Goal: Task Accomplishment & Management: Use online tool/utility

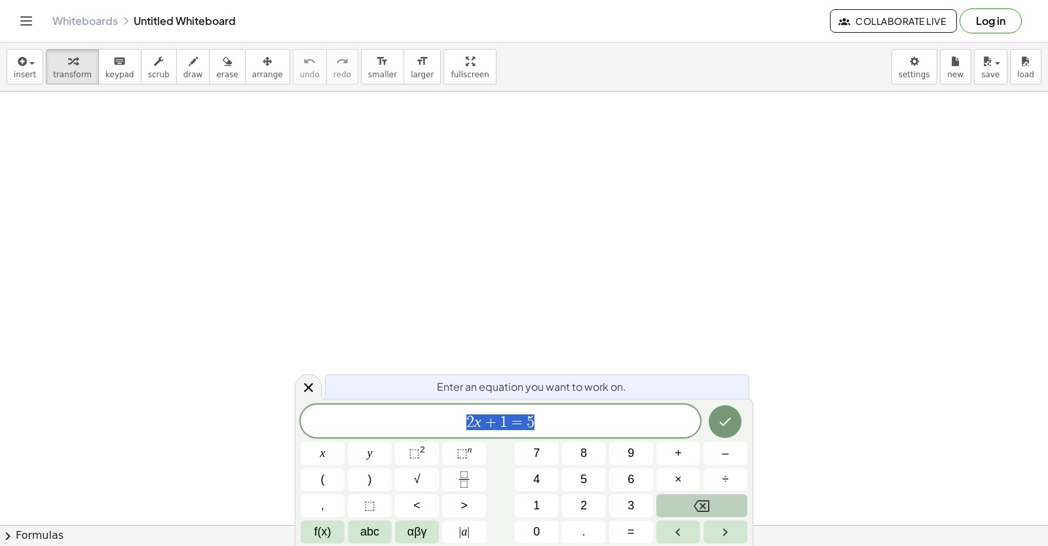
click at [685, 500] on button "Backspace" at bounding box center [701, 505] width 91 height 23
click at [385, 449] on button "y" at bounding box center [370, 453] width 44 height 23
click at [675, 460] on span "+" at bounding box center [678, 454] width 7 height 18
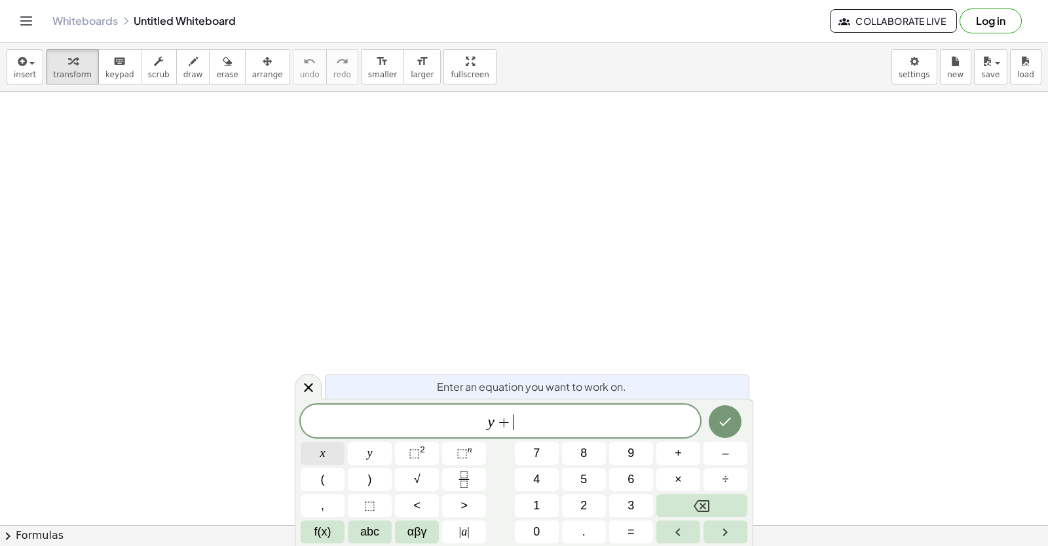
click at [319, 447] on button "x" at bounding box center [323, 453] width 44 height 23
click at [623, 532] on button "=" at bounding box center [631, 532] width 44 height 23
click at [525, 501] on button "1" at bounding box center [537, 505] width 44 height 23
click at [538, 517] on div "y + x = 1 ​ x y ⬚ 2 ⬚ n 7 8 9 + – ( ) √ 4 5 6 × ÷ , ⬚ < > 1 2 3 f(x) abc αβγ | …" at bounding box center [524, 474] width 447 height 139
click at [537, 526] on span "0" at bounding box center [536, 532] width 7 height 18
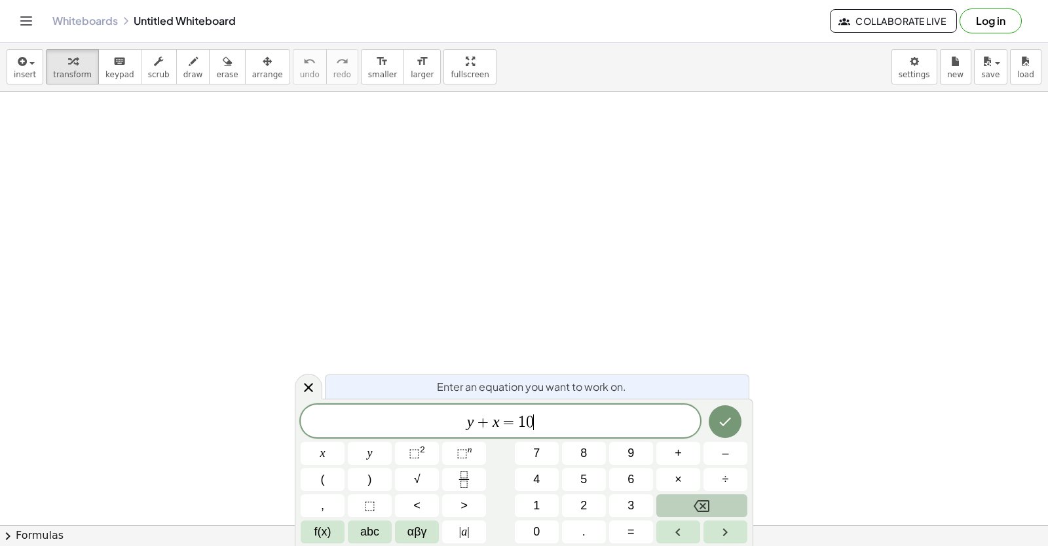
click at [666, 502] on button "Backspace" at bounding box center [701, 505] width 91 height 23
click at [665, 502] on button "Backspace" at bounding box center [701, 505] width 91 height 23
click at [664, 503] on button "Backspace" at bounding box center [701, 505] width 91 height 23
click at [663, 503] on button "Backspace" at bounding box center [701, 505] width 91 height 23
click at [586, 501] on span "2" at bounding box center [583, 506] width 7 height 18
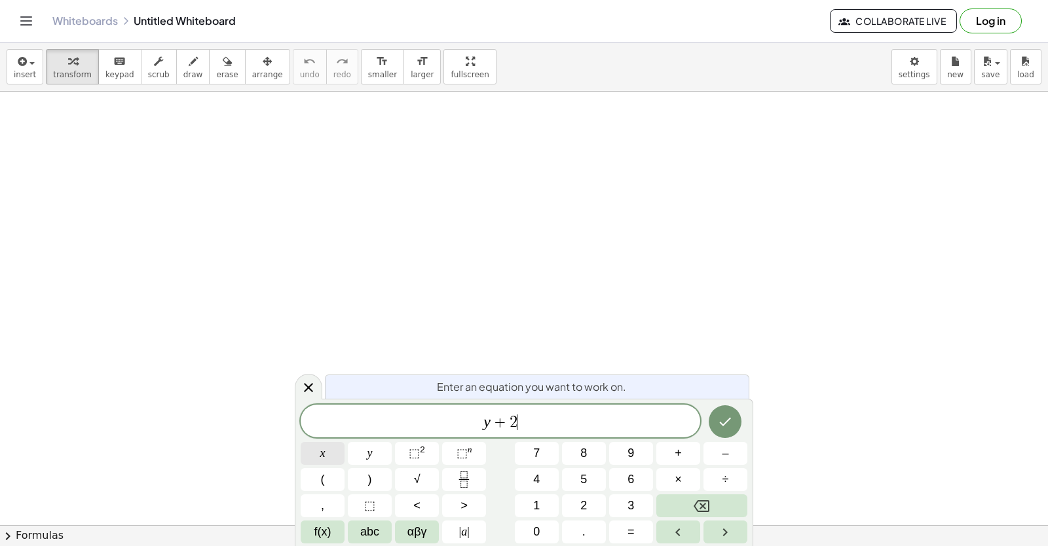
click at [333, 449] on button "x" at bounding box center [323, 453] width 44 height 23
click at [616, 532] on button "=" at bounding box center [631, 532] width 44 height 23
click at [718, 422] on icon "Done" at bounding box center [725, 422] width 16 height 16
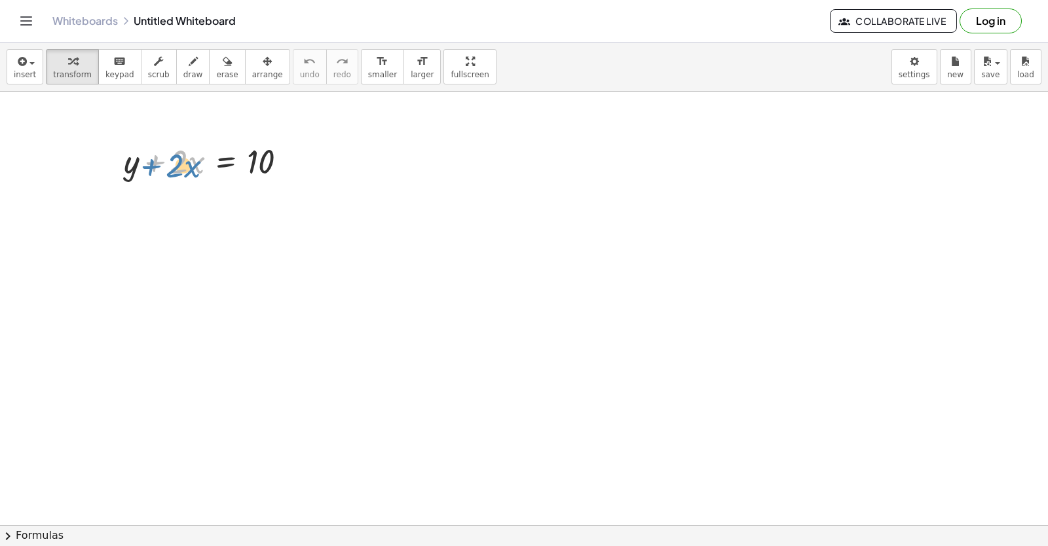
click at [161, 175] on div at bounding box center [210, 160] width 187 height 45
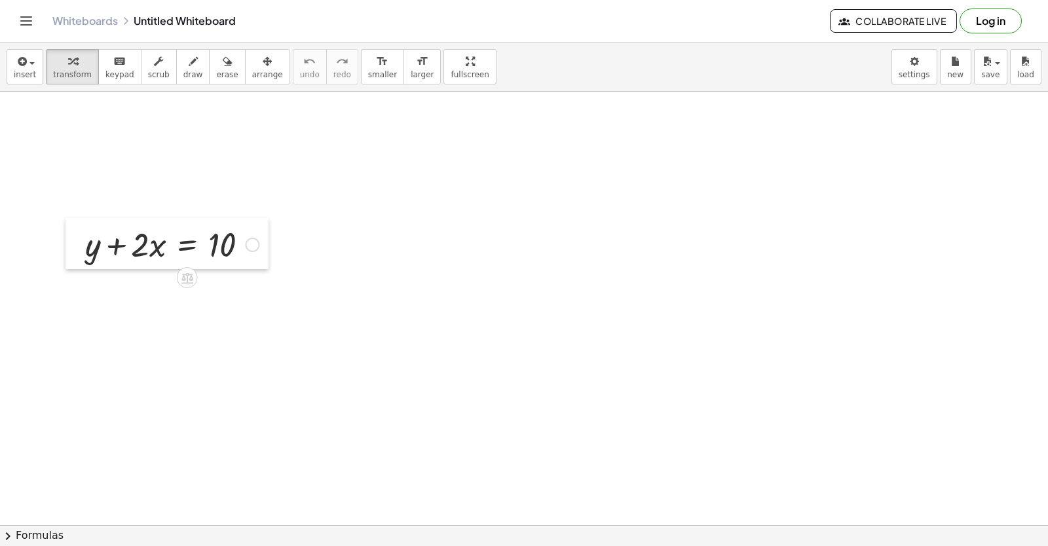
drag, startPoint x: 117, startPoint y: 166, endPoint x: 78, endPoint y: 250, distance: 91.7
click at [78, 250] on div at bounding box center [75, 243] width 20 height 51
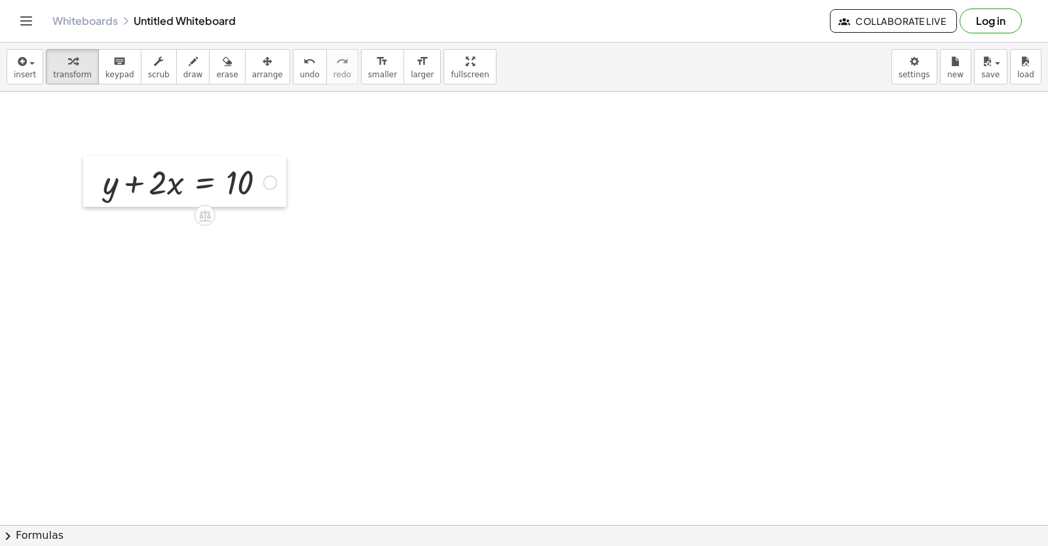
drag, startPoint x: 78, startPoint y: 249, endPoint x: 96, endPoint y: 187, distance: 64.7
click at [96, 187] on div at bounding box center [93, 181] width 20 height 51
drag, startPoint x: 133, startPoint y: 181, endPoint x: 270, endPoint y: 187, distance: 137.7
click at [270, 187] on div at bounding box center [189, 181] width 187 height 45
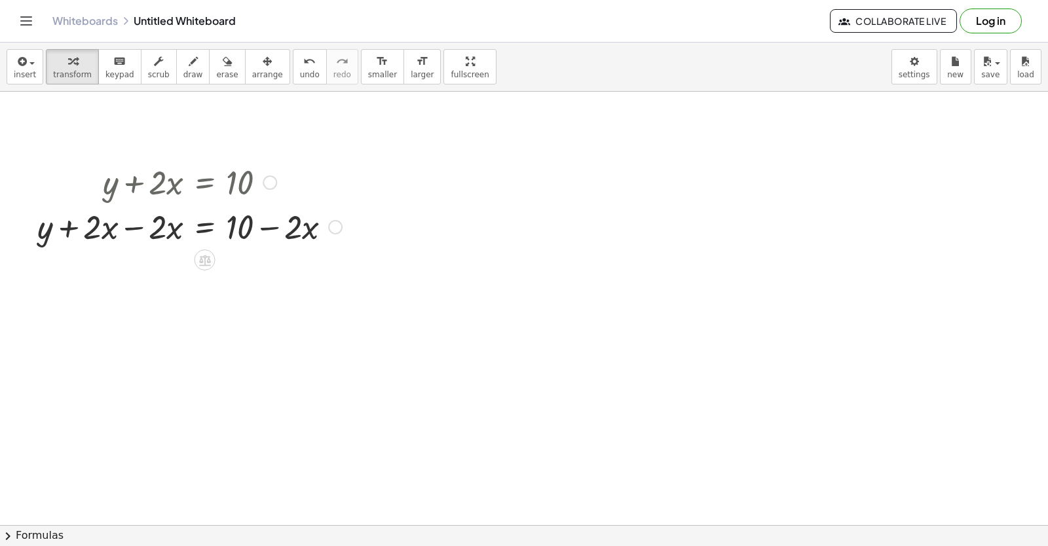
click at [333, 231] on div at bounding box center [335, 227] width 14 height 14
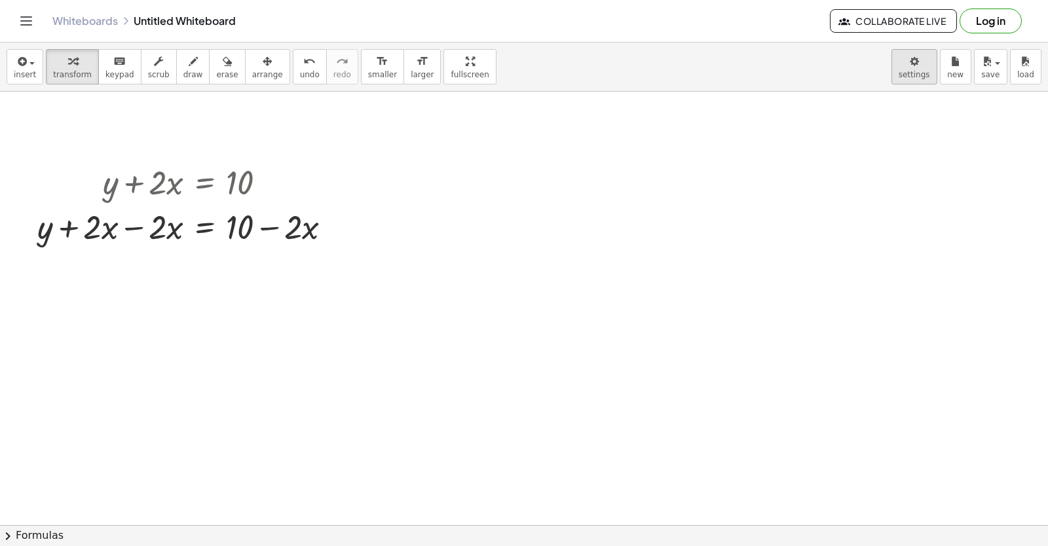
click at [917, 73] on body "Graspable Math Activities Get Started Activity Bank Assigned Work Classes White…" at bounding box center [524, 273] width 1048 height 546
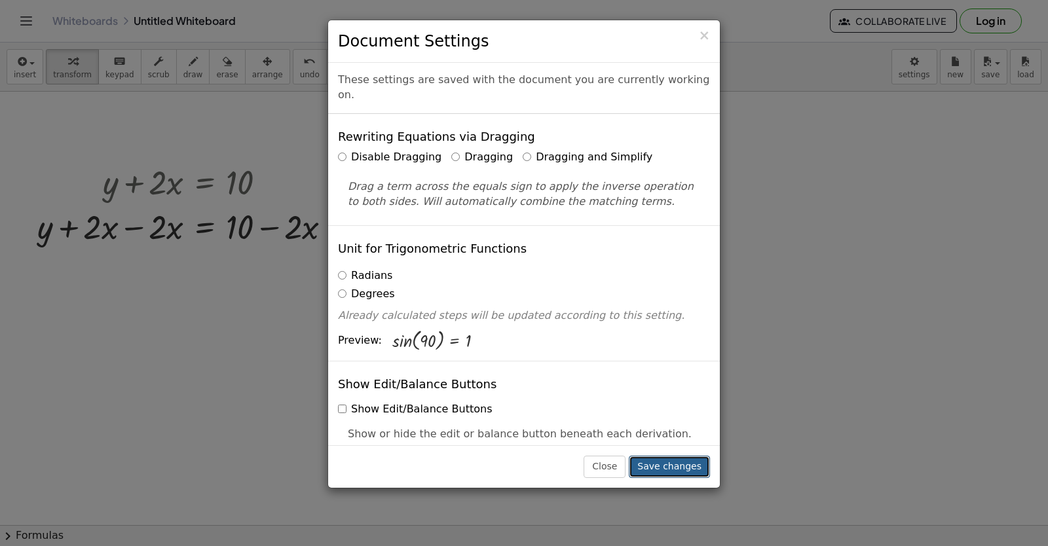
click at [671, 468] on button "Save changes" at bounding box center [669, 467] width 81 height 22
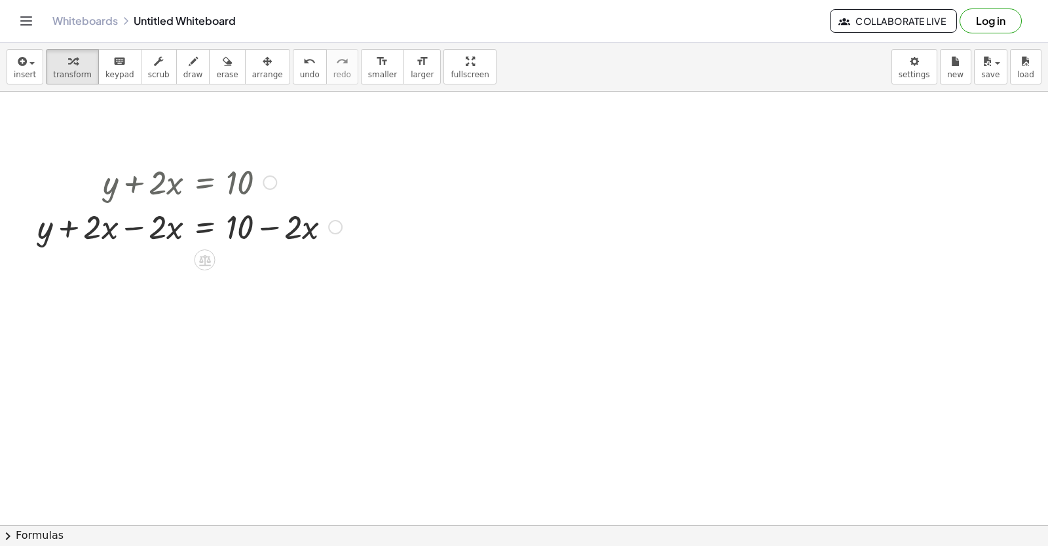
click at [267, 181] on div at bounding box center [270, 183] width 14 height 14
drag, startPoint x: 269, startPoint y: 253, endPoint x: 262, endPoint y: 260, distance: 9.7
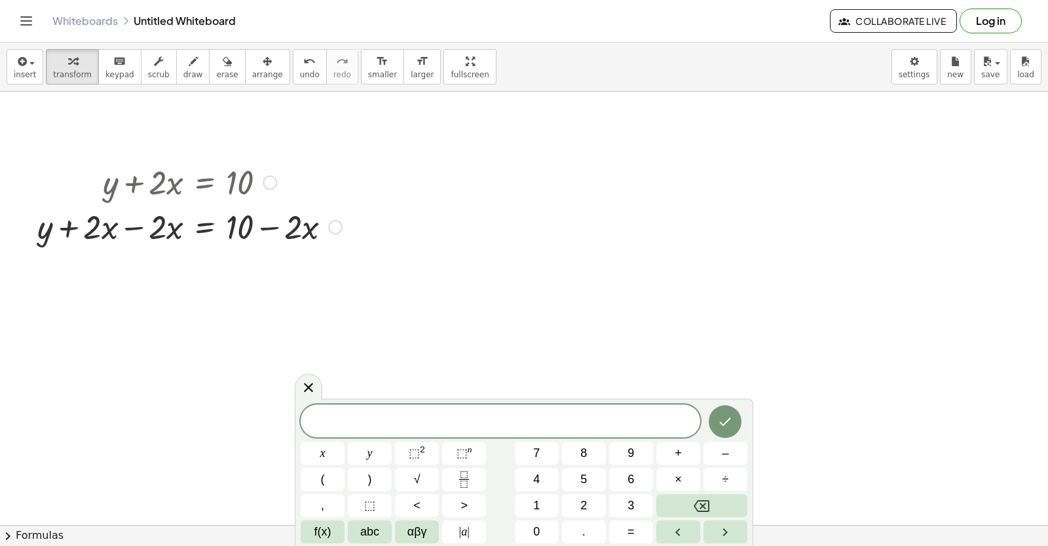
click at [334, 227] on div "Transform line Copy line as LaTeX Copy derivation as LaTeX Expand new lines: On" at bounding box center [335, 227] width 14 height 14
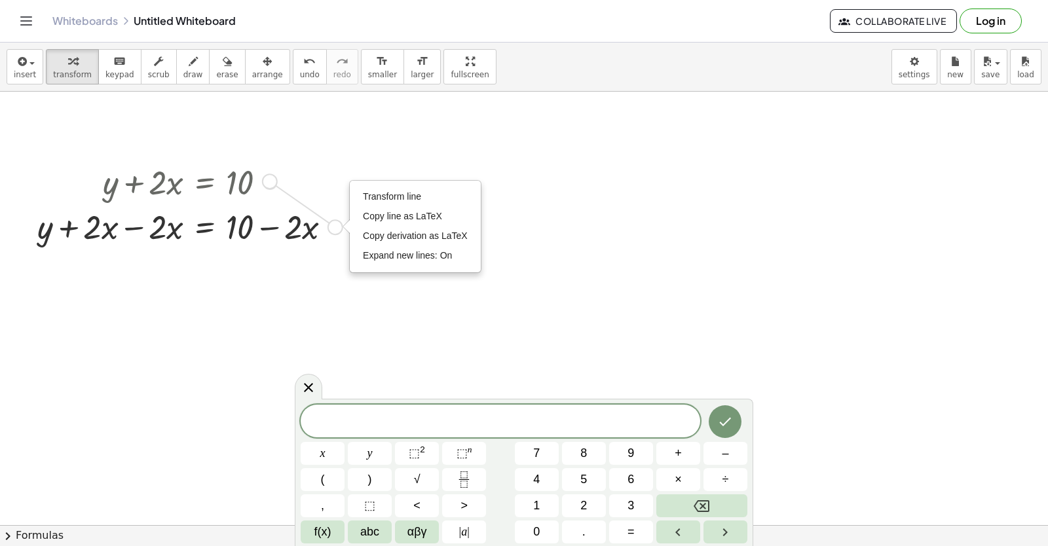
drag, startPoint x: 335, startPoint y: 227, endPoint x: 267, endPoint y: 179, distance: 83.1
click at [205, 183] on div "+ y + · 2 · x = 10 Go back to this line Copy line as LaTeX Copy derivation as L…" at bounding box center [205, 183] width 0 height 0
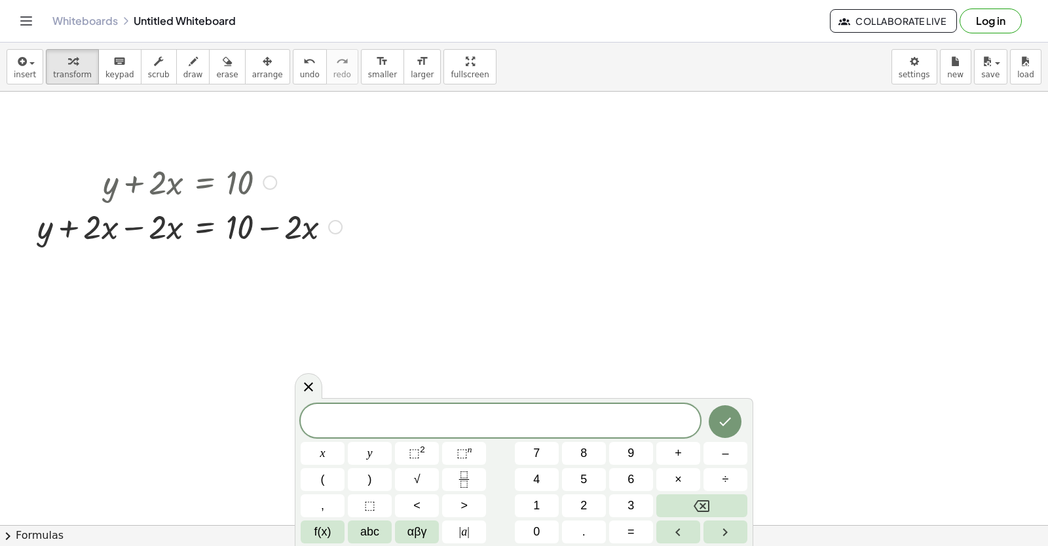
drag, startPoint x: 123, startPoint y: 177, endPoint x: 130, endPoint y: 188, distance: 13.3
click at [130, 188] on div at bounding box center [190, 181] width 318 height 45
drag, startPoint x: 132, startPoint y: 183, endPoint x: 447, endPoint y: 463, distance: 422.1
click at [327, 232] on div at bounding box center [190, 226] width 318 height 45
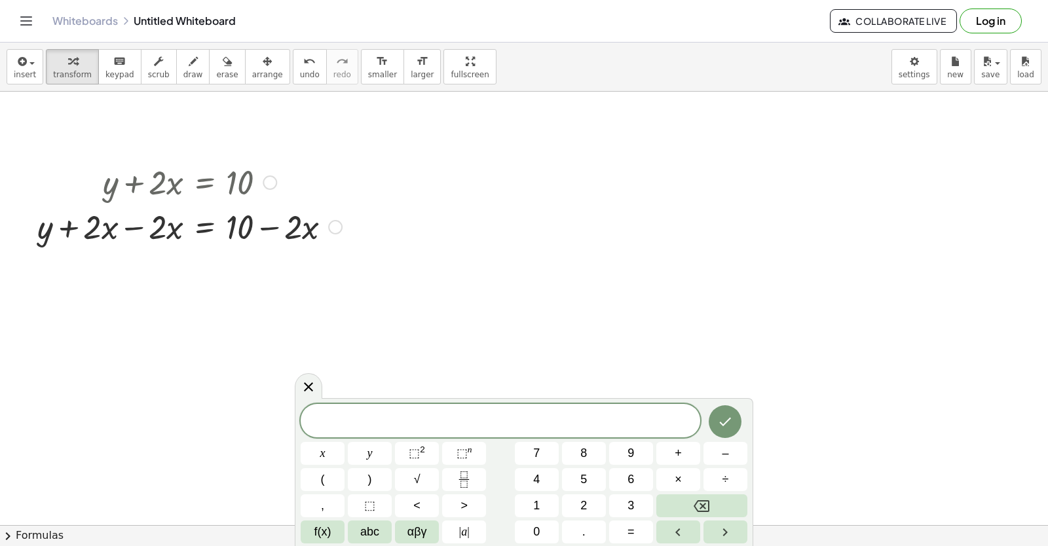
click at [338, 223] on div "Transform line Copy line as LaTeX Copy derivation as LaTeX Expand new lines: On" at bounding box center [335, 227] width 14 height 14
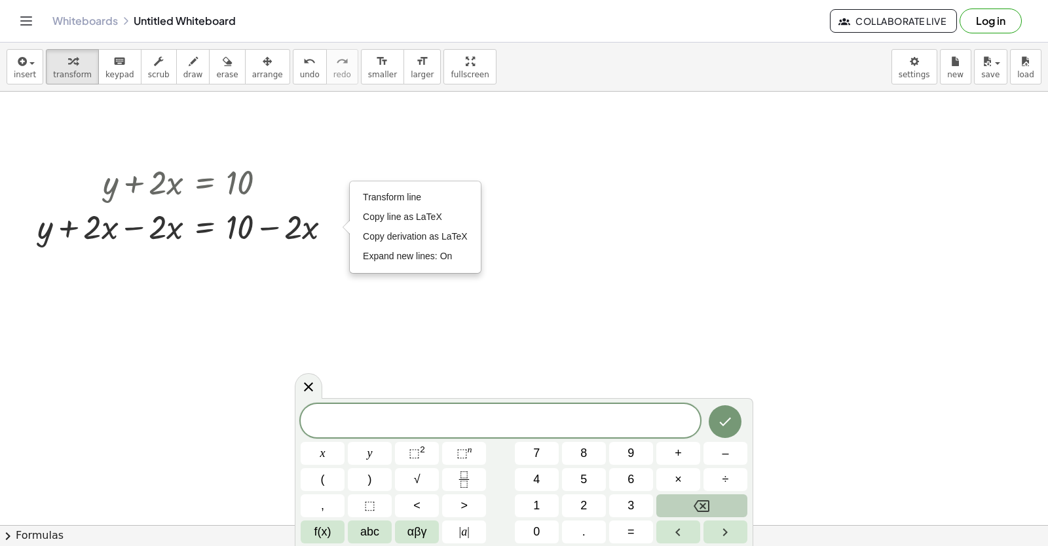
click at [669, 503] on button "Backspace" at bounding box center [701, 505] width 91 height 23
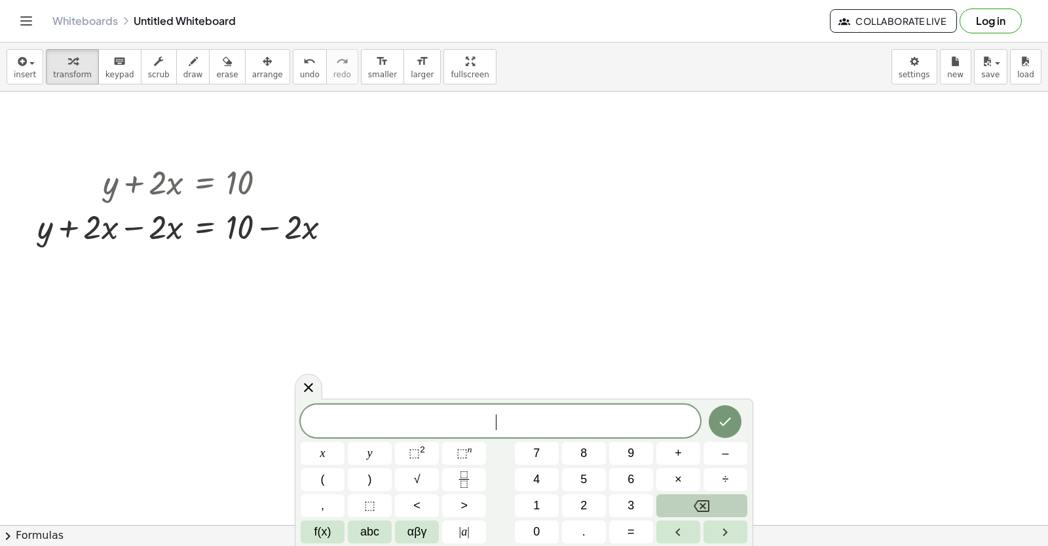
click at [669, 503] on button "Backspace" at bounding box center [701, 505] width 91 height 23
click at [668, 503] on button "Backspace" at bounding box center [701, 505] width 91 height 23
click at [667, 503] on button "Backspace" at bounding box center [701, 505] width 91 height 23
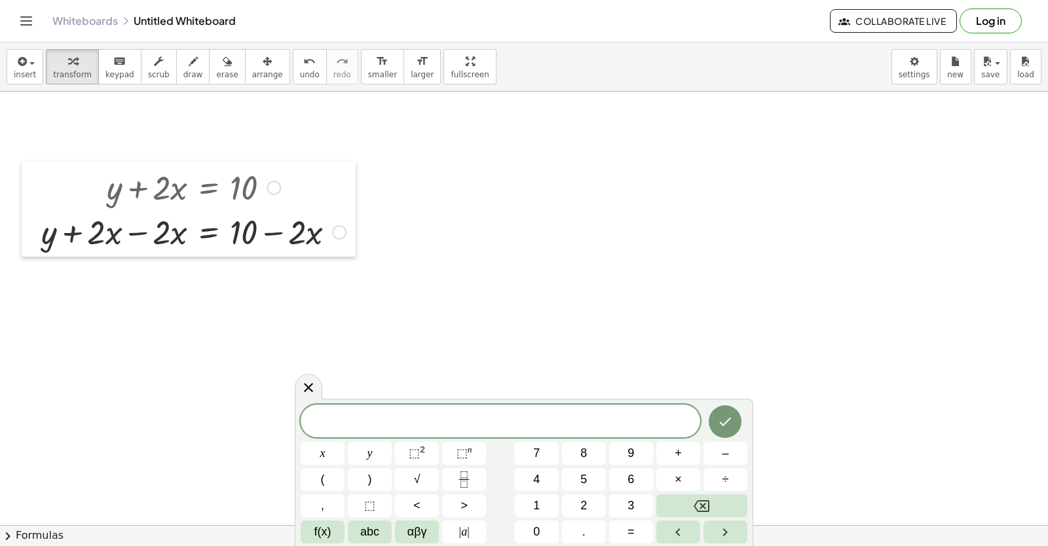
drag, startPoint x: 34, startPoint y: 231, endPoint x: 50, endPoint y: 238, distance: 17.6
click at [38, 235] on div at bounding box center [32, 209] width 20 height 96
click at [209, 232] on div "+ y = 10 + · 2 · x − · 2 · x + − · 2 · x Transform line Copy line as LaTeX Copy…" at bounding box center [209, 232] width 0 height 0
click at [333, 229] on div "Transform line Copy line as LaTeX Copy derivation as LaTeX Expand new lines: On" at bounding box center [339, 232] width 14 height 14
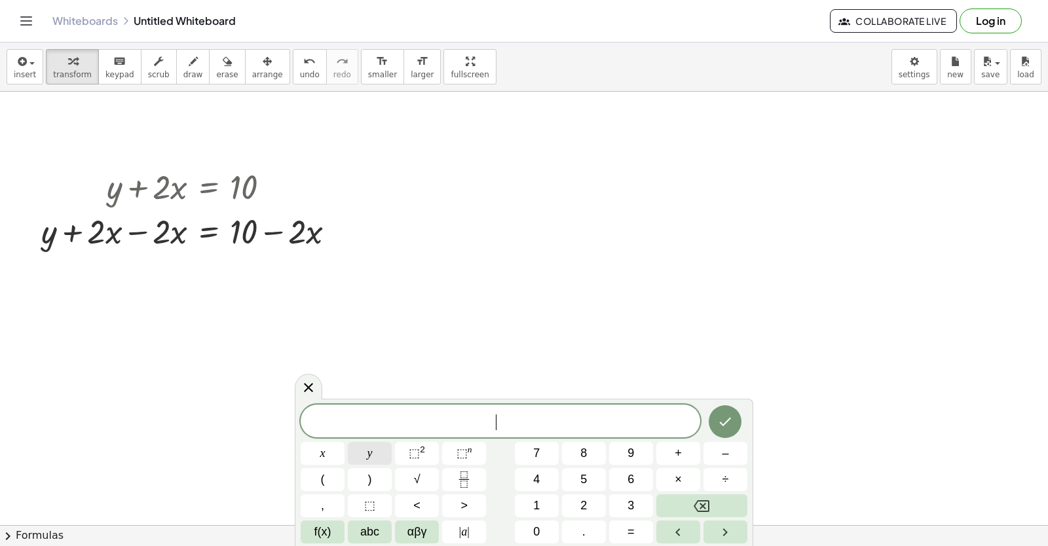
click at [348, 455] on button "y" at bounding box center [370, 453] width 44 height 23
click at [674, 460] on button "+" at bounding box center [678, 453] width 44 height 23
click at [692, 508] on button "Backspace" at bounding box center [701, 505] width 91 height 23
click at [576, 498] on button "2" at bounding box center [584, 505] width 44 height 23
click at [680, 498] on button "Backspace" at bounding box center [701, 505] width 91 height 23
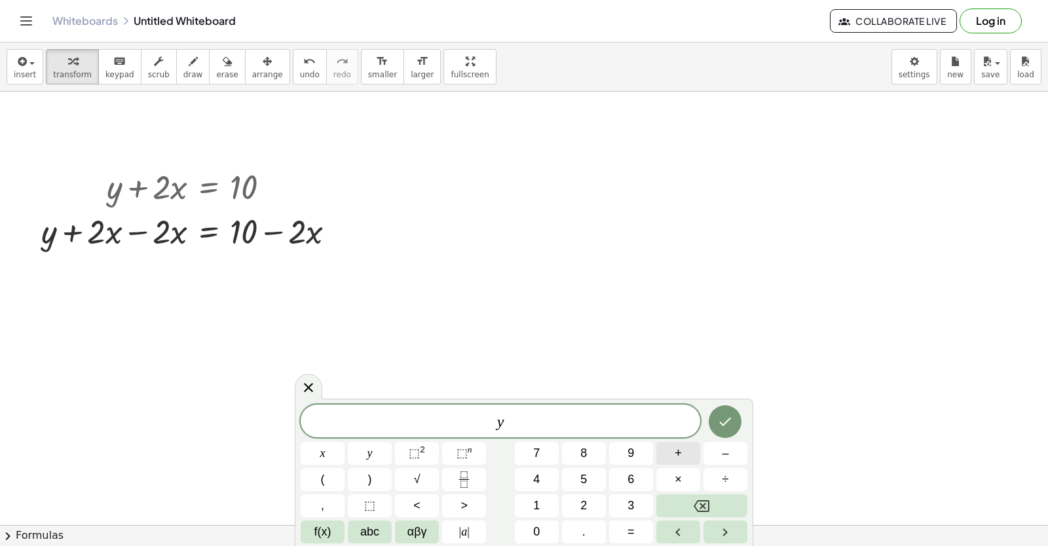
click at [679, 463] on button "+" at bounding box center [678, 453] width 44 height 23
click at [578, 498] on button "2" at bounding box center [584, 505] width 44 height 23
click at [314, 451] on button "x" at bounding box center [323, 453] width 44 height 23
click at [622, 539] on button "=" at bounding box center [631, 532] width 44 height 23
click at [542, 506] on button "1" at bounding box center [537, 505] width 44 height 23
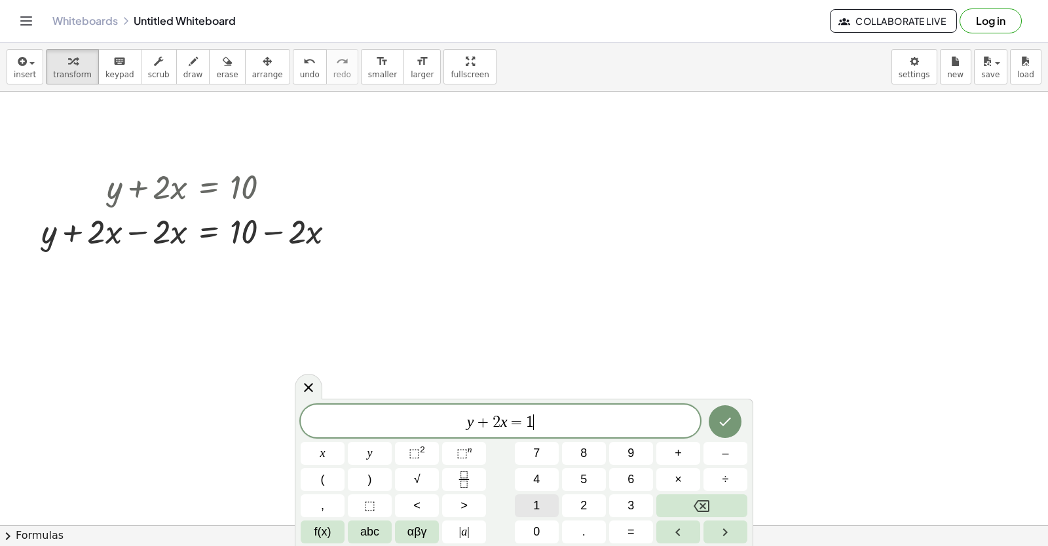
click at [530, 500] on button "1" at bounding box center [537, 505] width 44 height 23
click at [706, 511] on icon "Backspace" at bounding box center [702, 506] width 16 height 12
click at [538, 528] on span "0" at bounding box center [536, 532] width 7 height 18
click at [723, 419] on icon "Done" at bounding box center [725, 422] width 16 height 16
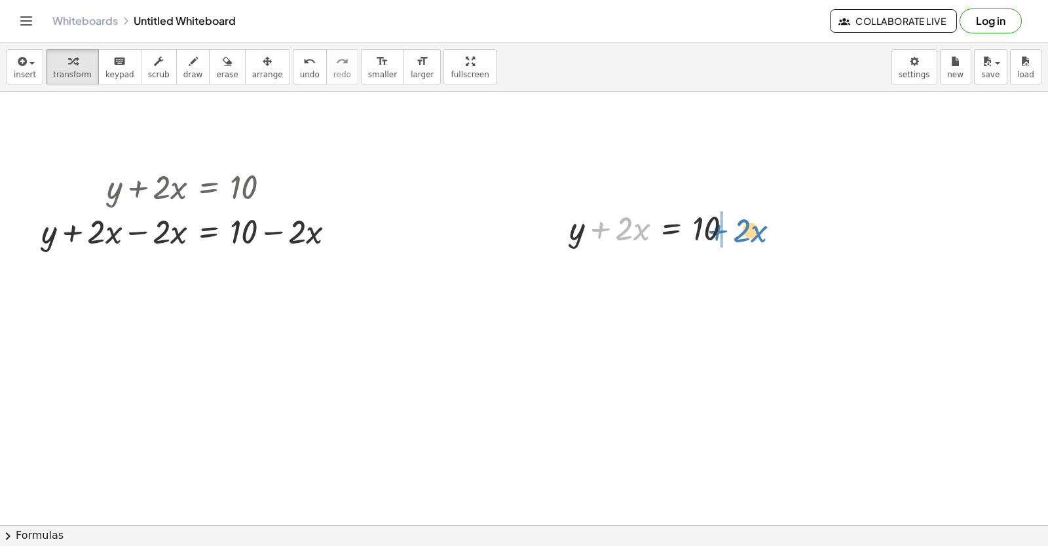
drag, startPoint x: 597, startPoint y: 234, endPoint x: 720, endPoint y: 231, distance: 123.8
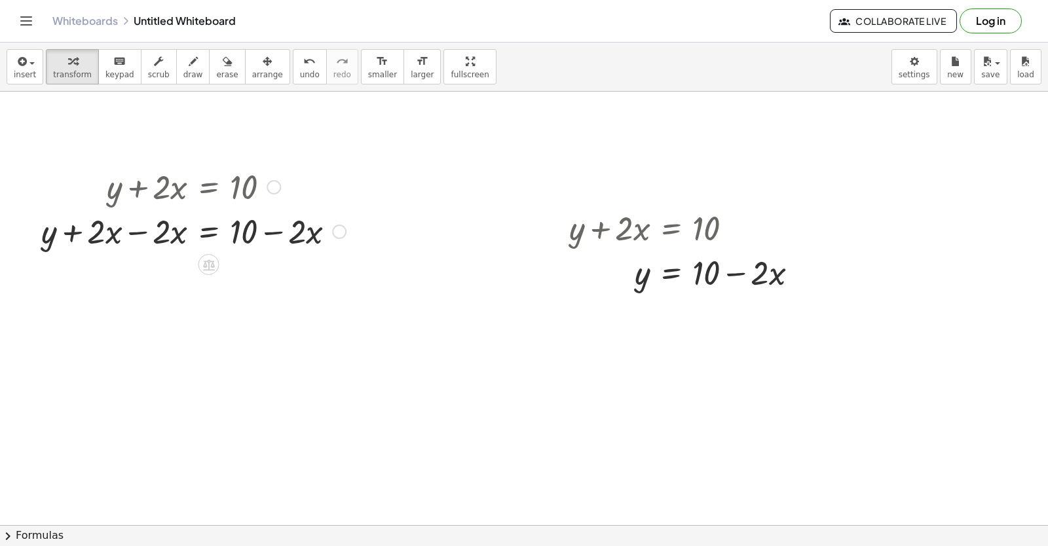
drag, startPoint x: 75, startPoint y: 184, endPoint x: 67, endPoint y: 204, distance: 21.5
click at [67, 204] on div at bounding box center [194, 186] width 318 height 45
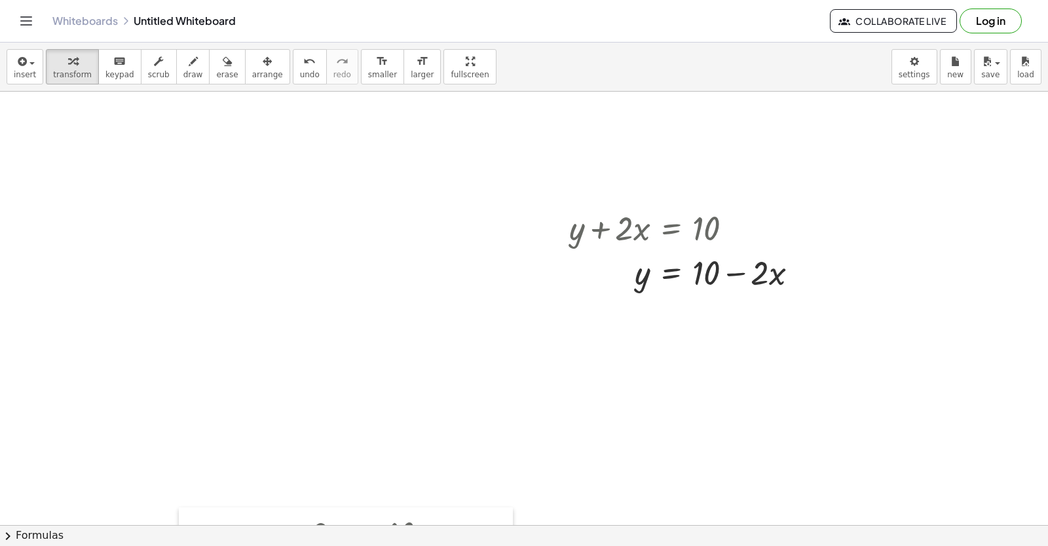
drag, startPoint x: 26, startPoint y: 225, endPoint x: 175, endPoint y: 544, distance: 351.9
click at [178, 546] on html "Graspable Math Activities Get Started Activity Bank Assigned Work Classes White…" at bounding box center [524, 273] width 1048 height 546
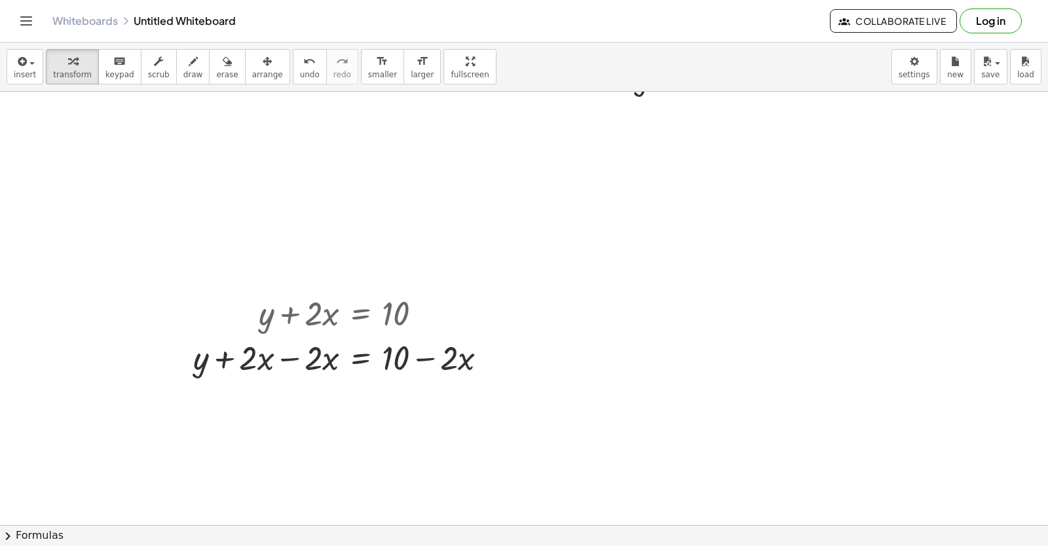
drag, startPoint x: 250, startPoint y: 316, endPoint x: 210, endPoint y: 438, distance: 128.8
click at [210, 438] on div "+ y + · 2 · x = 10 Go back to this line Copy line as LaTeX Copy derivation as L…" at bounding box center [524, 371] width 1048 height 952
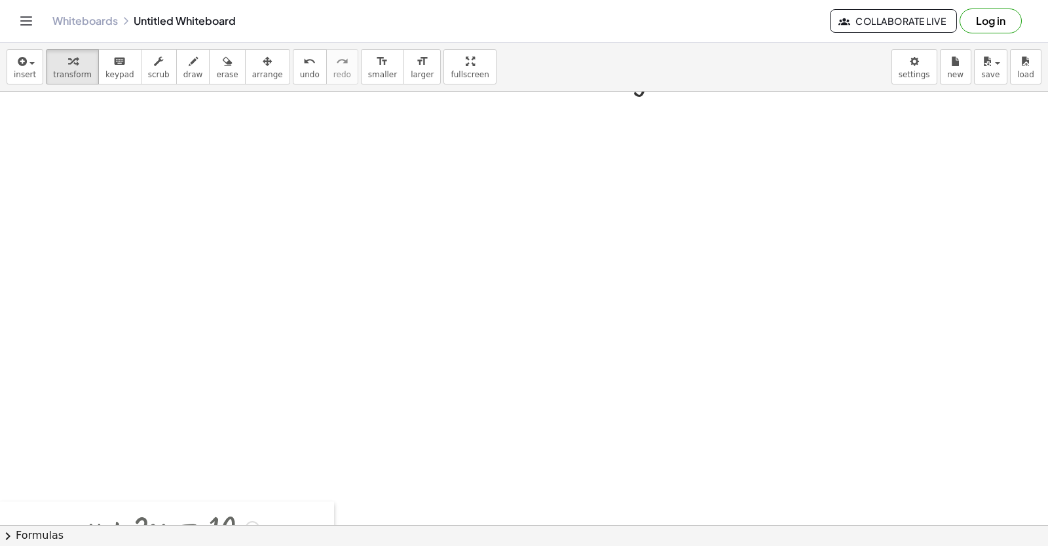
drag, startPoint x: 176, startPoint y: 357, endPoint x: 13, endPoint y: 519, distance: 229.7
click at [1, 546] on html "Graspable Math Activities Get Started Activity Bank Assigned Work Classes White…" at bounding box center [524, 273] width 1048 height 546
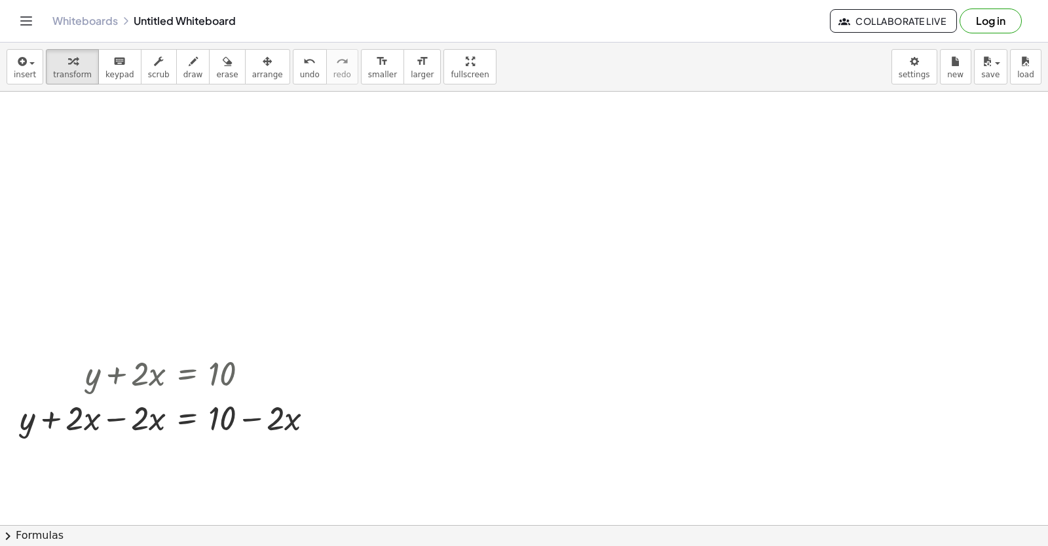
scroll to position [458, 0]
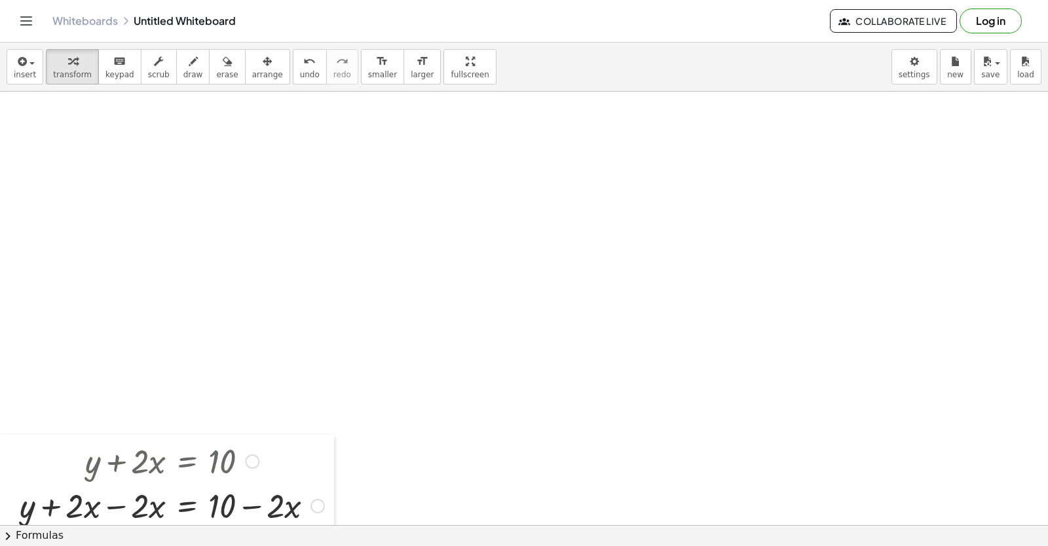
drag, startPoint x: 15, startPoint y: 278, endPoint x: 13, endPoint y: 477, distance: 199.8
click at [9, 477] on div at bounding box center [10, 483] width 20 height 96
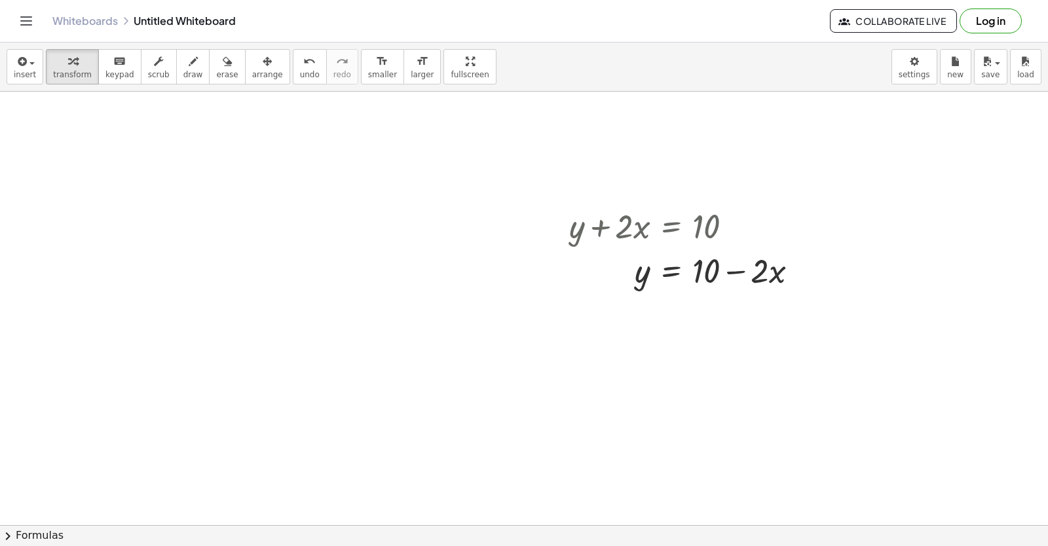
scroll to position [0, 0]
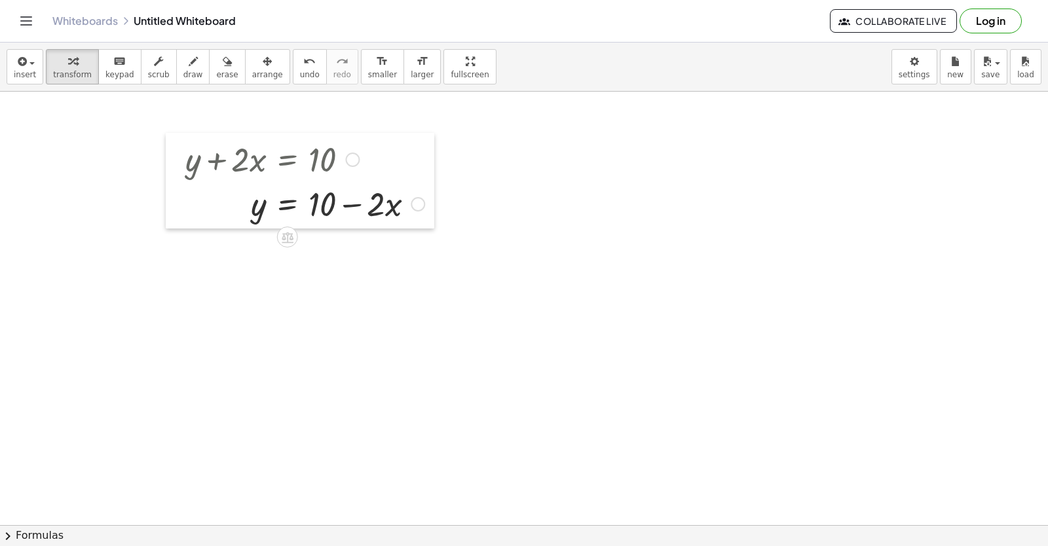
drag, startPoint x: 561, startPoint y: 270, endPoint x: 177, endPoint y: 202, distance: 389.9
click at [177, 202] on div at bounding box center [176, 181] width 20 height 96
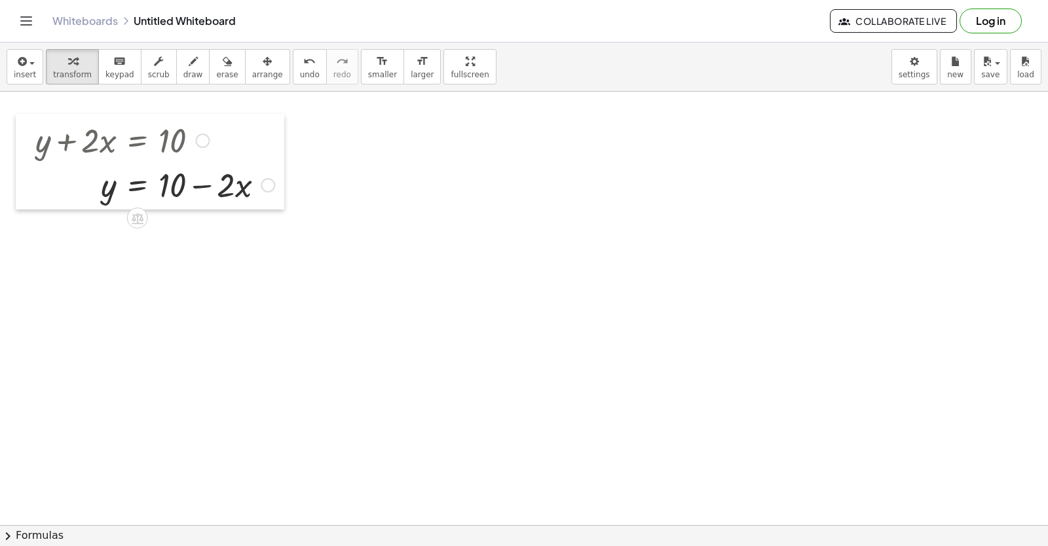
drag, startPoint x: 177, startPoint y: 200, endPoint x: 27, endPoint y: 181, distance: 151.2
click at [27, 181] on div at bounding box center [26, 162] width 20 height 96
drag, startPoint x: 33, startPoint y: 306, endPoint x: 54, endPoint y: 314, distance: 23.0
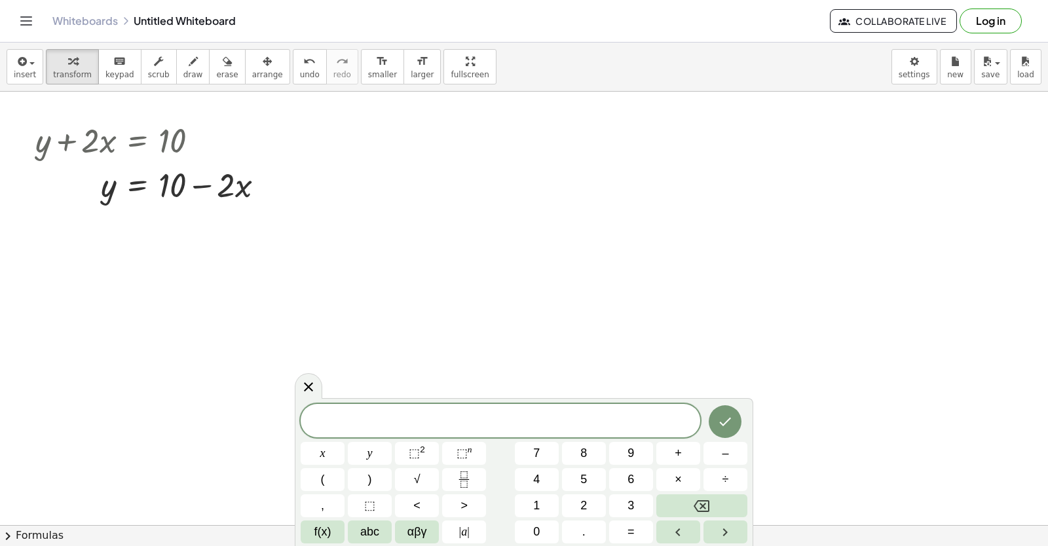
click at [369, 440] on div "x y ⬚ 2 ⬚ n 7 8 9 + – ( ) √ 4 5 6 × ÷ , ⬚ < > 1 2 3 f(x) abc αβγ | a | 0 . =" at bounding box center [524, 473] width 447 height 139
click at [723, 459] on span "–" at bounding box center [725, 454] width 7 height 18
click at [591, 479] on button "5" at bounding box center [584, 479] width 44 height 23
click at [674, 506] on button "Backspace" at bounding box center [701, 505] width 91 height 23
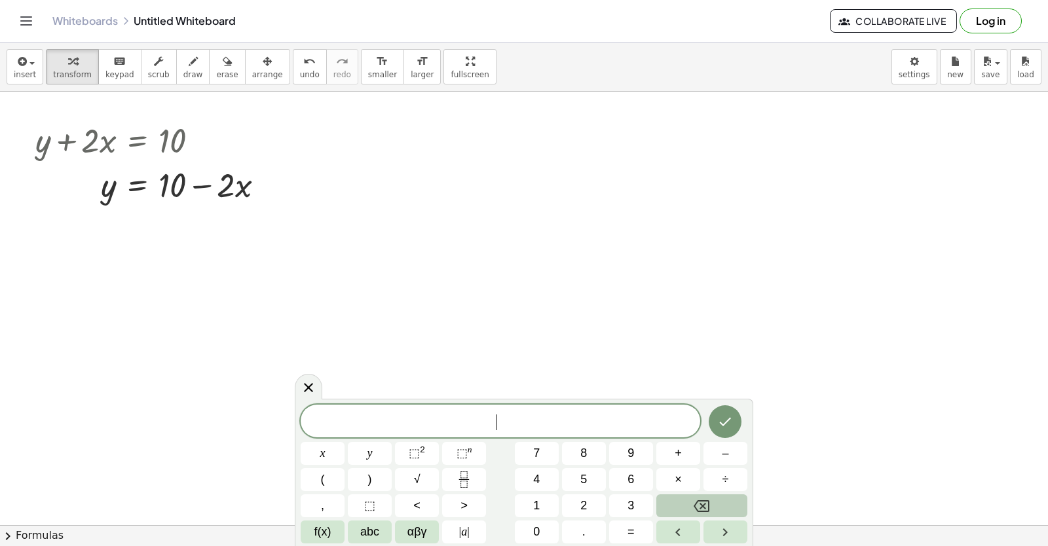
click at [674, 506] on button "Backspace" at bounding box center [701, 505] width 91 height 23
click at [367, 453] on span "y" at bounding box center [369, 454] width 5 height 18
click at [716, 460] on button "–" at bounding box center [725, 453] width 44 height 23
click at [589, 477] on button "5" at bounding box center [584, 479] width 44 height 23
click at [322, 451] on span "x" at bounding box center [322, 454] width 5 height 18
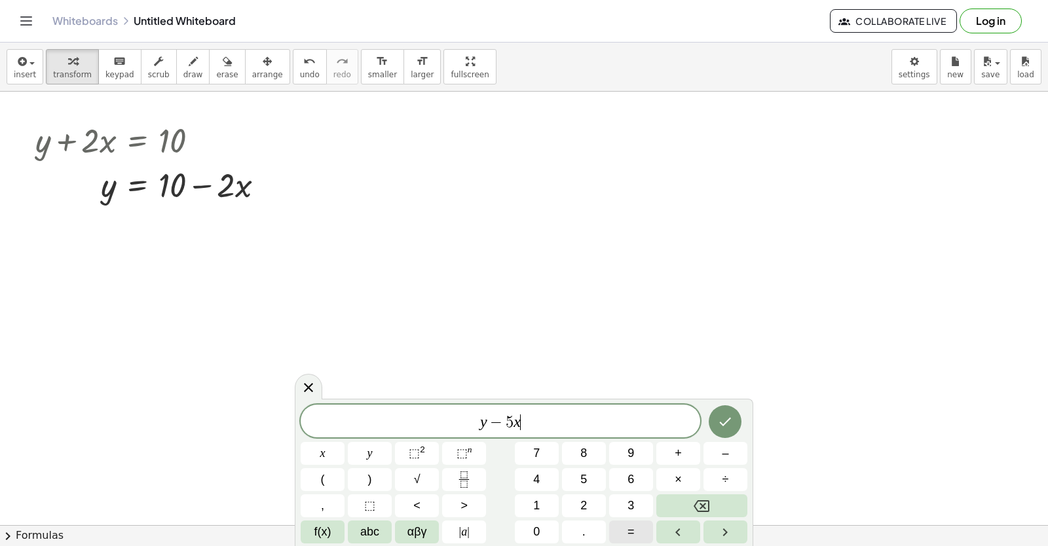
click at [630, 530] on span "=" at bounding box center [630, 532] width 7 height 18
click at [725, 443] on button "–" at bounding box center [725, 453] width 44 height 23
click at [578, 501] on button "2" at bounding box center [584, 505] width 44 height 23
click at [726, 432] on button "Done" at bounding box center [725, 421] width 33 height 33
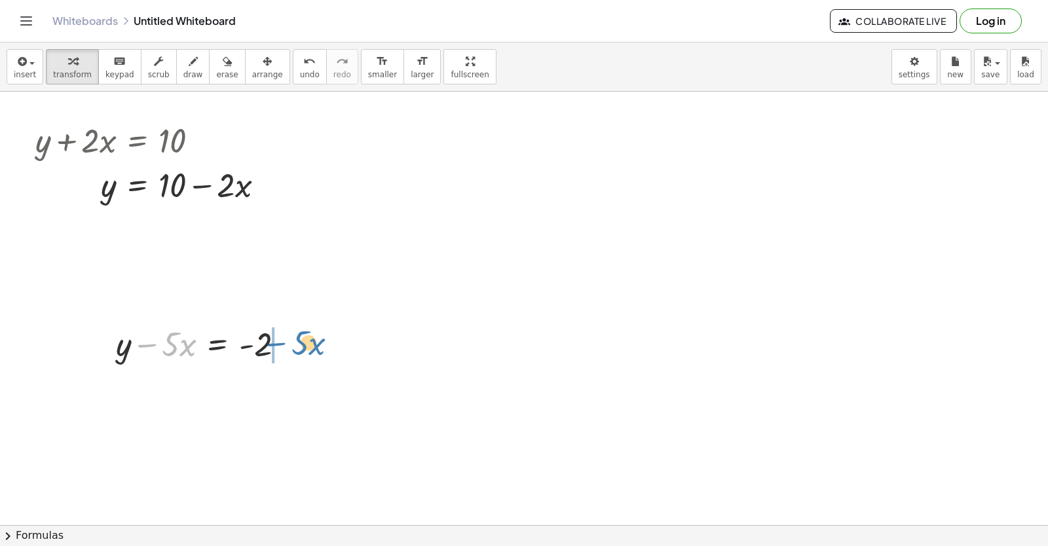
drag, startPoint x: 147, startPoint y: 347, endPoint x: 278, endPoint y: 345, distance: 131.0
click at [278, 345] on div at bounding box center [205, 343] width 192 height 45
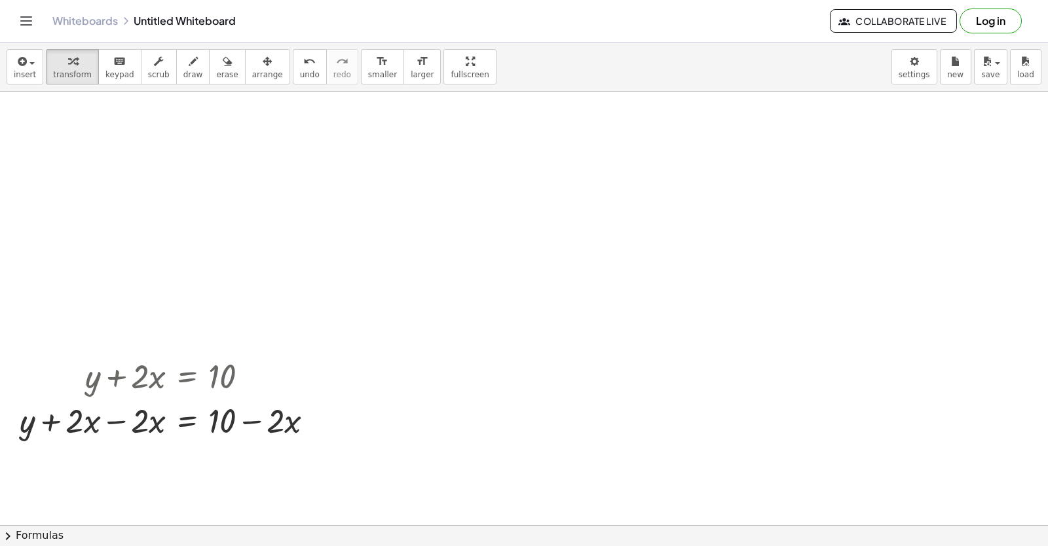
scroll to position [519, 0]
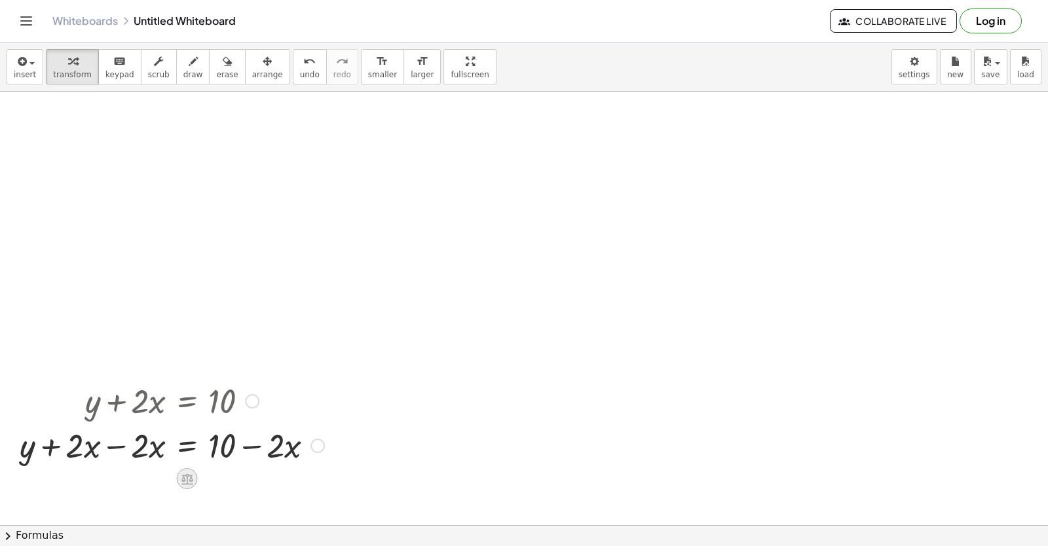
click at [182, 479] on icon at bounding box center [187, 478] width 12 height 11
click at [159, 475] on span "−" at bounding box center [161, 479] width 8 height 19
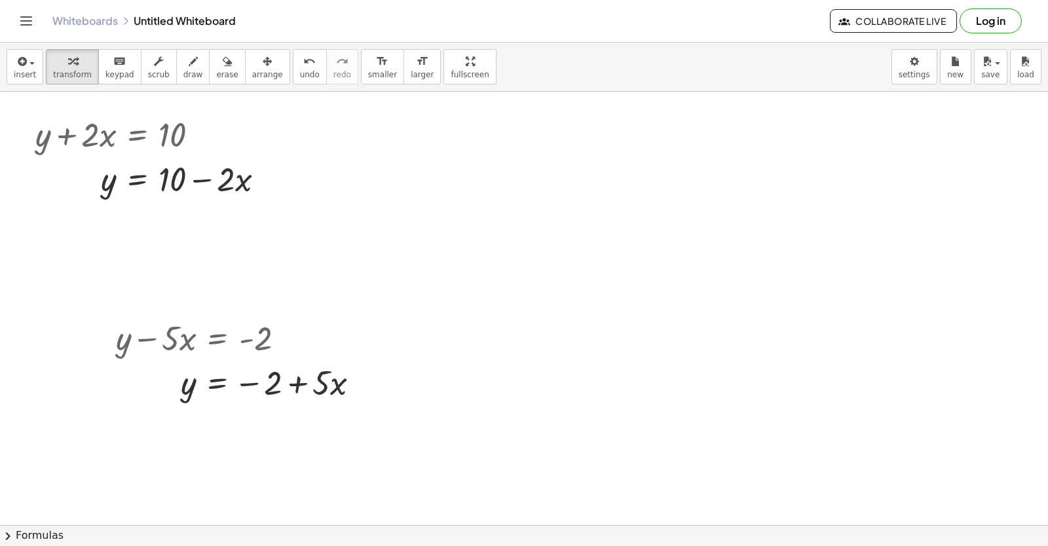
scroll to position [0, 0]
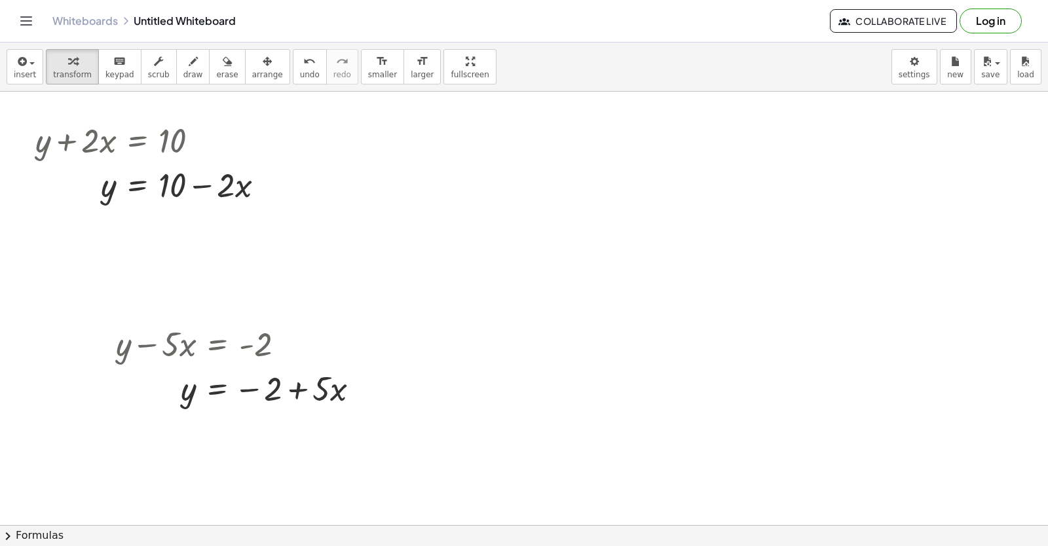
drag, startPoint x: 645, startPoint y: 168, endPoint x: 616, endPoint y: 164, distance: 29.7
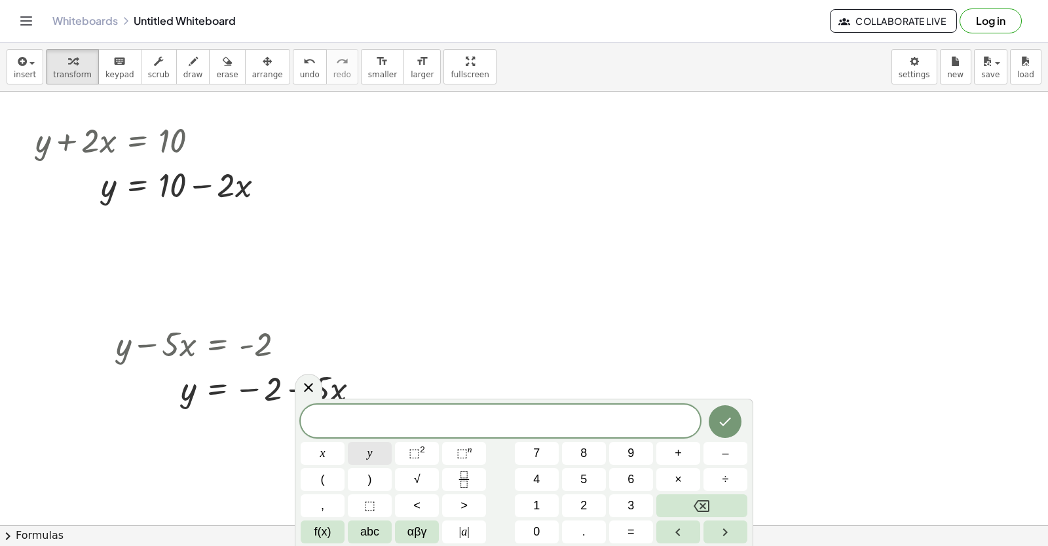
click at [375, 449] on button "y" at bounding box center [370, 453] width 44 height 23
click at [668, 452] on button "+" at bounding box center [678, 453] width 44 height 23
click at [622, 513] on button "3" at bounding box center [631, 505] width 44 height 23
click at [318, 454] on button "x" at bounding box center [323, 453] width 44 height 23
click at [623, 523] on button "=" at bounding box center [631, 532] width 44 height 23
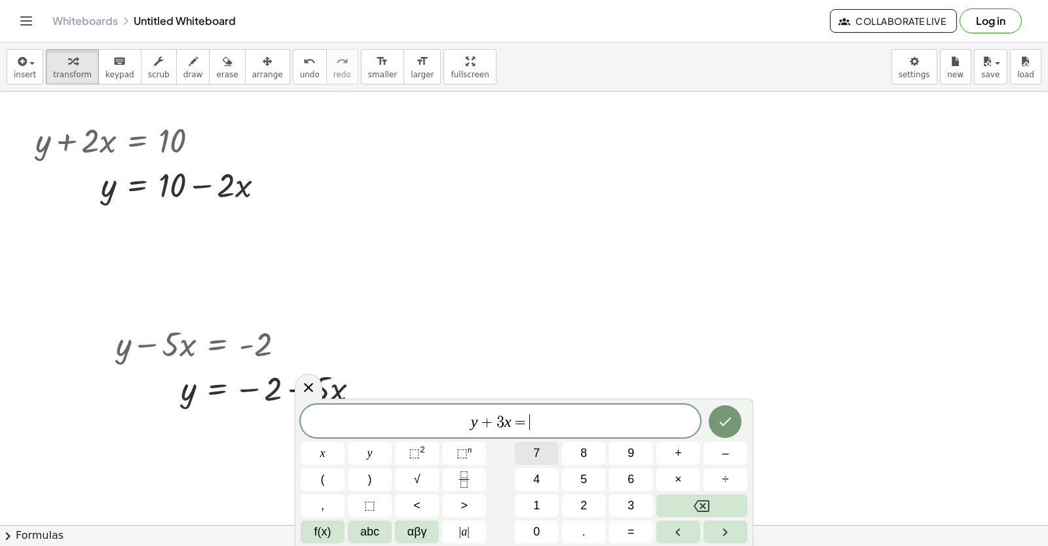
click at [542, 455] on button "7" at bounding box center [537, 453] width 44 height 23
click at [732, 419] on icon "Done" at bounding box center [725, 422] width 16 height 16
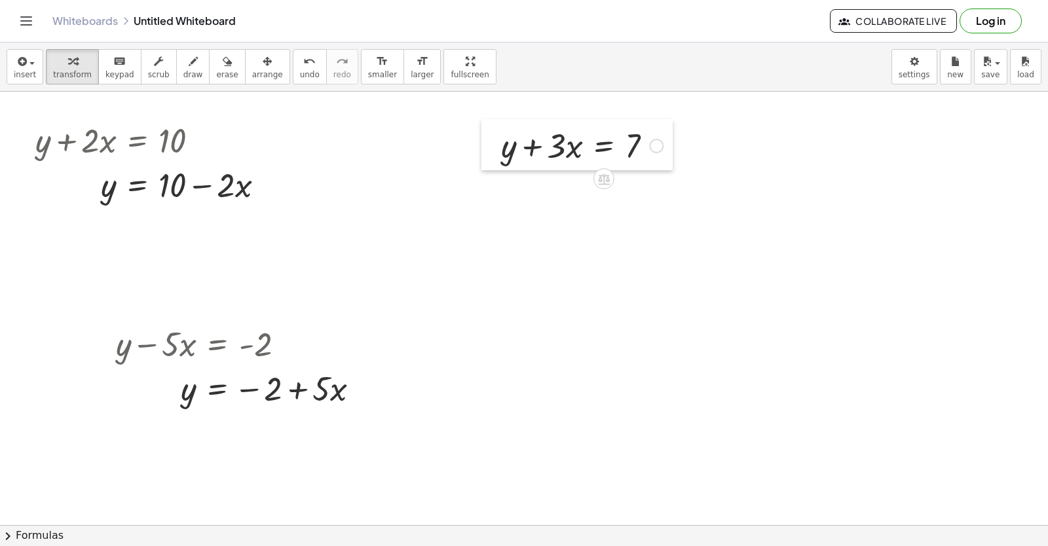
drag, startPoint x: 600, startPoint y: 207, endPoint x: 483, endPoint y: 145, distance: 131.8
click at [483, 145] on div at bounding box center [491, 144] width 20 height 51
drag, startPoint x: 529, startPoint y: 148, endPoint x: 630, endPoint y: 157, distance: 101.3
click at [632, 155] on div at bounding box center [581, 144] width 175 height 45
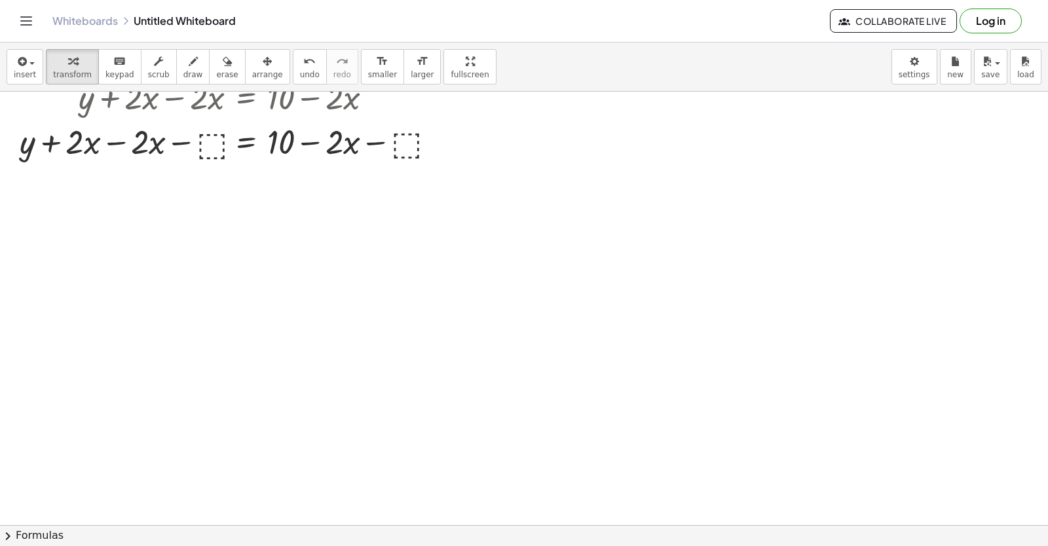
scroll to position [1195, 0]
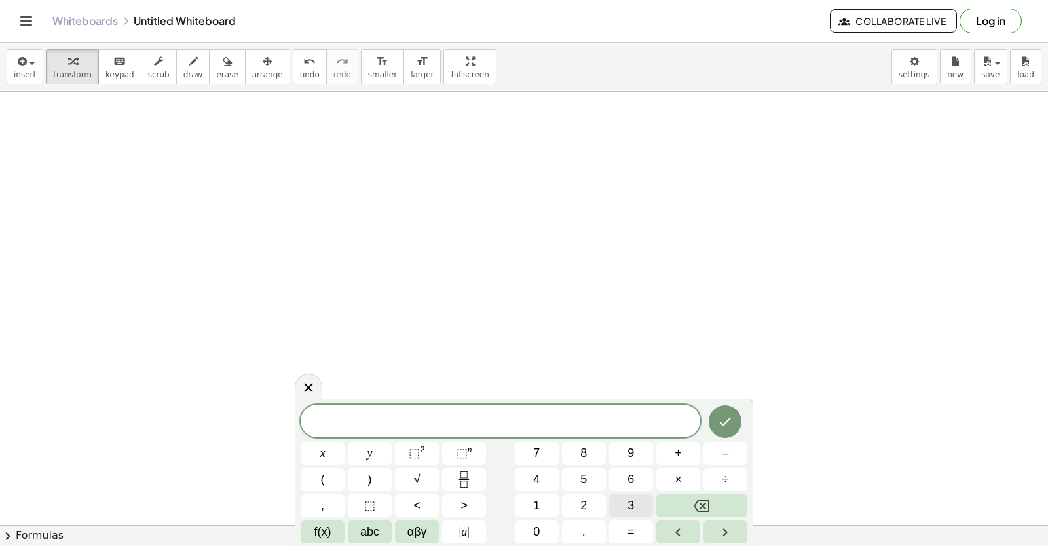
click at [624, 498] on button "3" at bounding box center [631, 505] width 44 height 23
click at [371, 450] on span "y" at bounding box center [369, 454] width 5 height 18
click at [714, 482] on button "÷" at bounding box center [725, 479] width 44 height 23
click at [713, 500] on button "Backspace" at bounding box center [701, 505] width 91 height 23
click at [686, 457] on button "+" at bounding box center [678, 453] width 44 height 23
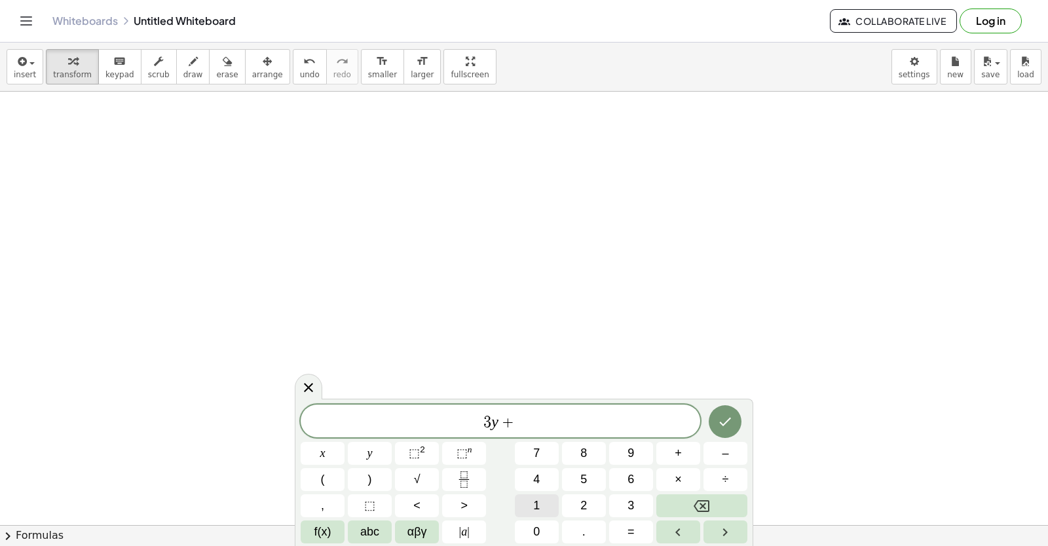
click at [533, 509] on span "1" at bounding box center [536, 506] width 7 height 18
click at [584, 498] on span "2" at bounding box center [583, 506] width 7 height 18
click at [325, 454] on span "x" at bounding box center [322, 454] width 5 height 18
click at [630, 536] on span "=" at bounding box center [630, 532] width 7 height 18
click at [546, 505] on button "1" at bounding box center [537, 505] width 44 height 23
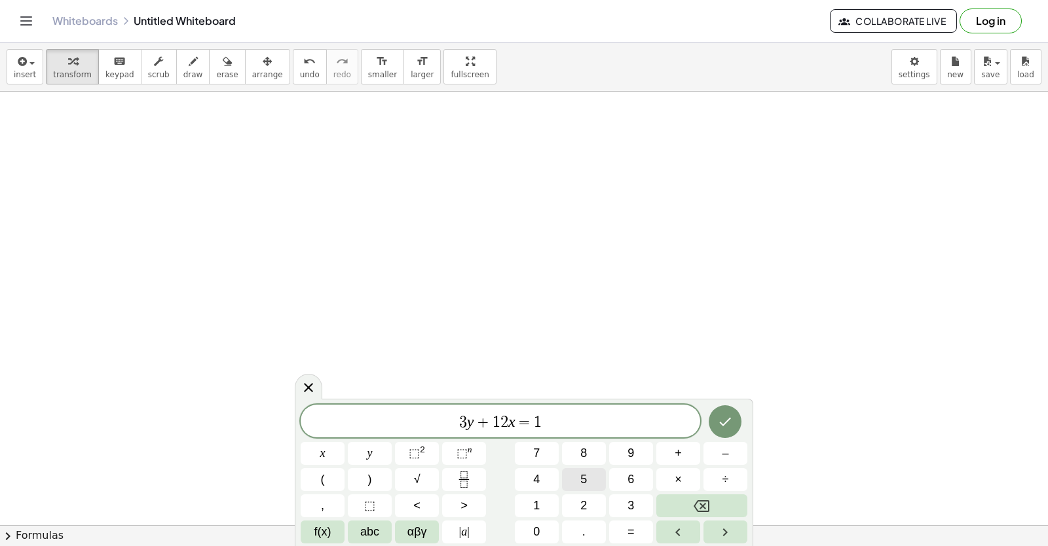
click at [575, 481] on button "5" at bounding box center [584, 479] width 44 height 23
click at [732, 424] on icon "Done" at bounding box center [725, 422] width 16 height 16
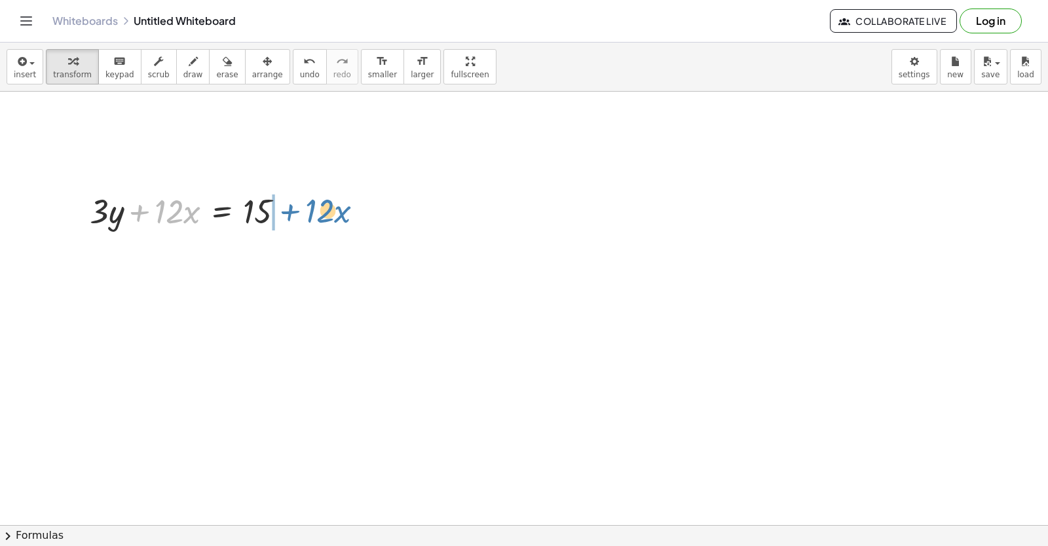
drag, startPoint x: 133, startPoint y: 211, endPoint x: 285, endPoint y: 196, distance: 152.6
click at [285, 196] on div at bounding box center [192, 210] width 218 height 45
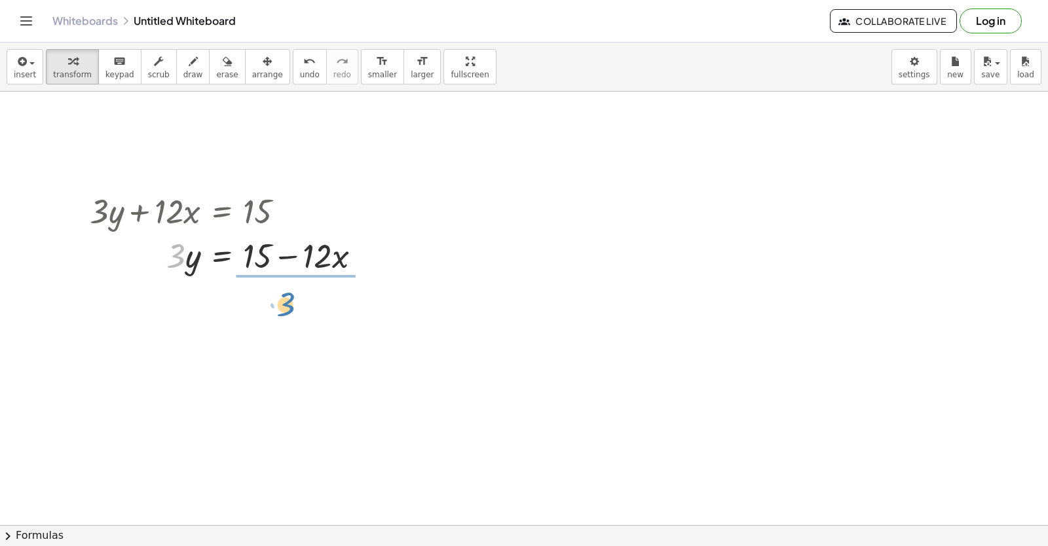
drag, startPoint x: 175, startPoint y: 253, endPoint x: 303, endPoint y: 310, distance: 139.8
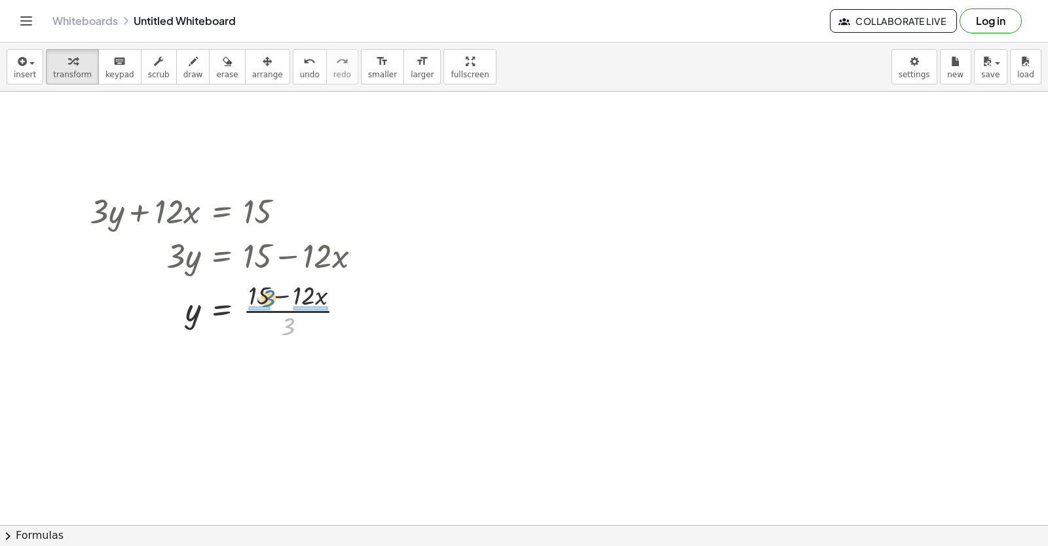
drag, startPoint x: 283, startPoint y: 330, endPoint x: 263, endPoint y: 302, distance: 34.3
click at [263, 302] on div at bounding box center [230, 309] width 295 height 65
click at [252, 377] on div at bounding box center [231, 375] width 297 height 65
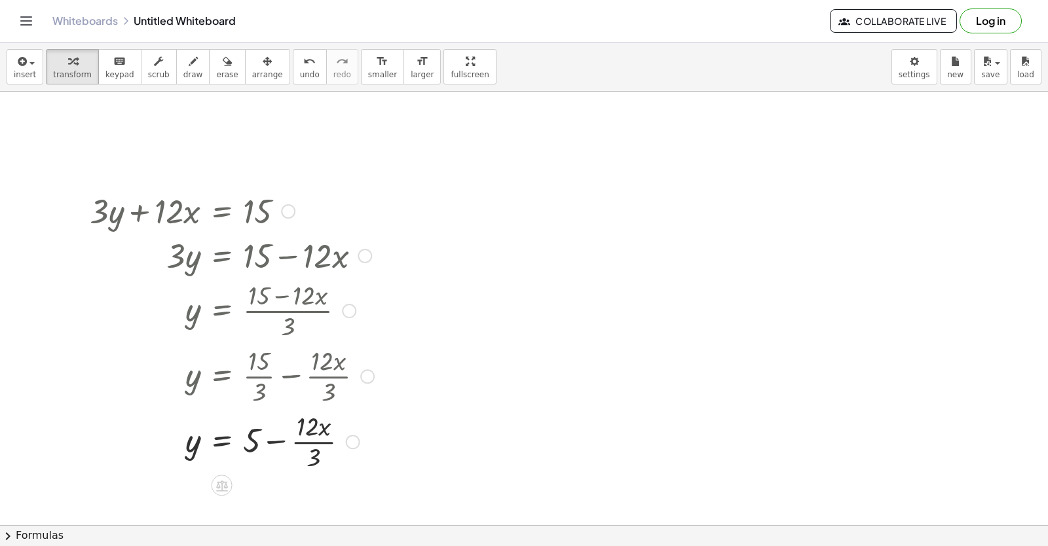
click at [306, 443] on div at bounding box center [231, 440] width 297 height 65
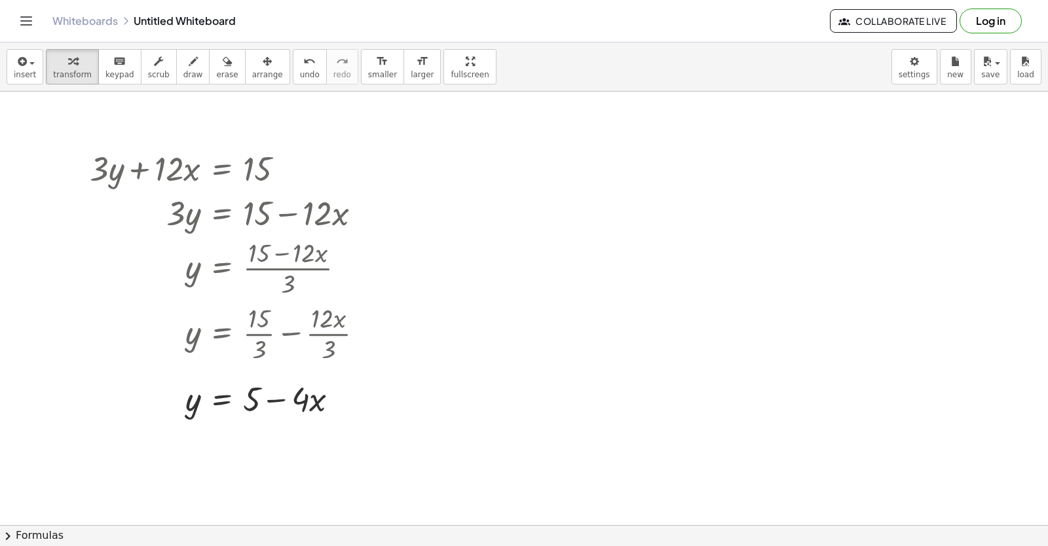
scroll to position [1260, 0]
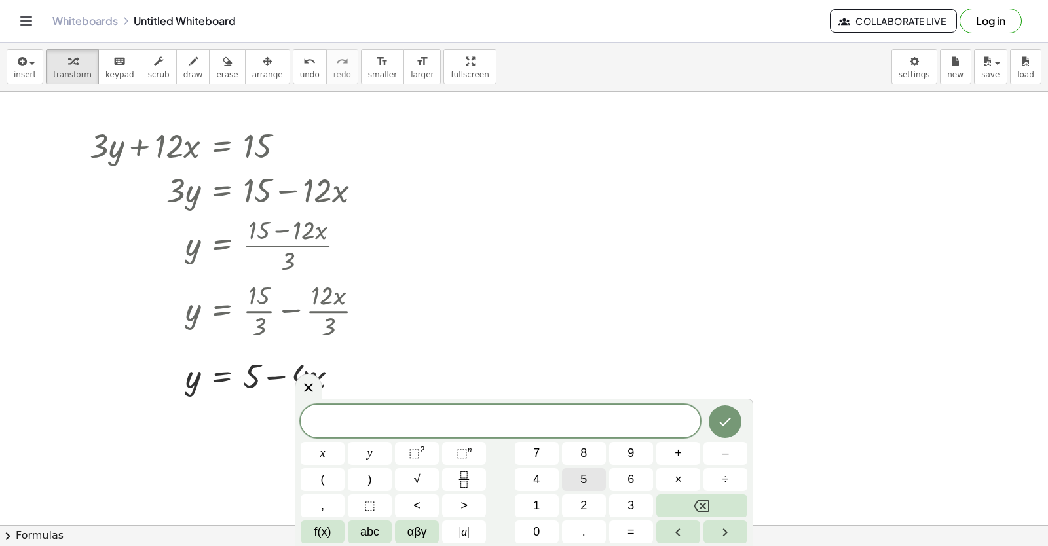
click at [568, 479] on button "5" at bounding box center [584, 479] width 44 height 23
click at [355, 447] on button "y" at bounding box center [370, 453] width 44 height 23
click at [721, 449] on button "–" at bounding box center [725, 453] width 44 height 23
click at [565, 471] on button "5" at bounding box center [584, 479] width 44 height 23
click at [310, 456] on button "x" at bounding box center [323, 453] width 44 height 23
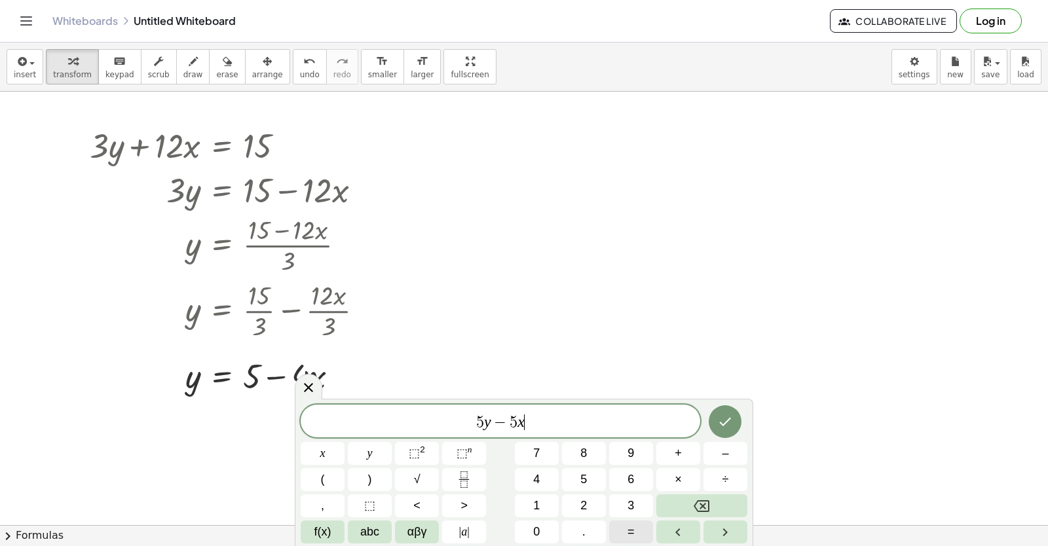
click at [636, 525] on button "=" at bounding box center [631, 532] width 44 height 23
click at [720, 453] on button "–" at bounding box center [725, 453] width 44 height 23
click at [580, 500] on span "2" at bounding box center [583, 506] width 7 height 18
click at [542, 529] on button "0" at bounding box center [537, 532] width 44 height 23
click at [716, 429] on button "Done" at bounding box center [725, 421] width 33 height 33
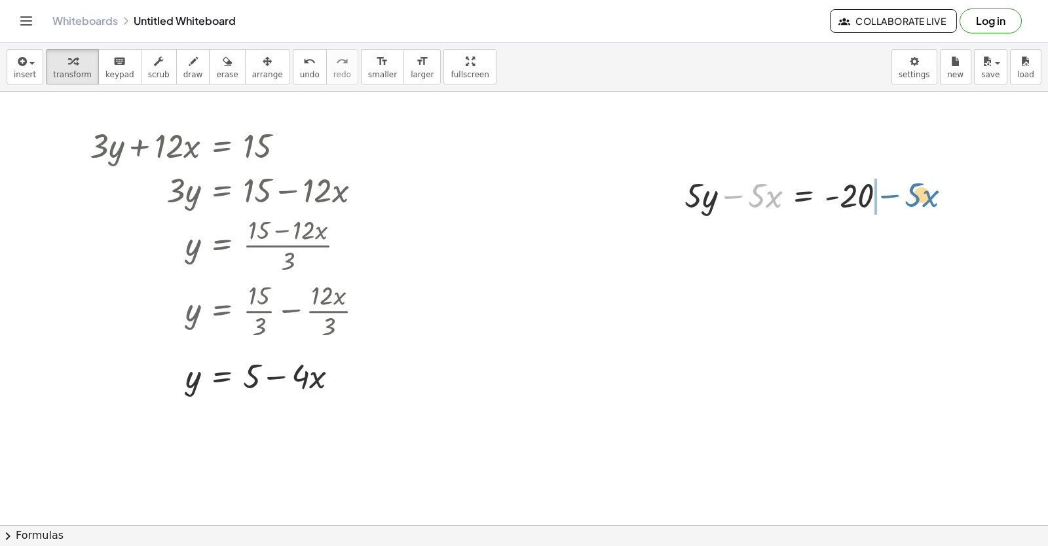
drag, startPoint x: 730, startPoint y: 195, endPoint x: 875, endPoint y: 194, distance: 145.4
click at [889, 191] on div at bounding box center [791, 194] width 226 height 45
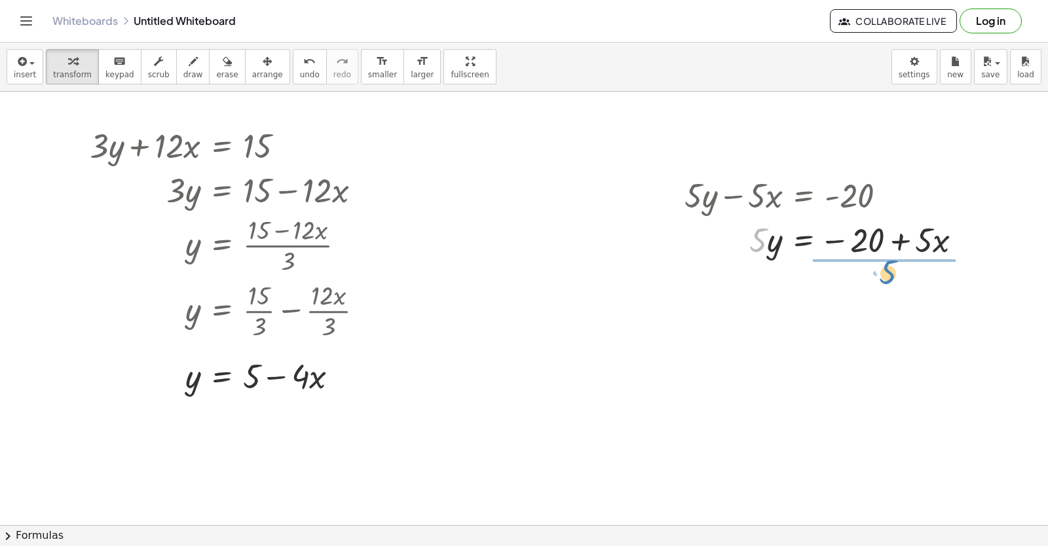
drag, startPoint x: 762, startPoint y: 245, endPoint x: 890, endPoint y: 278, distance: 132.6
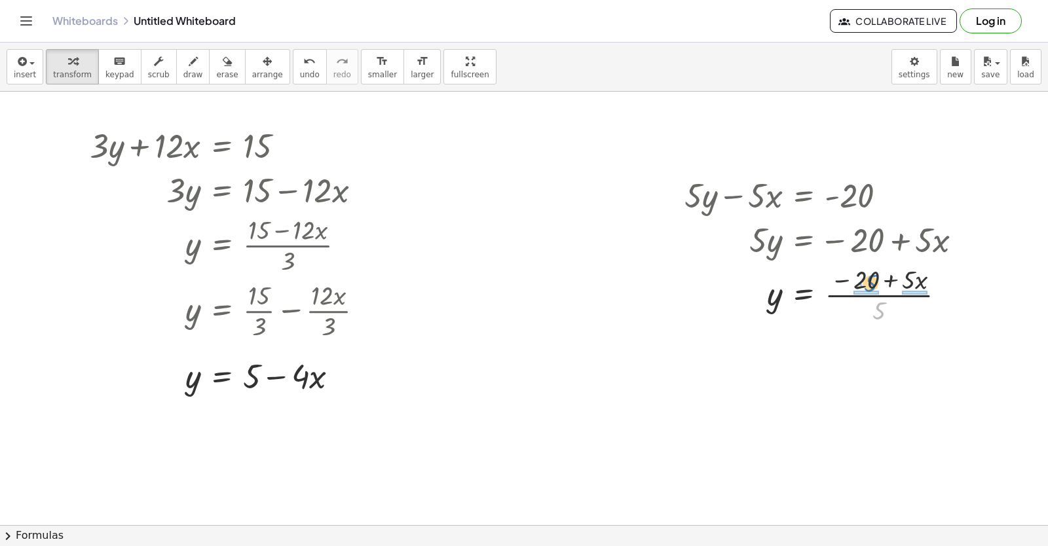
drag, startPoint x: 876, startPoint y: 308, endPoint x: 866, endPoint y: 280, distance: 29.6
click at [866, 280] on div at bounding box center [828, 293] width 301 height 65
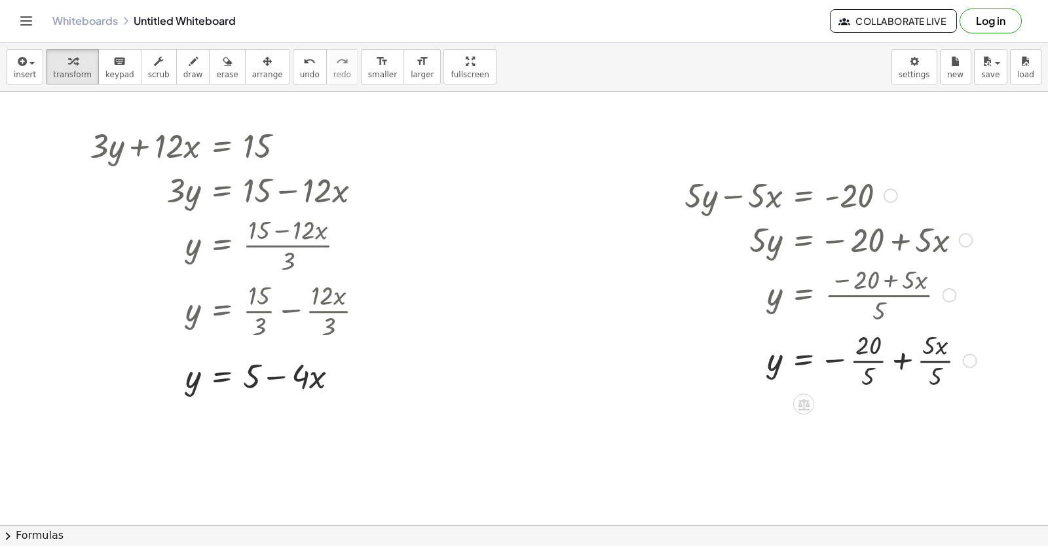
click at [867, 360] on div at bounding box center [830, 359] width 305 height 65
click at [907, 420] on div at bounding box center [830, 424] width 305 height 65
click at [906, 427] on div at bounding box center [830, 424] width 305 height 65
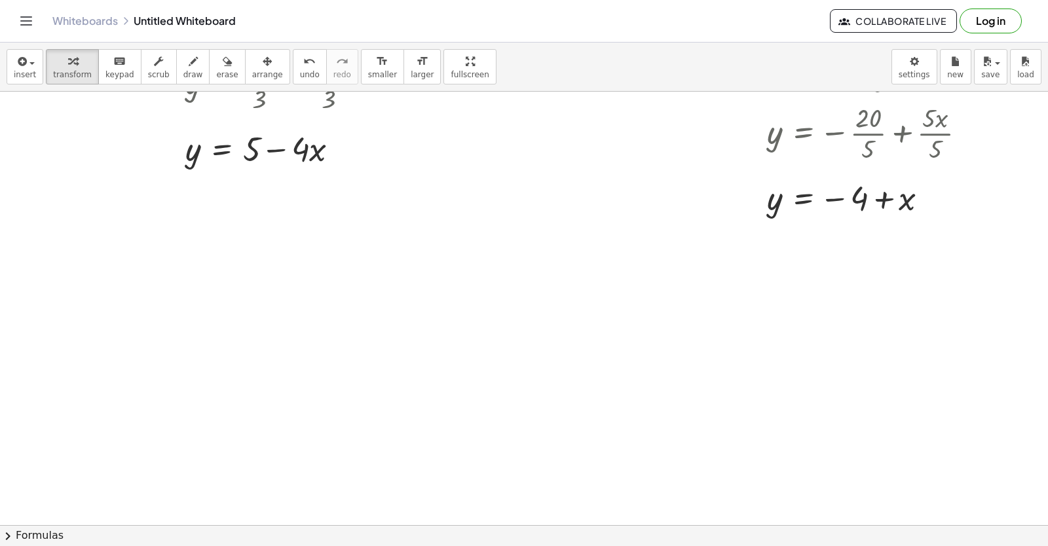
scroll to position [1472, 0]
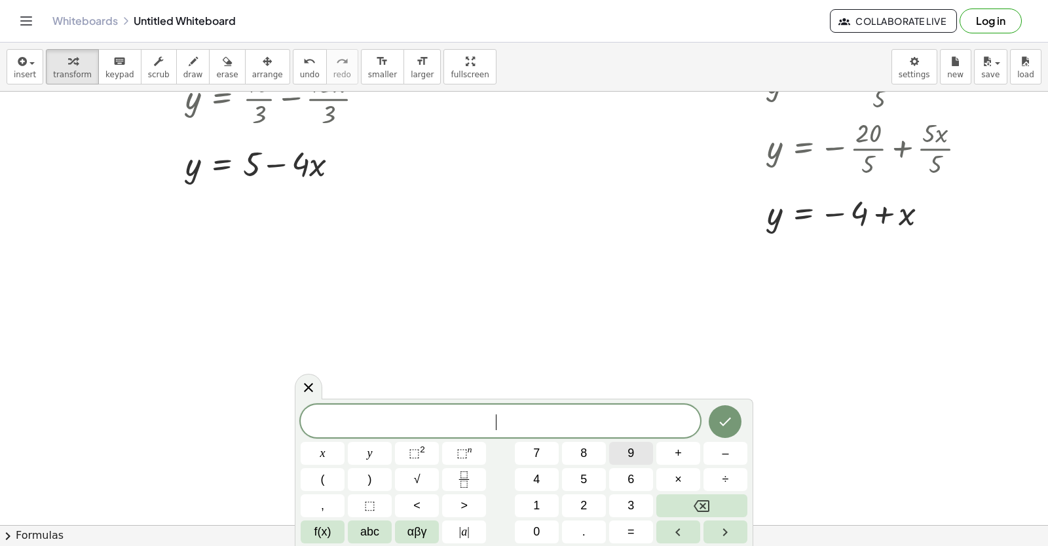
click at [627, 457] on span "9" at bounding box center [630, 454] width 7 height 18
click at [366, 447] on button "y" at bounding box center [370, 453] width 44 height 23
click at [685, 448] on button "+" at bounding box center [678, 453] width 44 height 23
click at [625, 502] on button "3" at bounding box center [631, 505] width 44 height 23
click at [673, 488] on button "×" at bounding box center [678, 479] width 44 height 23
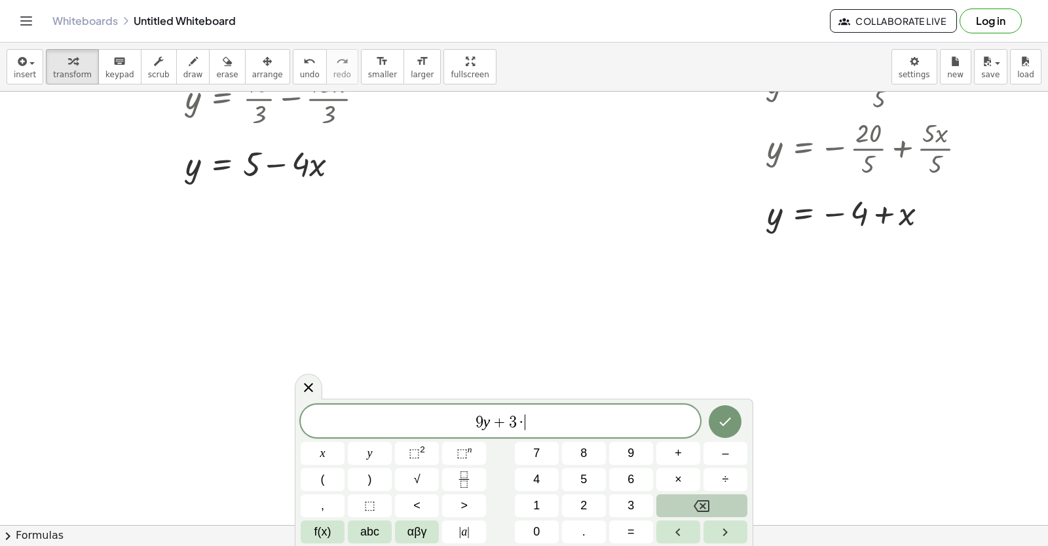
click at [671, 507] on button "Backspace" at bounding box center [701, 505] width 91 height 23
click at [306, 452] on button "x" at bounding box center [323, 453] width 44 height 23
click at [633, 535] on span "=" at bounding box center [630, 532] width 7 height 18
click at [693, 508] on button "Backspace" at bounding box center [701, 505] width 91 height 23
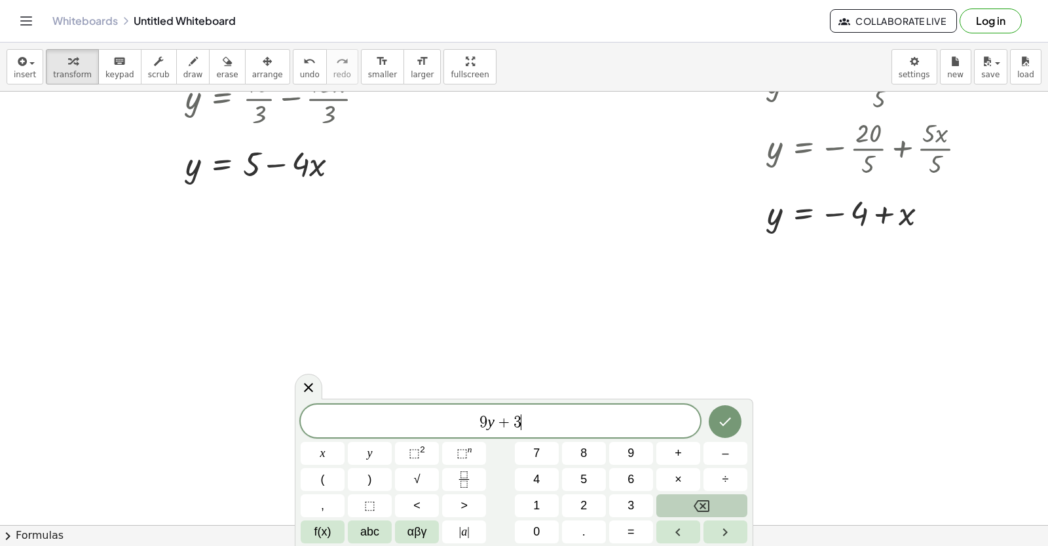
click at [693, 508] on button "Backspace" at bounding box center [701, 505] width 91 height 23
click at [692, 508] on button "Backspace" at bounding box center [701, 505] width 91 height 23
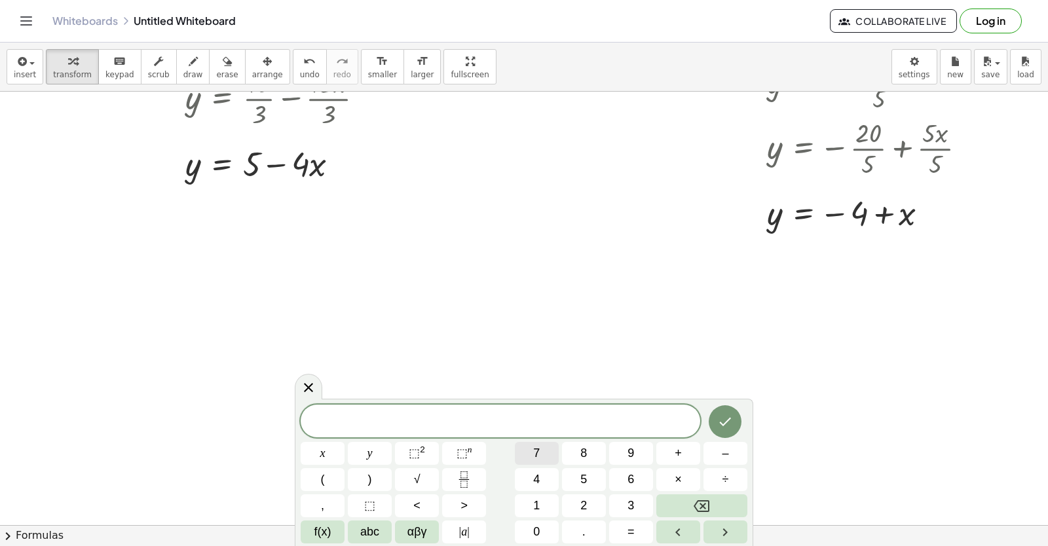
click at [545, 449] on button "7" at bounding box center [537, 453] width 44 height 23
click at [368, 443] on button "y" at bounding box center [370, 453] width 44 height 23
click at [724, 455] on span "–" at bounding box center [725, 454] width 7 height 18
click at [583, 508] on span "2" at bounding box center [583, 506] width 7 height 18
click at [546, 507] on button "1" at bounding box center [537, 505] width 44 height 23
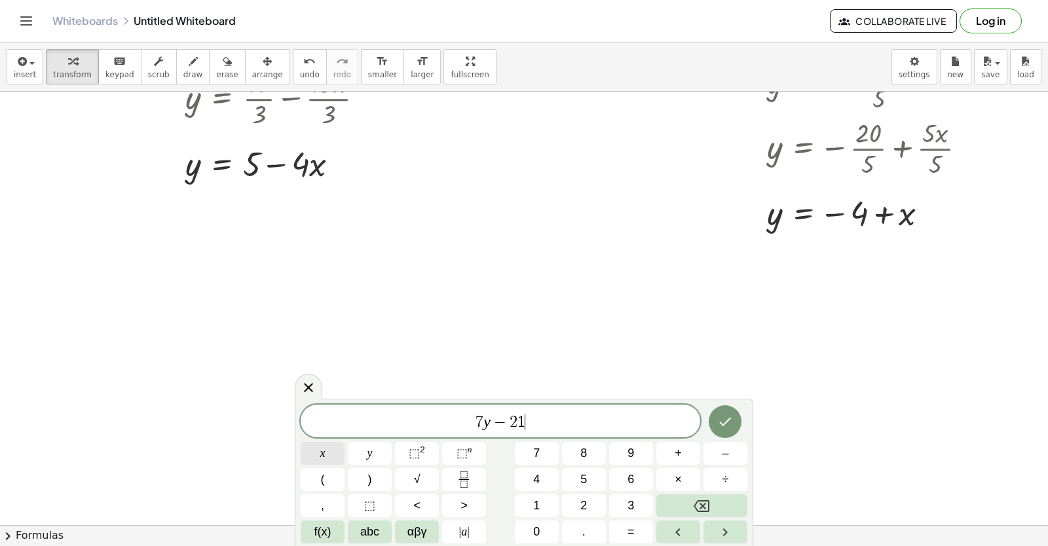
click at [335, 454] on button "x" at bounding box center [323, 453] width 44 height 23
click at [631, 534] on button "=" at bounding box center [631, 532] width 44 height 23
click at [544, 456] on button "7" at bounding box center [537, 453] width 44 height 23
click at [730, 424] on icon "Done" at bounding box center [725, 422] width 16 height 16
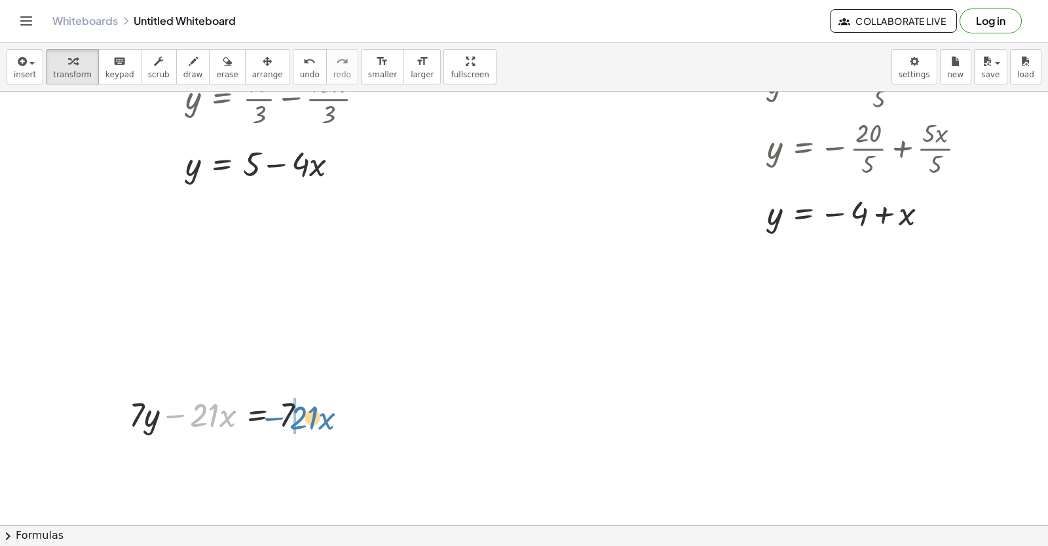
drag, startPoint x: 176, startPoint y: 411, endPoint x: 275, endPoint y: 413, distance: 99.6
click at [275, 413] on div at bounding box center [222, 414] width 201 height 45
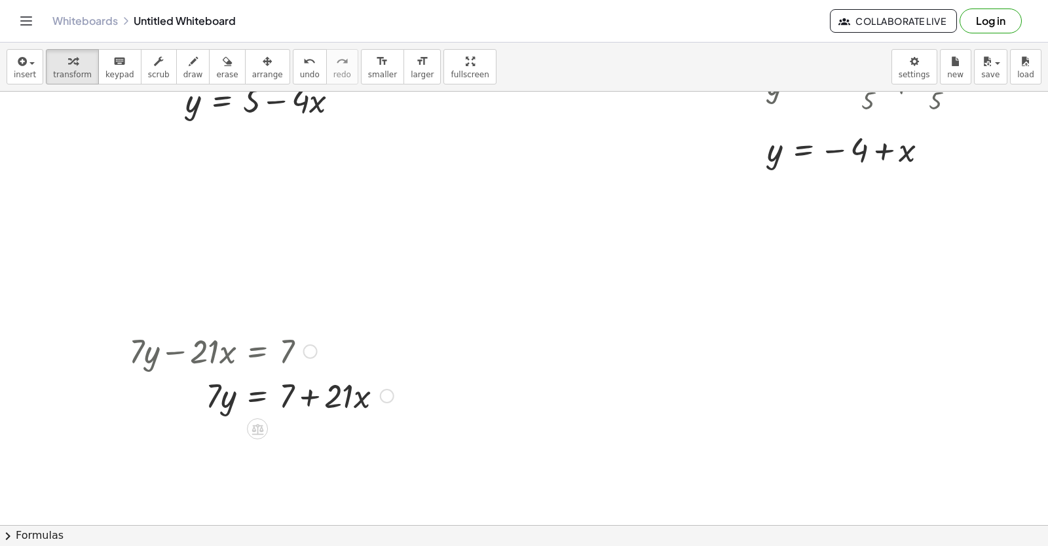
scroll to position [1603, 0]
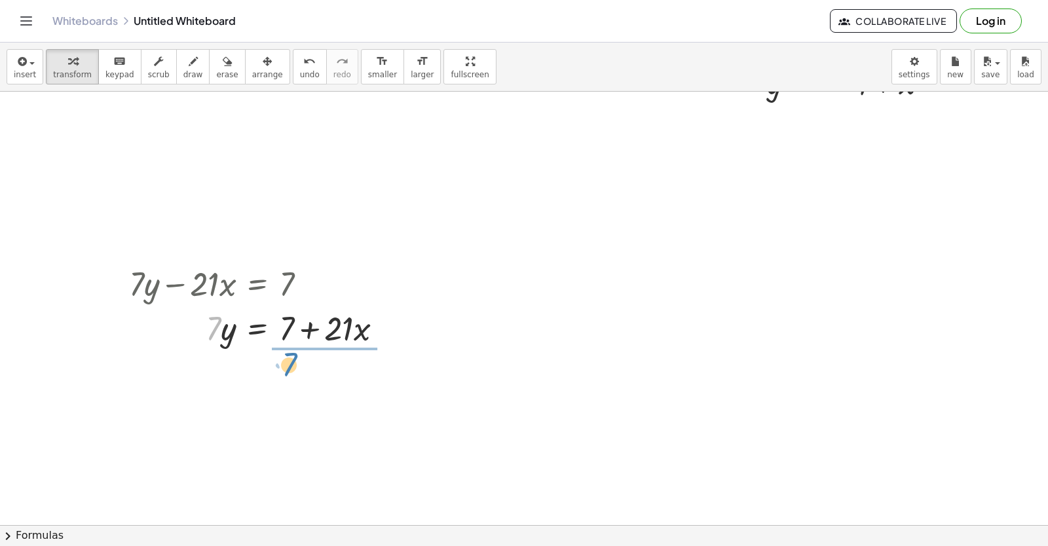
drag, startPoint x: 215, startPoint y: 333, endPoint x: 303, endPoint y: 375, distance: 97.5
drag, startPoint x: 318, startPoint y: 395, endPoint x: 280, endPoint y: 361, distance: 50.5
click at [280, 361] on div at bounding box center [261, 382] width 278 height 65
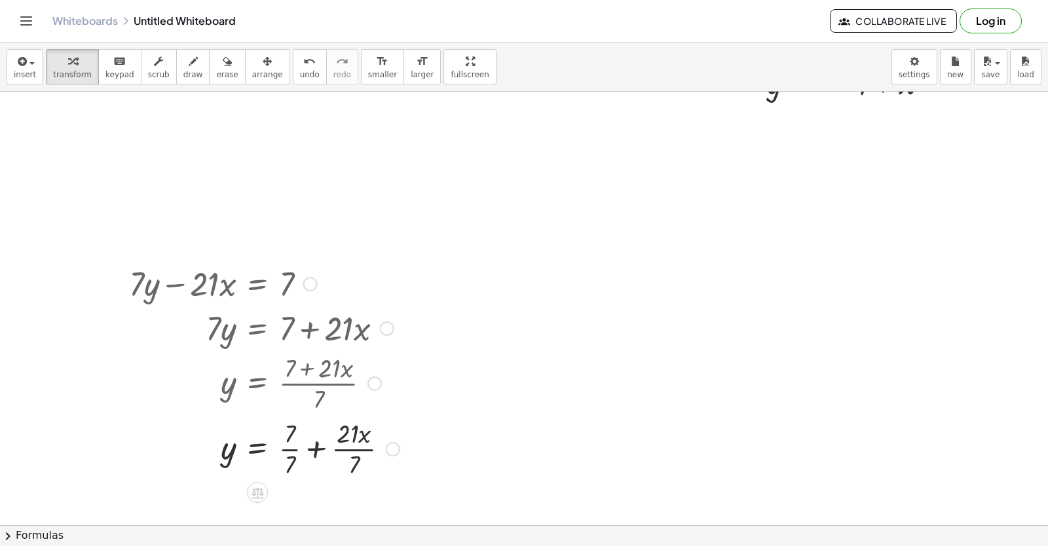
click at [289, 447] on div at bounding box center [264, 447] width 284 height 65
click at [334, 448] on div at bounding box center [261, 447] width 278 height 65
click at [369, 383] on div at bounding box center [374, 384] width 14 height 14
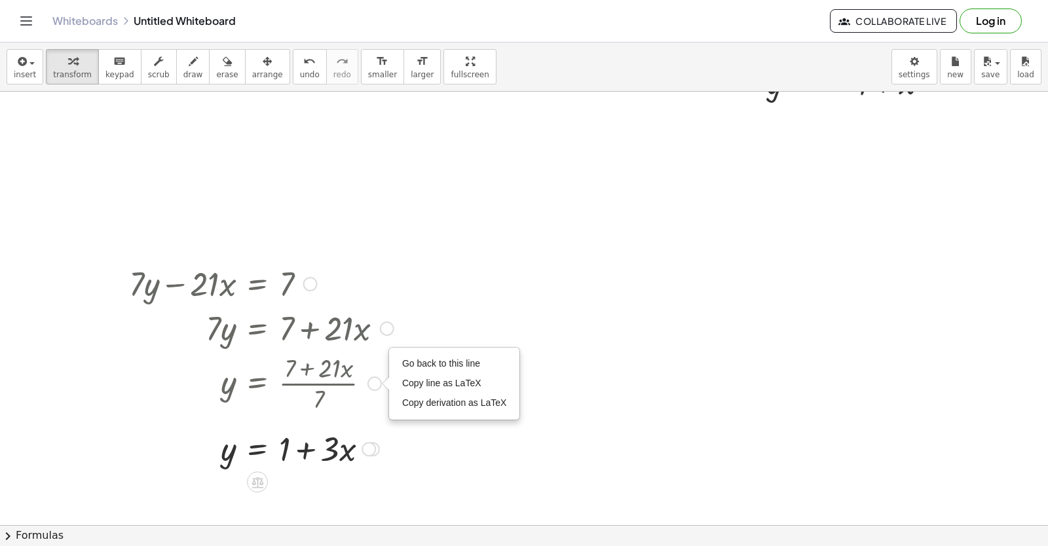
click at [371, 453] on div at bounding box center [368, 449] width 14 height 14
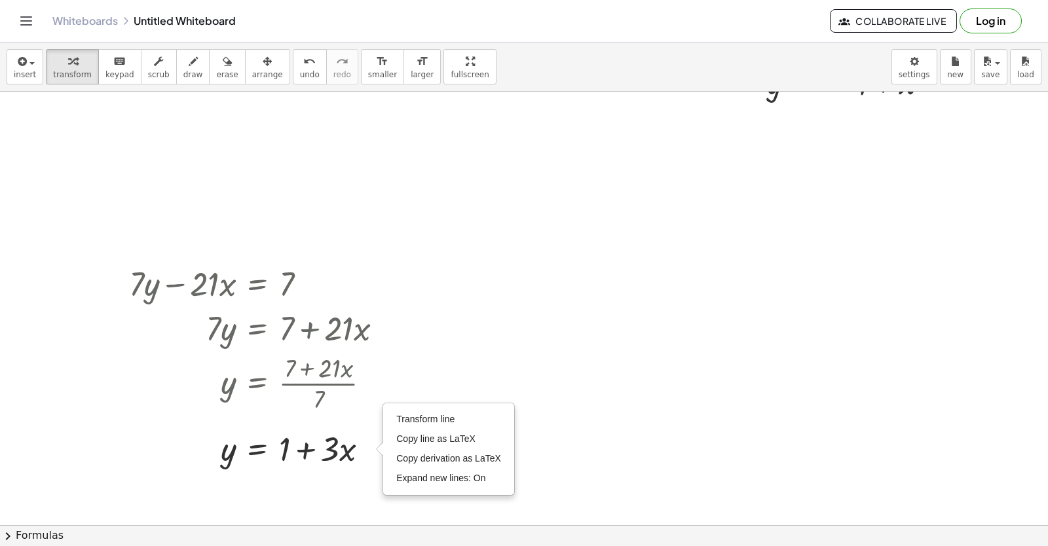
drag, startPoint x: 458, startPoint y: 349, endPoint x: 397, endPoint y: 377, distance: 67.7
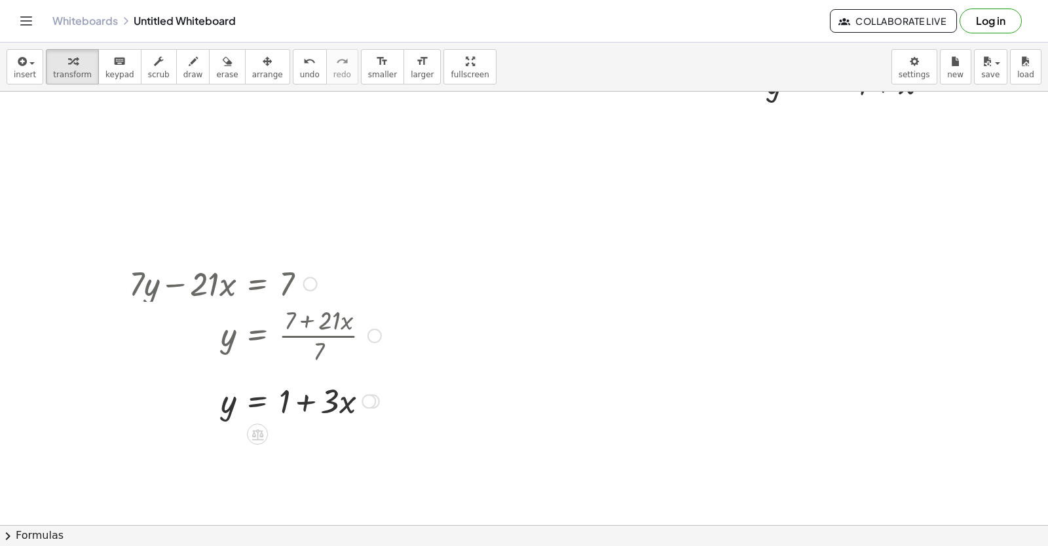
drag, startPoint x: 378, startPoint y: 386, endPoint x: 390, endPoint y: 333, distance: 54.3
click at [257, 336] on div "y = · ( + 7 + · 21 · x ) · 7 Go back to this line Copy line as LaTeX Copy deriv…" at bounding box center [257, 336] width 0 height 0
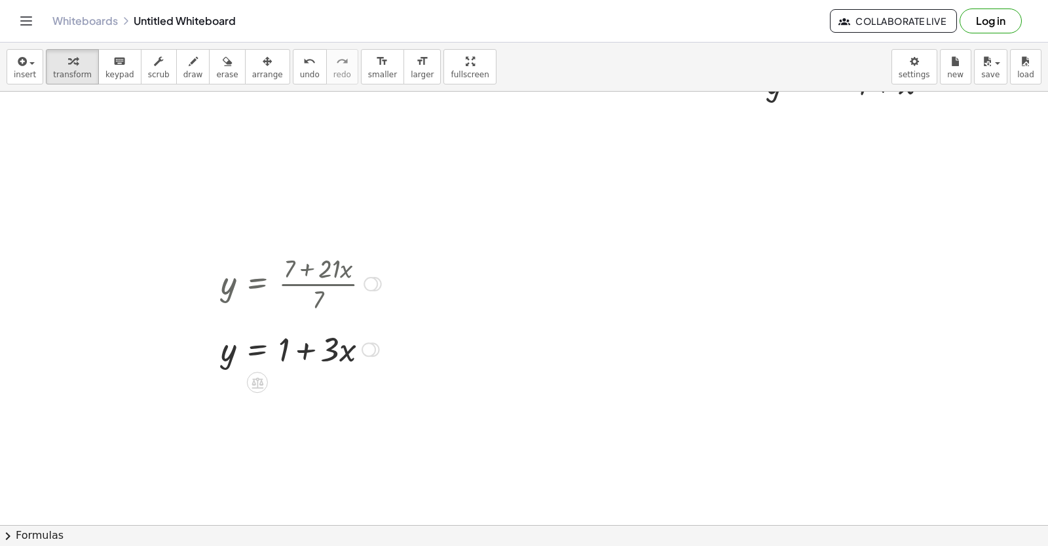
drag, startPoint x: 375, startPoint y: 328, endPoint x: 372, endPoint y: 270, distance: 58.4
click at [257, 284] on div "y = · ( + 7 + · 21 · x ) · 7 Go back to this line Copy line as LaTeX Copy deriv…" at bounding box center [257, 284] width 0 height 0
click at [372, 342] on div at bounding box center [301, 348] width 174 height 45
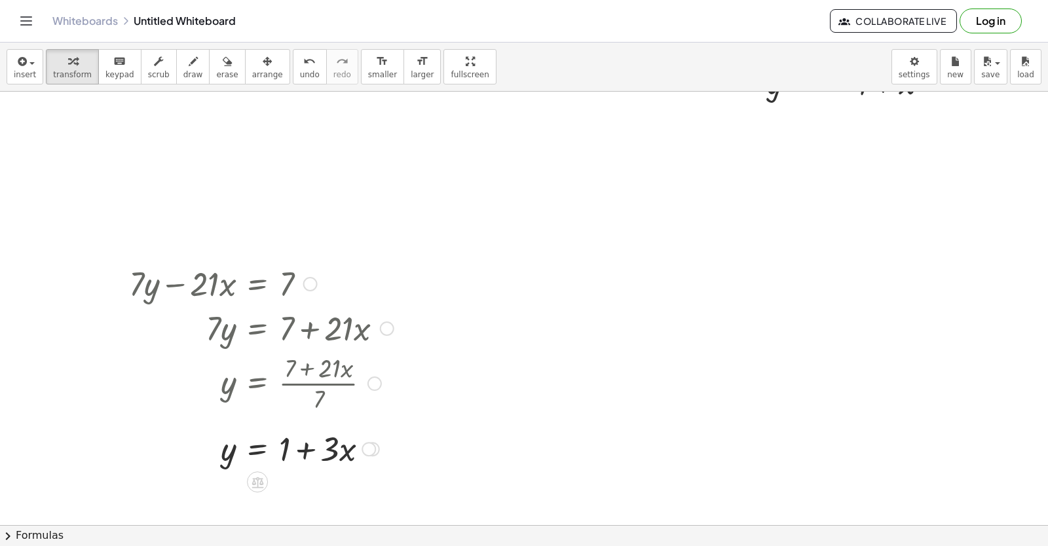
drag, startPoint x: 376, startPoint y: 284, endPoint x: 343, endPoint y: 481, distance: 200.6
drag, startPoint x: 371, startPoint y: 387, endPoint x: 387, endPoint y: 329, distance: 59.7
click at [257, 284] on div "+ · 7 · y − · 21 · x = 7 · 7 · y = + 7 + · 21 · x y = · ( + 7 + · 21 · x ) · 7 …" at bounding box center [257, 284] width 0 height 0
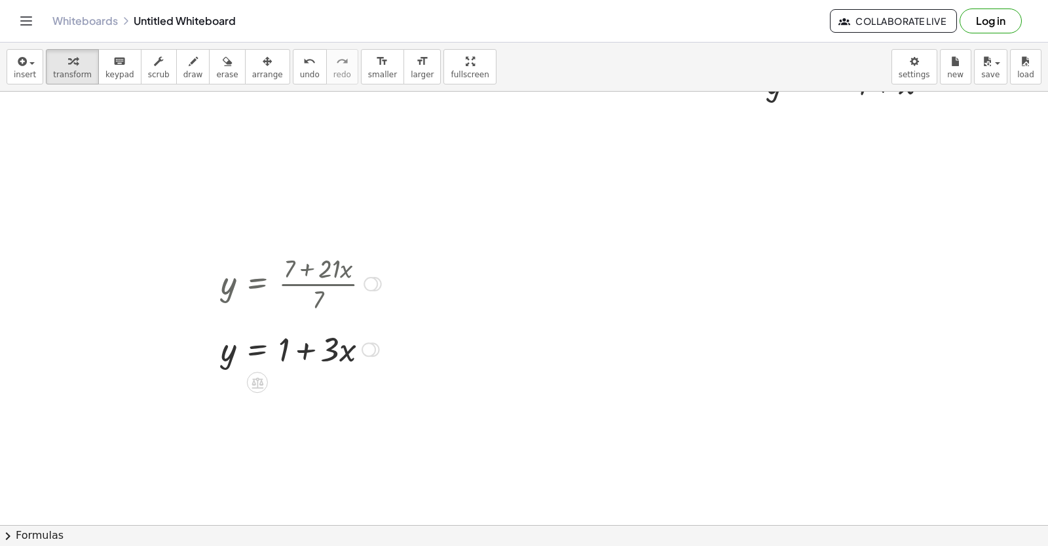
drag, startPoint x: 377, startPoint y: 388, endPoint x: 380, endPoint y: 244, distance: 144.8
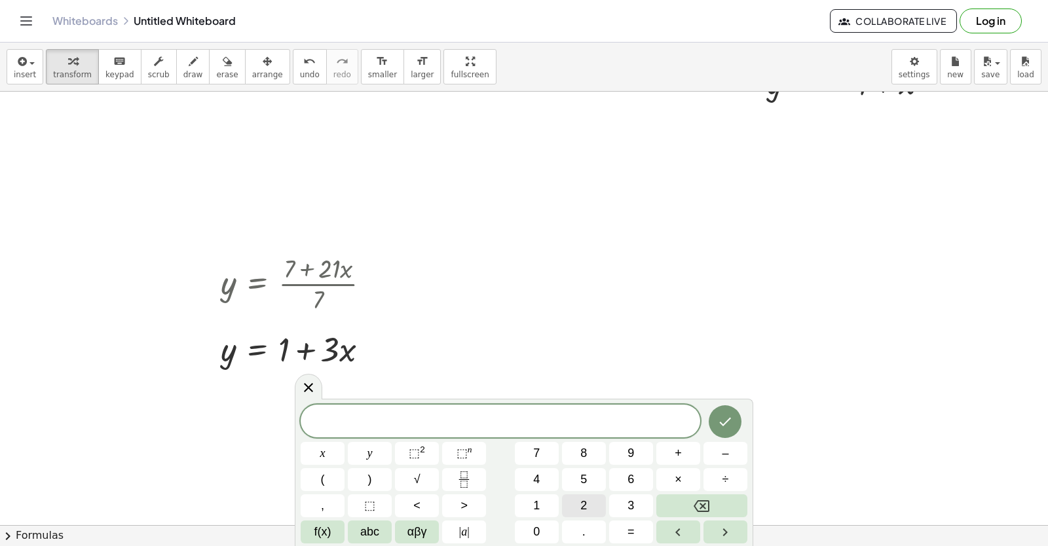
click at [578, 504] on button "2" at bounding box center [584, 505] width 44 height 23
click at [657, 499] on button "Backspace" at bounding box center [701, 505] width 91 height 23
click at [572, 500] on button "2" at bounding box center [584, 505] width 44 height 23
click at [358, 441] on div "2 ​ x y ⬚ 2 ⬚ n 7 8 9 + – ( ) √ 4 5 6 × ÷ , ⬚ < > 1 2 3 f(x) abc αβγ | a | 0 . =" at bounding box center [524, 474] width 447 height 139
click at [373, 453] on button "y" at bounding box center [370, 453] width 44 height 23
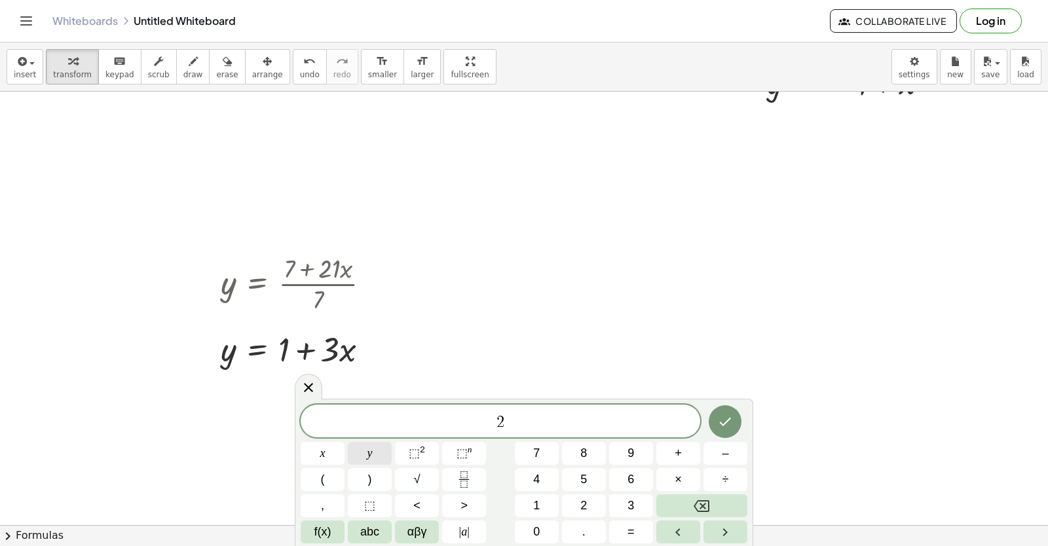
click at [371, 456] on span "y" at bounding box center [369, 454] width 5 height 18
click at [363, 454] on button "y" at bounding box center [370, 453] width 44 height 23
click at [674, 500] on button "Backspace" at bounding box center [701, 505] width 91 height 23
click at [671, 449] on button "+" at bounding box center [678, 453] width 44 height 23
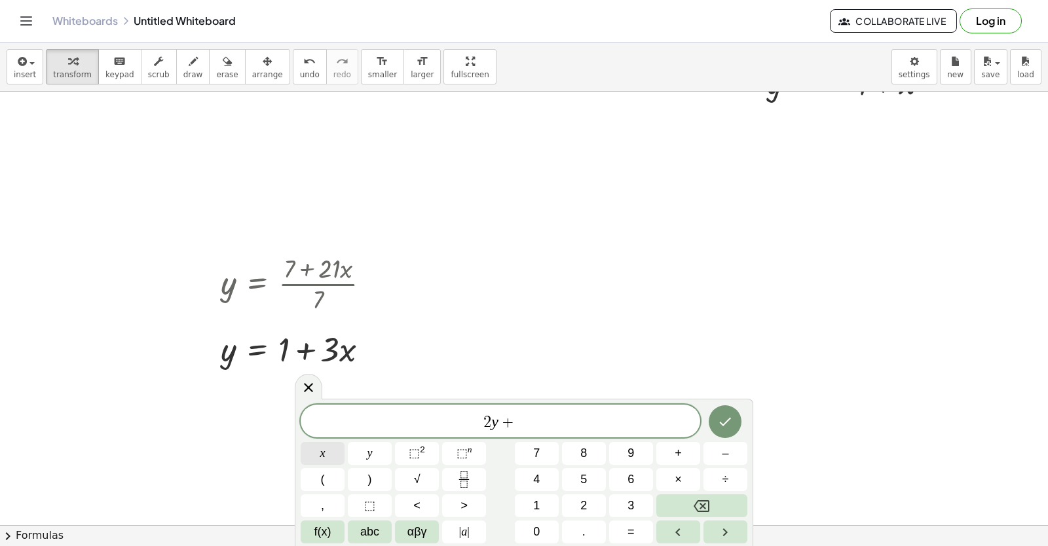
click at [314, 451] on button "x" at bounding box center [323, 453] width 44 height 23
click at [623, 522] on button "=" at bounding box center [631, 532] width 44 height 23
click at [542, 498] on button "1" at bounding box center [537, 505] width 44 height 23
drag, startPoint x: 544, startPoint y: 517, endPoint x: 541, endPoint y: 526, distance: 9.1
click at [544, 519] on div "2 y + x = 1 x y ⬚ 2 ⬚ n 7 8 9 + – ( ) √ 4 5 6 × ÷ , ⬚ < > 1 2 3 f(x) abc αβγ | …" at bounding box center [524, 474] width 447 height 139
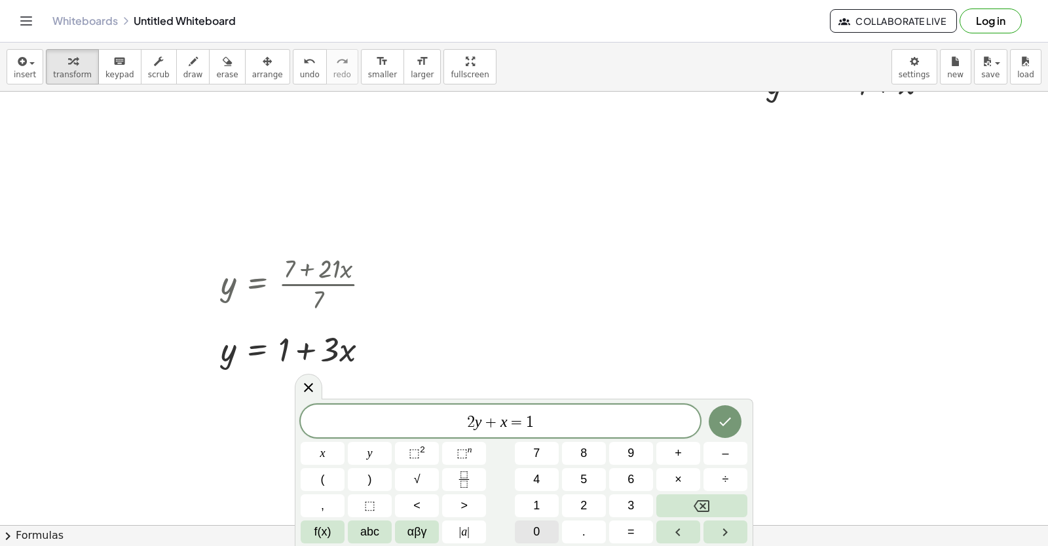
click at [541, 527] on button "0" at bounding box center [537, 532] width 44 height 23
click at [728, 425] on icon "Done" at bounding box center [725, 422] width 16 height 16
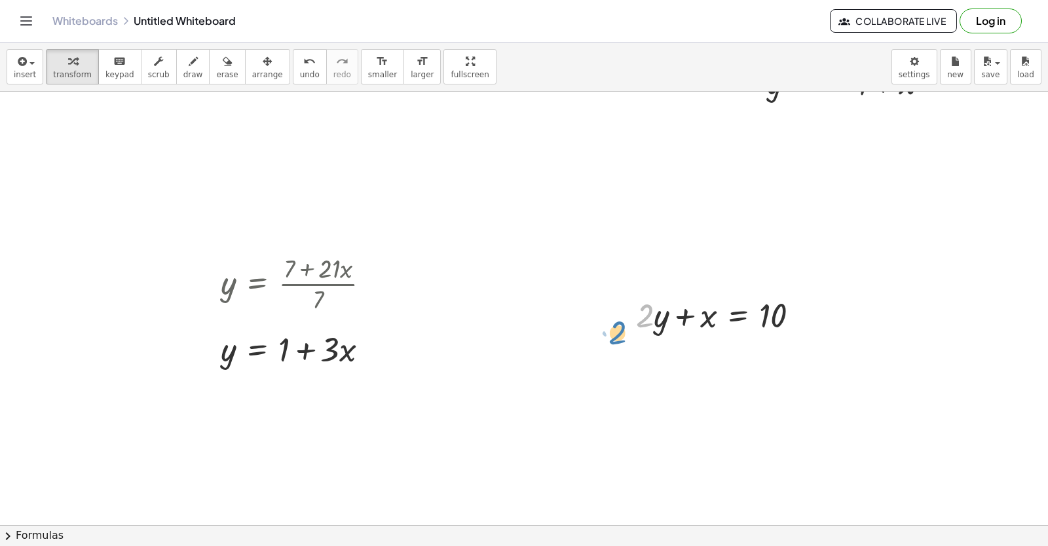
drag, startPoint x: 642, startPoint y: 318, endPoint x: 623, endPoint y: 322, distance: 18.6
click at [623, 322] on div "· 2 + · y + · 2 · y + x = 10" at bounding box center [717, 314] width 203 height 51
drag, startPoint x: 659, startPoint y: 324, endPoint x: 660, endPoint y: 337, distance: 12.5
drag, startPoint x: 647, startPoint y: 324, endPoint x: 838, endPoint y: 330, distance: 190.7
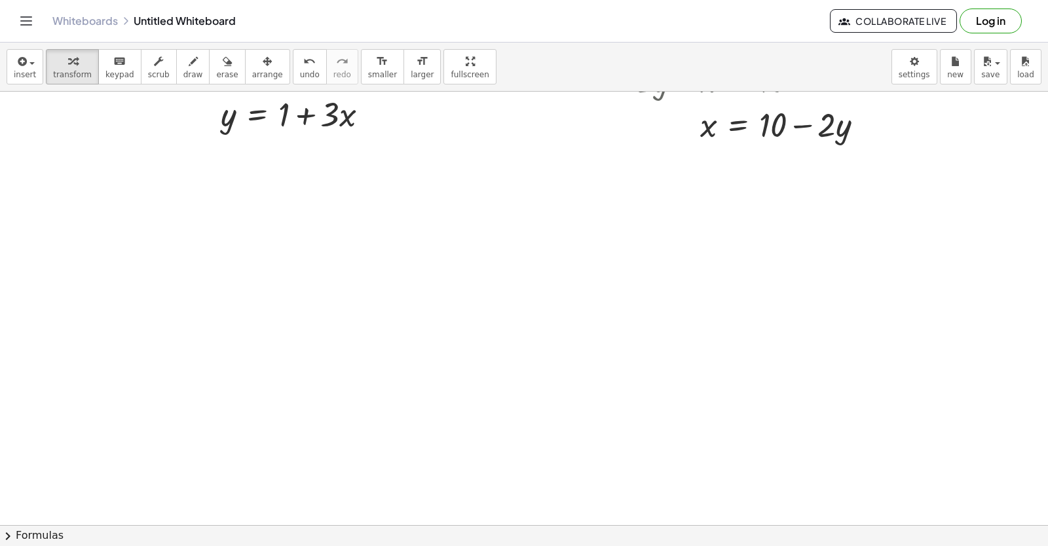
scroll to position [1931, 0]
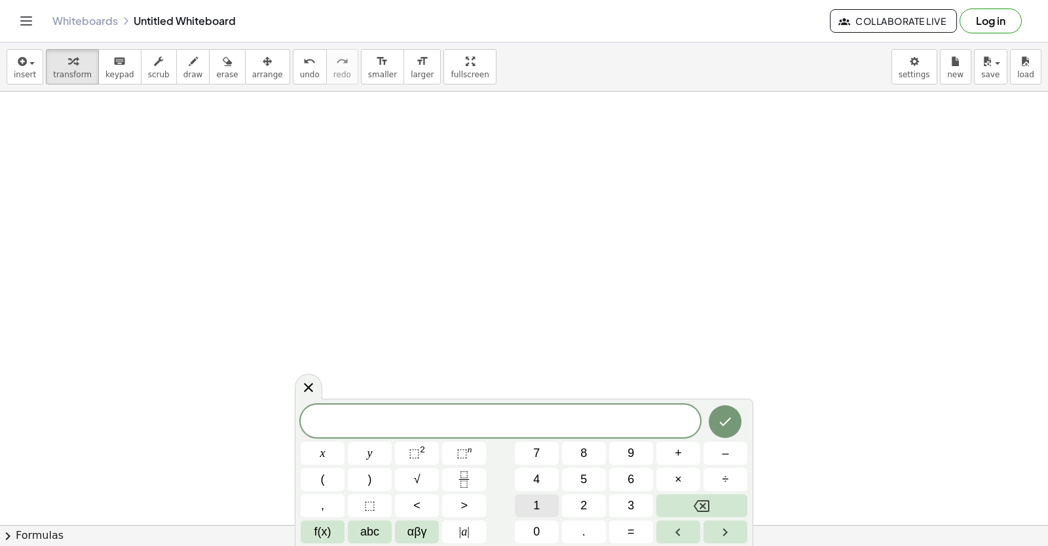
click at [533, 510] on span "1" at bounding box center [536, 506] width 7 height 18
click at [536, 526] on span "0" at bounding box center [536, 532] width 7 height 18
click at [367, 452] on span "y" at bounding box center [369, 454] width 5 height 18
click at [669, 451] on button "+" at bounding box center [678, 453] width 44 height 23
click at [588, 503] on button "2" at bounding box center [584, 505] width 44 height 23
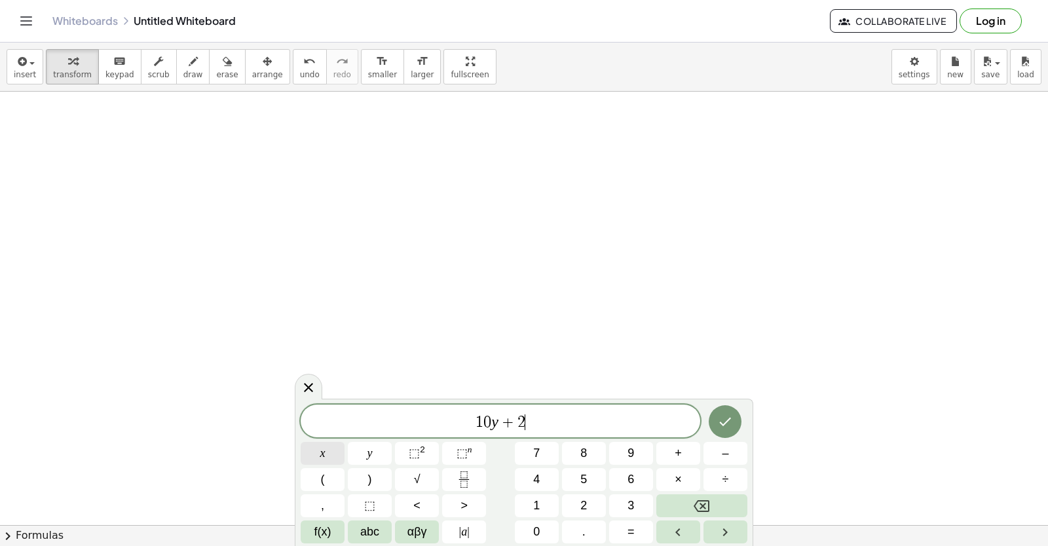
click at [322, 450] on span "x" at bounding box center [322, 454] width 5 height 18
click at [624, 522] on button "=" at bounding box center [631, 532] width 44 height 23
click at [547, 505] on button "1" at bounding box center [537, 505] width 44 height 23
click at [540, 523] on span "0" at bounding box center [536, 532] width 7 height 18
click at [733, 424] on icon "Done" at bounding box center [725, 422] width 16 height 16
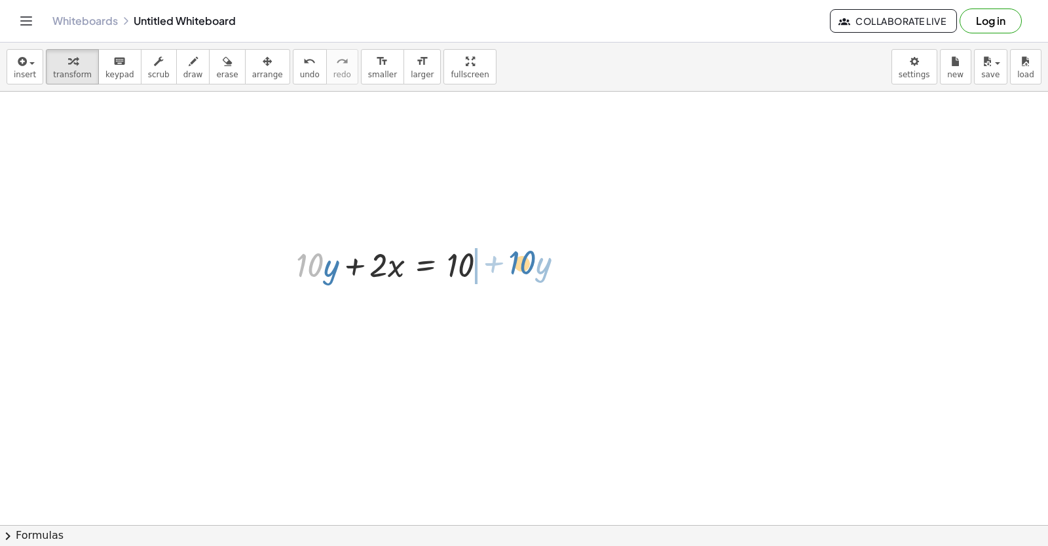
drag, startPoint x: 308, startPoint y: 272, endPoint x: 521, endPoint y: 269, distance: 212.9
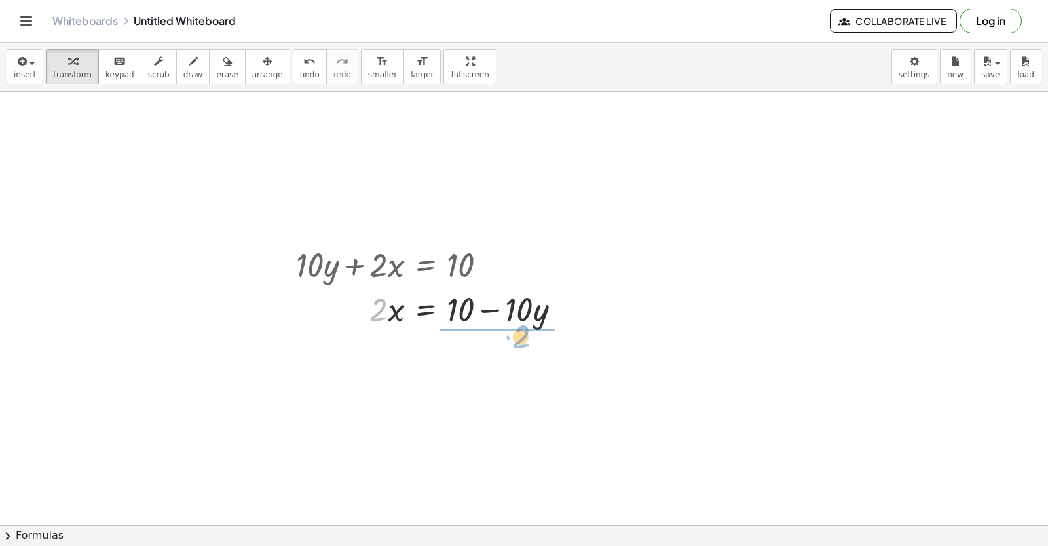
drag, startPoint x: 378, startPoint y: 313, endPoint x: 525, endPoint y: 341, distance: 150.0
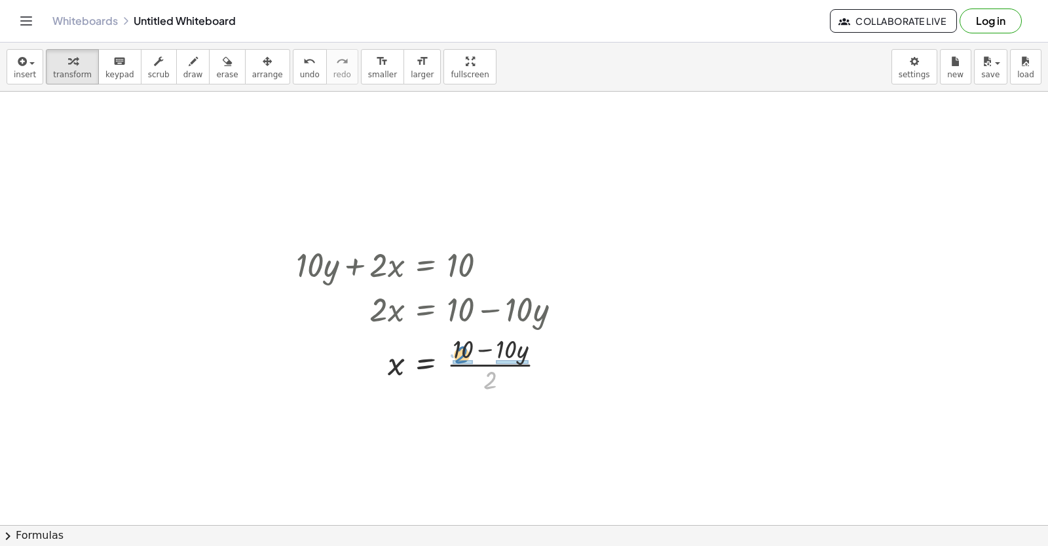
drag, startPoint x: 492, startPoint y: 375, endPoint x: 469, endPoint y: 347, distance: 36.2
click at [467, 345] on div at bounding box center [433, 363] width 288 height 65
click at [467, 430] on div at bounding box center [435, 428] width 292 height 65
click at [523, 434] on div at bounding box center [433, 428] width 288 height 65
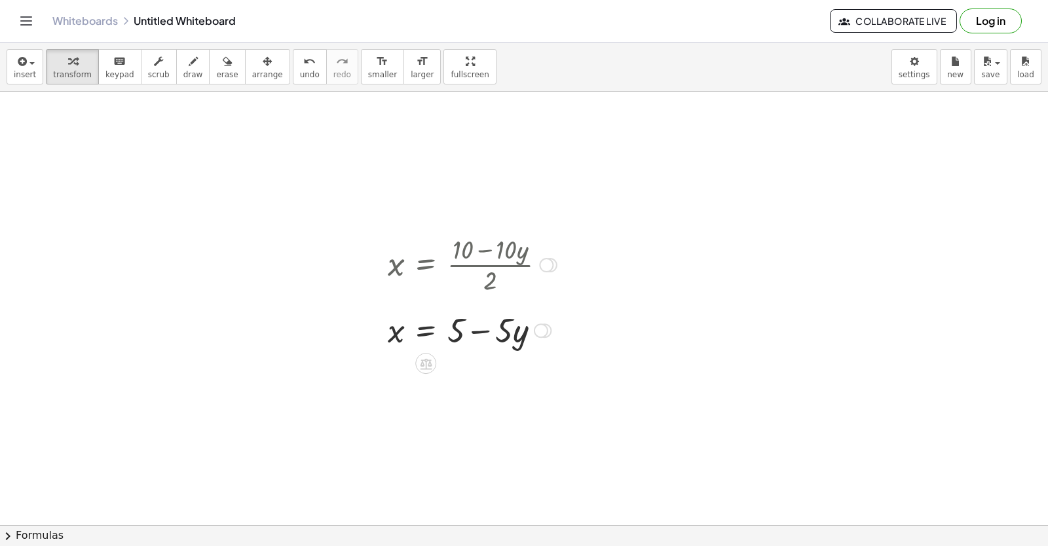
drag, startPoint x: 549, startPoint y: 366, endPoint x: 578, endPoint y: 236, distance: 133.5
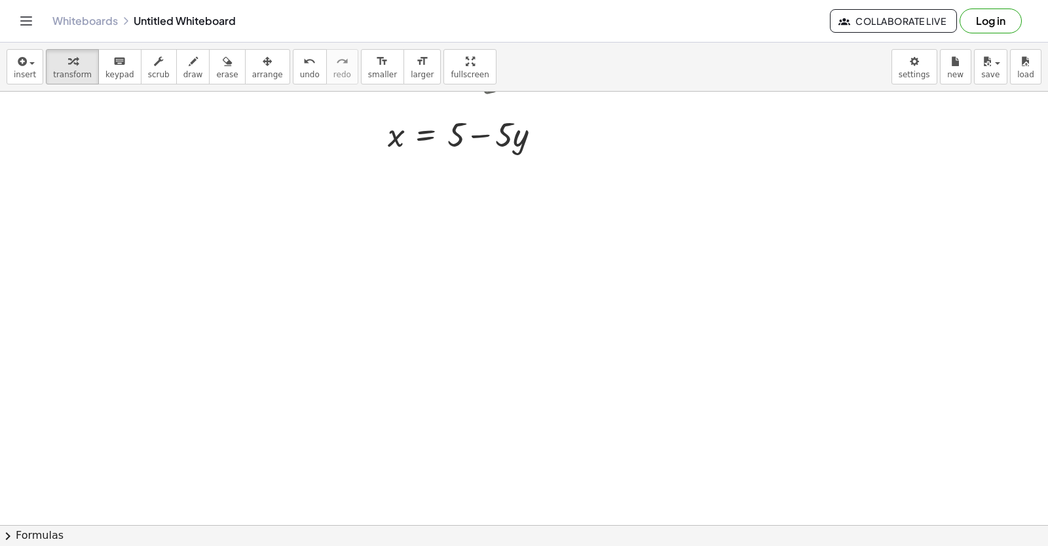
scroll to position [2127, 0]
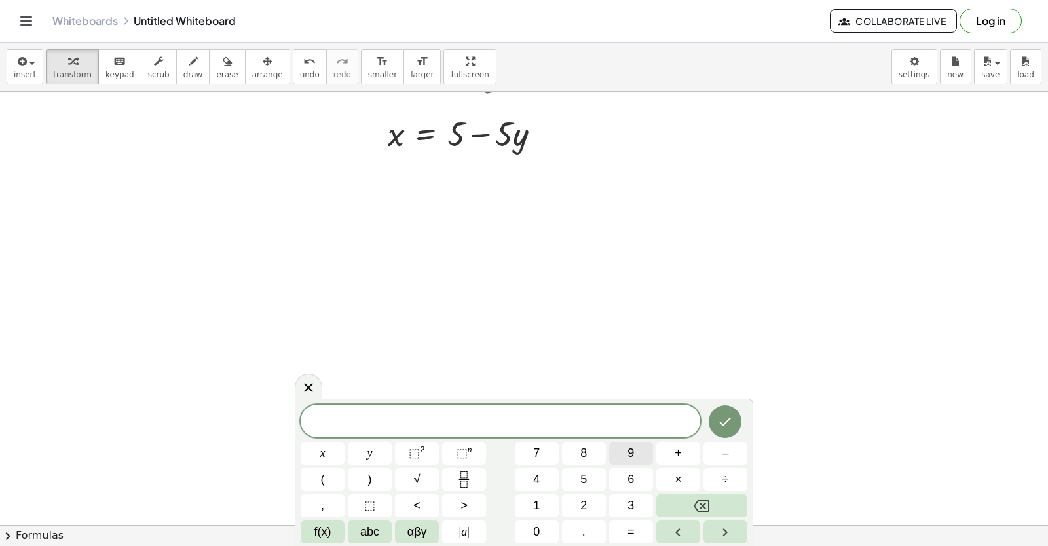
click at [635, 457] on button "9" at bounding box center [631, 453] width 44 height 23
click at [375, 454] on button "y" at bounding box center [370, 453] width 44 height 23
click at [664, 451] on button "+" at bounding box center [678, 453] width 44 height 23
click at [628, 500] on span "3" at bounding box center [630, 506] width 7 height 18
click at [342, 457] on button "x" at bounding box center [323, 453] width 44 height 23
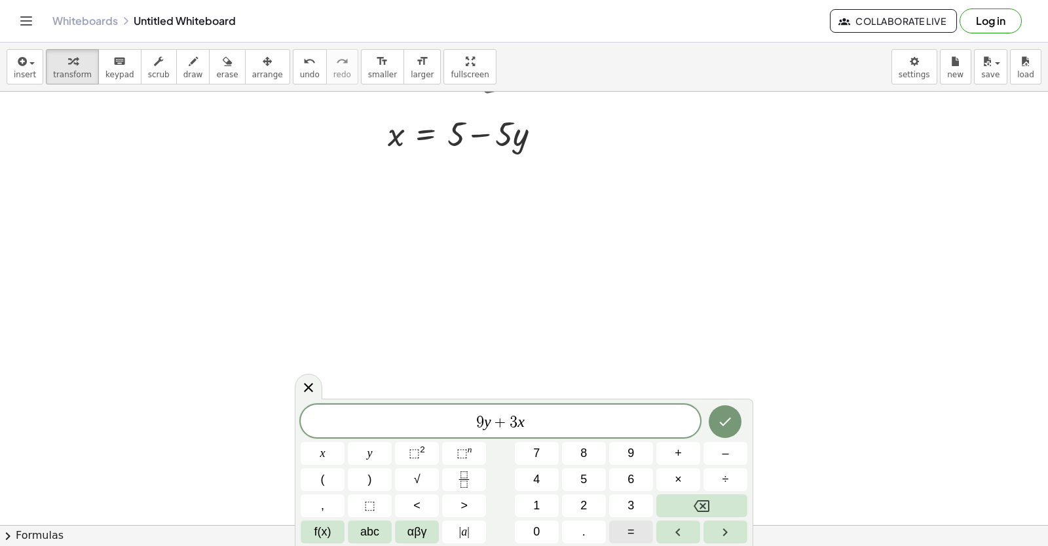
click at [632, 529] on span "=" at bounding box center [630, 532] width 7 height 18
click at [547, 502] on button "1" at bounding box center [537, 505] width 44 height 23
click at [570, 473] on button "5" at bounding box center [584, 479] width 44 height 23
click at [724, 421] on icon "Done" at bounding box center [725, 422] width 16 height 16
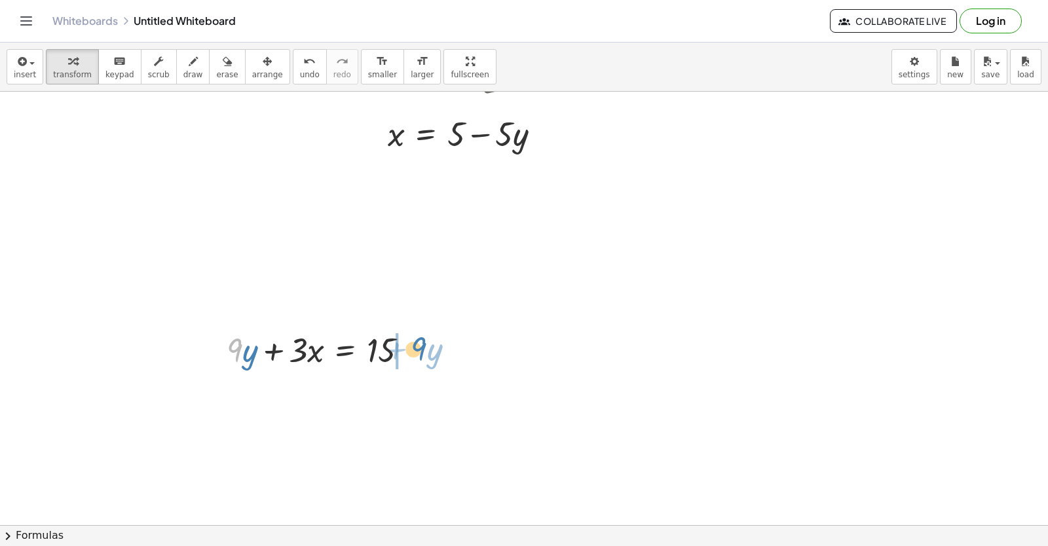
drag, startPoint x: 234, startPoint y: 357, endPoint x: 426, endPoint y: 367, distance: 191.5
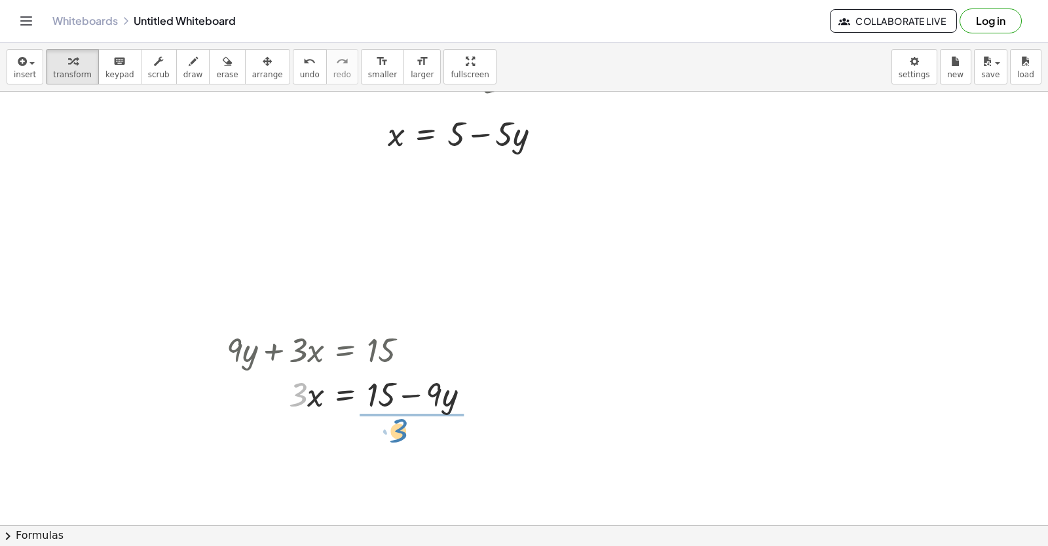
drag, startPoint x: 299, startPoint y: 401, endPoint x: 401, endPoint y: 436, distance: 107.5
click at [403, 459] on div at bounding box center [353, 448] width 267 height 65
drag, startPoint x: 407, startPoint y: 467, endPoint x: 380, endPoint y: 435, distance: 41.8
click at [380, 435] on div at bounding box center [353, 448] width 267 height 65
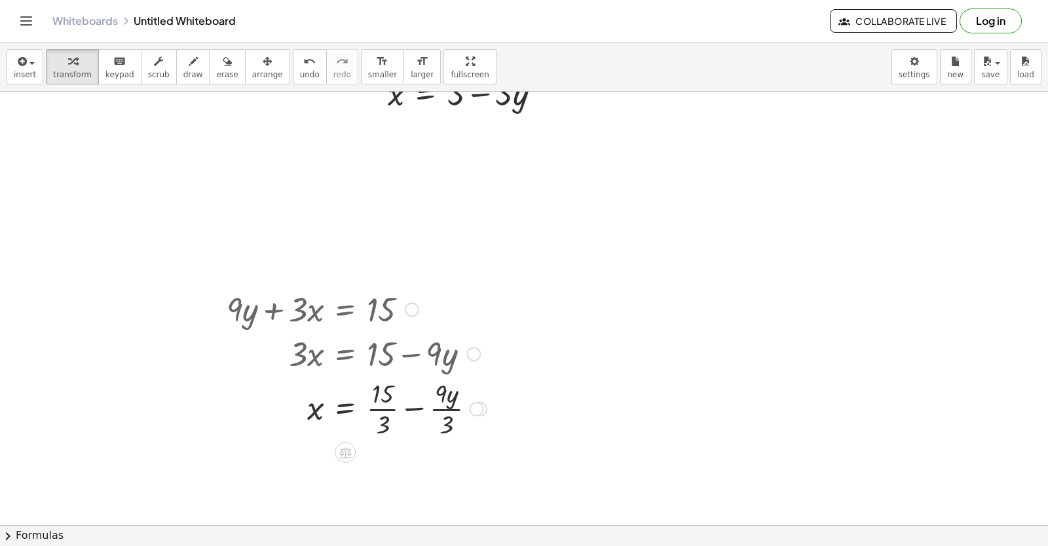
click at [379, 411] on div at bounding box center [356, 407] width 273 height 65
click at [427, 472] on div at bounding box center [356, 473] width 273 height 65
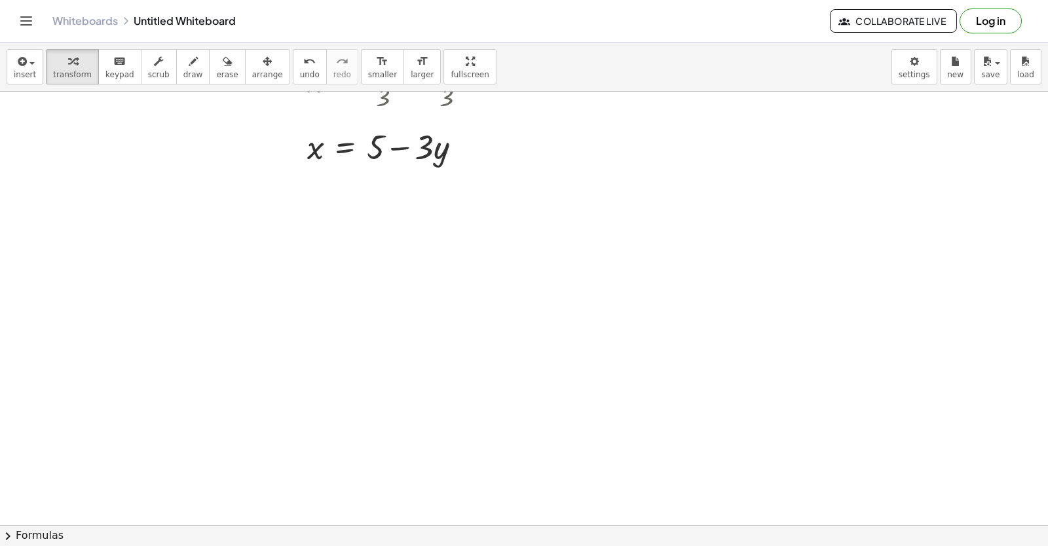
scroll to position [2601, 0]
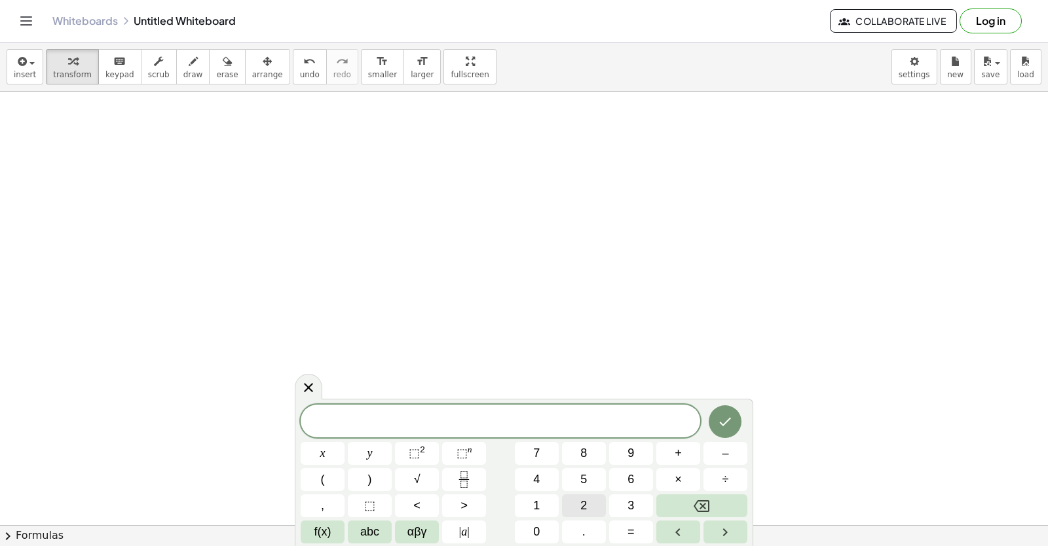
click at [591, 500] on button "2" at bounding box center [584, 505] width 44 height 23
click at [379, 464] on button "y" at bounding box center [370, 453] width 44 height 23
click at [666, 459] on button "+" at bounding box center [678, 453] width 44 height 23
click at [697, 508] on icon "Backspace" at bounding box center [702, 506] width 16 height 16
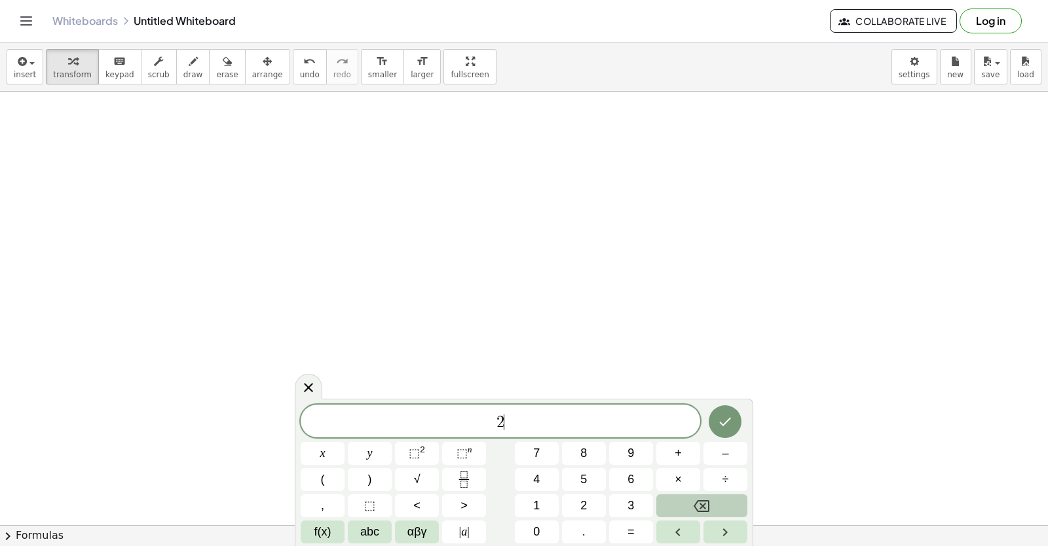
click at [697, 508] on icon "Backspace" at bounding box center [702, 506] width 16 height 16
click at [582, 510] on span "2" at bounding box center [583, 506] width 7 height 18
click at [374, 453] on button "y" at bounding box center [370, 453] width 44 height 23
click at [677, 456] on span "+" at bounding box center [678, 454] width 7 height 18
click at [326, 460] on button "x" at bounding box center [323, 453] width 44 height 23
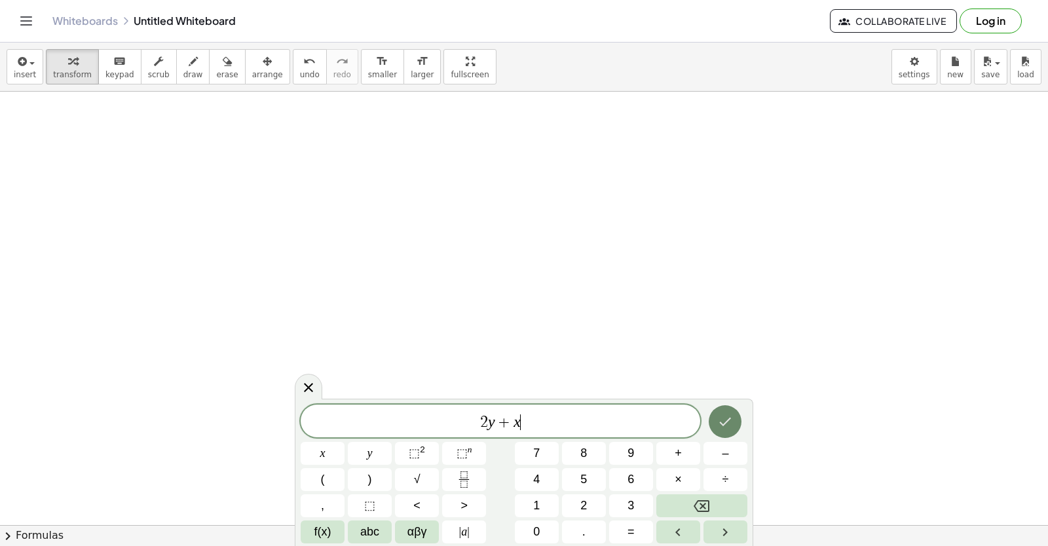
click at [715, 424] on button "Done" at bounding box center [725, 421] width 33 height 33
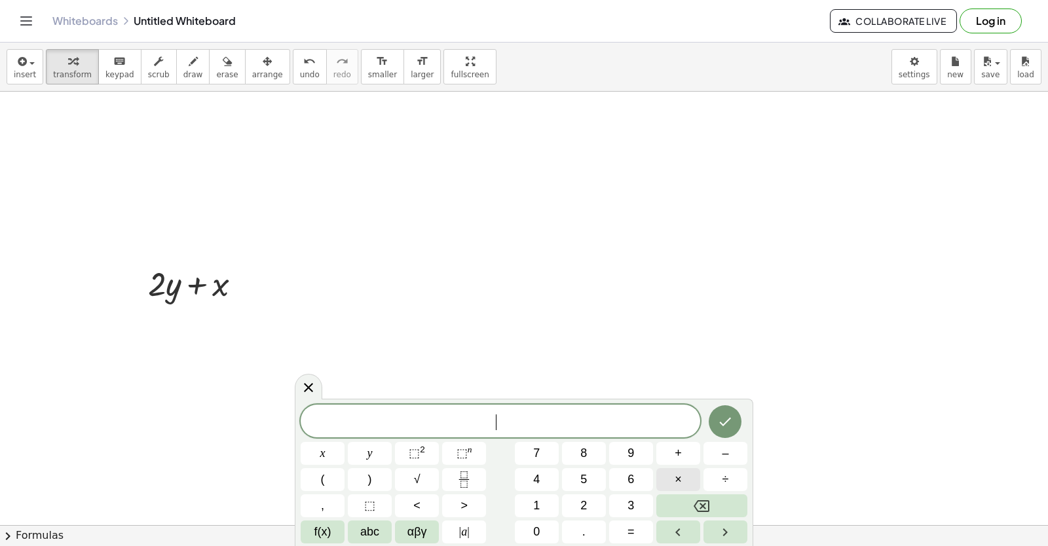
click at [665, 477] on button "×" at bounding box center [678, 479] width 44 height 23
click at [627, 518] on div "· x y ⬚ 2 ⬚ n 7 8 9 + – ( ) √ 4 5 6 × ÷ , ⬚ < > 1 2 3 f(x) abc αβγ | a | 0 . =" at bounding box center [524, 474] width 447 height 139
click at [667, 497] on button "Backspace" at bounding box center [701, 505] width 91 height 23
click at [669, 478] on button "×" at bounding box center [678, 479] width 44 height 23
click at [695, 512] on icon "Backspace" at bounding box center [702, 506] width 16 height 16
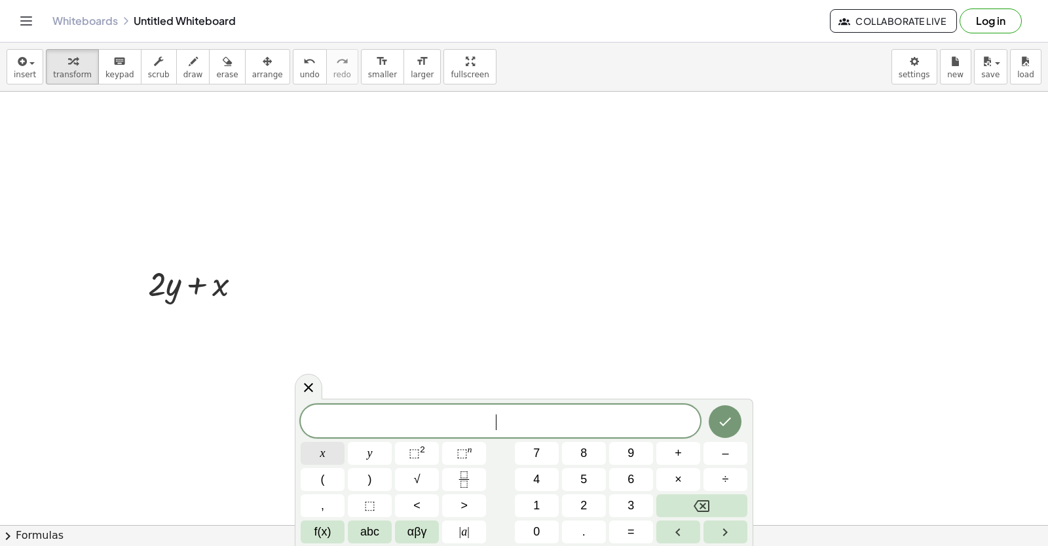
click at [305, 453] on button "x" at bounding box center [323, 453] width 44 height 23
click at [625, 539] on button "=" at bounding box center [631, 532] width 44 height 23
click at [589, 487] on button "5" at bounding box center [584, 479] width 44 height 23
click at [713, 428] on button "Done" at bounding box center [725, 421] width 33 height 33
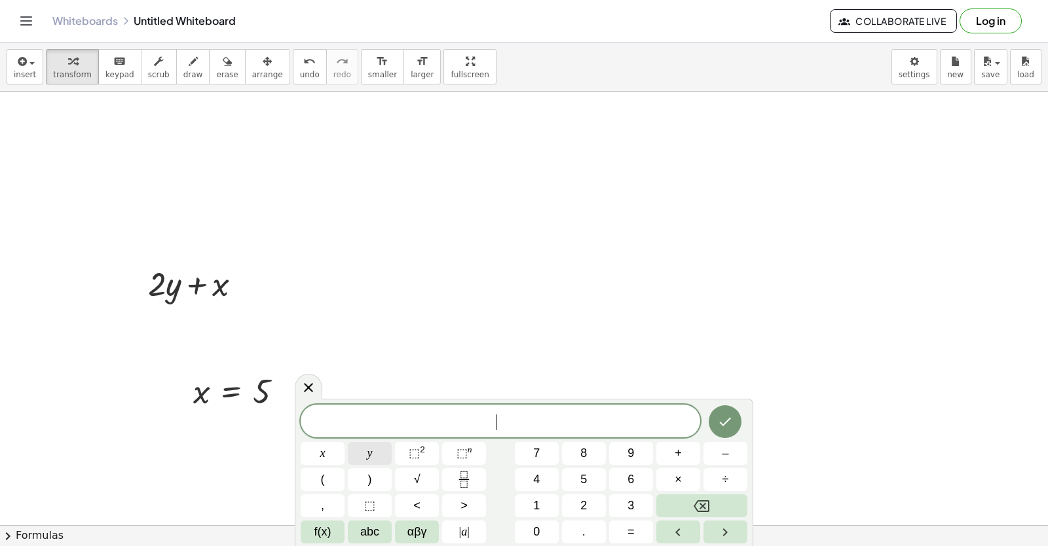
click at [365, 451] on button "y" at bounding box center [370, 453] width 44 height 23
click at [637, 532] on button "=" at bounding box center [631, 532] width 44 height 23
click at [625, 500] on button "3" at bounding box center [631, 505] width 44 height 23
click at [344, 442] on div at bounding box center [323, 453] width 44 height 23
click at [724, 417] on icon "Done" at bounding box center [725, 422] width 16 height 16
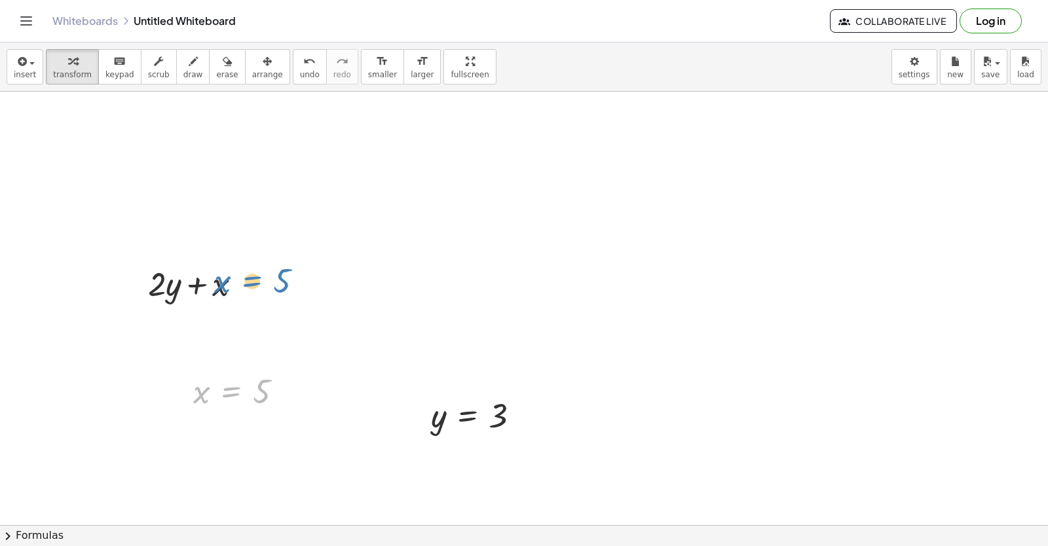
drag, startPoint x: 213, startPoint y: 388, endPoint x: 234, endPoint y: 277, distance: 112.6
drag, startPoint x: 438, startPoint y: 424, endPoint x: 176, endPoint y: 296, distance: 292.0
drag, startPoint x: 196, startPoint y: 393, endPoint x: 225, endPoint y: 329, distance: 69.5
drag, startPoint x: 229, startPoint y: 395, endPoint x: 481, endPoint y: 354, distance: 254.7
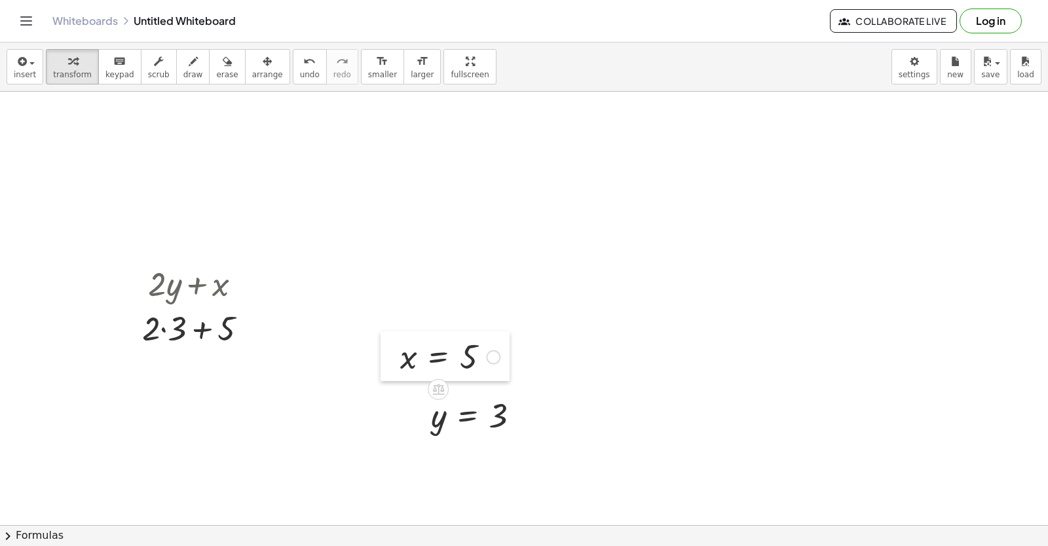
drag, startPoint x: 187, startPoint y: 401, endPoint x: 409, endPoint y: 352, distance: 226.6
click at [400, 352] on div at bounding box center [390, 356] width 20 height 50
click at [200, 331] on div at bounding box center [200, 327] width 128 height 45
click at [165, 329] on div at bounding box center [200, 327] width 128 height 45
click at [186, 372] on div at bounding box center [200, 372] width 128 height 45
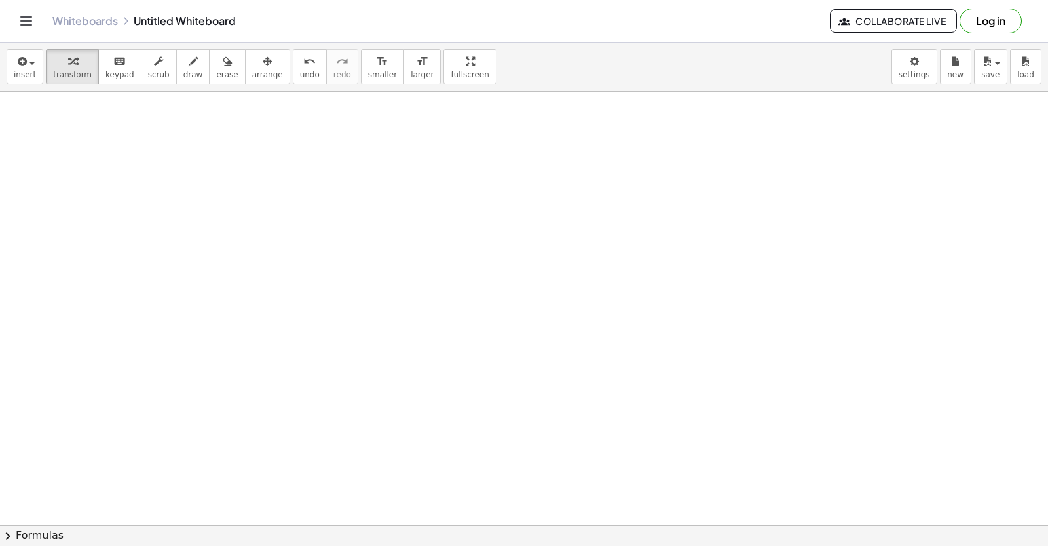
scroll to position [3035, 0]
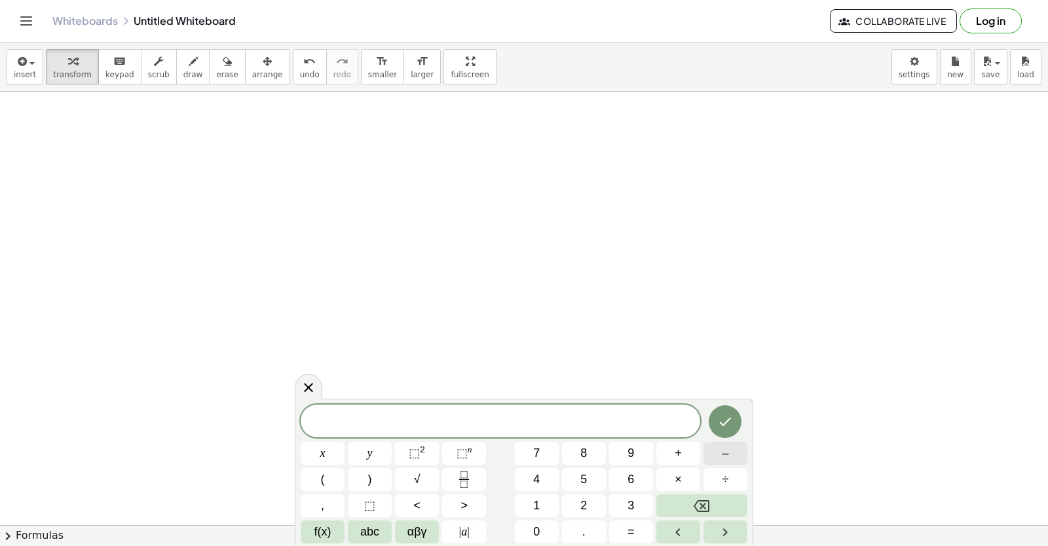
click at [707, 453] on button "–" at bounding box center [725, 453] width 44 height 23
click at [573, 517] on button "2" at bounding box center [584, 505] width 44 height 23
click at [377, 451] on button "y" at bounding box center [370, 453] width 44 height 23
click at [672, 456] on button "+" at bounding box center [678, 453] width 44 height 23
click at [529, 455] on button "7" at bounding box center [537, 453] width 44 height 23
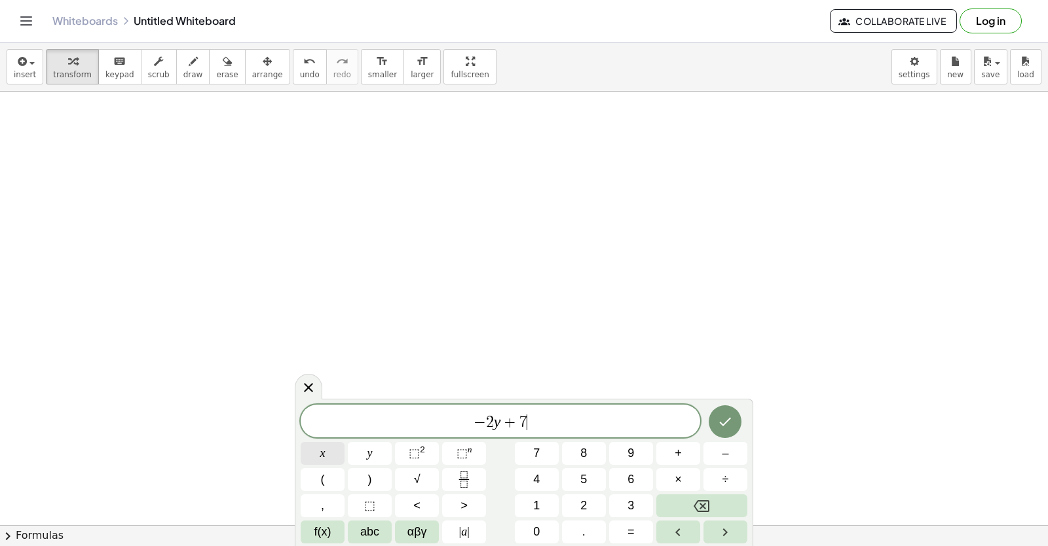
click at [340, 453] on button "x" at bounding box center [323, 453] width 44 height 23
click at [734, 424] on button "Done" at bounding box center [725, 421] width 33 height 33
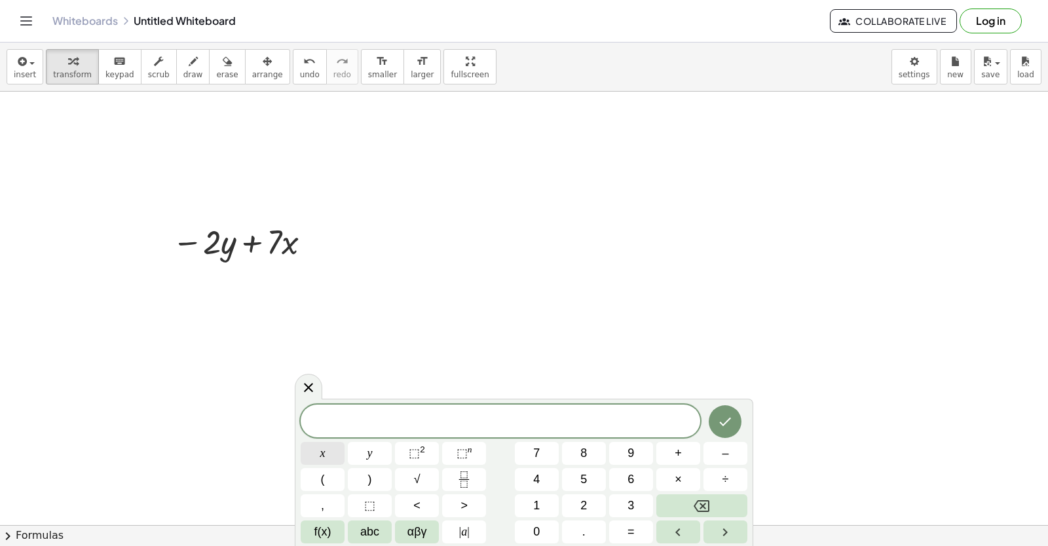
click at [335, 447] on button "x" at bounding box center [323, 453] width 44 height 23
click at [633, 526] on span "=" at bounding box center [630, 532] width 7 height 18
click at [726, 460] on span "–" at bounding box center [725, 454] width 7 height 18
click at [586, 496] on button "2" at bounding box center [584, 505] width 44 height 23
click at [716, 422] on button "Done" at bounding box center [725, 421] width 33 height 33
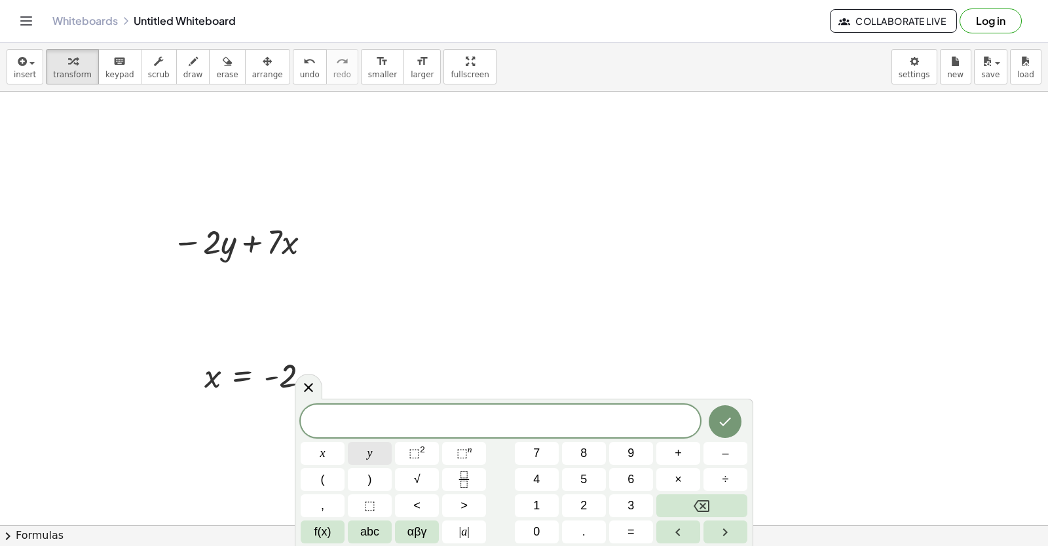
click at [375, 447] on button "y" at bounding box center [370, 453] width 44 height 23
click at [631, 525] on span "=" at bounding box center [630, 532] width 7 height 18
click at [627, 483] on span "6" at bounding box center [630, 480] width 7 height 18
click at [737, 416] on button "Done" at bounding box center [725, 421] width 33 height 33
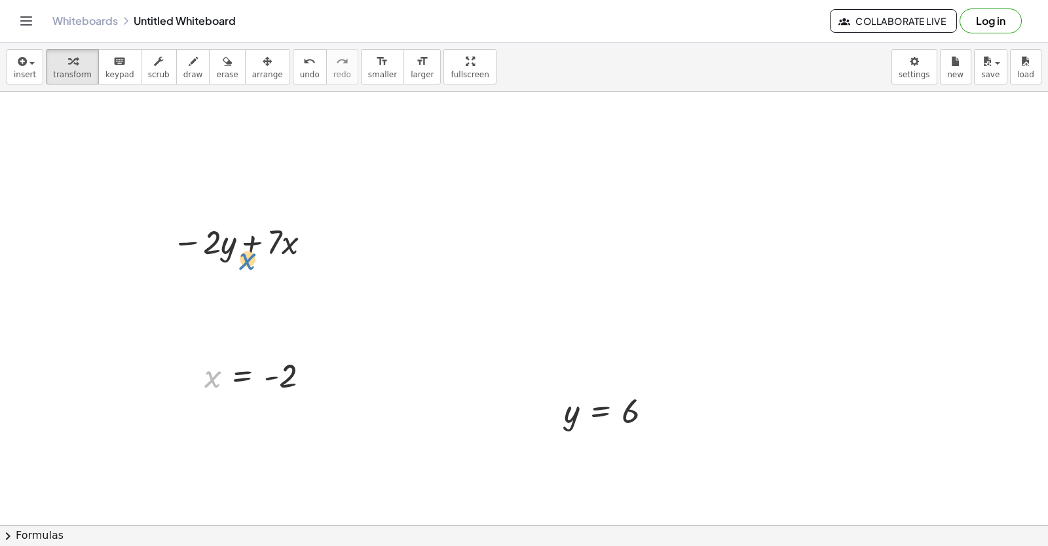
drag, startPoint x: 213, startPoint y: 377, endPoint x: 225, endPoint y: 291, distance: 85.9
drag, startPoint x: 202, startPoint y: 380, endPoint x: 250, endPoint y: 373, distance: 47.7
click at [250, 373] on div at bounding box center [242, 368] width 20 height 50
drag, startPoint x: 255, startPoint y: 374, endPoint x: 285, endPoint y: 253, distance: 124.8
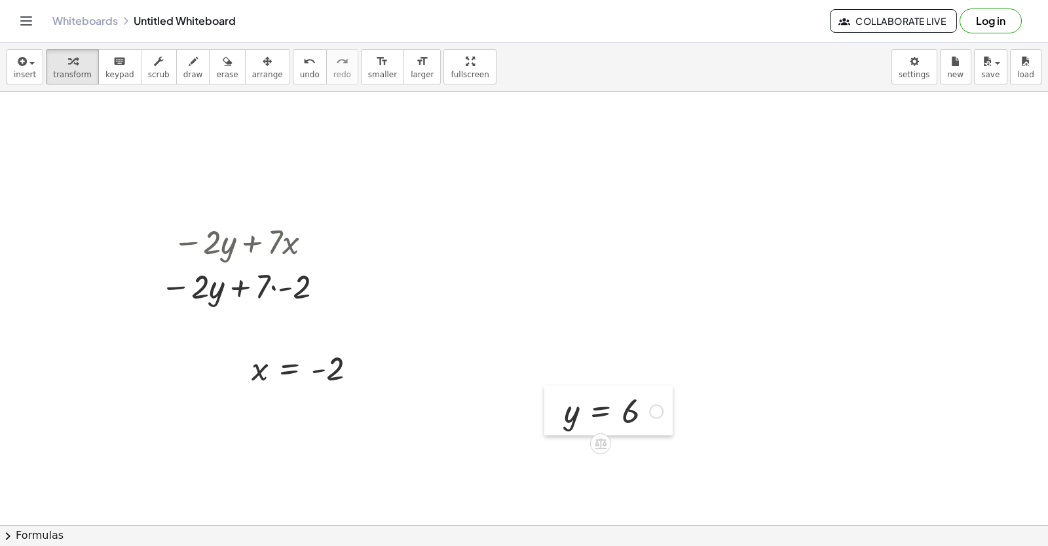
drag, startPoint x: 553, startPoint y: 409, endPoint x: 568, endPoint y: 411, distance: 15.3
click at [564, 410] on div at bounding box center [554, 411] width 20 height 50
drag, startPoint x: 583, startPoint y: 422, endPoint x: 208, endPoint y: 303, distance: 393.9
click at [210, 285] on div at bounding box center [244, 285] width 191 height 45
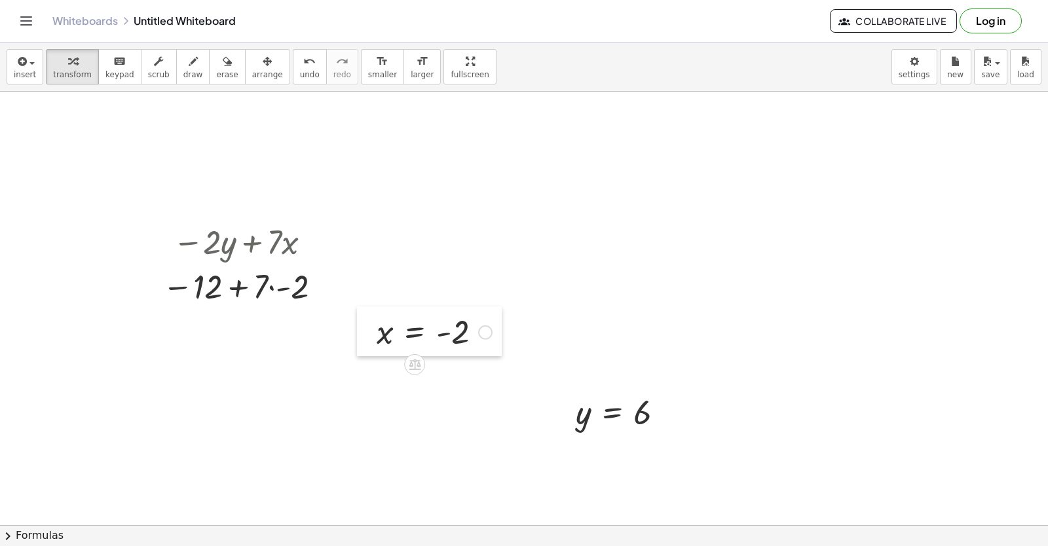
drag, startPoint x: 242, startPoint y: 365, endPoint x: 414, endPoint y: 275, distance: 194.5
click at [377, 306] on div at bounding box center [367, 331] width 20 height 50
click at [272, 289] on div at bounding box center [244, 285] width 177 height 45
click at [241, 287] on div at bounding box center [245, 285] width 166 height 43
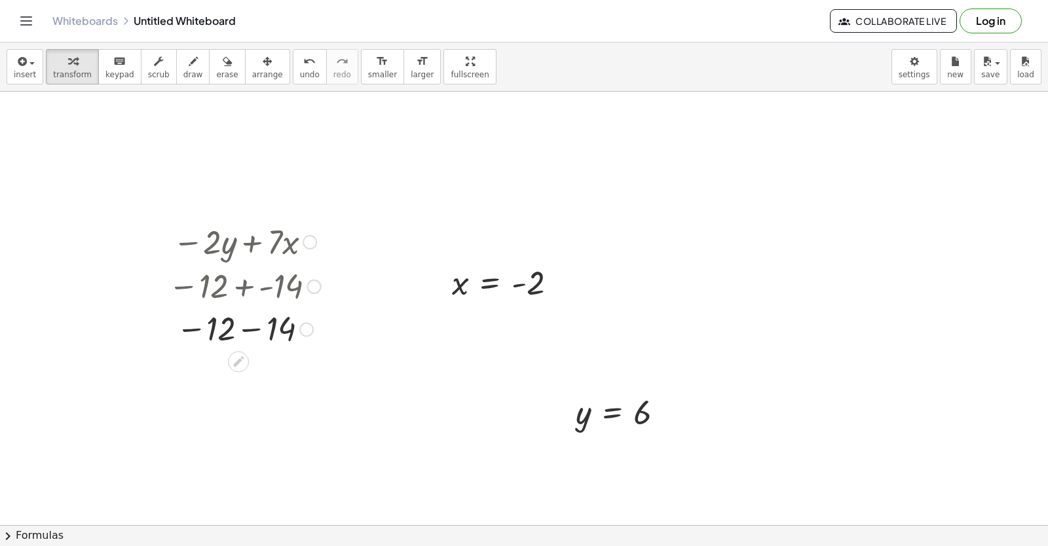
click at [252, 327] on div at bounding box center [245, 328] width 166 height 43
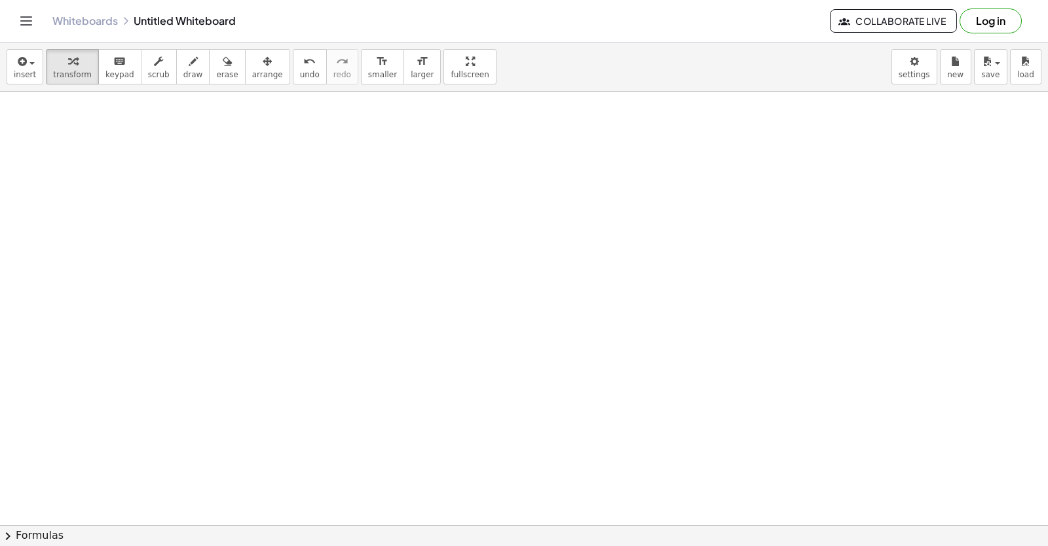
scroll to position [3428, 0]
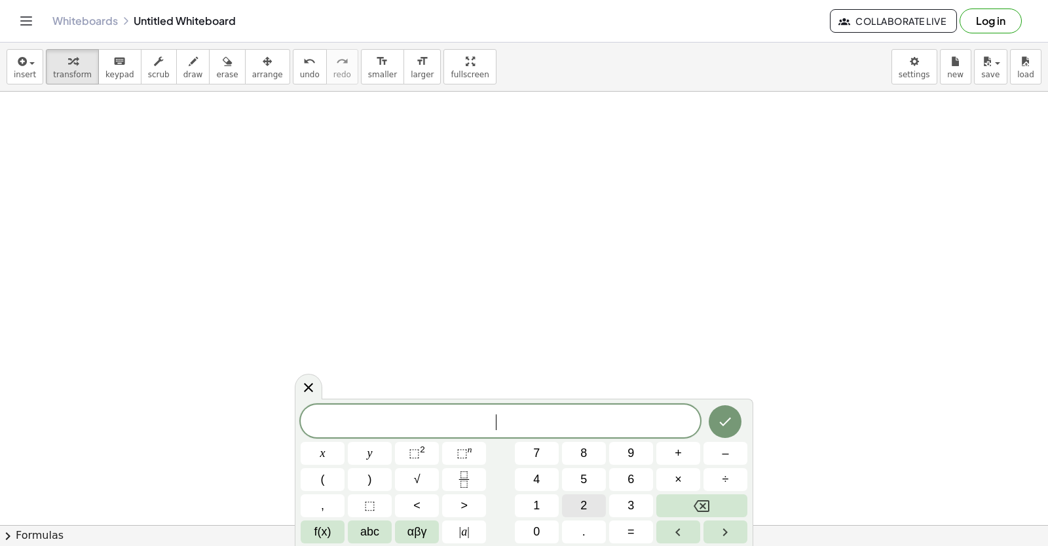
click at [584, 504] on span "2" at bounding box center [583, 506] width 7 height 18
click at [305, 457] on button "x" at bounding box center [323, 453] width 44 height 23
click at [674, 450] on button "+" at bounding box center [678, 453] width 44 height 23
click at [532, 503] on button "1" at bounding box center [537, 505] width 44 height 23
click at [664, 507] on button "Backspace" at bounding box center [701, 505] width 91 height 23
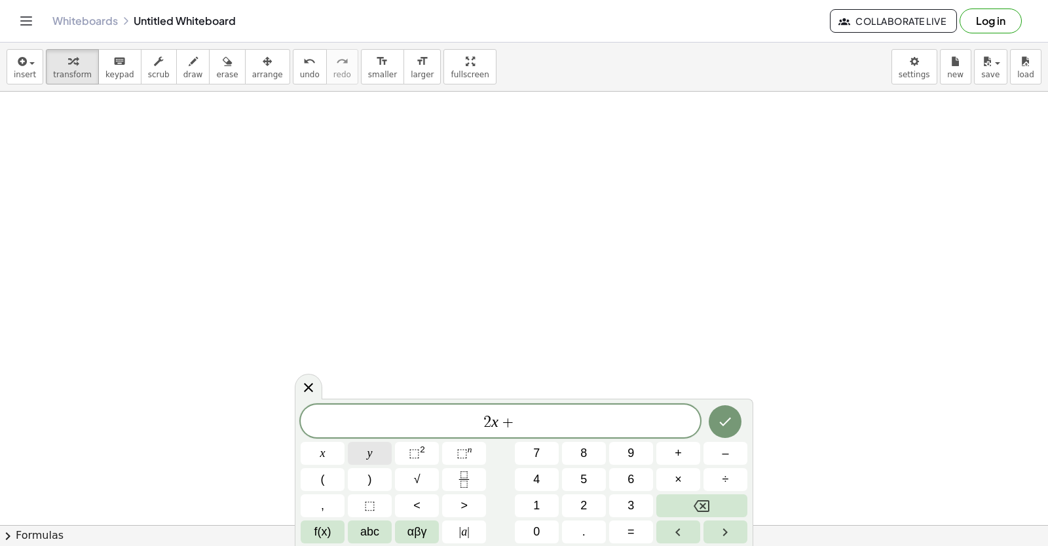
click at [365, 454] on button "y" at bounding box center [370, 453] width 44 height 23
click at [636, 532] on button "=" at bounding box center [631, 532] width 44 height 23
click at [523, 508] on button "1" at bounding box center [537, 505] width 44 height 23
click at [524, 483] on button "4" at bounding box center [537, 479] width 44 height 23
click at [730, 421] on icon "Done" at bounding box center [725, 422] width 16 height 16
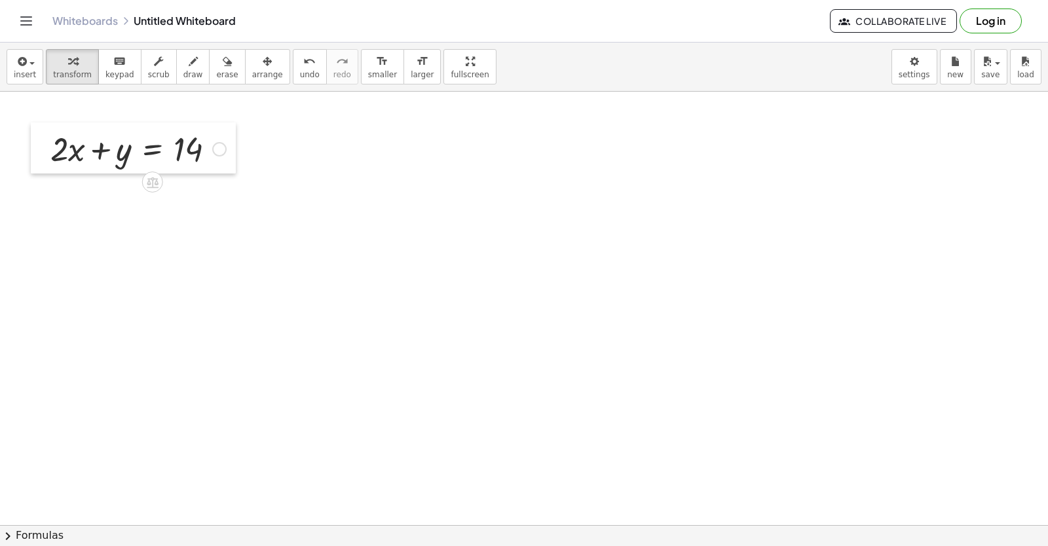
drag, startPoint x: 253, startPoint y: 183, endPoint x: 37, endPoint y: 128, distance: 223.6
click at [37, 128] on div at bounding box center [41, 147] width 20 height 51
drag, startPoint x: 36, startPoint y: 145, endPoint x: 48, endPoint y: 153, distance: 14.7
click at [48, 153] on div at bounding box center [54, 157] width 20 height 51
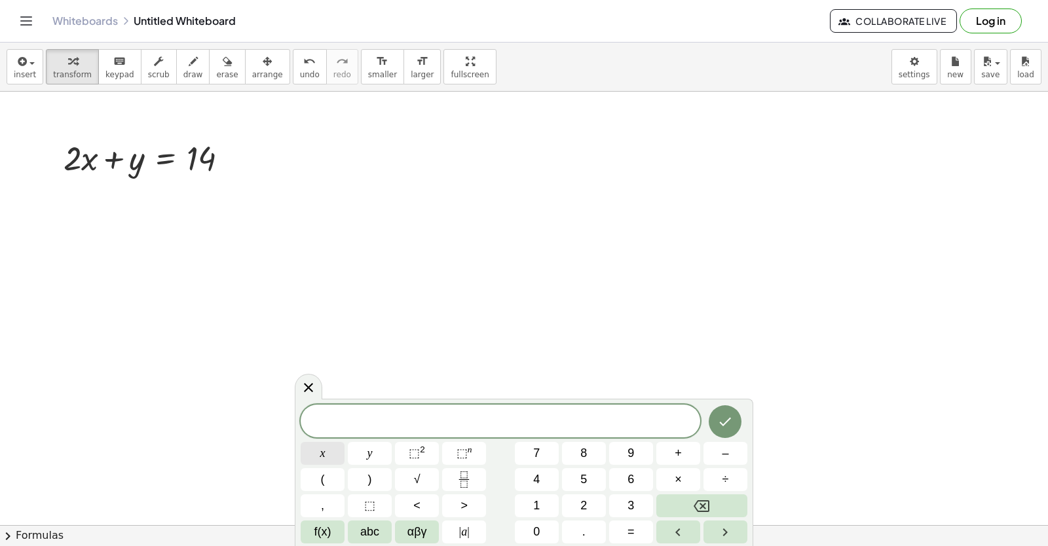
click at [310, 449] on button "x" at bounding box center [323, 453] width 44 height 23
click at [711, 453] on button "–" at bounding box center [725, 453] width 44 height 23
click at [371, 449] on span "y" at bounding box center [369, 454] width 5 height 18
click at [627, 532] on button "=" at bounding box center [631, 532] width 44 height 23
click at [539, 483] on span "4" at bounding box center [536, 480] width 7 height 18
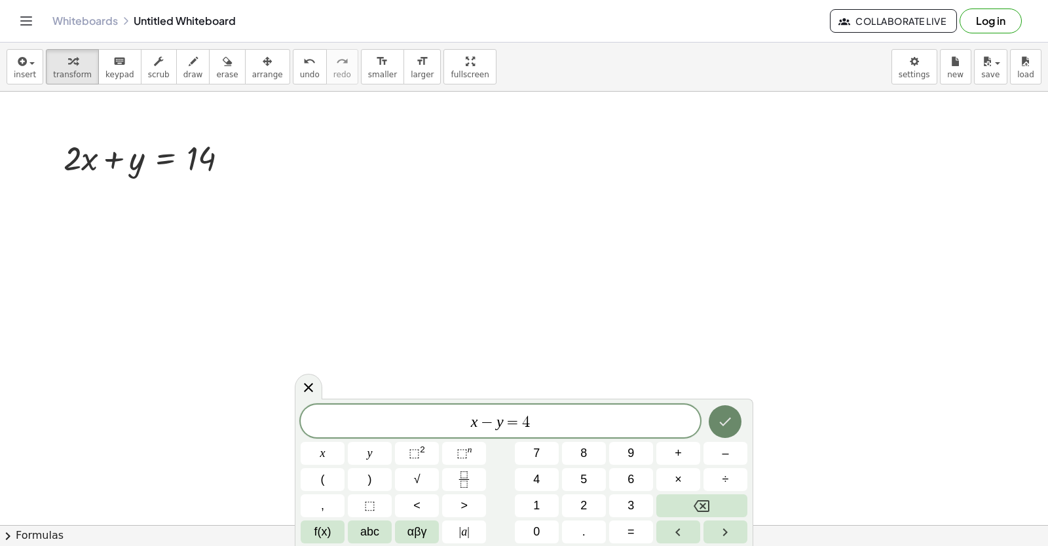
click at [732, 428] on icon "Done" at bounding box center [725, 422] width 16 height 16
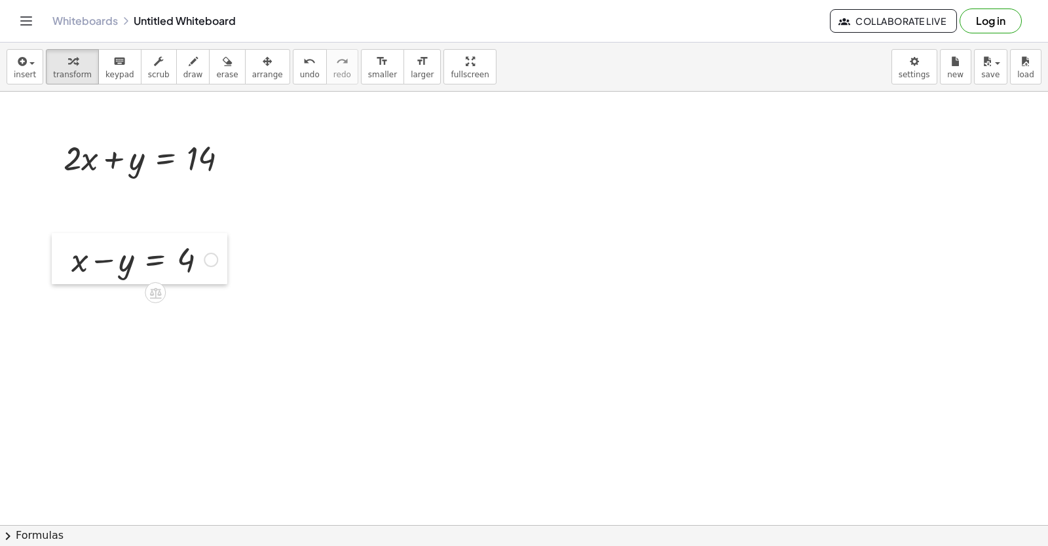
drag, startPoint x: 81, startPoint y: 323, endPoint x: 55, endPoint y: 255, distance: 72.4
click at [55, 255] on div at bounding box center [62, 258] width 20 height 51
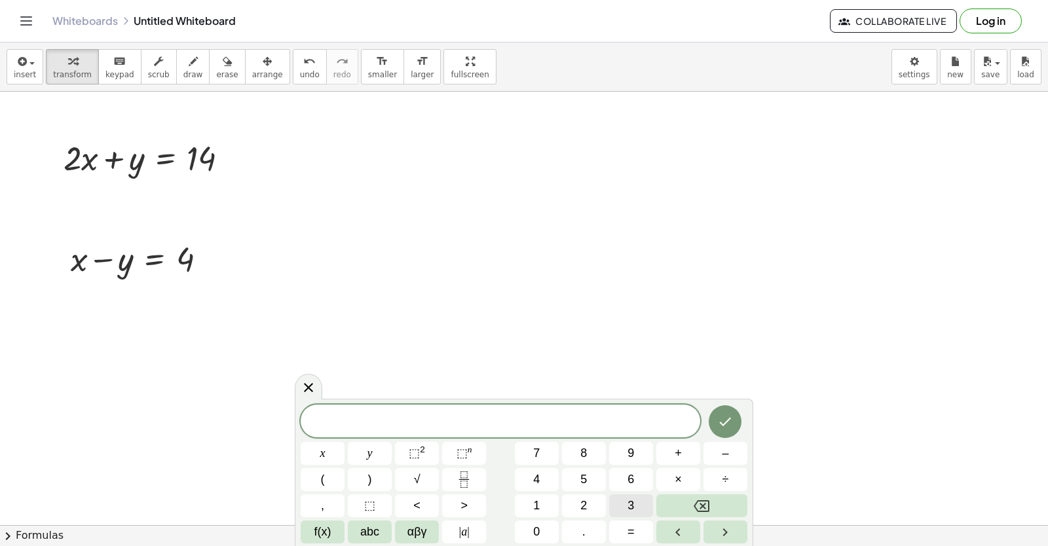
click at [626, 504] on button "3" at bounding box center [631, 505] width 44 height 23
click at [339, 447] on button "x" at bounding box center [323, 453] width 44 height 23
click at [646, 526] on button "=" at bounding box center [631, 532] width 44 height 23
click at [549, 502] on button "1" at bounding box center [537, 505] width 44 height 23
click at [600, 449] on button "8" at bounding box center [584, 453] width 44 height 23
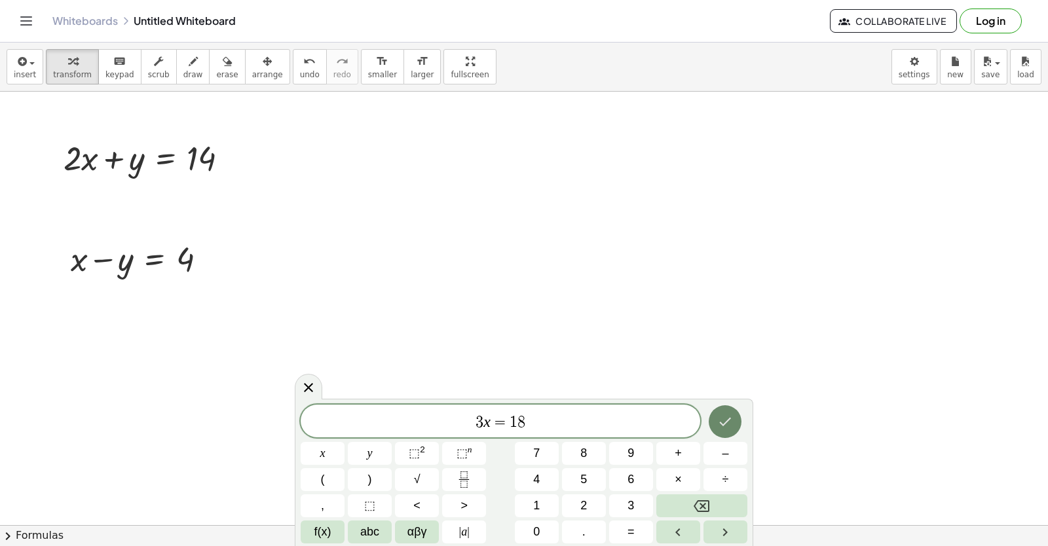
click at [730, 418] on icon "Done" at bounding box center [726, 422] width 12 height 9
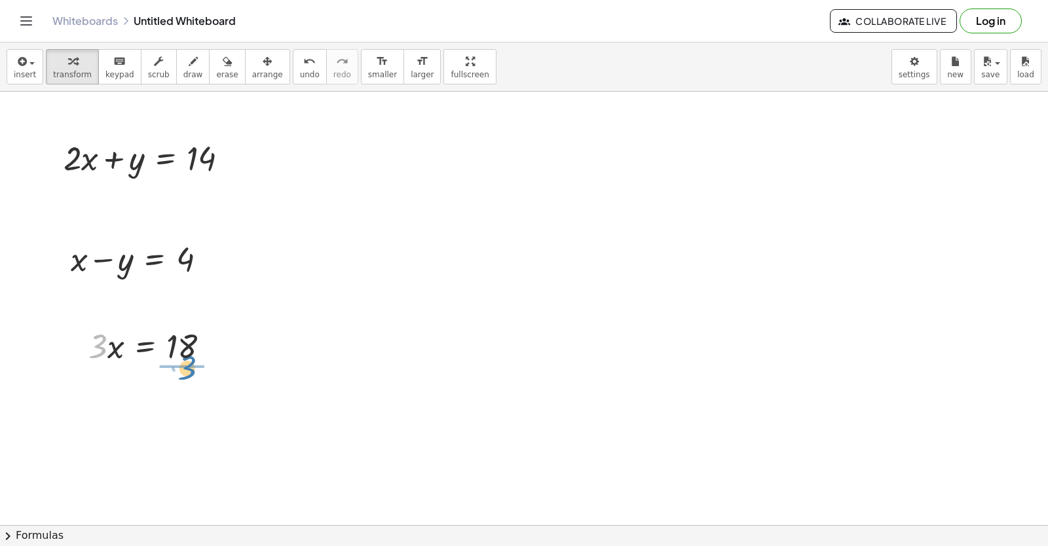
drag, startPoint x: 92, startPoint y: 337, endPoint x: 181, endPoint y: 359, distance: 91.6
click at [181, 359] on div at bounding box center [154, 345] width 145 height 45
click at [172, 403] on div at bounding box center [156, 399] width 148 height 65
drag, startPoint x: 220, startPoint y: 396, endPoint x: 240, endPoint y: 265, distance: 132.4
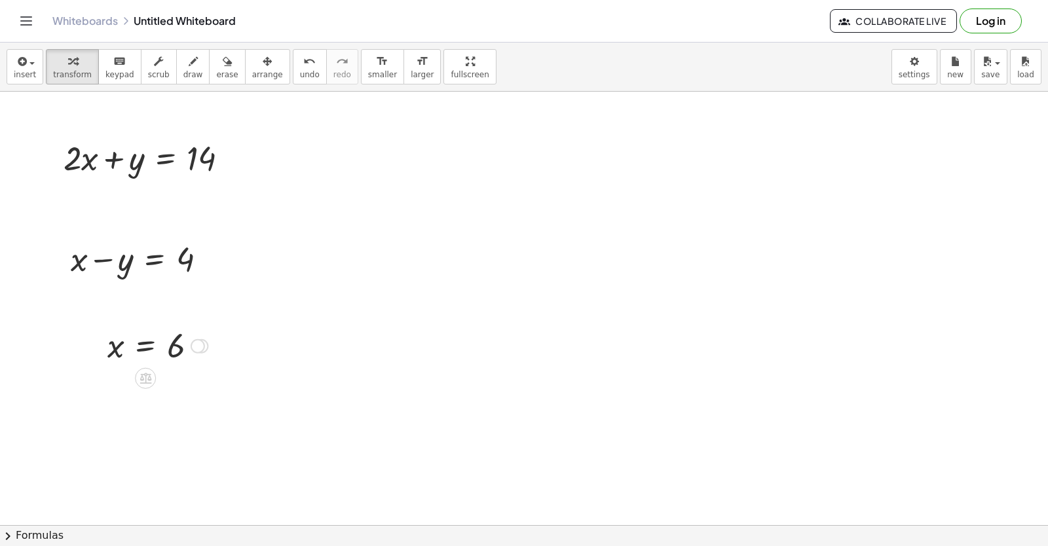
drag, startPoint x: 200, startPoint y: 395, endPoint x: 207, endPoint y: 333, distance: 62.6
click at [145, 346] on div "x = 6" at bounding box center [145, 346] width 0 height 0
drag, startPoint x: 197, startPoint y: 346, endPoint x: 200, endPoint y: 358, distance: 12.1
click at [145, 346] on div "x = 6" at bounding box center [145, 346] width 0 height 0
drag, startPoint x: 198, startPoint y: 341, endPoint x: 189, endPoint y: 353, distance: 14.9
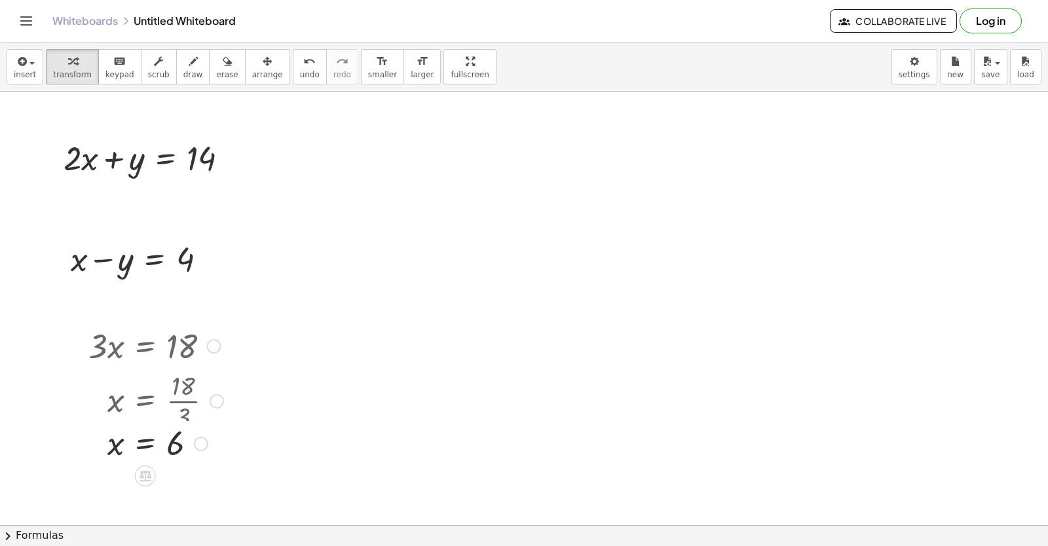
click at [145, 444] on div "x = 6" at bounding box center [145, 444] width 0 height 0
drag, startPoint x: 203, startPoint y: 346, endPoint x: 154, endPoint y: 444, distance: 109.8
drag, startPoint x: 151, startPoint y: 437, endPoint x: 566, endPoint y: 436, distance: 414.5
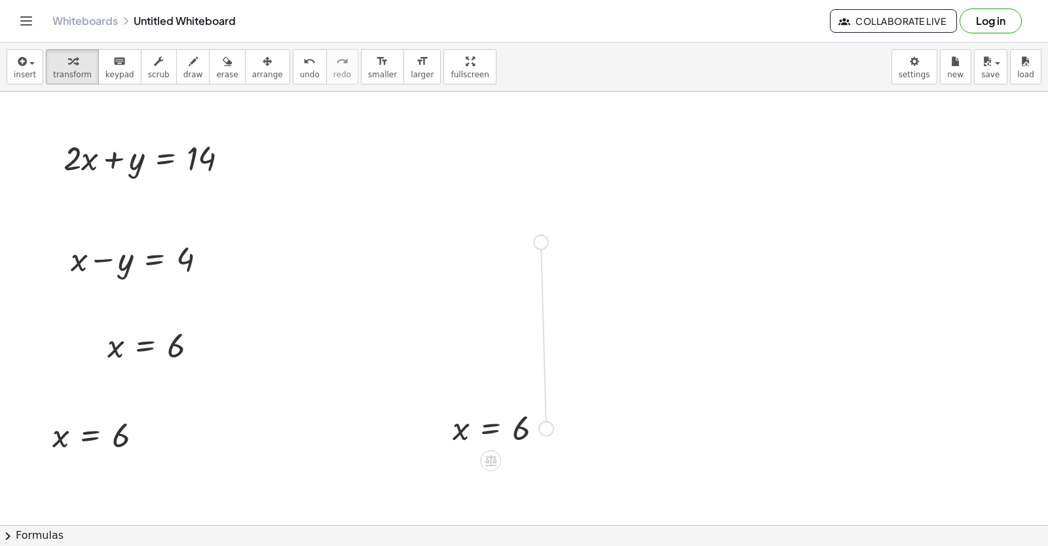
drag, startPoint x: 543, startPoint y: 426, endPoint x: 537, endPoint y: 235, distance: 190.7
drag, startPoint x: 528, startPoint y: 234, endPoint x: 681, endPoint y: 258, distance: 155.1
drag, startPoint x: 669, startPoint y: 257, endPoint x: 694, endPoint y: 167, distance: 93.3
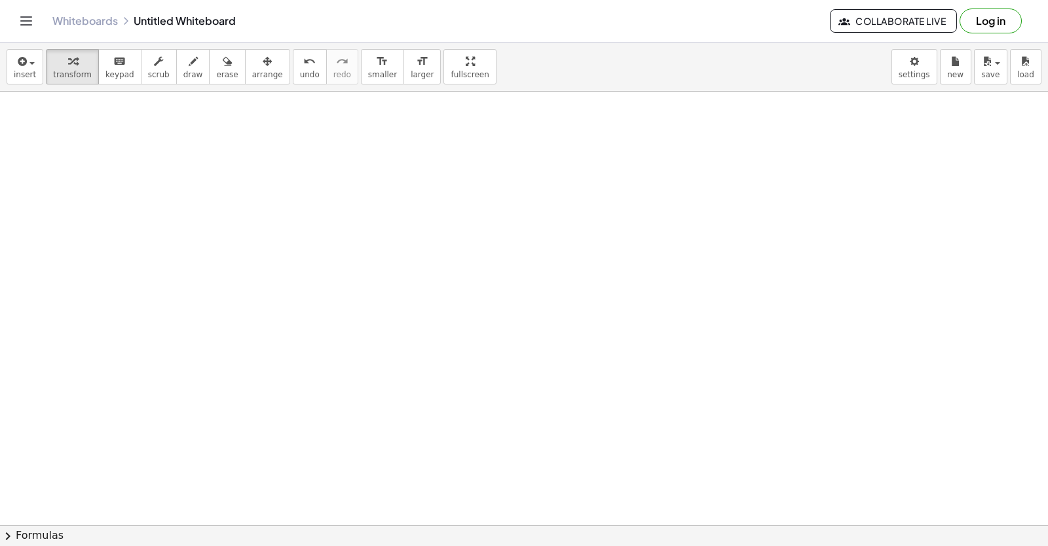
scroll to position [4033, 0]
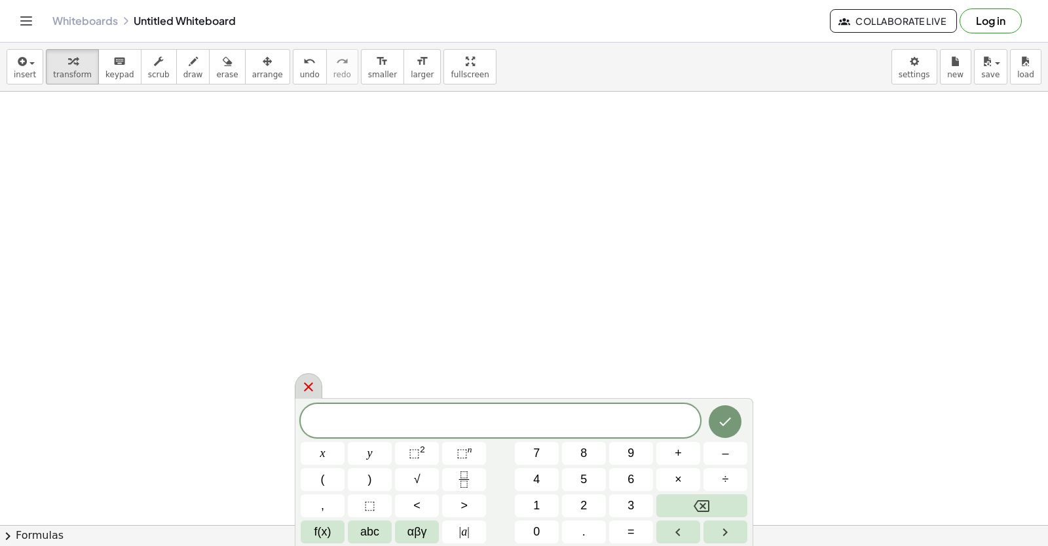
click at [306, 390] on icon at bounding box center [308, 386] width 9 height 9
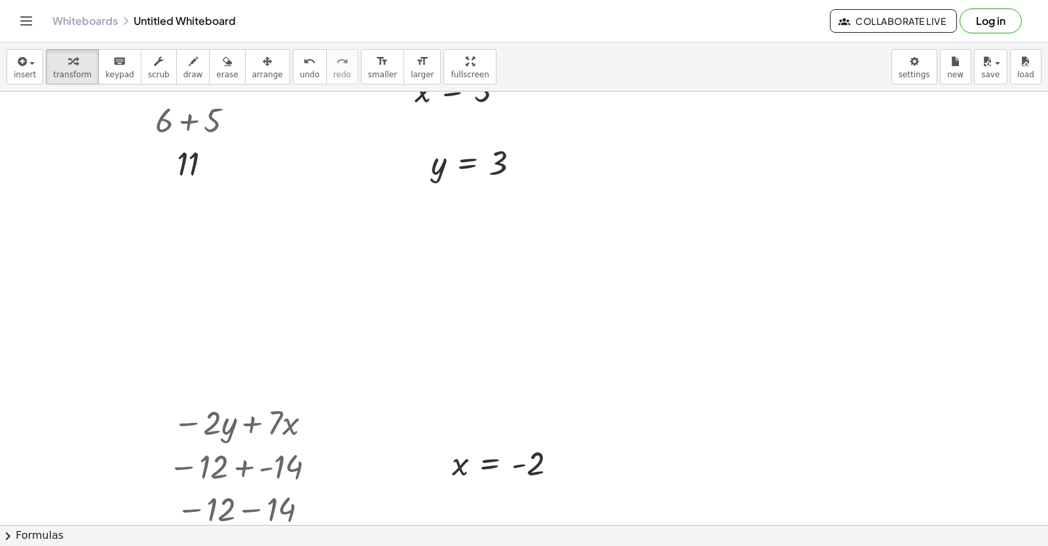
scroll to position [2919, 0]
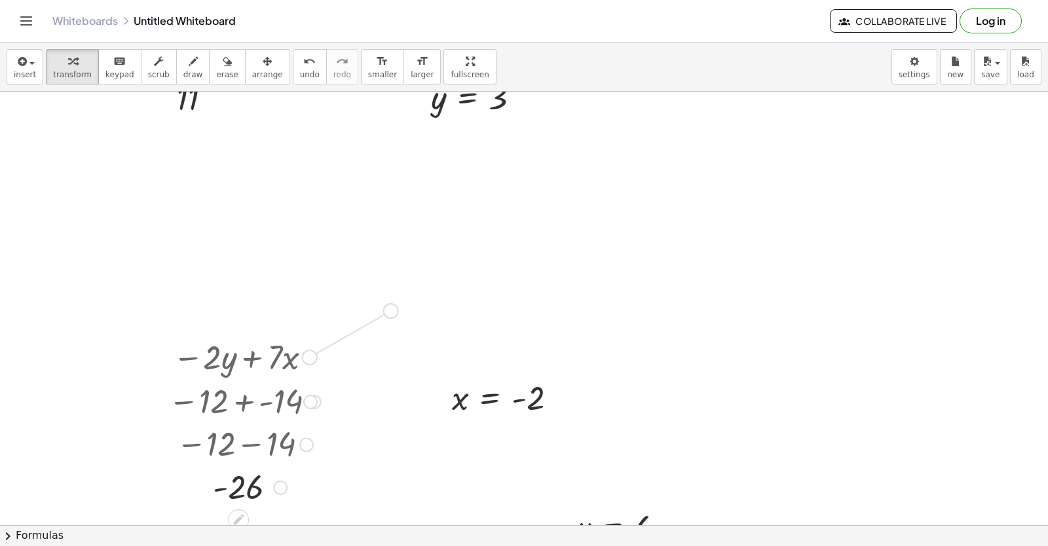
drag, startPoint x: 312, startPoint y: 356, endPoint x: 398, endPoint y: 308, distance: 98.8
drag, startPoint x: 380, startPoint y: 303, endPoint x: 737, endPoint y: 280, distance: 357.0
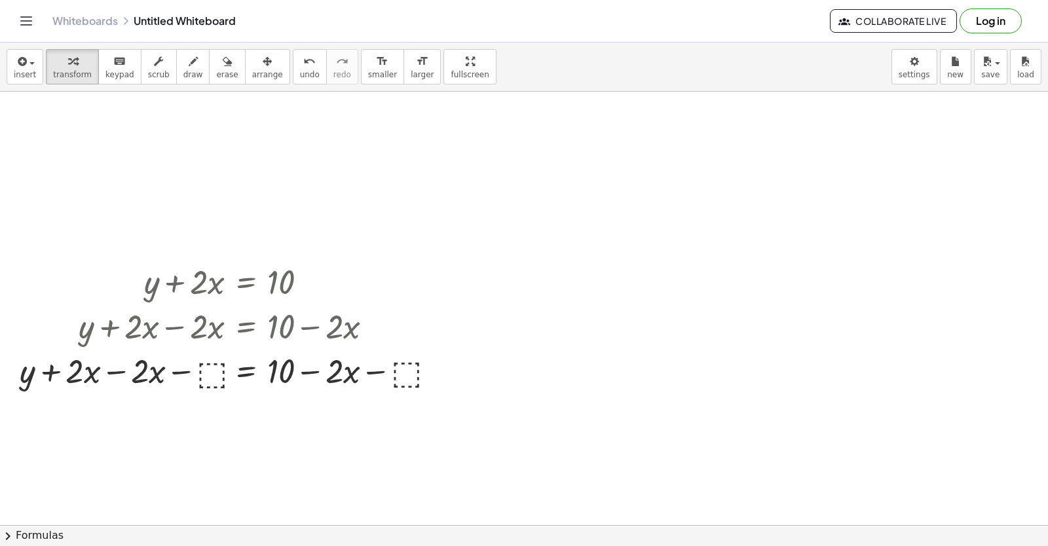
scroll to position [655, 0]
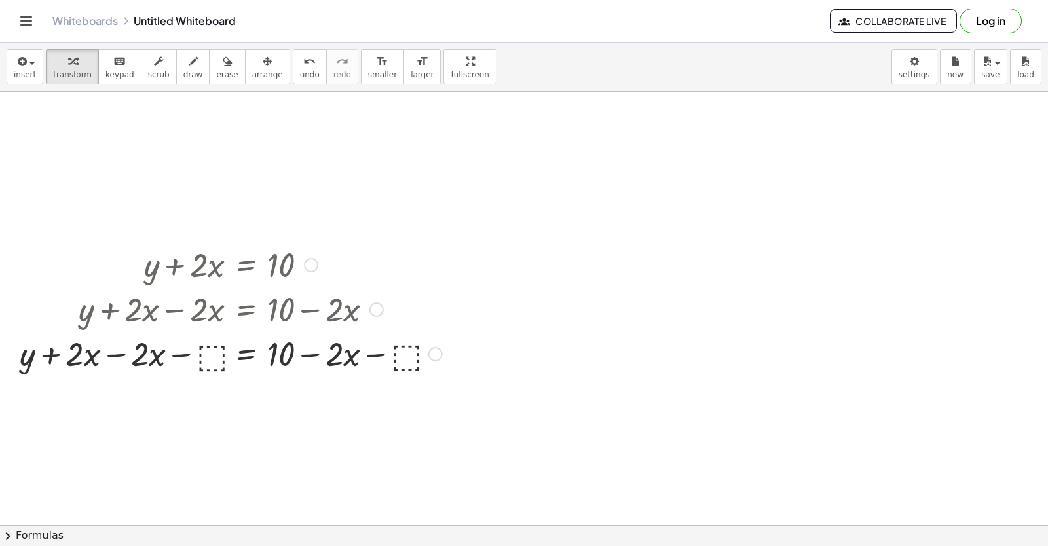
click at [214, 354] on div at bounding box center [230, 353] width 435 height 45
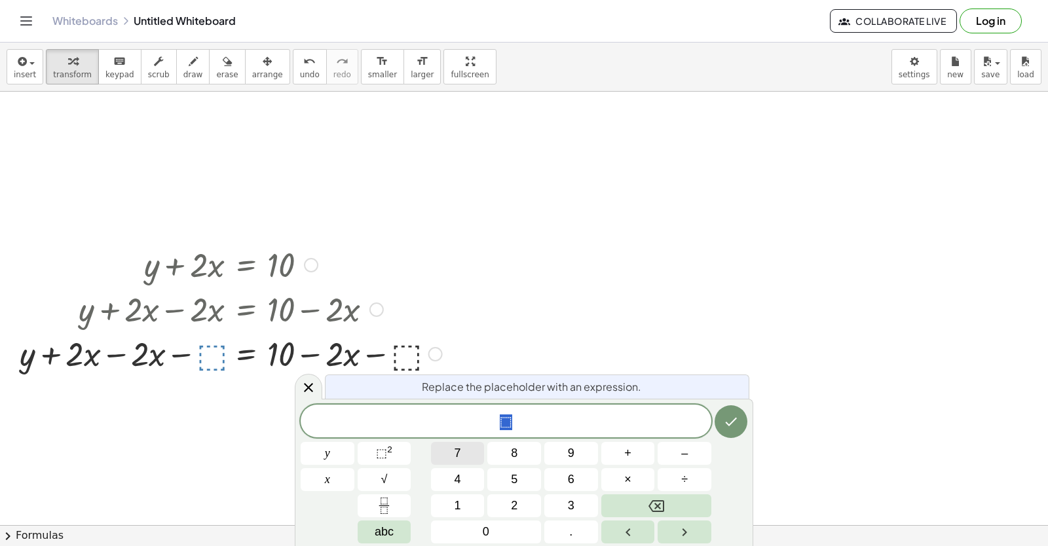
click at [433, 454] on button "7" at bounding box center [458, 453] width 54 height 23
click at [719, 423] on button "Done" at bounding box center [730, 421] width 33 height 33
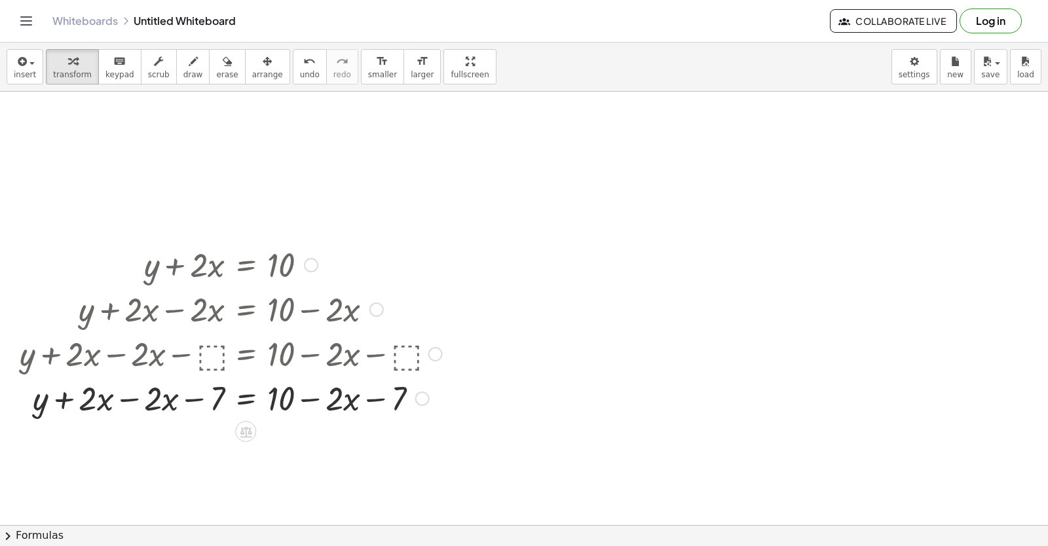
drag, startPoint x: 420, startPoint y: 359, endPoint x: 415, endPoint y: 450, distance: 91.2
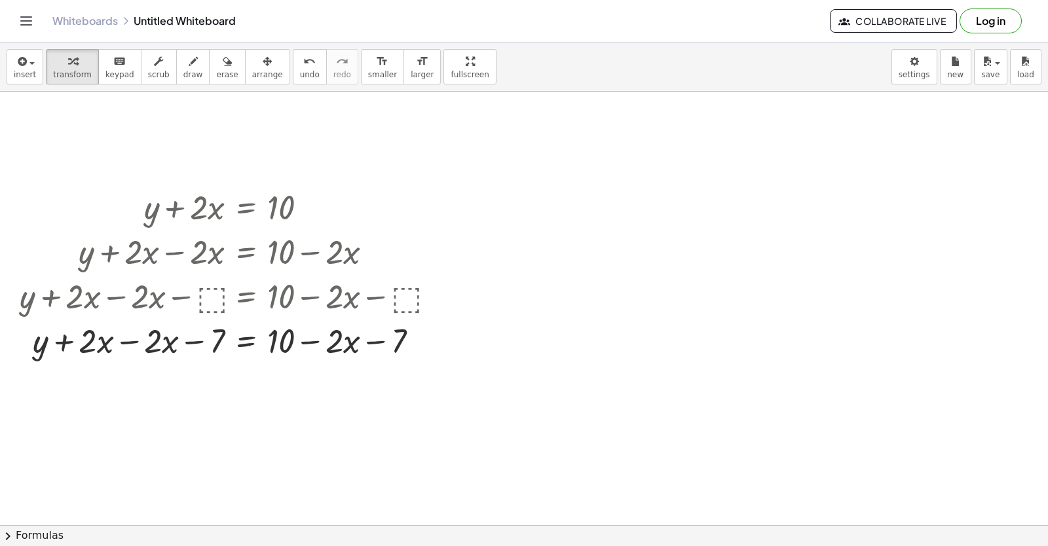
scroll to position [786, 0]
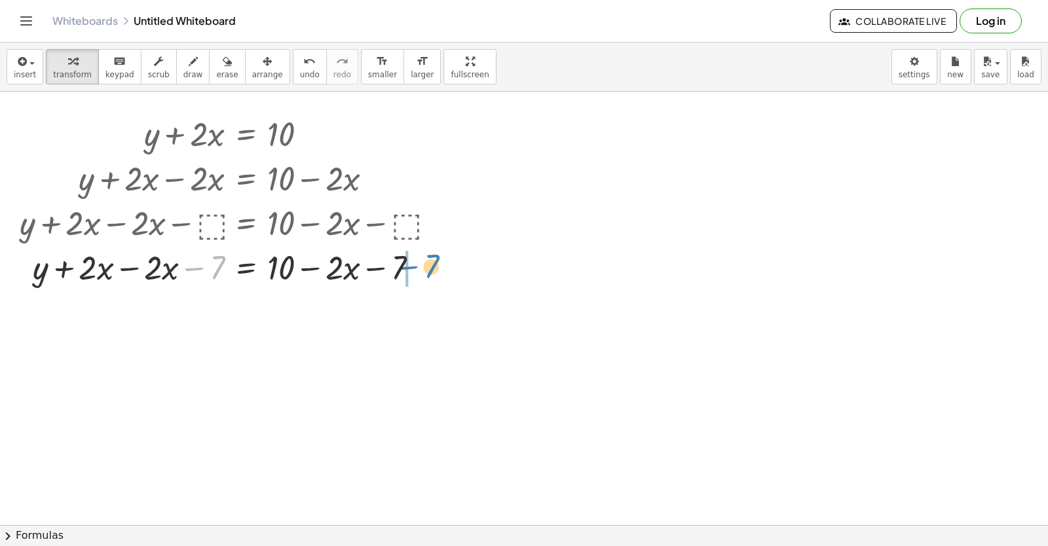
drag, startPoint x: 189, startPoint y: 268, endPoint x: 406, endPoint y: 267, distance: 217.4
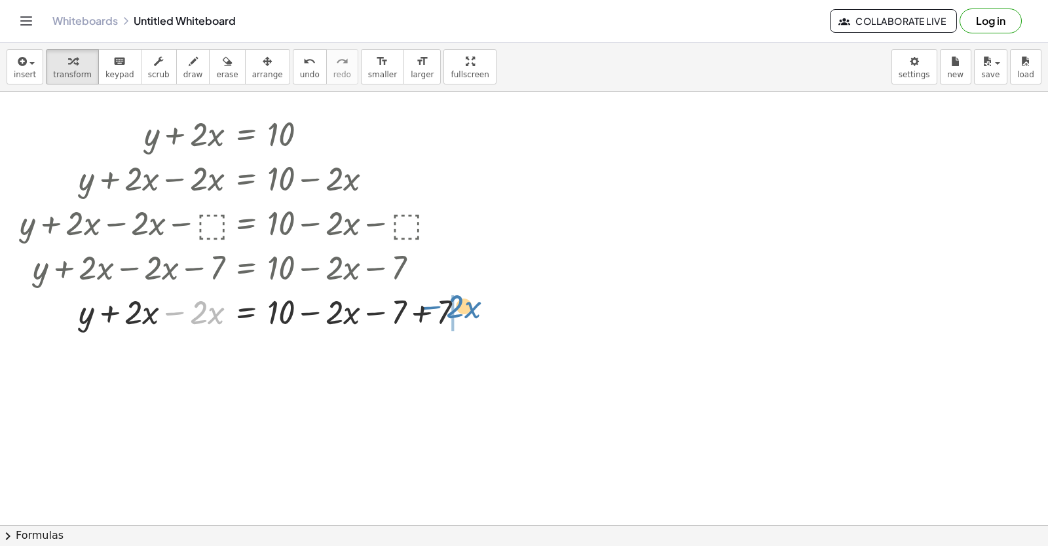
drag, startPoint x: 180, startPoint y: 308, endPoint x: 437, endPoint y: 302, distance: 256.8
click at [437, 302] on div at bounding box center [247, 311] width 468 height 45
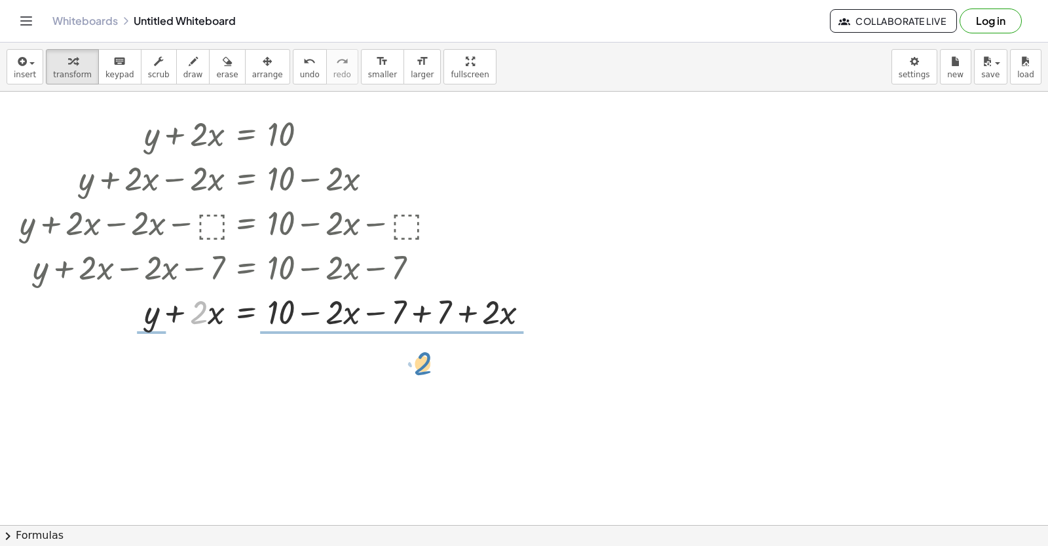
drag, startPoint x: 204, startPoint y: 312, endPoint x: 377, endPoint y: 354, distance: 178.1
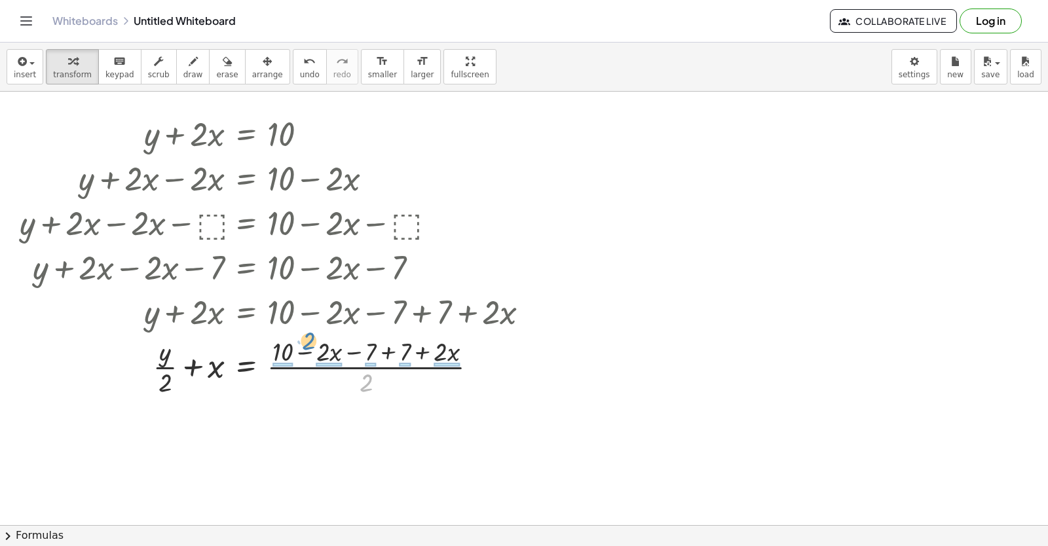
drag, startPoint x: 369, startPoint y: 390, endPoint x: 310, endPoint y: 348, distance: 72.2
click at [310, 348] on div at bounding box center [279, 365] width 533 height 65
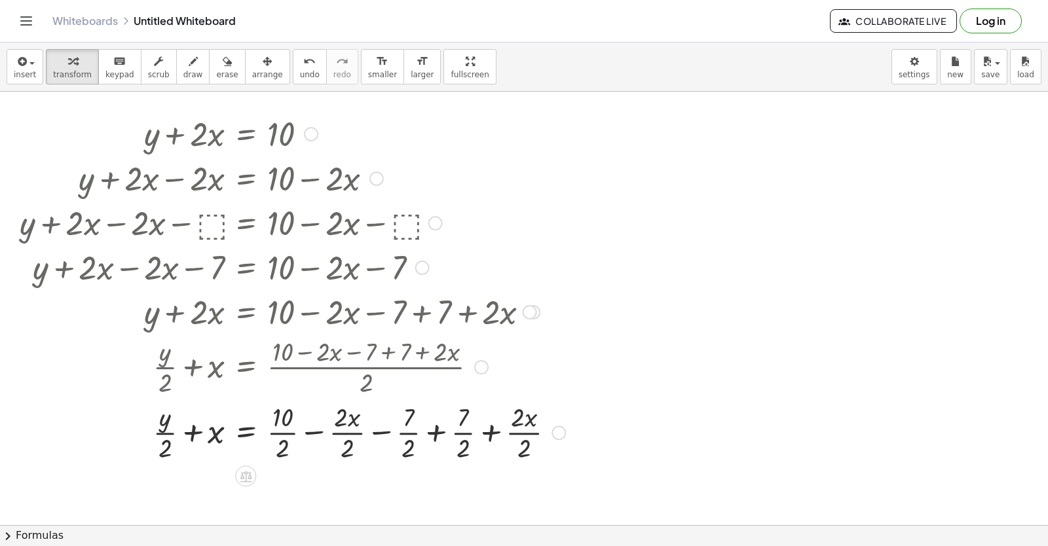
drag, startPoint x: 284, startPoint y: 426, endPoint x: 348, endPoint y: 441, distance: 65.9
click at [284, 427] on div at bounding box center [292, 431] width 559 height 65
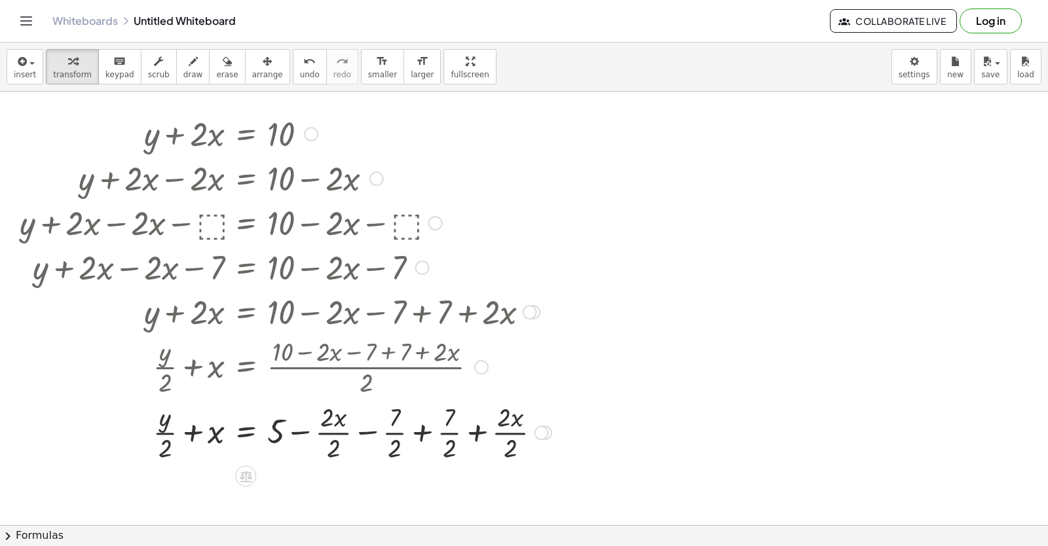
click at [362, 436] on div at bounding box center [285, 431] width 545 height 65
click at [346, 432] on div at bounding box center [286, 431] width 547 height 65
click at [388, 432] on div at bounding box center [286, 431] width 547 height 65
click at [451, 432] on div at bounding box center [286, 431] width 547 height 65
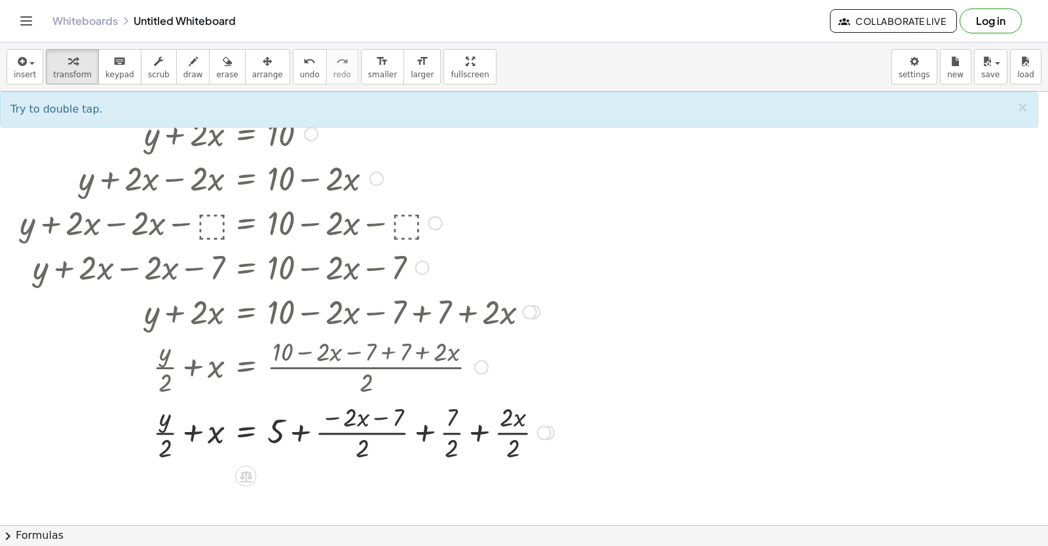
click at [506, 435] on div at bounding box center [286, 431] width 547 height 65
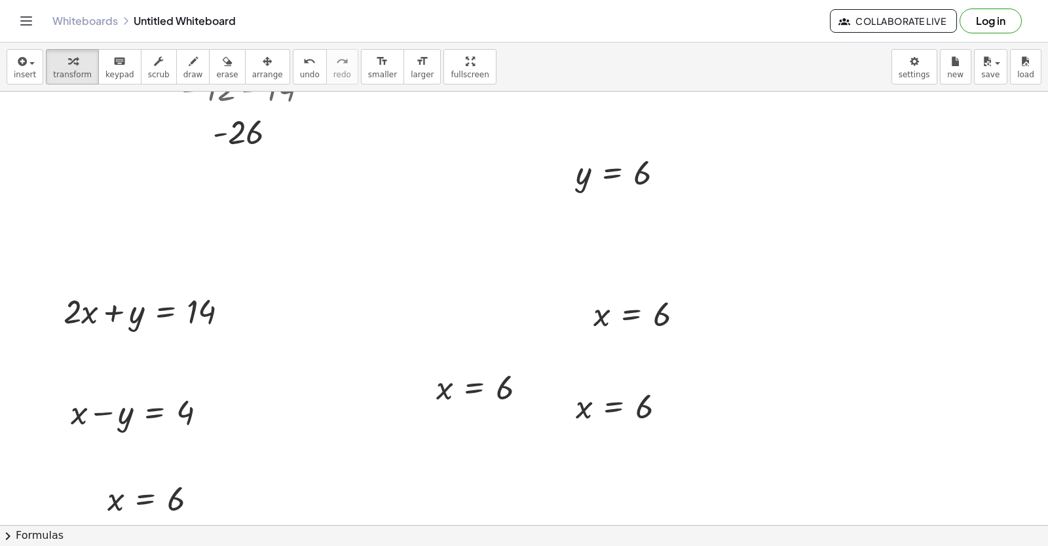
scroll to position [3340, 0]
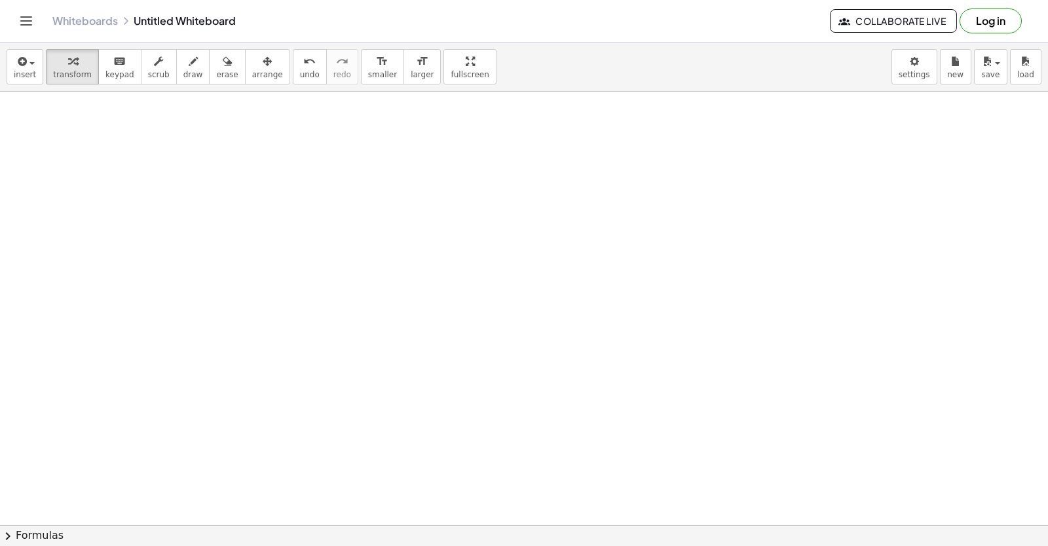
scroll to position [3902, 0]
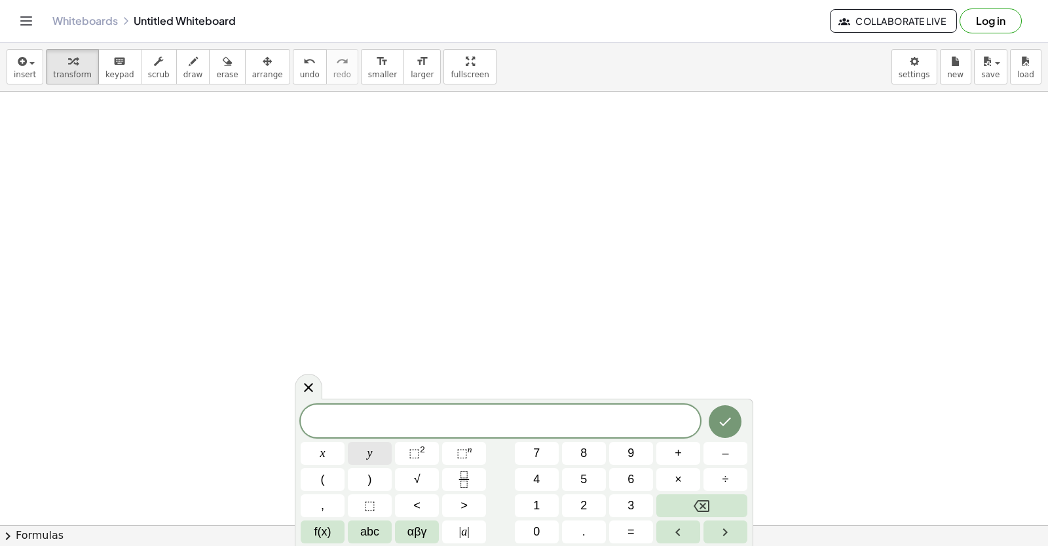
click at [373, 448] on button "y" at bounding box center [370, 453] width 44 height 23
click at [678, 456] on span "+" at bounding box center [678, 454] width 7 height 18
click at [690, 474] on button "×" at bounding box center [678, 479] width 44 height 23
click at [704, 499] on icon "Backspace" at bounding box center [702, 506] width 16 height 16
click at [325, 460] on span "x" at bounding box center [322, 454] width 5 height 18
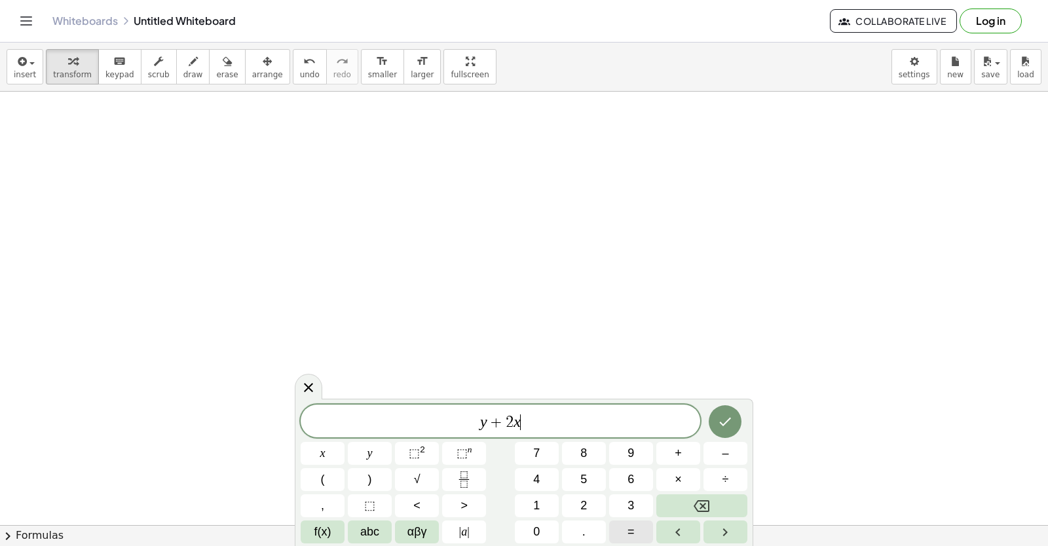
click at [644, 525] on button "=" at bounding box center [631, 532] width 44 height 23
click at [727, 416] on icon "Done" at bounding box center [725, 422] width 16 height 16
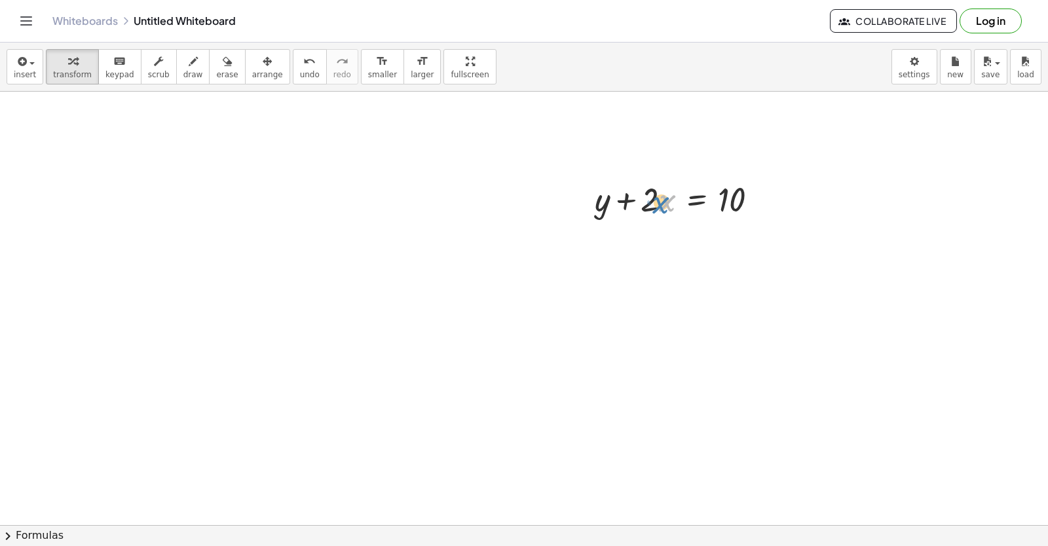
click at [656, 206] on div at bounding box center [681, 198] width 187 height 45
click at [654, 203] on div at bounding box center [681, 198] width 187 height 45
drag, startPoint x: 628, startPoint y: 200, endPoint x: 756, endPoint y: 198, distance: 128.4
click at [756, 198] on div at bounding box center [681, 198] width 187 height 45
click at [761, 246] on div at bounding box center [714, 243] width 252 height 45
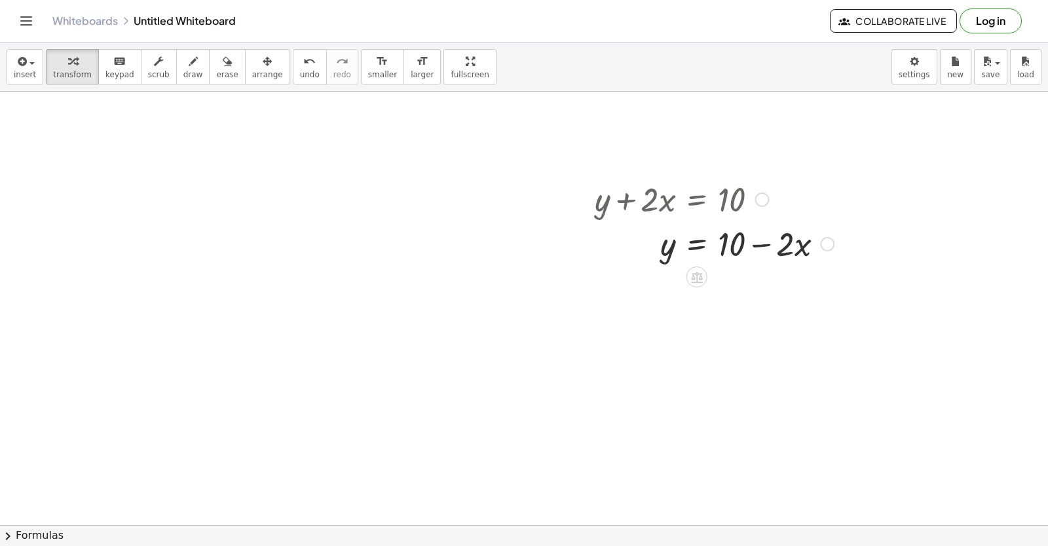
click at [769, 247] on div at bounding box center [714, 243] width 252 height 45
click at [794, 250] on div at bounding box center [714, 243] width 252 height 45
click at [741, 250] on div at bounding box center [714, 243] width 252 height 45
click at [775, 249] on div at bounding box center [714, 243] width 252 height 45
click at [794, 252] on div at bounding box center [714, 243] width 252 height 45
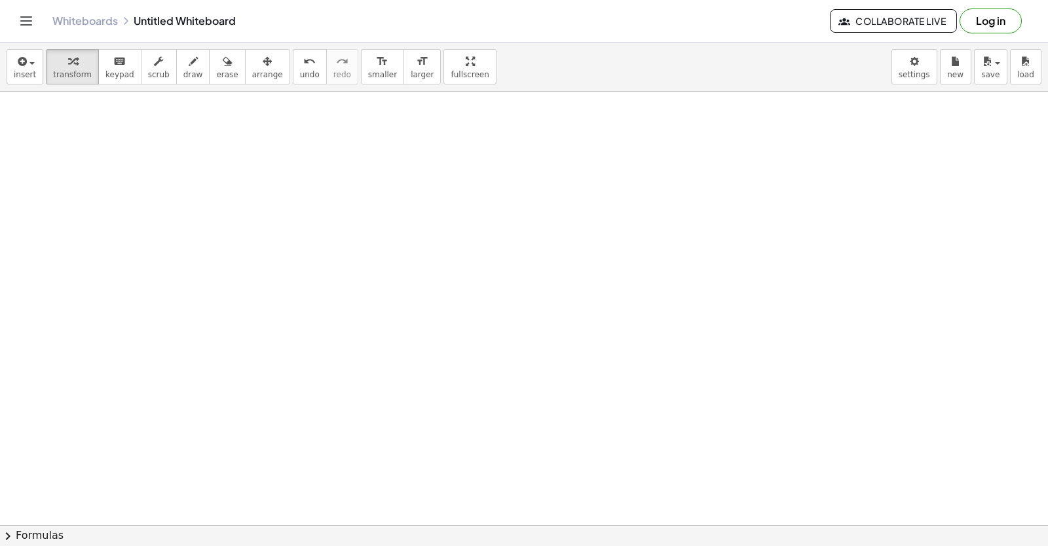
scroll to position [4098, 0]
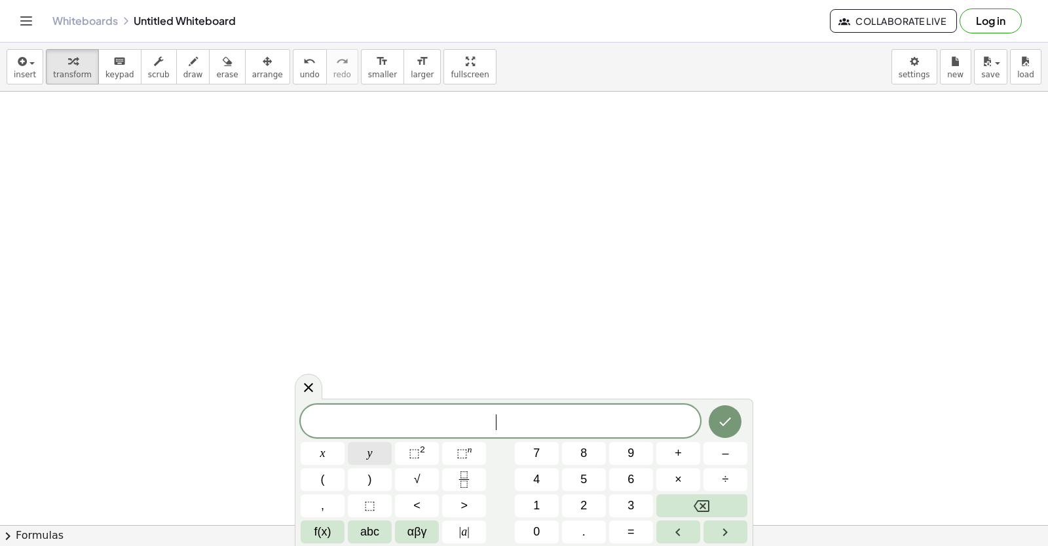
click at [375, 456] on button "y" at bounding box center [370, 453] width 44 height 23
click at [733, 454] on button "–" at bounding box center [725, 453] width 44 height 23
click at [335, 454] on button "x" at bounding box center [323, 453] width 44 height 23
click at [634, 532] on span "=" at bounding box center [630, 532] width 7 height 18
click at [712, 456] on button "–" at bounding box center [725, 453] width 44 height 23
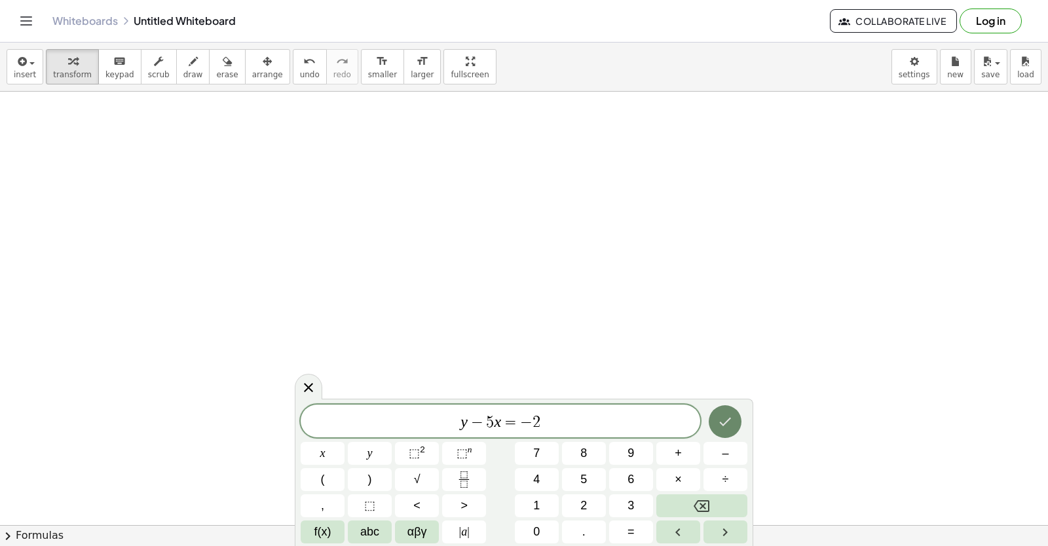
click at [724, 418] on icon "Done" at bounding box center [725, 422] width 16 height 16
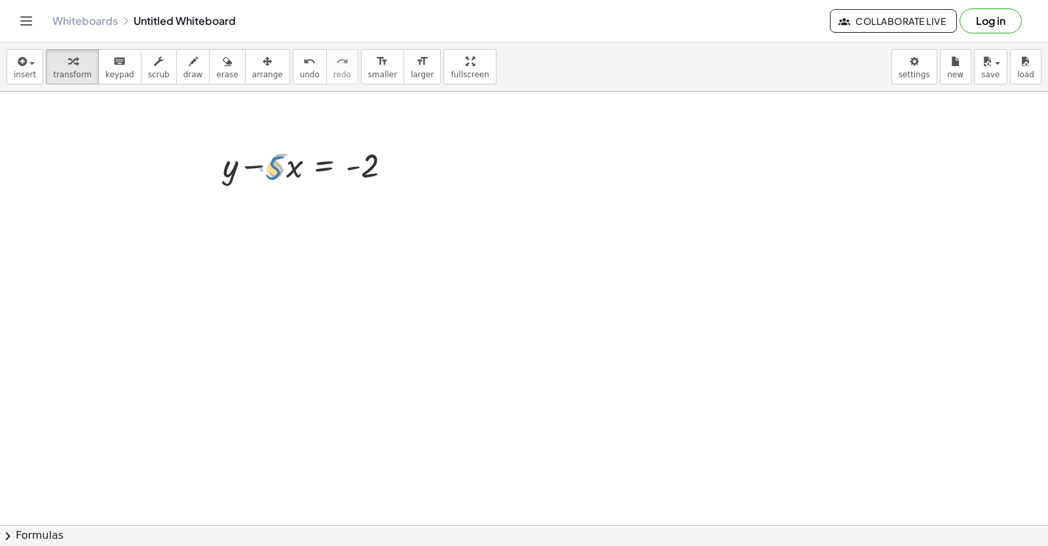
click at [286, 161] on div at bounding box center [312, 164] width 192 height 45
drag, startPoint x: 248, startPoint y: 167, endPoint x: 384, endPoint y: 164, distance: 135.6
click at [384, 164] on div at bounding box center [312, 164] width 192 height 45
click at [403, 210] on div at bounding box center [349, 209] width 267 height 45
drag, startPoint x: 469, startPoint y: 207, endPoint x: 469, endPoint y: 221, distance: 13.8
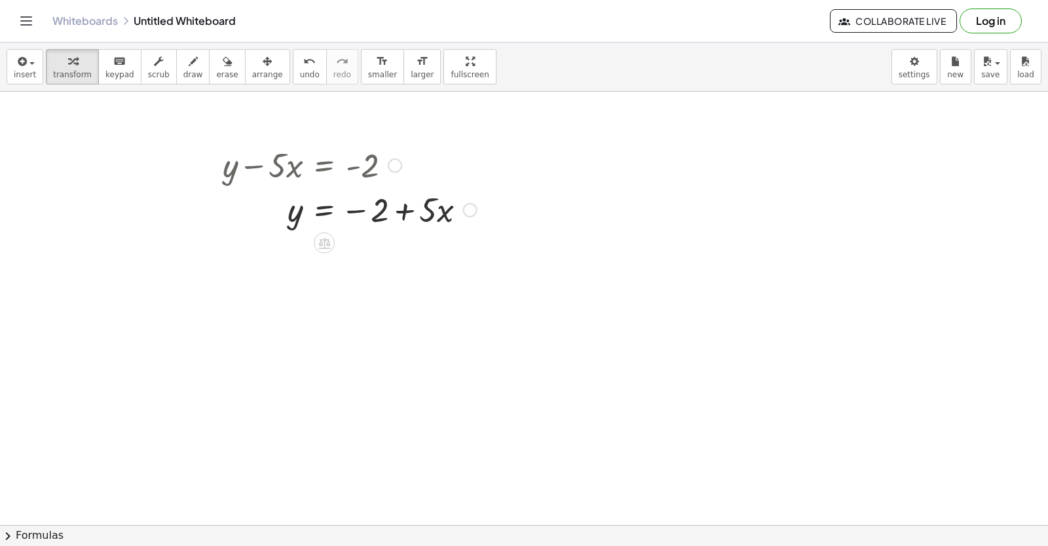
click at [324, 210] on div "y · 5 · x = − 2 +" at bounding box center [324, 210] width 0 height 0
click at [365, 213] on div at bounding box center [349, 209] width 267 height 45
click at [359, 211] on div at bounding box center [349, 209] width 267 height 45
drag, startPoint x: 381, startPoint y: 220, endPoint x: 402, endPoint y: 219, distance: 21.0
click at [387, 221] on div at bounding box center [349, 209] width 267 height 45
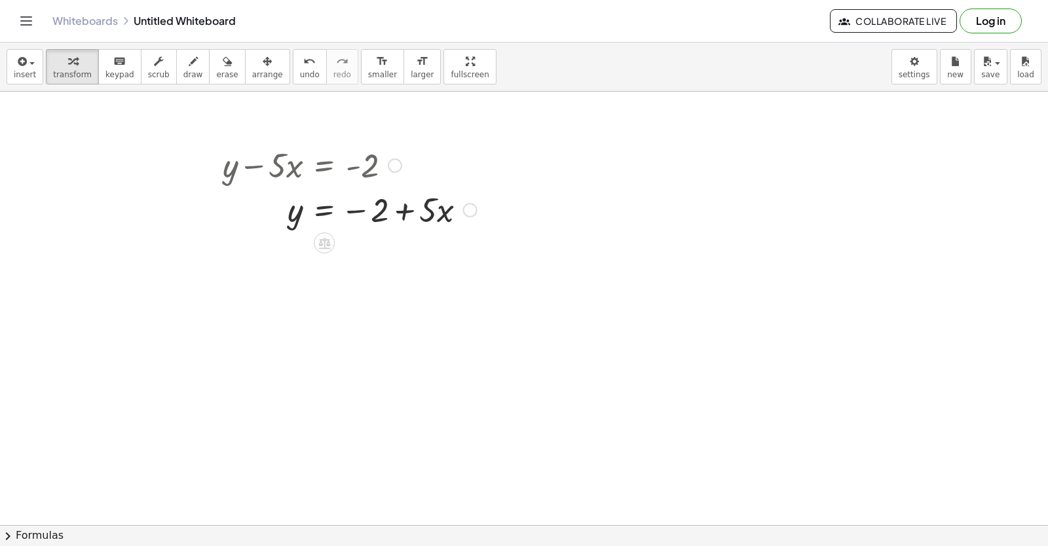
click at [399, 220] on div at bounding box center [349, 209] width 267 height 45
drag, startPoint x: 412, startPoint y: 215, endPoint x: 422, endPoint y: 206, distance: 14.4
click at [413, 215] on div at bounding box center [349, 209] width 267 height 45
click at [424, 208] on div at bounding box center [349, 209] width 267 height 45
click at [427, 209] on div at bounding box center [349, 209] width 267 height 45
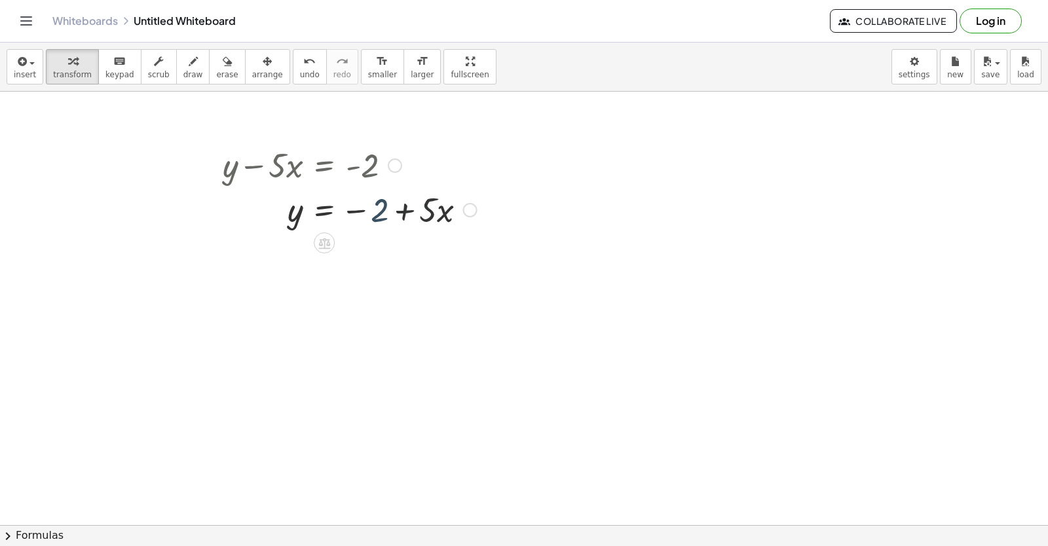
click at [427, 207] on div at bounding box center [349, 209] width 267 height 45
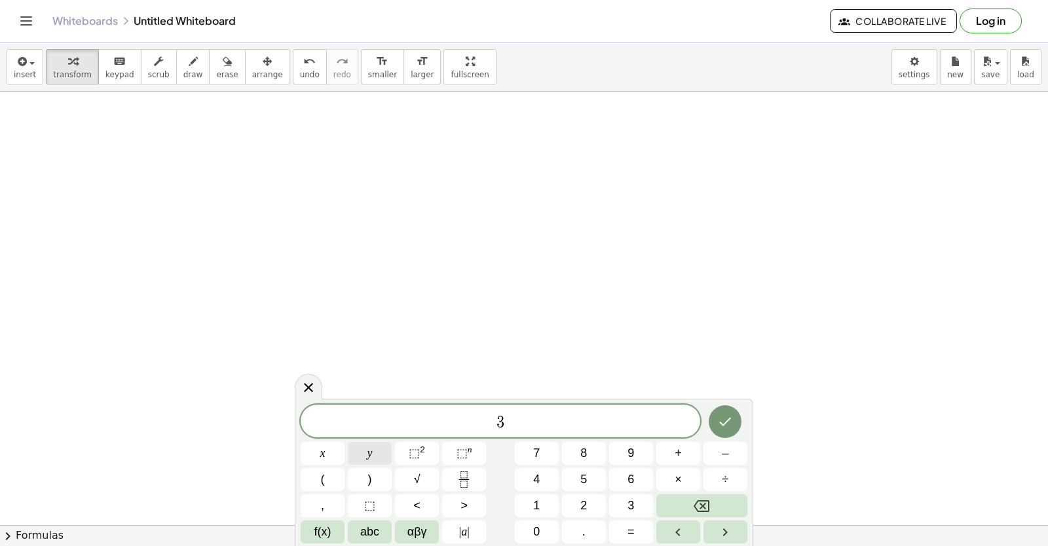
click at [375, 456] on button "y" at bounding box center [370, 453] width 44 height 23
click at [671, 448] on button "+" at bounding box center [678, 453] width 44 height 23
click at [333, 458] on button "x" at bounding box center [323, 453] width 44 height 23
click at [625, 534] on button "=" at bounding box center [631, 532] width 44 height 23
click at [735, 424] on button "Done" at bounding box center [725, 421] width 33 height 33
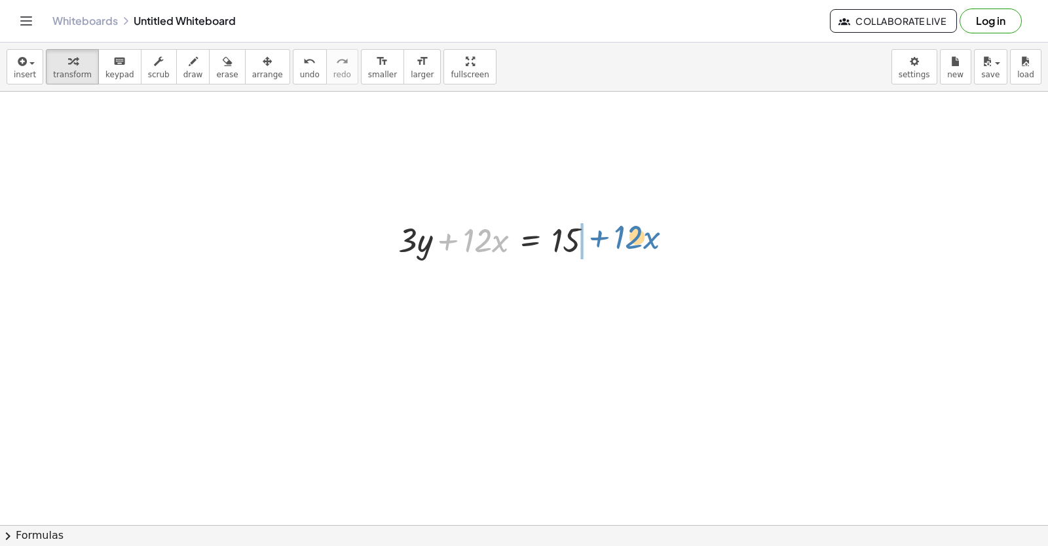
drag, startPoint x: 449, startPoint y: 255, endPoint x: 603, endPoint y: 235, distance: 155.8
click at [603, 235] on div at bounding box center [501, 239] width 218 height 45
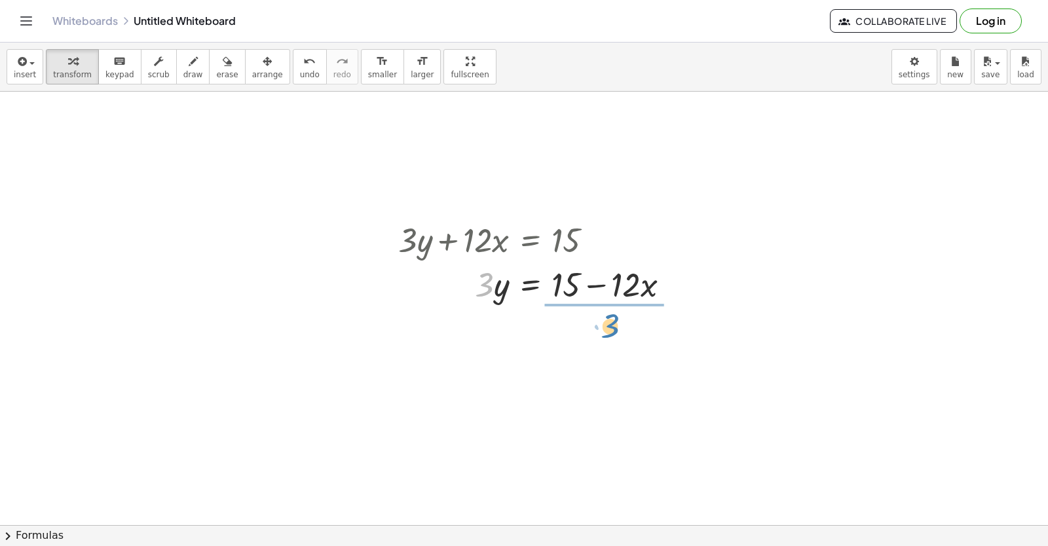
drag, startPoint x: 484, startPoint y: 289, endPoint x: 607, endPoint y: 330, distance: 129.8
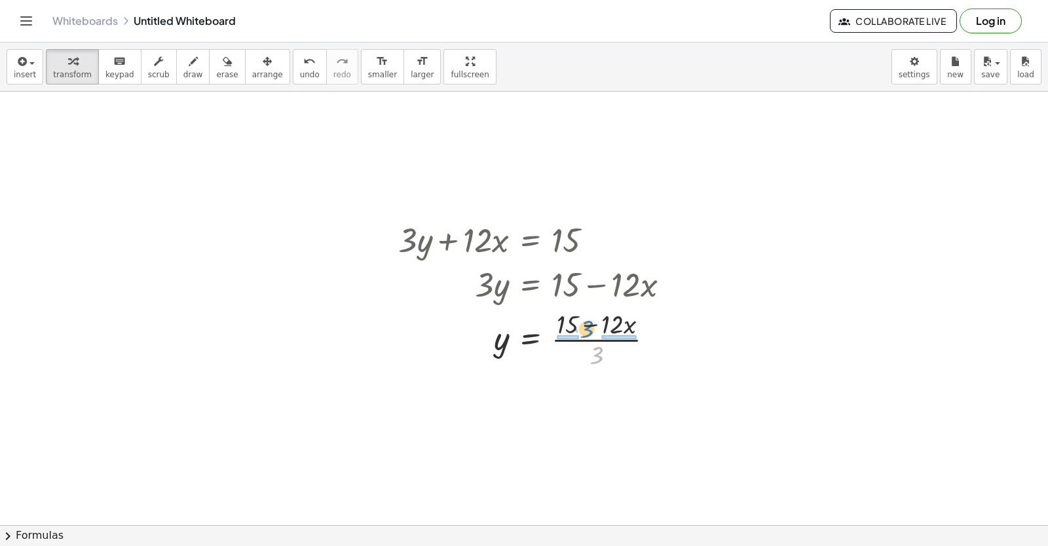
drag, startPoint x: 595, startPoint y: 358, endPoint x: 585, endPoint y: 331, distance: 28.0
click at [585, 331] on div at bounding box center [539, 338] width 295 height 65
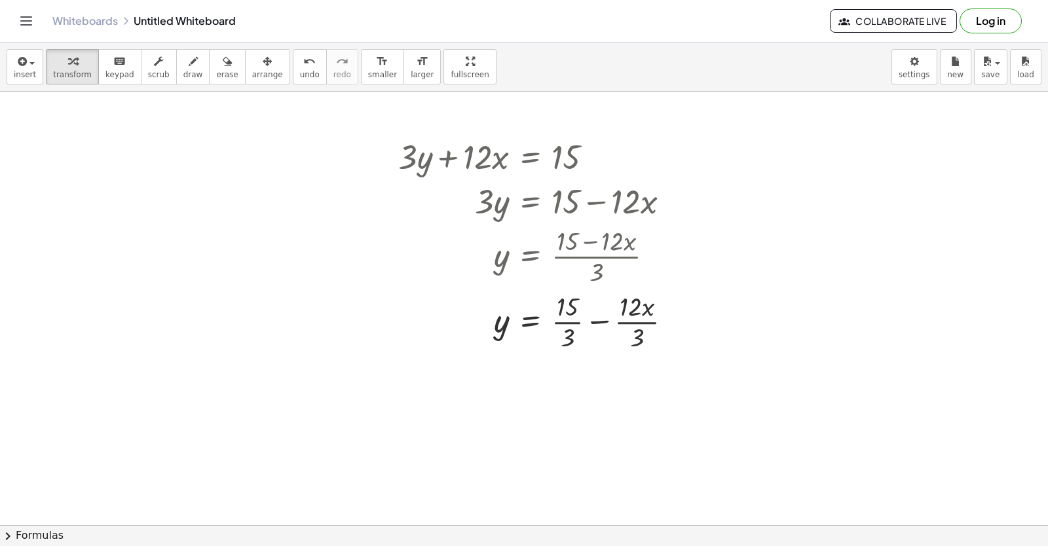
scroll to position [4401, 0]
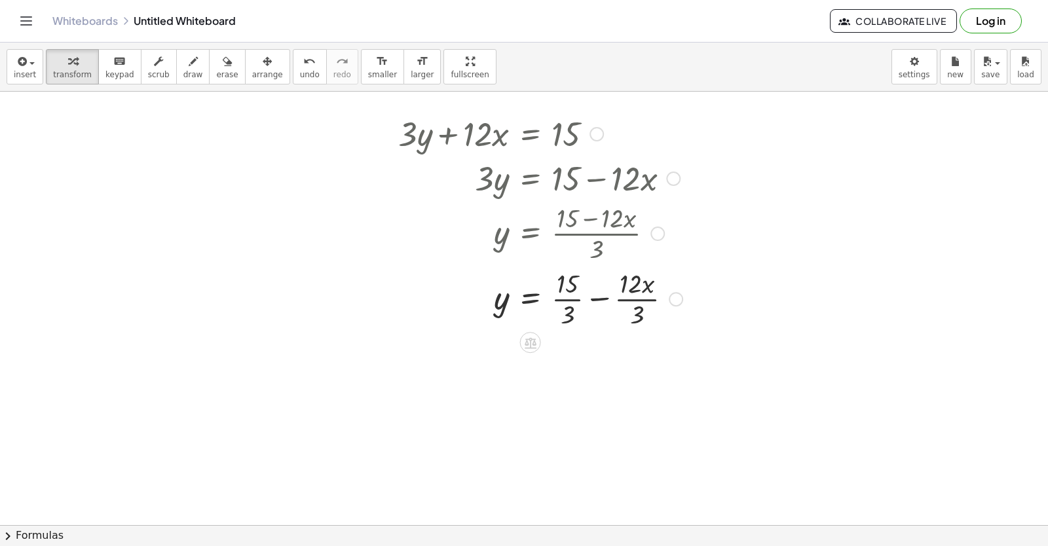
click at [565, 286] on div at bounding box center [540, 297] width 297 height 65
click at [568, 283] on div at bounding box center [540, 297] width 297 height 65
click at [563, 302] on div at bounding box center [540, 297] width 297 height 65
click at [576, 305] on div at bounding box center [540, 297] width 297 height 65
click at [574, 312] on div at bounding box center [540, 297] width 297 height 65
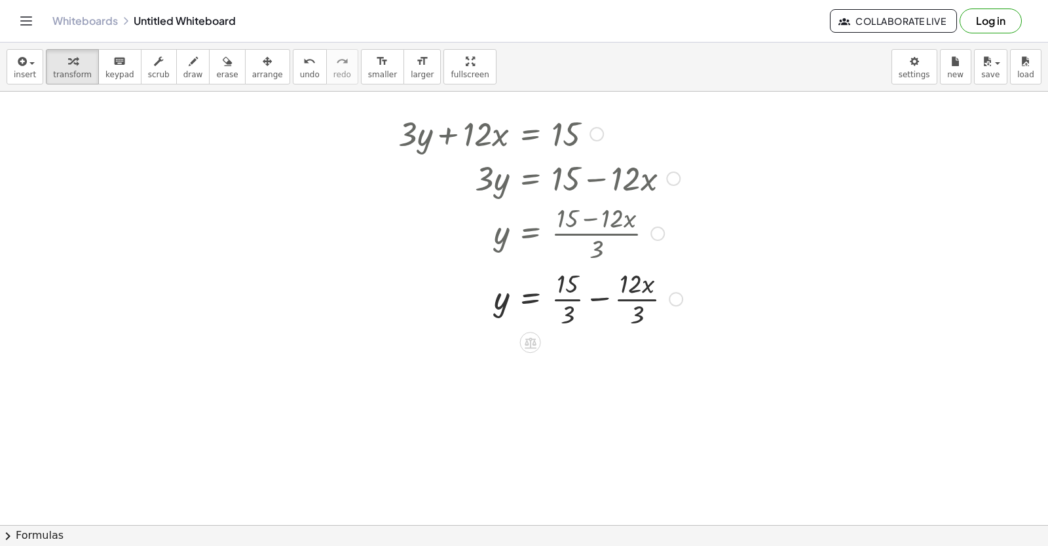
click at [569, 312] on div at bounding box center [540, 297] width 297 height 65
click at [572, 309] on div at bounding box center [540, 297] width 297 height 65
click at [599, 299] on div at bounding box center [546, 297] width 308 height 65
click at [558, 289] on div at bounding box center [546, 297] width 308 height 65
click at [561, 306] on div at bounding box center [546, 297] width 308 height 65
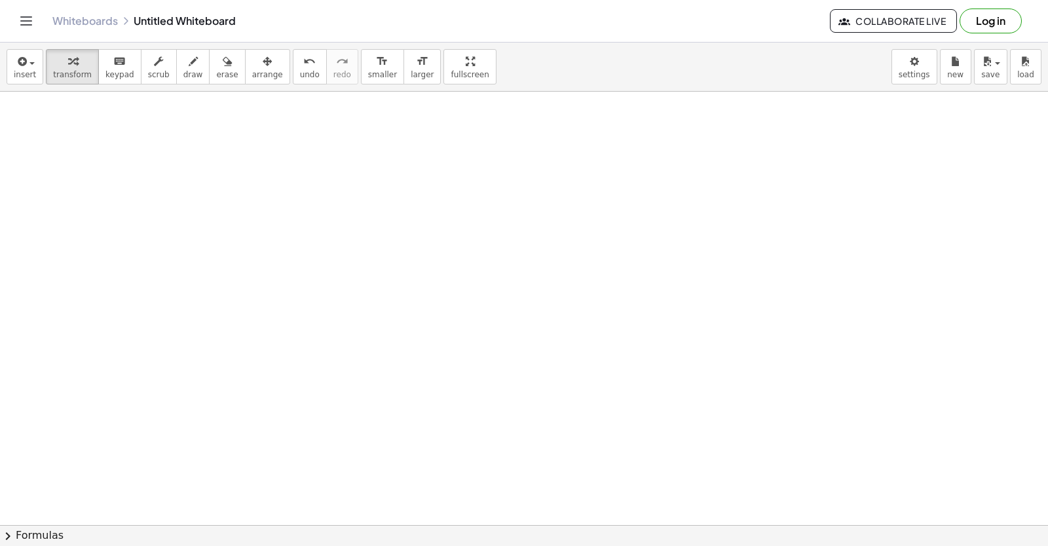
scroll to position [5031, 0]
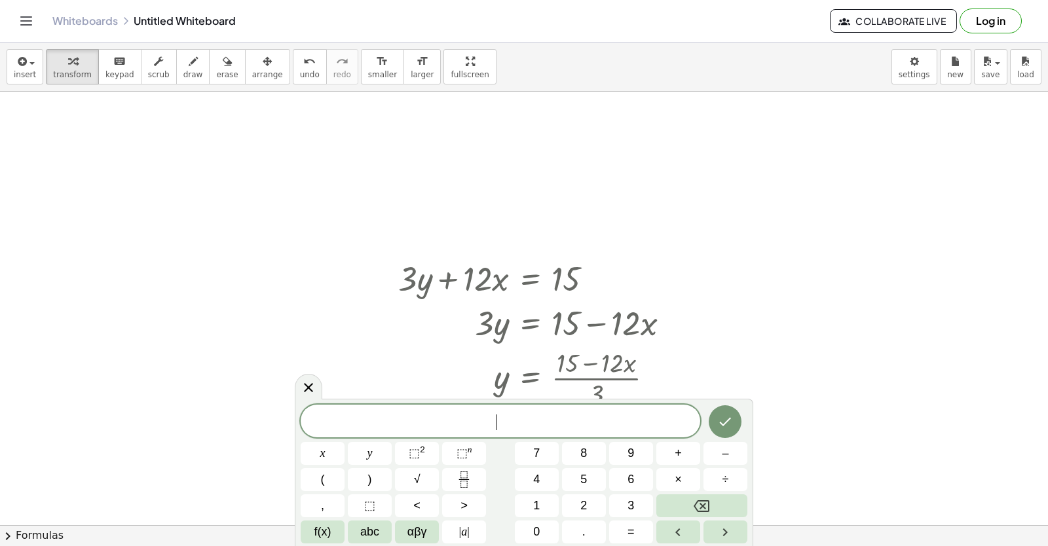
scroll to position [4245, 0]
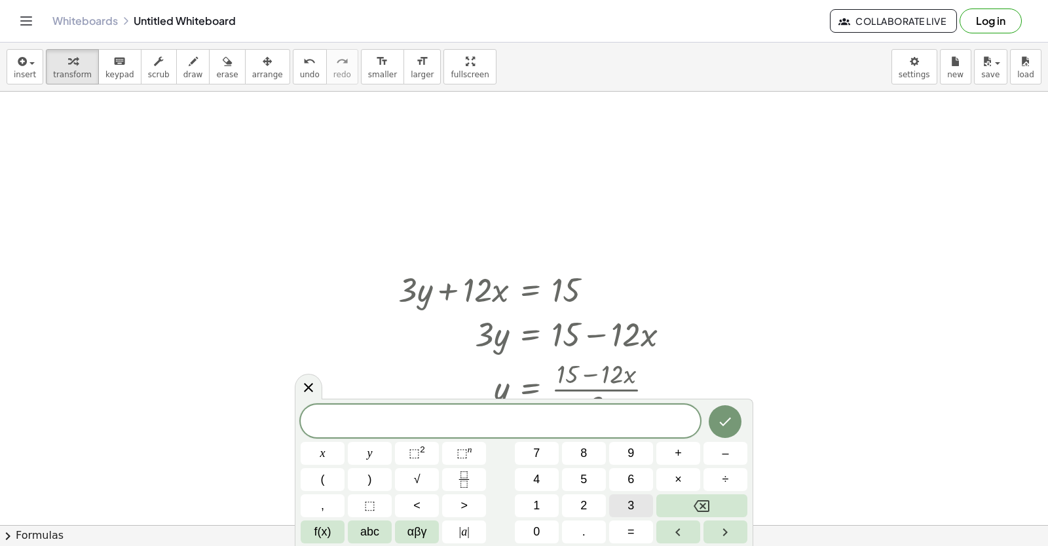
click at [620, 504] on button "3" at bounding box center [631, 505] width 44 height 23
click at [359, 458] on button "y" at bounding box center [370, 453] width 44 height 23
click at [689, 458] on button "+" at bounding box center [678, 453] width 44 height 23
click at [548, 506] on button "1" at bounding box center [537, 505] width 44 height 23
click at [578, 506] on button "2" at bounding box center [584, 505] width 44 height 23
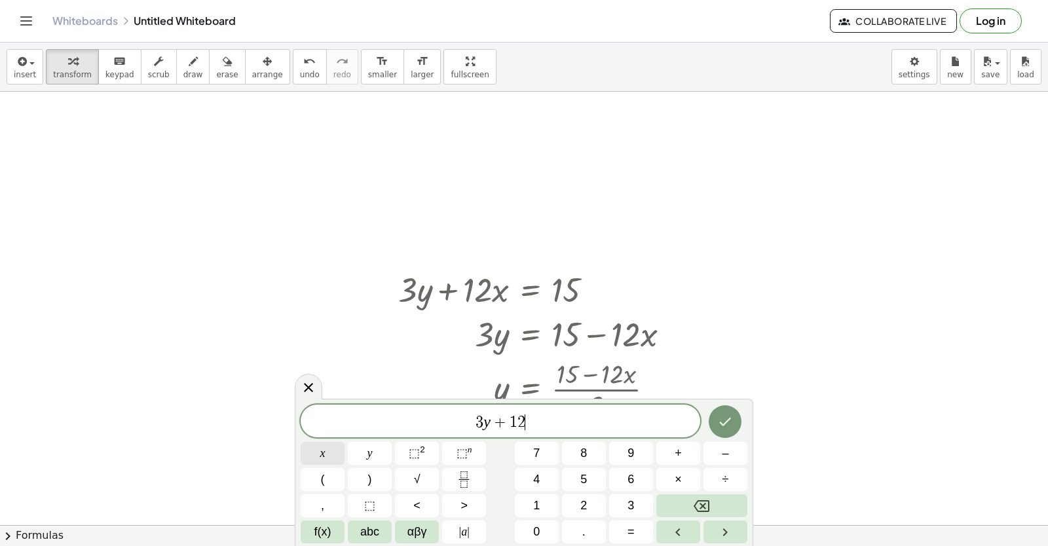
click at [330, 449] on button "x" at bounding box center [323, 453] width 44 height 23
click at [644, 522] on button "=" at bounding box center [631, 532] width 44 height 23
click at [549, 502] on button "1" at bounding box center [537, 505] width 44 height 23
click at [585, 474] on span "5" at bounding box center [583, 480] width 7 height 18
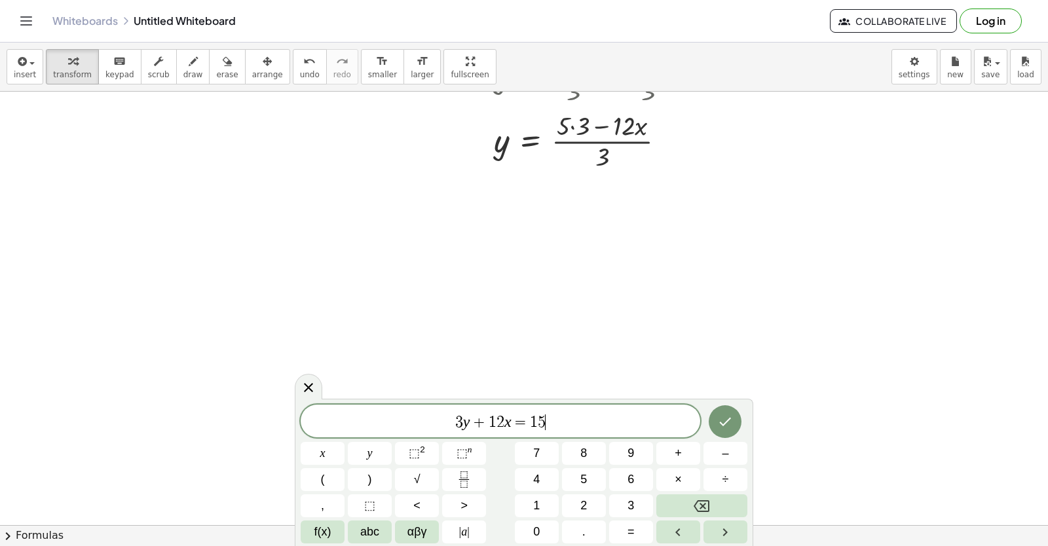
scroll to position [4769, 0]
click at [737, 432] on button "Done" at bounding box center [725, 421] width 33 height 33
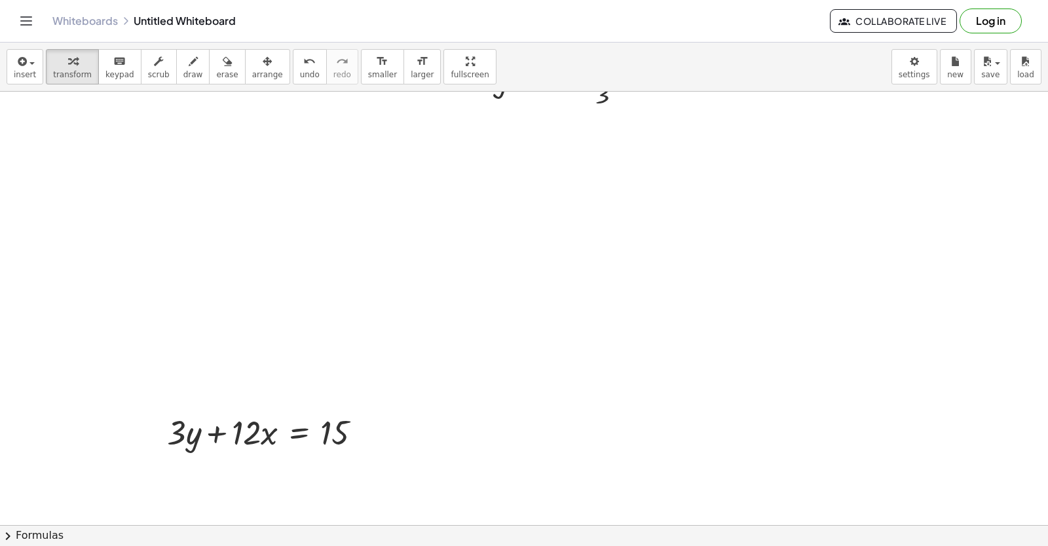
scroll to position [4900, 0]
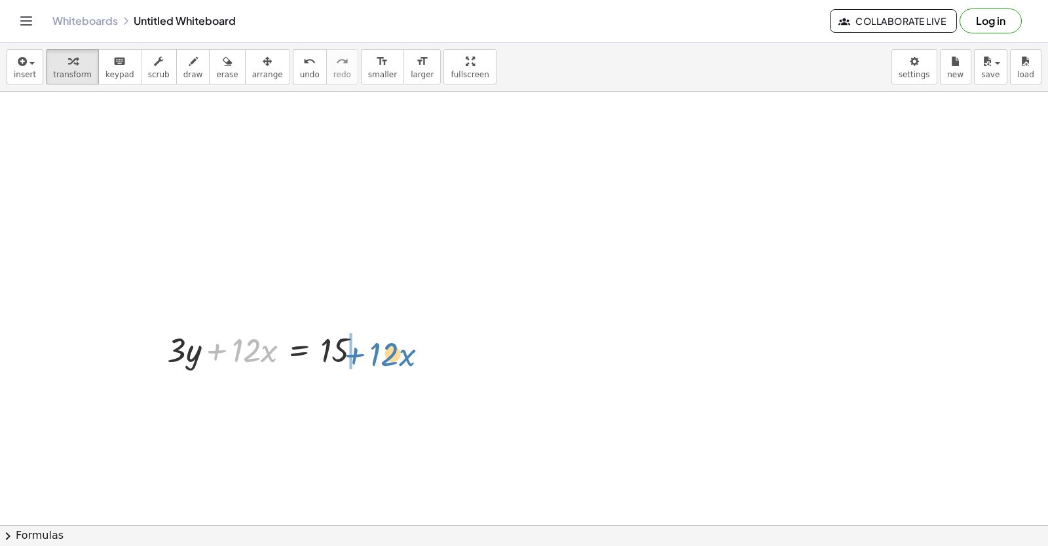
drag, startPoint x: 219, startPoint y: 350, endPoint x: 362, endPoint y: 364, distance: 143.5
click at [360, 353] on div at bounding box center [269, 349] width 218 height 45
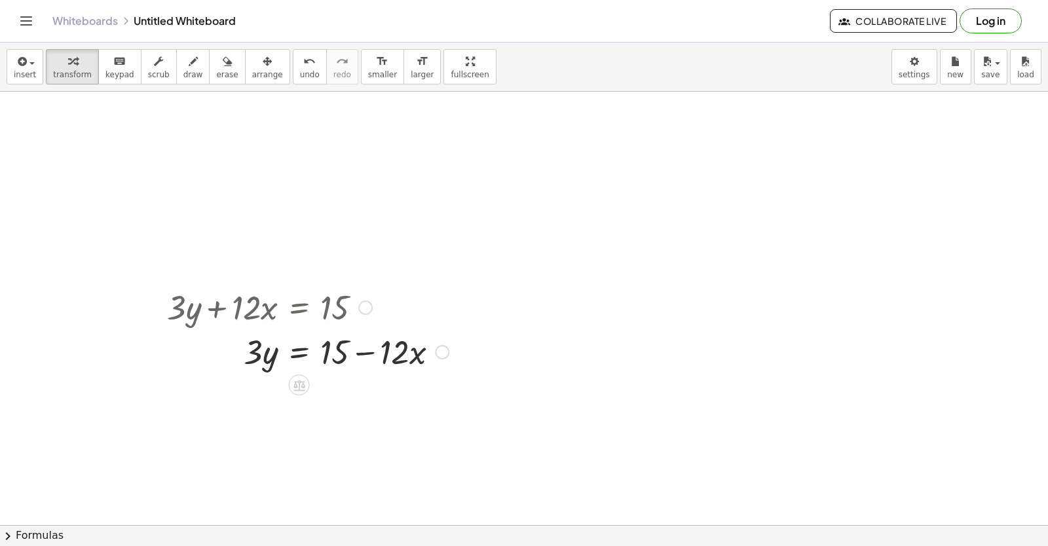
scroll to position [4965, 0]
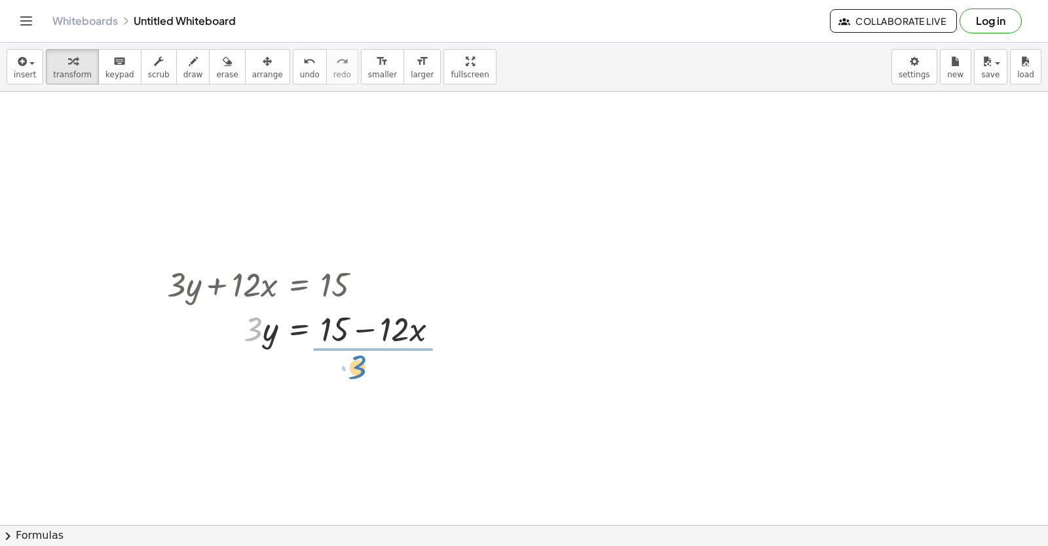
drag, startPoint x: 247, startPoint y: 335, endPoint x: 353, endPoint y: 373, distance: 112.9
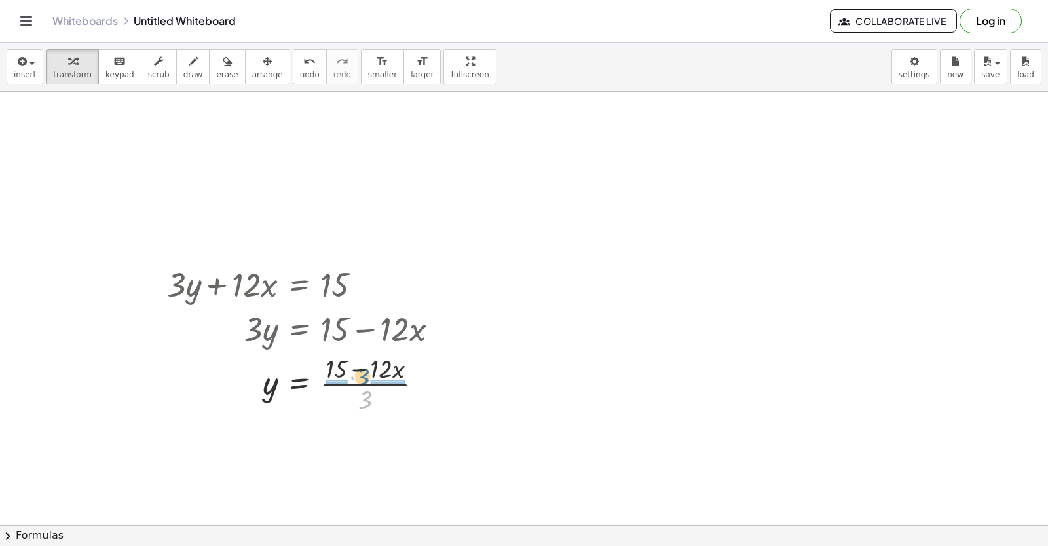
drag, startPoint x: 371, startPoint y: 399, endPoint x: 368, endPoint y: 377, distance: 23.1
click at [368, 377] on div at bounding box center [307, 382] width 295 height 65
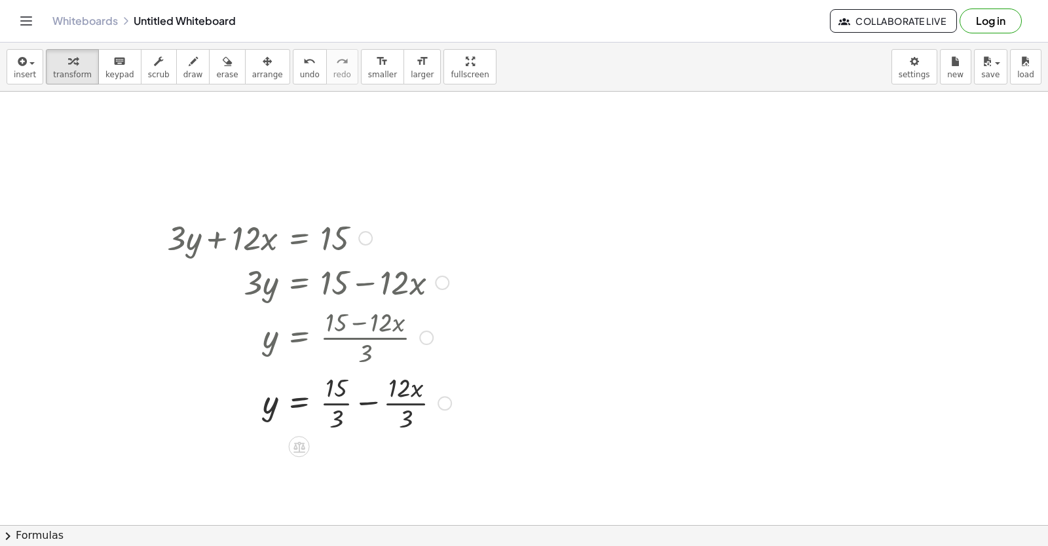
scroll to position [5031, 0]
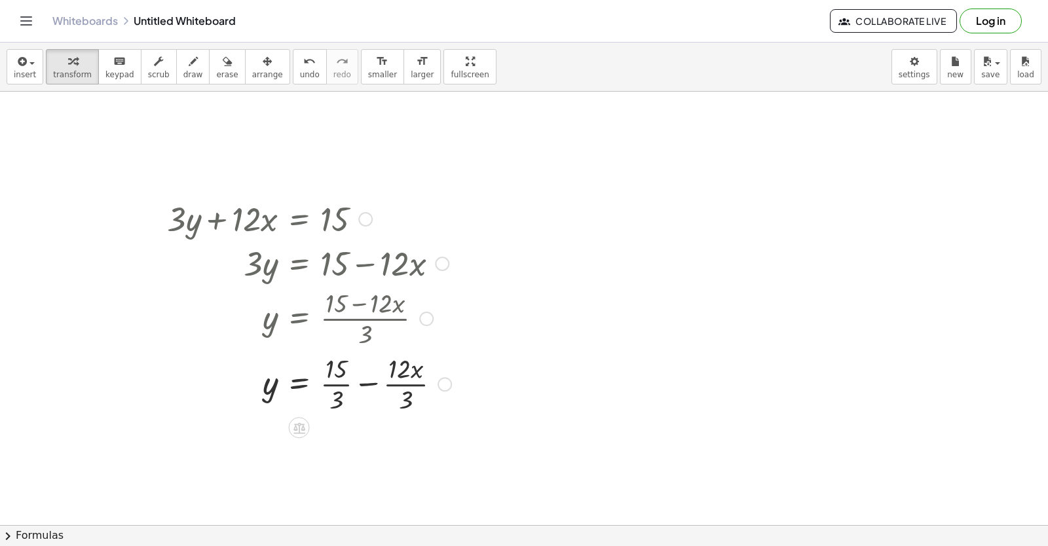
click at [330, 374] on div at bounding box center [308, 382] width 297 height 65
click at [339, 368] on div at bounding box center [308, 382] width 297 height 65
click at [343, 388] on div at bounding box center [308, 382] width 297 height 65
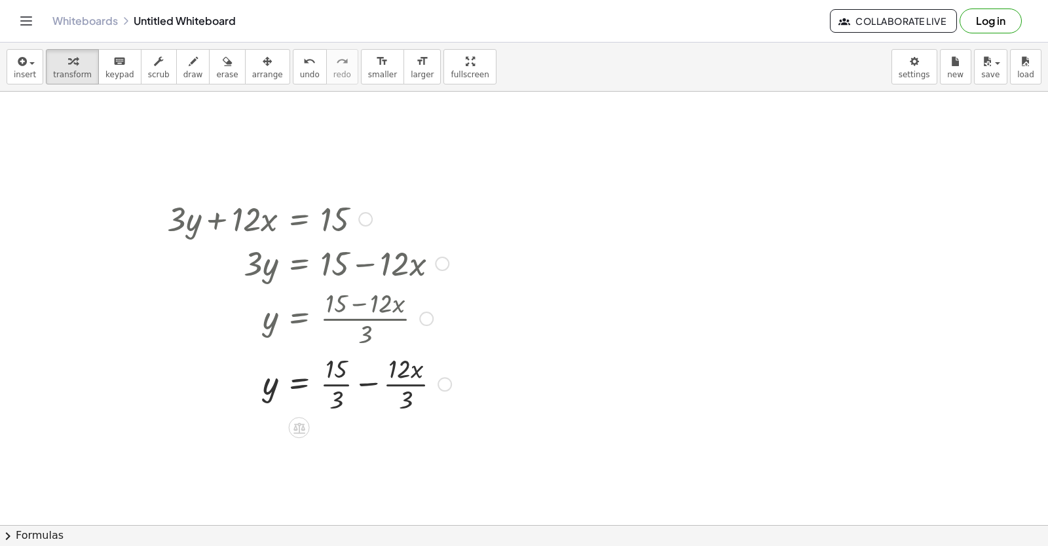
click at [342, 386] on div at bounding box center [308, 382] width 297 height 65
click at [342, 382] on div at bounding box center [314, 382] width 308 height 65
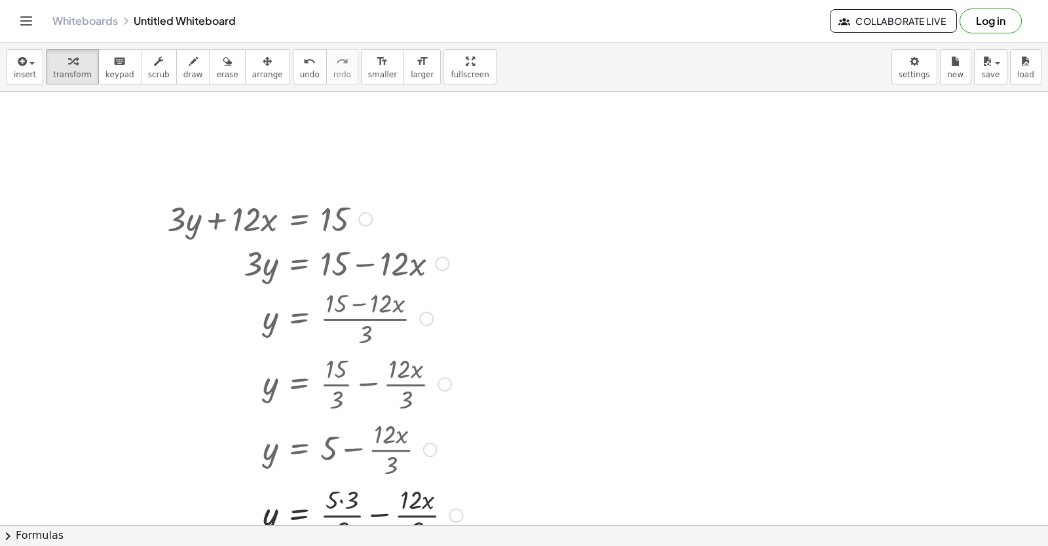
scroll to position [5096, 0]
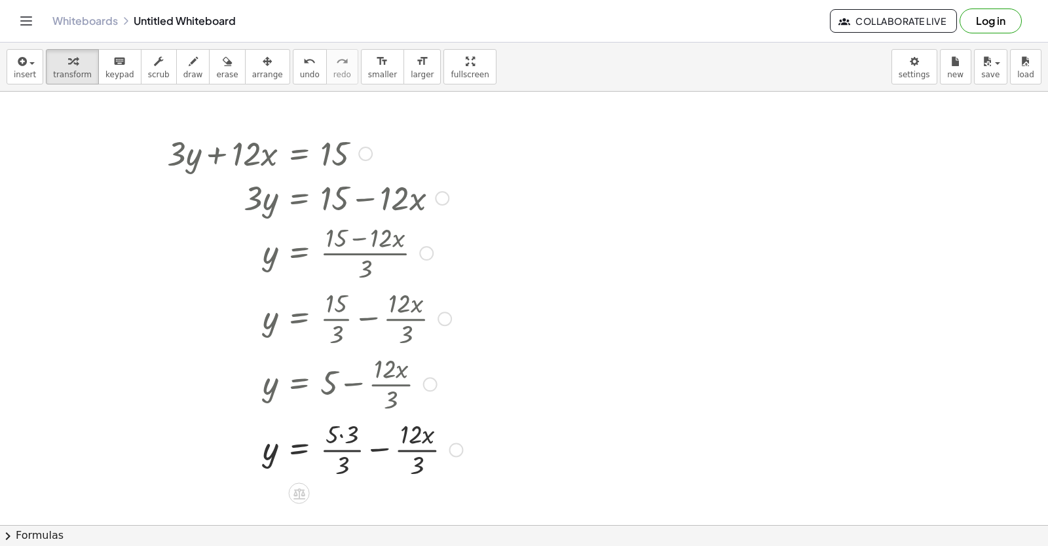
click at [424, 441] on div at bounding box center [314, 448] width 308 height 65
click at [424, 447] on div at bounding box center [314, 448] width 308 height 65
click at [352, 445] on div at bounding box center [309, 448] width 299 height 65
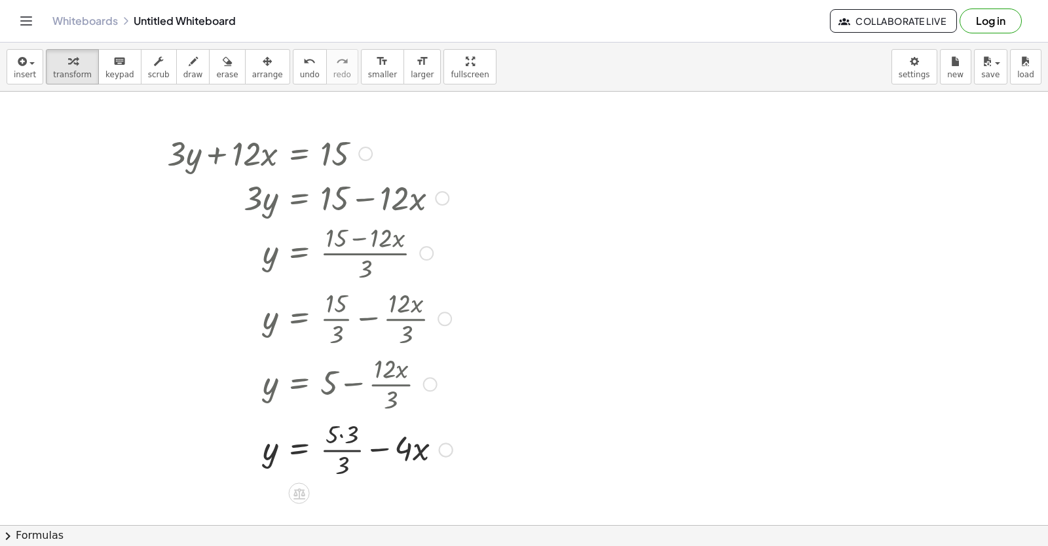
click at [352, 445] on div at bounding box center [309, 448] width 299 height 65
click at [345, 437] on div at bounding box center [309, 448] width 299 height 65
click at [345, 437] on div at bounding box center [308, 448] width 297 height 45
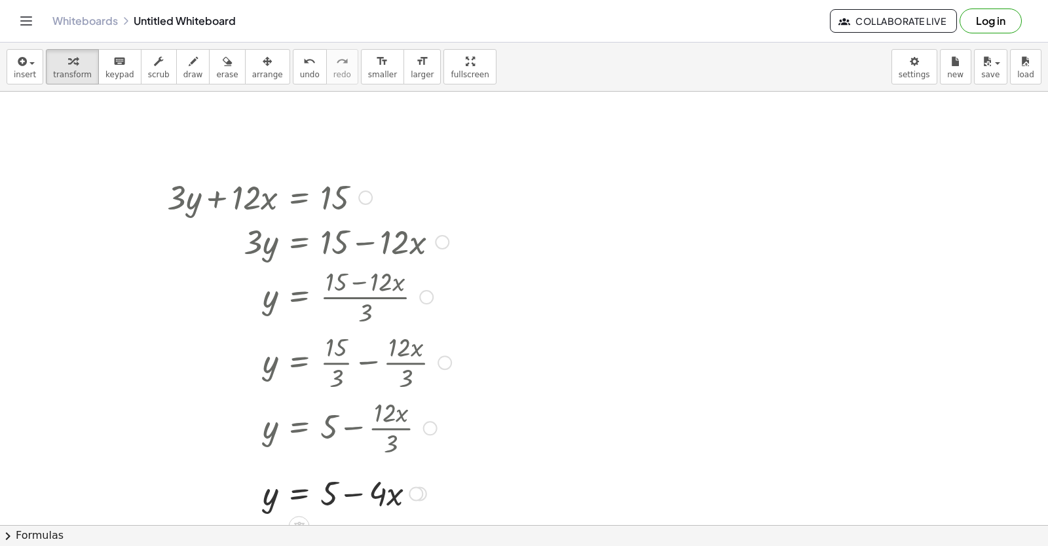
scroll to position [5071, 0]
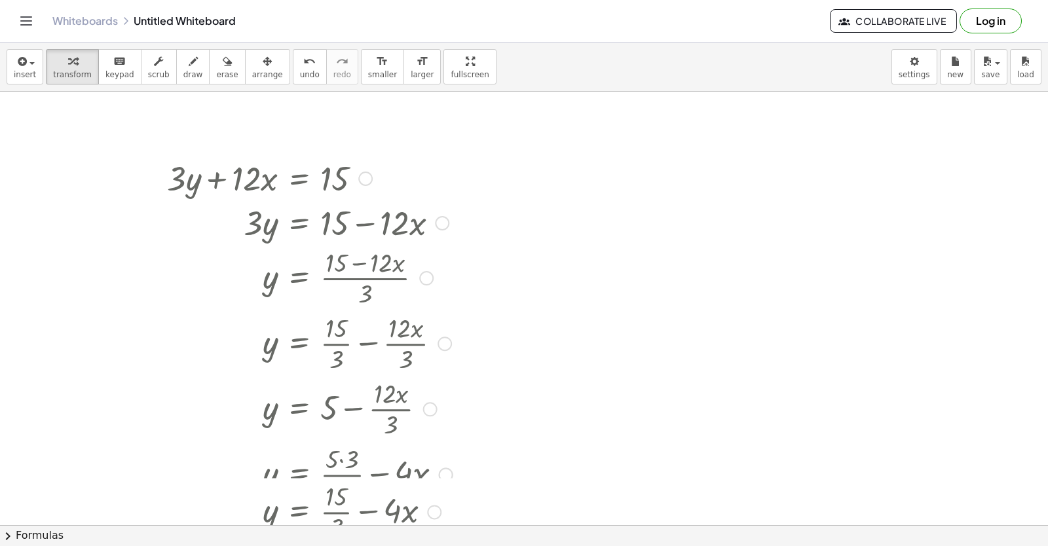
drag, startPoint x: 415, startPoint y: 476, endPoint x: 444, endPoint y: 435, distance: 49.8
click at [396, 546] on html "Graspable Math Activities Get Started Activity Bank Assigned Work Classes White…" at bounding box center [524, 273] width 1048 height 546
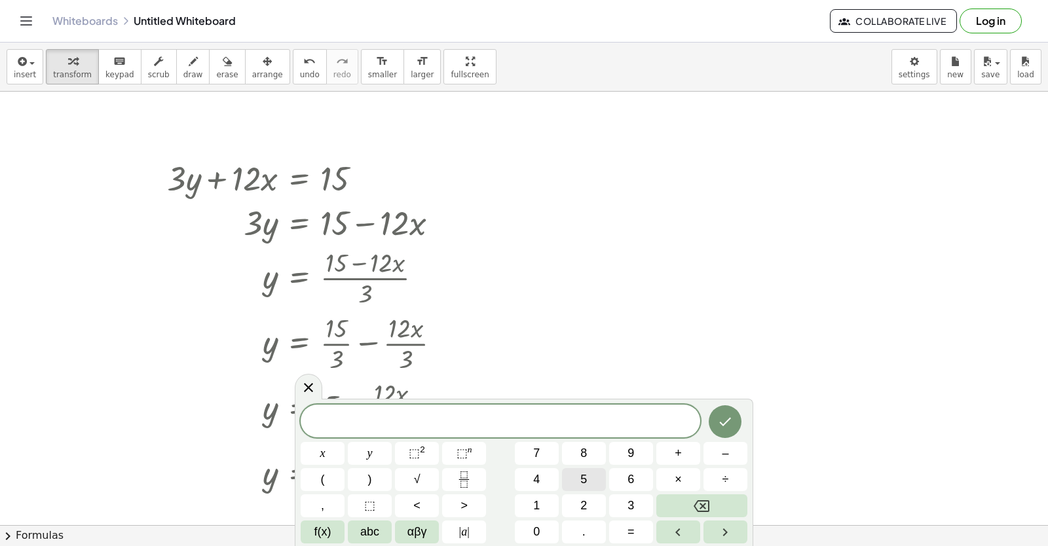
click at [584, 478] on span "5" at bounding box center [583, 480] width 7 height 18
click at [371, 452] on span "y" at bounding box center [369, 454] width 5 height 18
click at [721, 458] on button "–" at bounding box center [725, 453] width 44 height 23
click at [580, 475] on button "5" at bounding box center [584, 479] width 44 height 23
click at [309, 451] on button "x" at bounding box center [323, 453] width 44 height 23
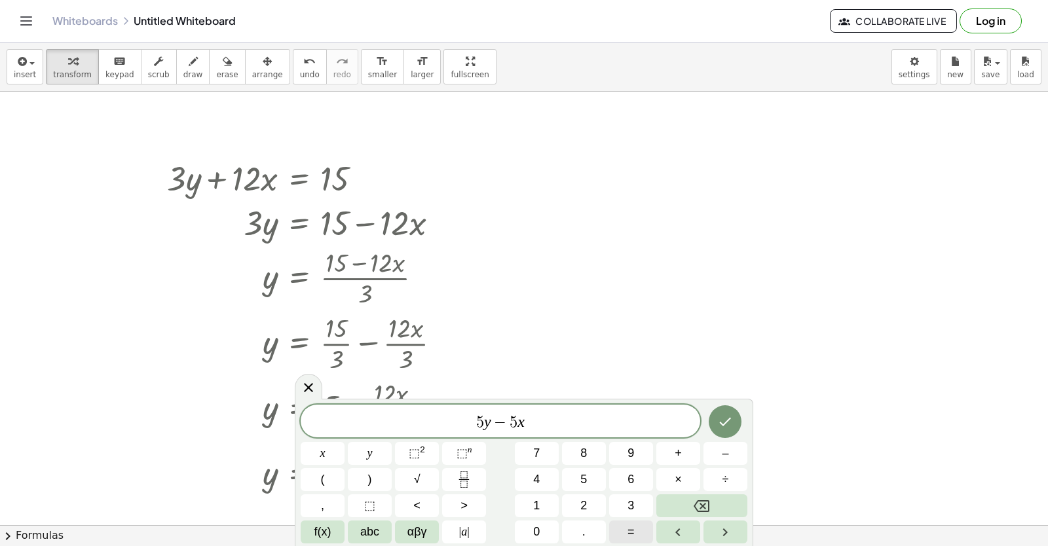
click at [618, 534] on button "=" at bounding box center [631, 532] width 44 height 23
click at [720, 447] on button "–" at bounding box center [725, 453] width 44 height 23
click at [578, 500] on button "2" at bounding box center [584, 505] width 44 height 23
click at [529, 530] on button "0" at bounding box center [537, 532] width 44 height 23
click at [628, 532] on span "=" at bounding box center [630, 532] width 7 height 18
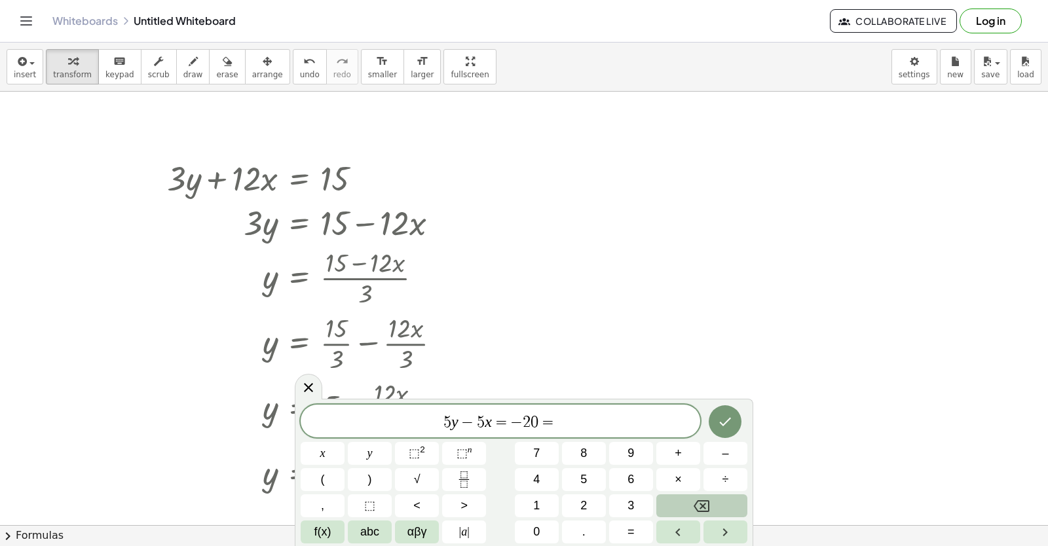
click at [703, 503] on icon "Backspace" at bounding box center [702, 506] width 16 height 16
click at [728, 429] on icon "Done" at bounding box center [725, 422] width 16 height 16
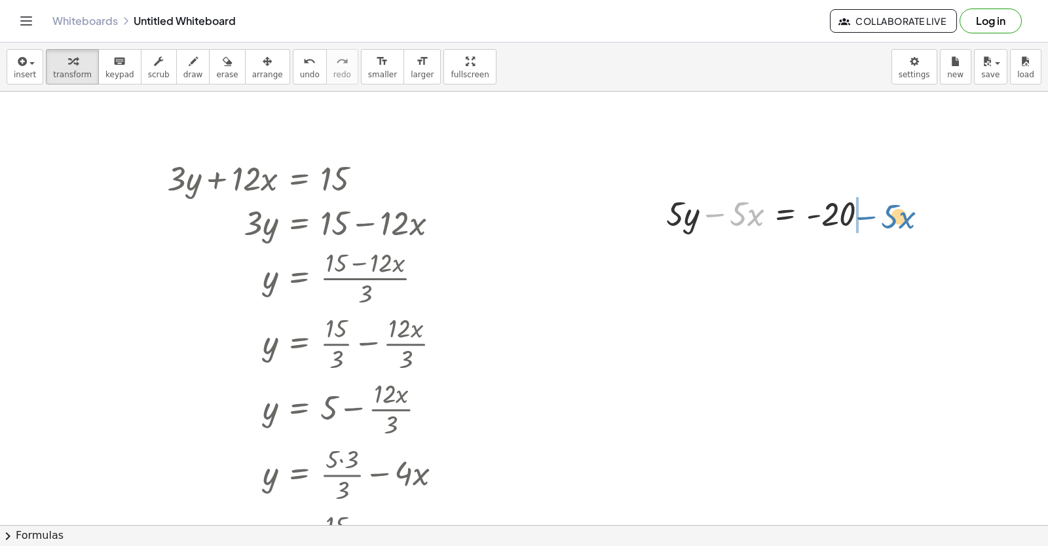
drag, startPoint x: 714, startPoint y: 213, endPoint x: 863, endPoint y: 217, distance: 148.7
click at [863, 217] on div at bounding box center [772, 213] width 226 height 45
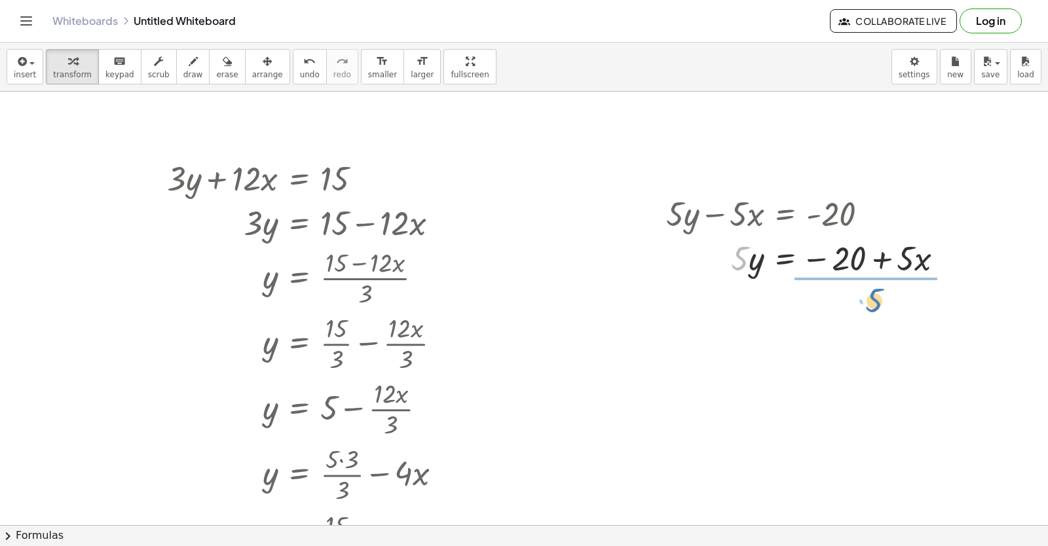
drag, startPoint x: 741, startPoint y: 257, endPoint x: 876, endPoint y: 299, distance: 141.3
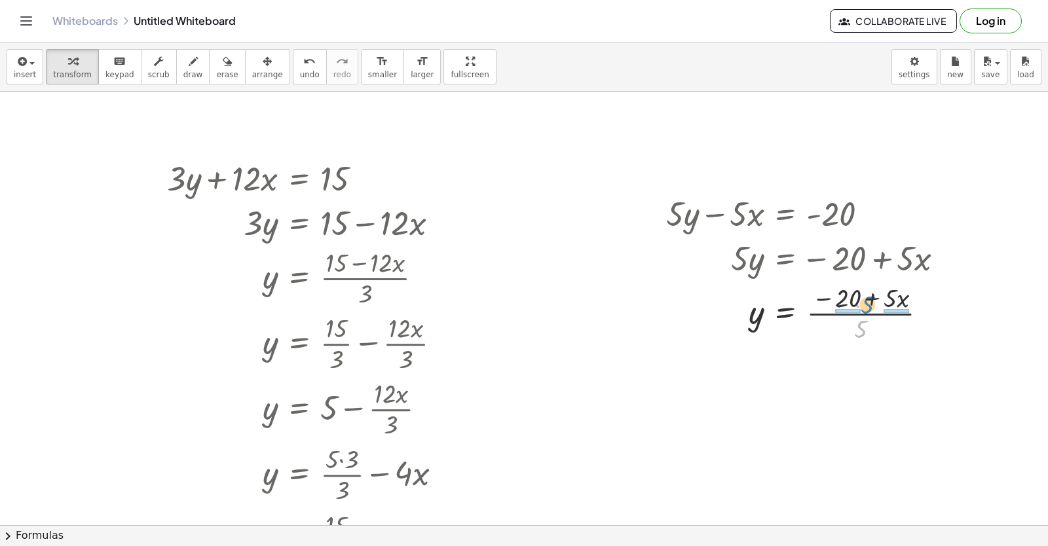
drag, startPoint x: 864, startPoint y: 329, endPoint x: 871, endPoint y: 305, distance: 25.1
click at [871, 305] on div at bounding box center [809, 312] width 301 height 65
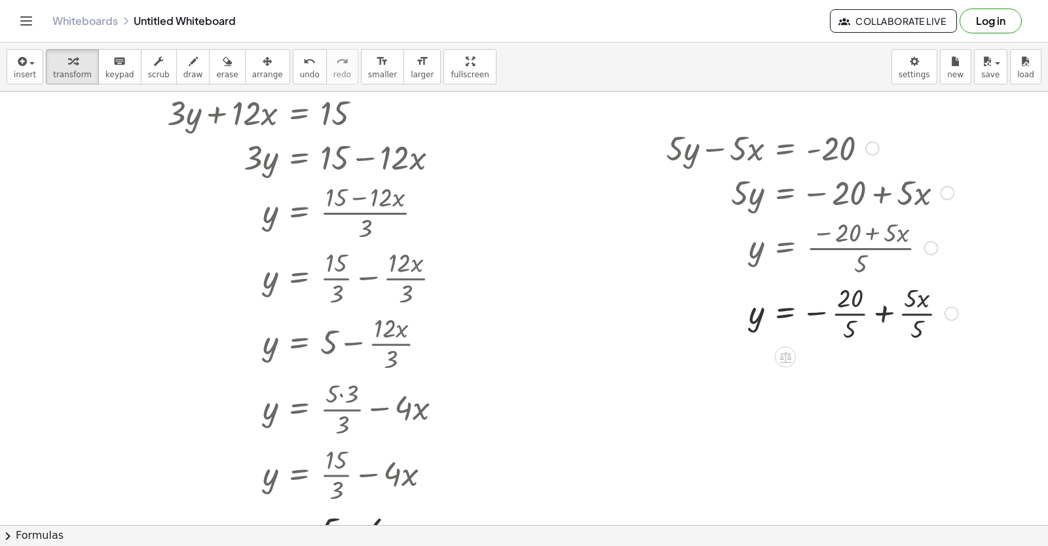
click at [859, 317] on div at bounding box center [811, 312] width 305 height 65
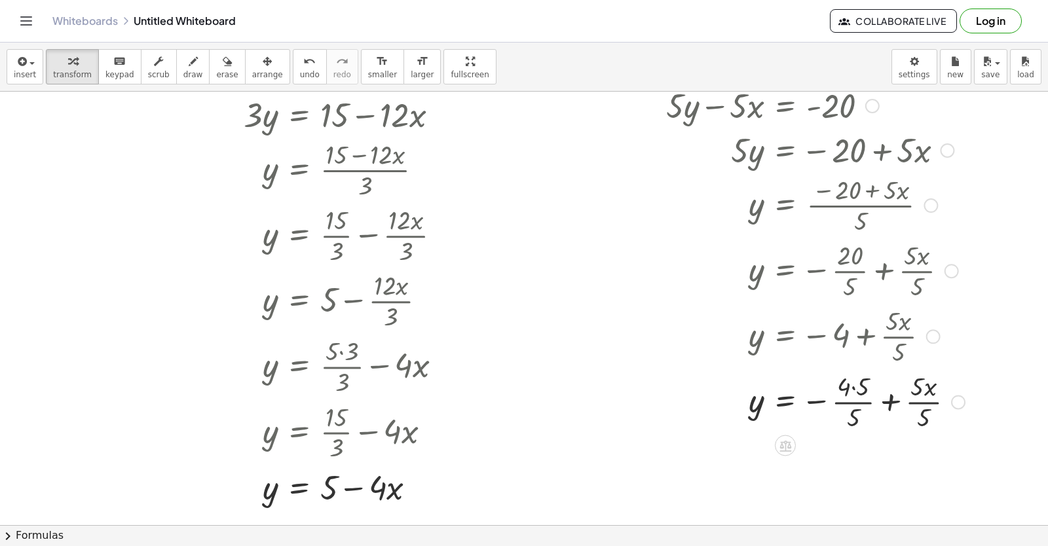
scroll to position [5202, 0]
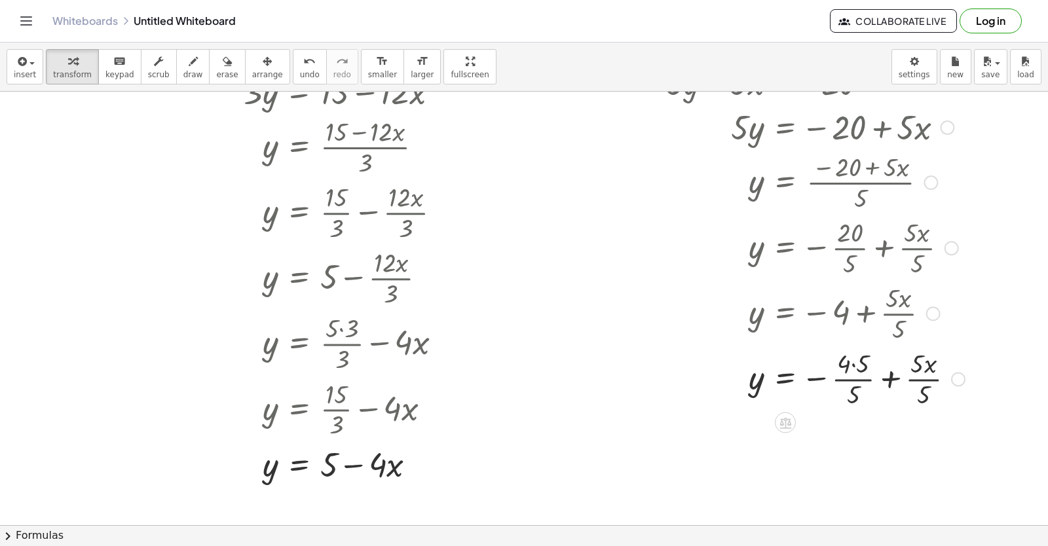
click at [919, 357] on div at bounding box center [815, 377] width 312 height 65
click at [920, 357] on div at bounding box center [815, 377] width 312 height 65
click at [925, 362] on div at bounding box center [815, 377] width 312 height 65
click at [927, 377] on div at bounding box center [815, 377] width 312 height 65
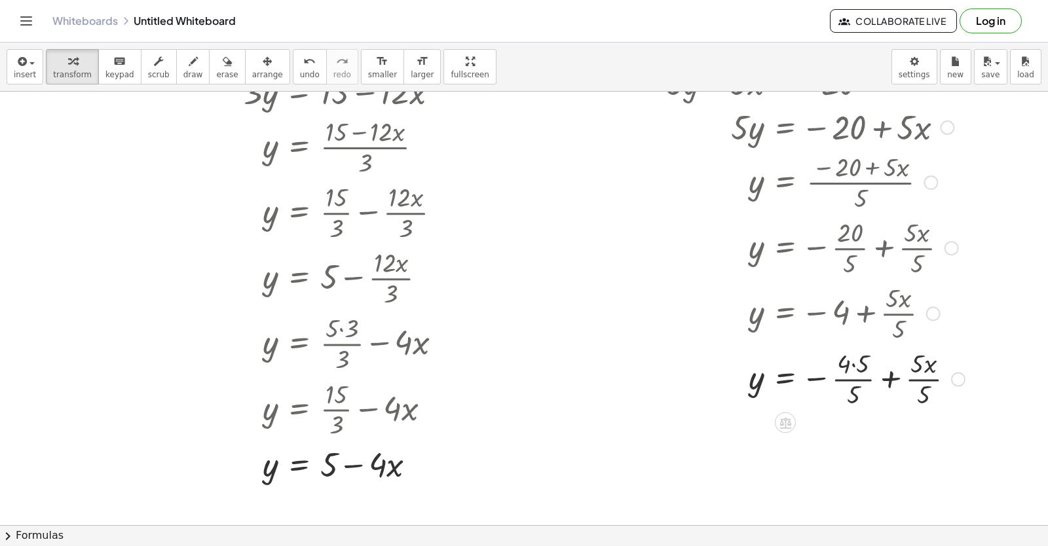
click at [785, 379] on div "y · 5 · x = − + 4 · · 5 · 5 · 5" at bounding box center [785, 379] width 0 height 0
click at [931, 376] on div "Transform line Copy line as LaTeX Copy derivation as LaTeX Expand new lines: On" at bounding box center [935, 379] width 14 height 14
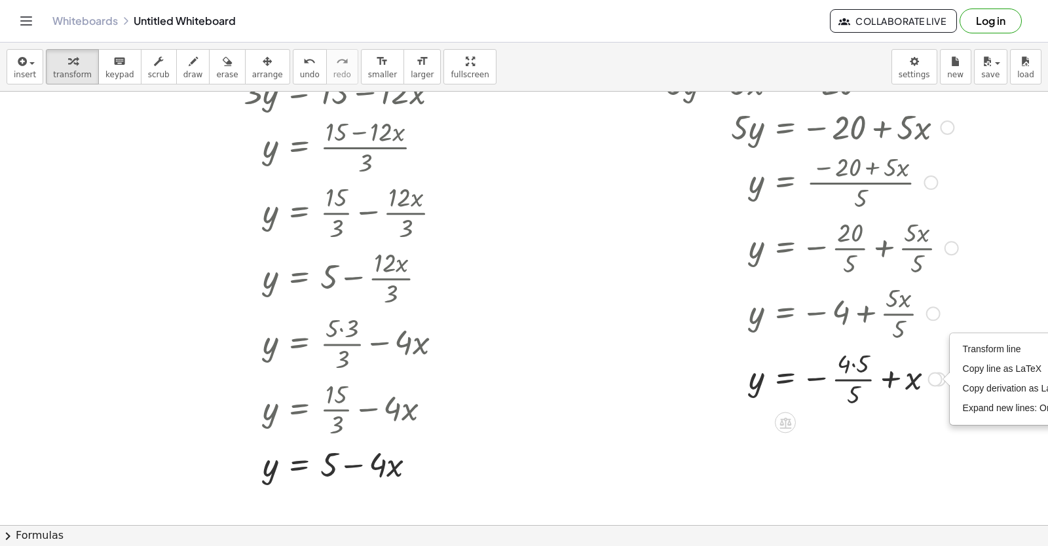
click at [859, 364] on div at bounding box center [811, 377] width 305 height 65
click at [859, 363] on div at bounding box center [811, 377] width 305 height 65
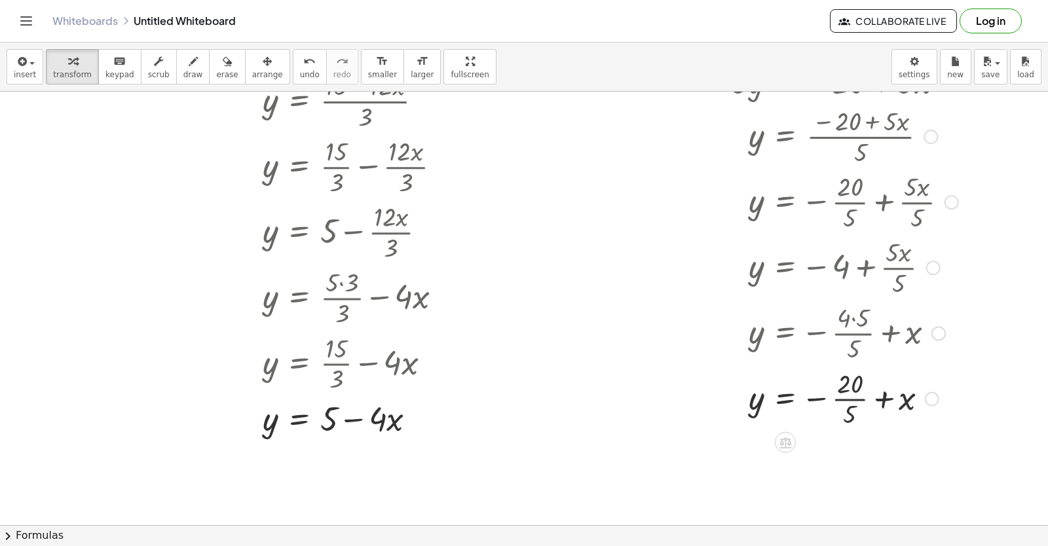
scroll to position [5268, 0]
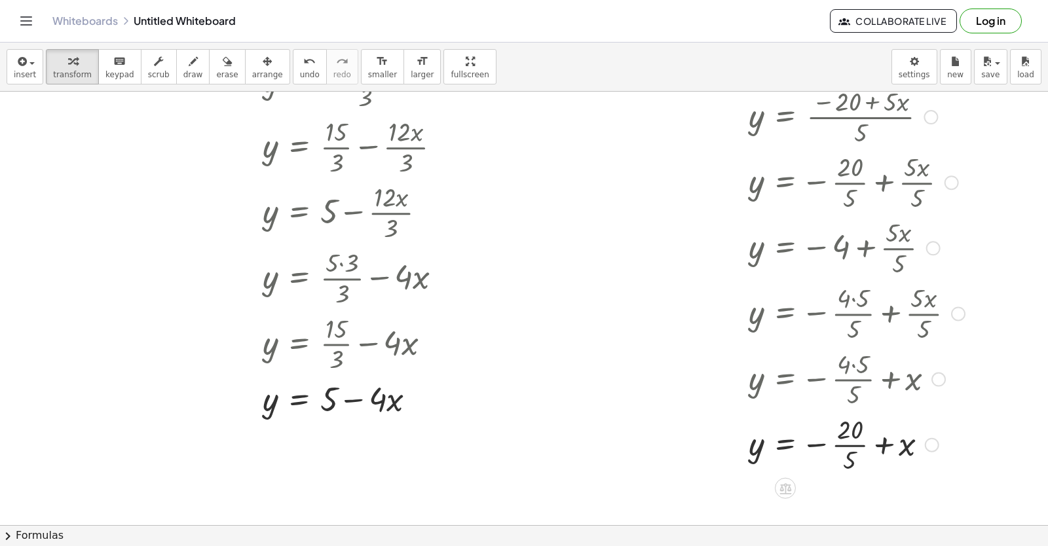
drag, startPoint x: 931, startPoint y: 380, endPoint x: 923, endPoint y: 506, distance: 125.3
click at [910, 528] on div "insert select one: Math Expression Function Text Youtube Video Graphing Geometr…" at bounding box center [524, 295] width 1048 height 504
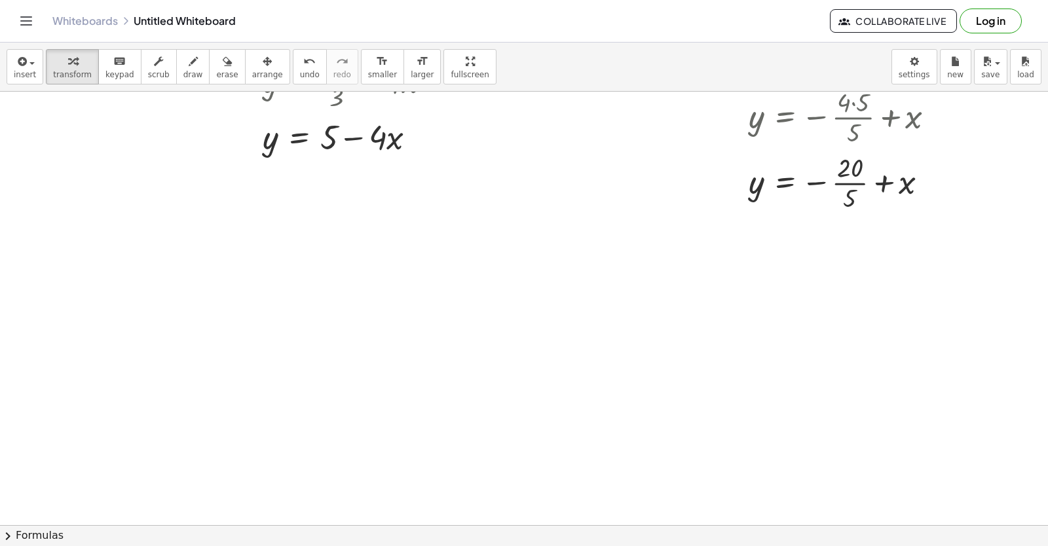
scroll to position [5636, 0]
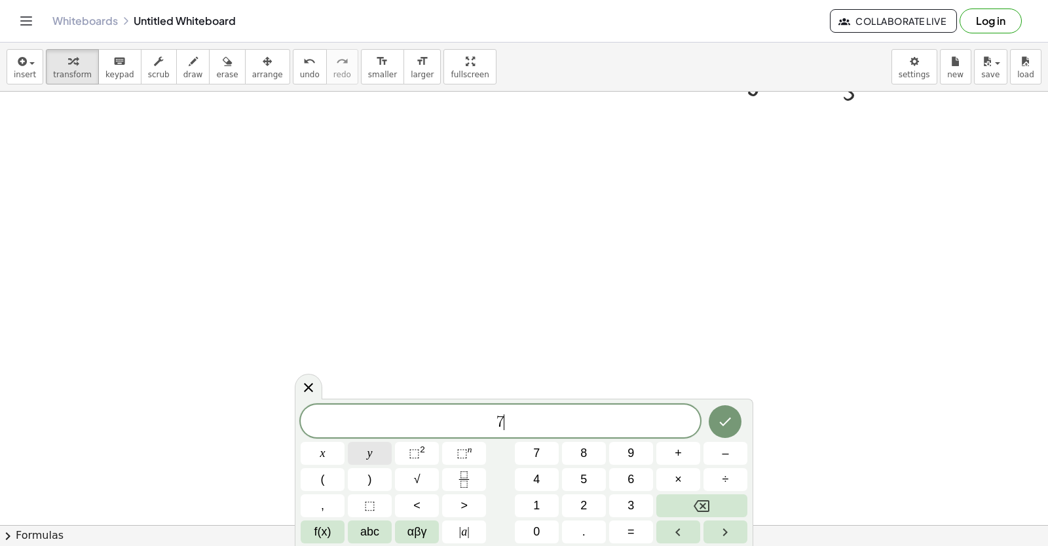
click at [379, 450] on button "y" at bounding box center [370, 453] width 44 height 23
click at [726, 456] on span "–" at bounding box center [725, 454] width 7 height 18
click at [338, 453] on button "x" at bounding box center [323, 453] width 44 height 23
click at [637, 536] on button "=" at bounding box center [631, 532] width 44 height 23
click at [700, 420] on div "7 y − 2 1 x = 7 x y ⬚ 2 ⬚ n 7 8 9 + – ( ) √ 4 5 6 × ÷ , ⬚ < > 1 2 3 f(x) abc αβ…" at bounding box center [524, 474] width 447 height 139
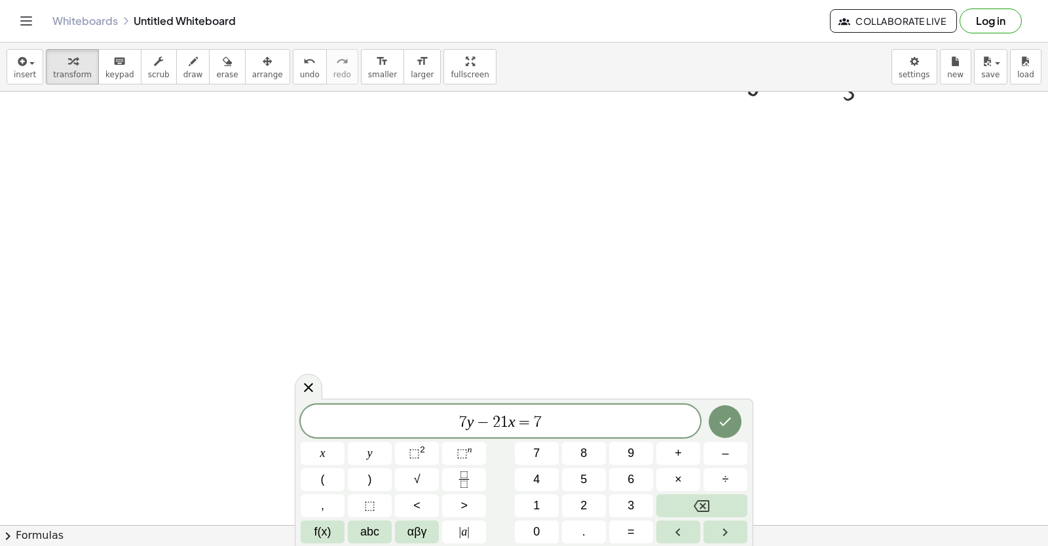
click at [344, 442] on div at bounding box center [323, 453] width 44 height 23
click at [728, 414] on button "Done" at bounding box center [725, 421] width 33 height 33
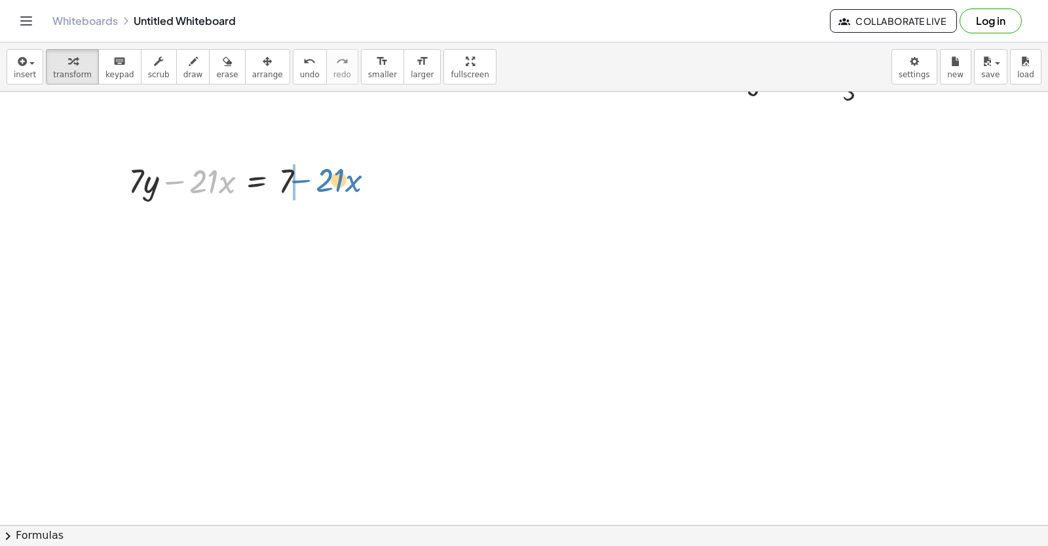
drag, startPoint x: 166, startPoint y: 184, endPoint x: 293, endPoint y: 181, distance: 126.4
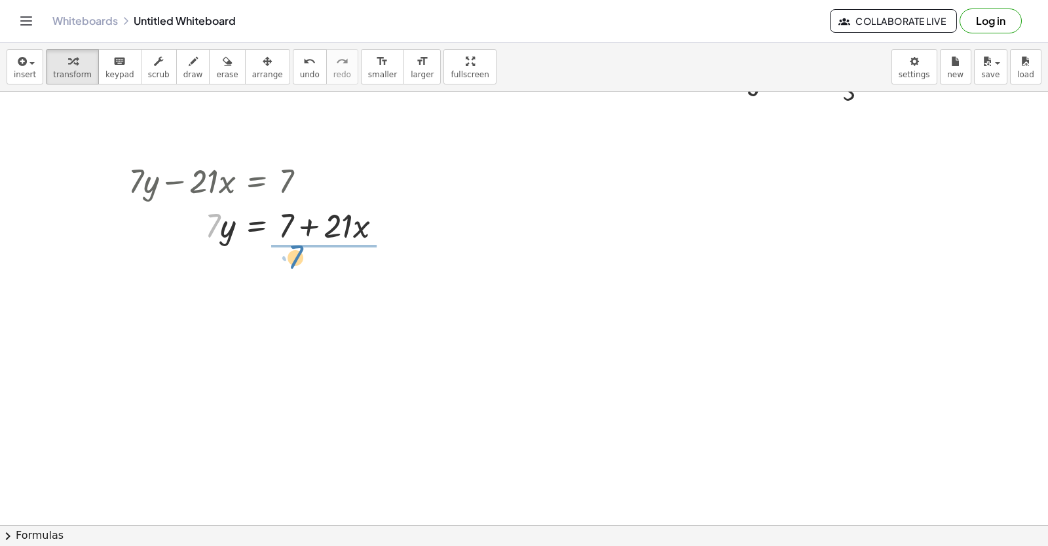
drag, startPoint x: 212, startPoint y: 223, endPoint x: 296, endPoint y: 255, distance: 90.4
drag, startPoint x: 316, startPoint y: 289, endPoint x: 308, endPoint y: 267, distance: 23.6
click at [308, 267] on div at bounding box center [261, 279] width 278 height 65
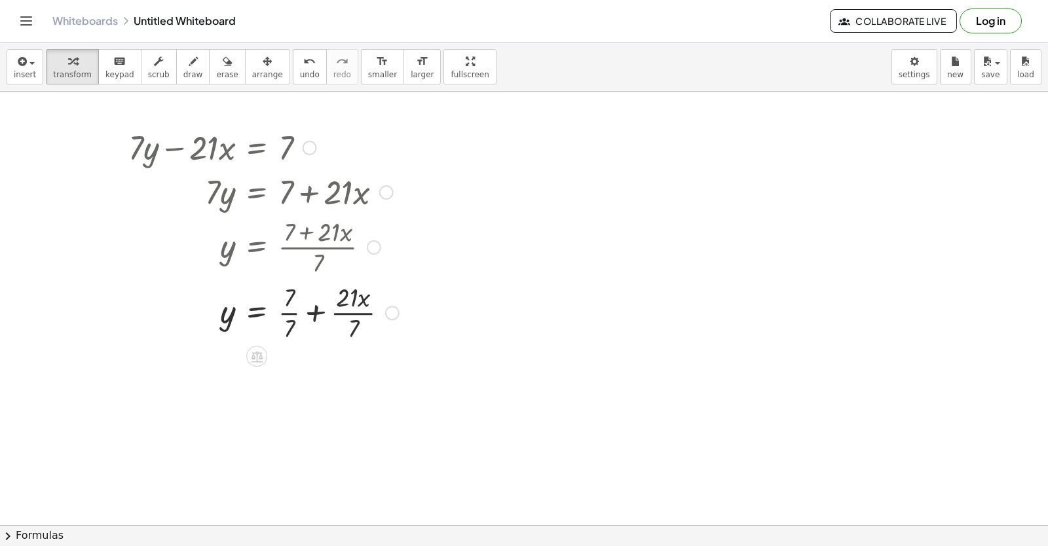
scroll to position [5701, 0]
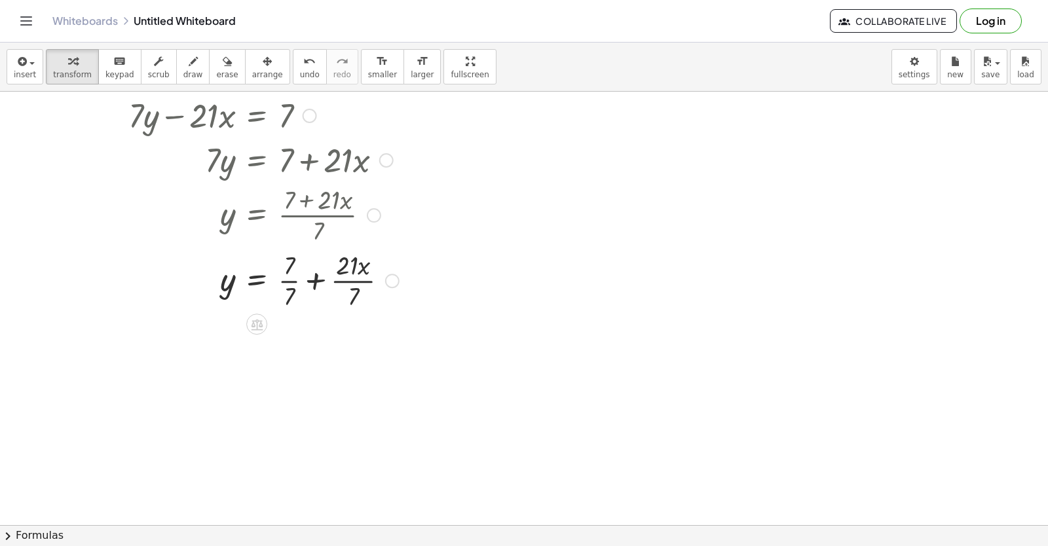
click at [298, 284] on div at bounding box center [264, 279] width 284 height 65
click at [293, 277] on div at bounding box center [264, 279] width 284 height 65
click at [293, 277] on div at bounding box center [271, 279] width 298 height 65
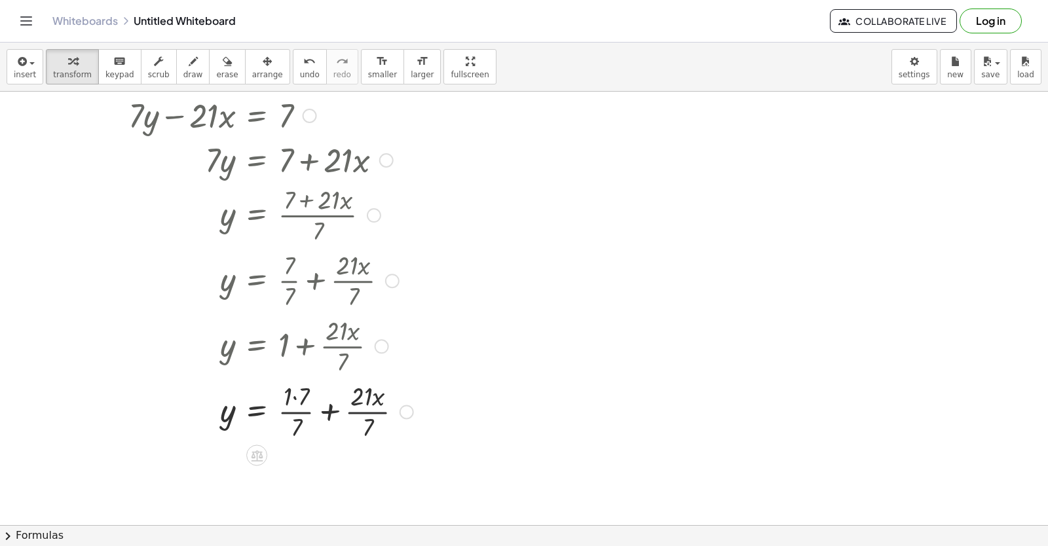
click at [363, 409] on div at bounding box center [271, 410] width 298 height 65
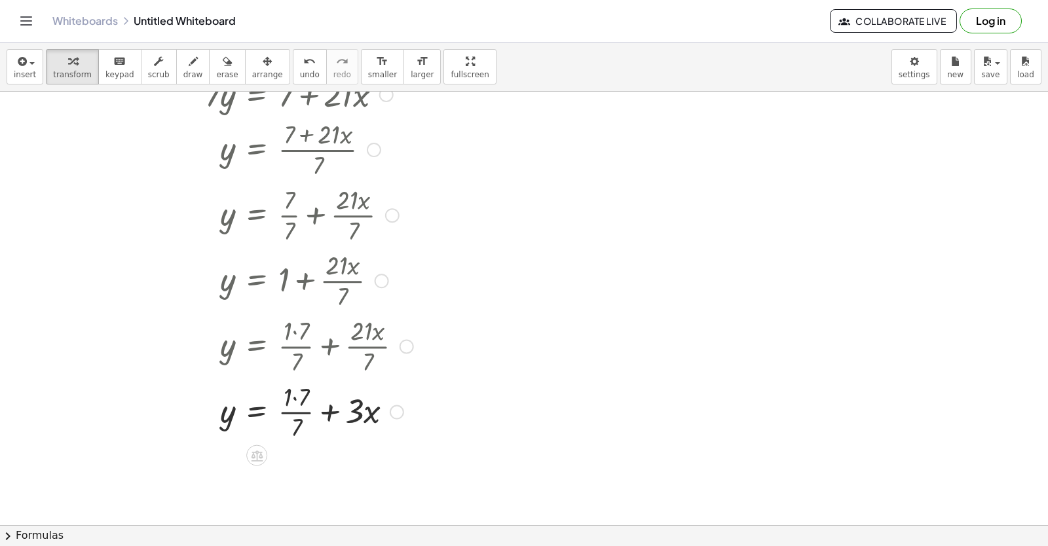
click at [300, 413] on div at bounding box center [271, 410] width 298 height 65
click at [299, 412] on div at bounding box center [271, 410] width 298 height 65
click at [299, 411] on div at bounding box center [271, 410] width 298 height 65
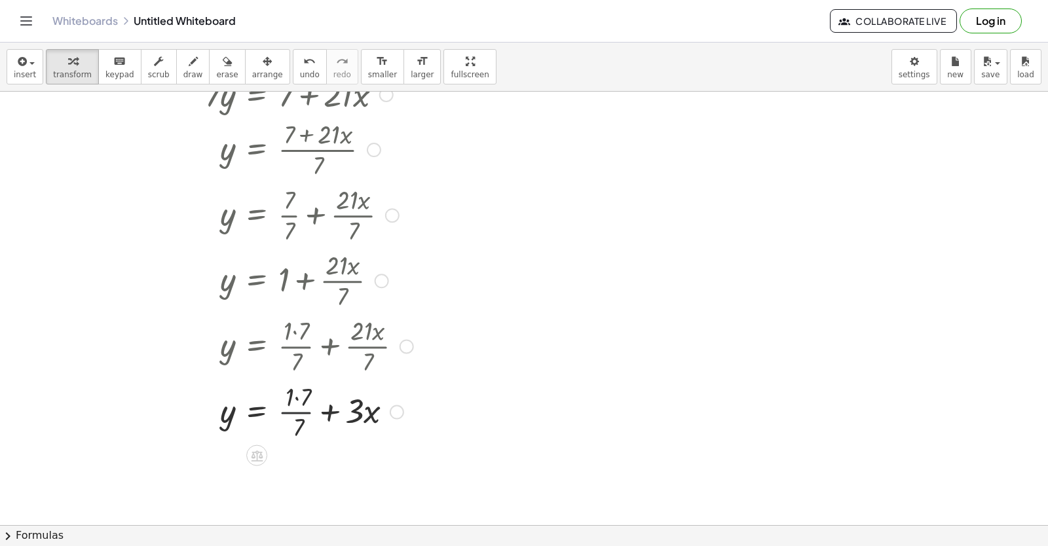
click at [301, 411] on div at bounding box center [271, 410] width 298 height 65
click at [302, 390] on div at bounding box center [271, 410] width 298 height 65
click at [257, 50] on div "+ · 7 · y − · 21 · x = 7 · 7 · y = + 7 + · 21 · x y = · ( + 7 + · 21 · x ) · 7 …" at bounding box center [257, 50] width 0 height 0
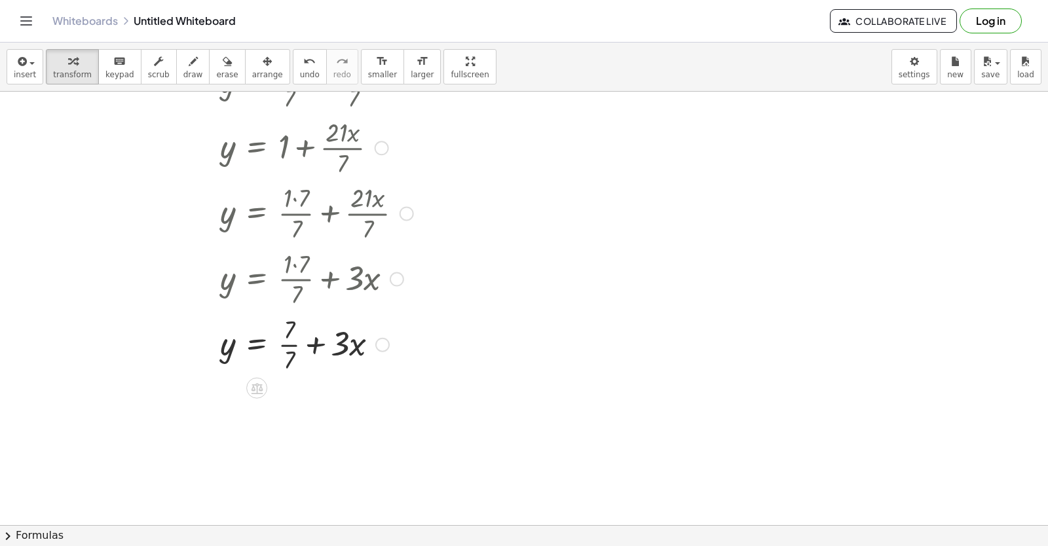
scroll to position [5963, 0]
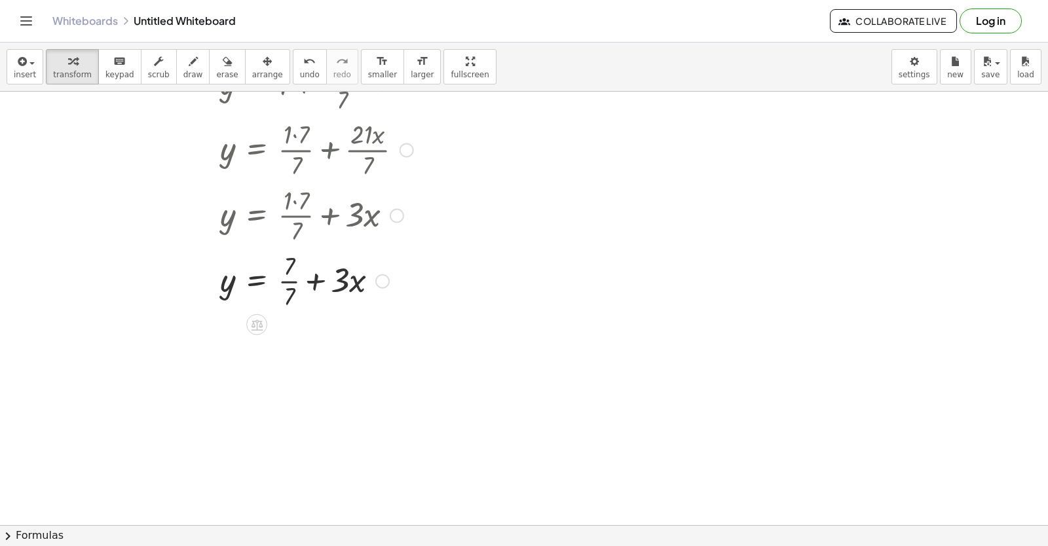
click at [287, 279] on div at bounding box center [271, 280] width 298 height 65
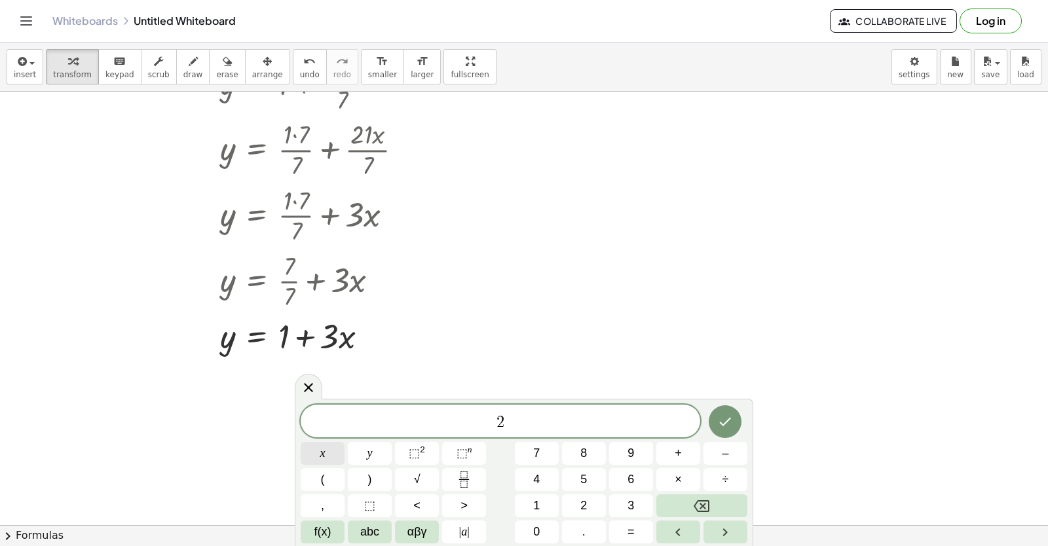
click at [335, 454] on button "x" at bounding box center [323, 453] width 44 height 23
click at [678, 460] on span "+" at bounding box center [678, 454] width 7 height 18
click at [329, 456] on button "x" at bounding box center [323, 453] width 44 height 23
click at [496, 430] on span "+" at bounding box center [504, 423] width 19 height 16
click at [380, 455] on button "y" at bounding box center [370, 453] width 44 height 23
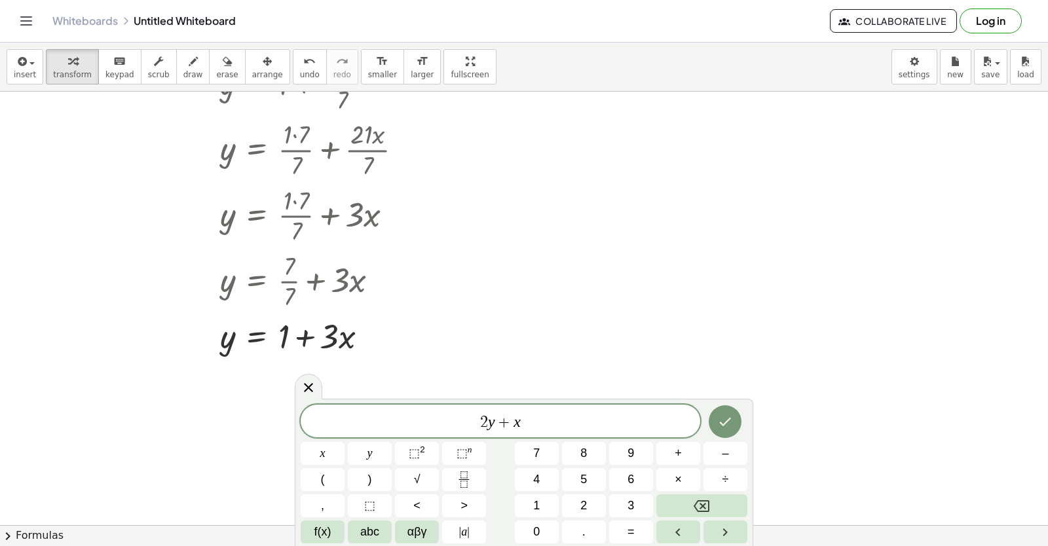
click at [535, 421] on span "2 y ​ + x" at bounding box center [500, 422] width 399 height 18
click at [627, 529] on span "=" at bounding box center [630, 532] width 7 height 18
click at [730, 434] on button "Done" at bounding box center [725, 421] width 33 height 33
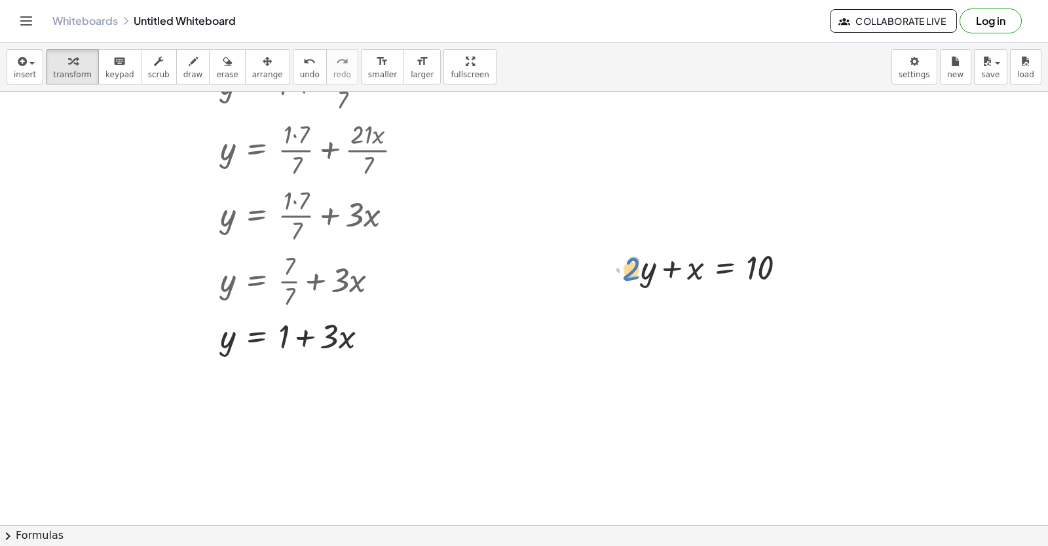
drag, startPoint x: 629, startPoint y: 274, endPoint x: 647, endPoint y: 269, distance: 18.6
click at [633, 276] on div at bounding box center [709, 266] width 187 height 45
click at [626, 272] on div at bounding box center [618, 266] width 20 height 51
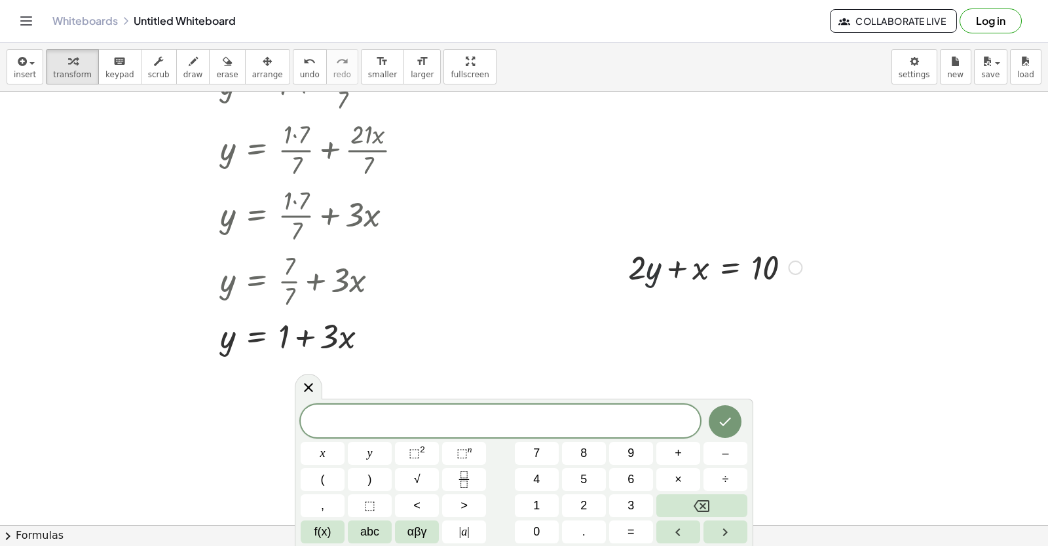
click at [648, 275] on div at bounding box center [714, 266] width 187 height 45
click at [648, 270] on div at bounding box center [714, 266] width 187 height 45
drag, startPoint x: 659, startPoint y: 281, endPoint x: 658, endPoint y: 263, distance: 18.4
click at [661, 274] on div at bounding box center [714, 266] width 187 height 45
drag, startPoint x: 658, startPoint y: 263, endPoint x: 659, endPoint y: 331, distance: 68.8
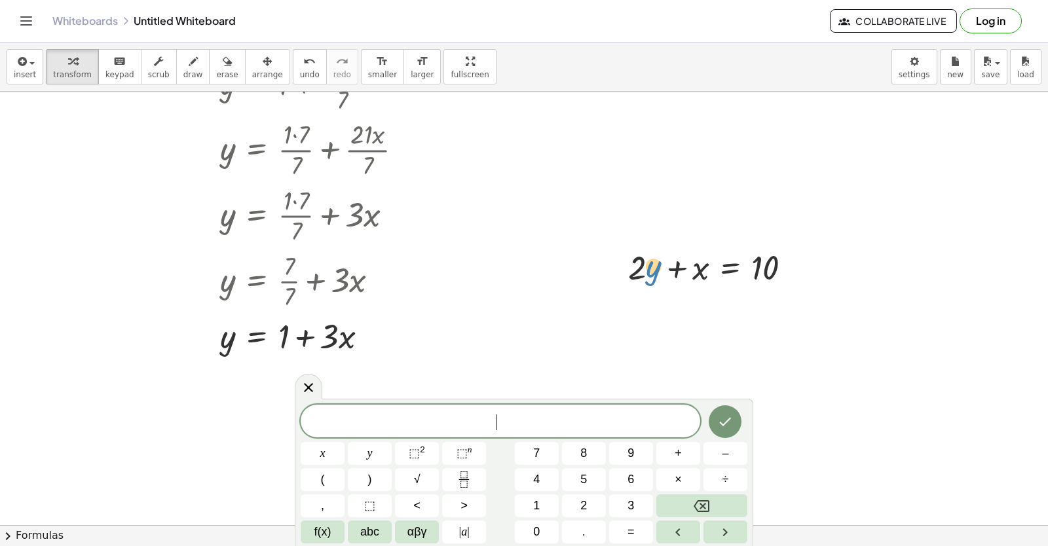
click at [659, 261] on div at bounding box center [714, 266] width 187 height 45
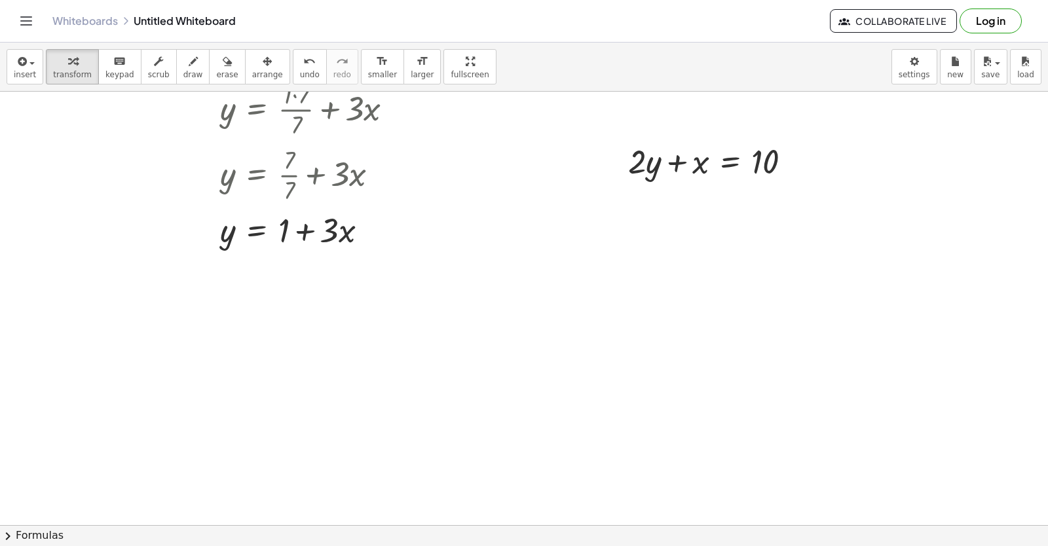
scroll to position [6266, 0]
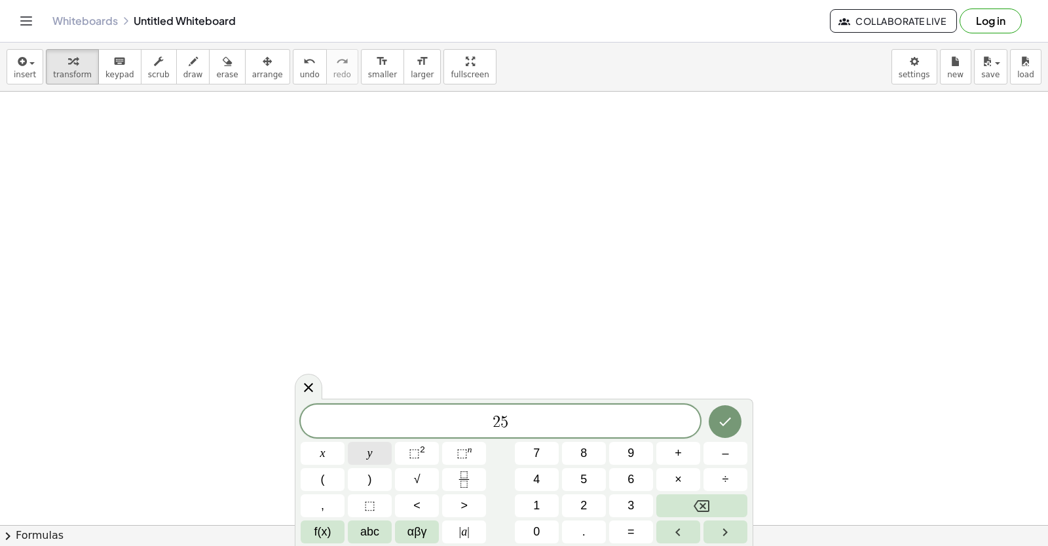
click at [376, 448] on button "y" at bounding box center [370, 453] width 44 height 23
click at [683, 464] on button "+" at bounding box center [678, 453] width 44 height 23
click at [335, 458] on button "x" at bounding box center [323, 453] width 44 height 23
click at [627, 527] on span "=" at bounding box center [630, 532] width 7 height 18
click at [711, 452] on button "–" at bounding box center [725, 453] width 44 height 23
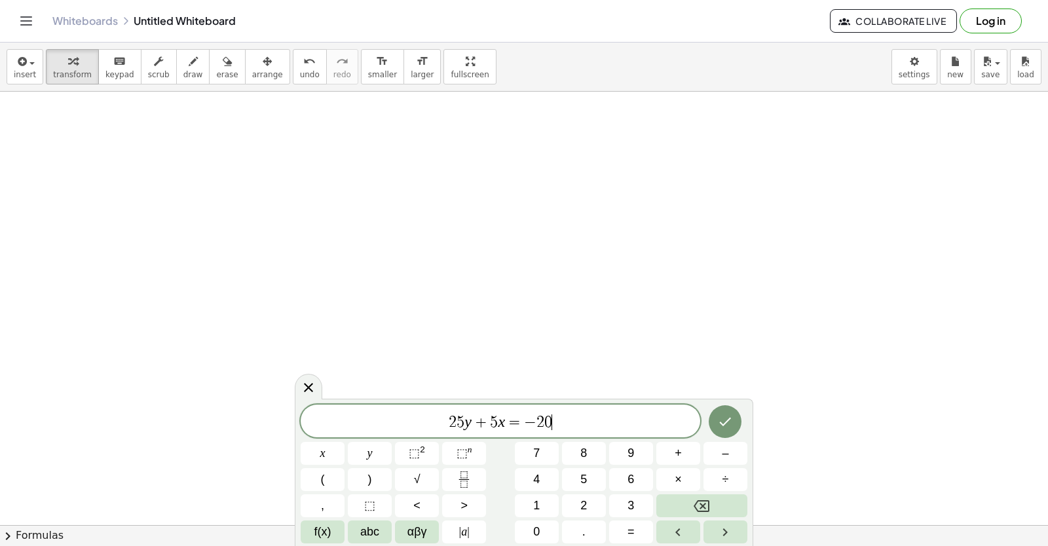
click at [456, 426] on span "2 5 y + 5 x = − 2 0 ​" at bounding box center [500, 422] width 399 height 18
click at [723, 421] on icon "Done" at bounding box center [725, 422] width 16 height 16
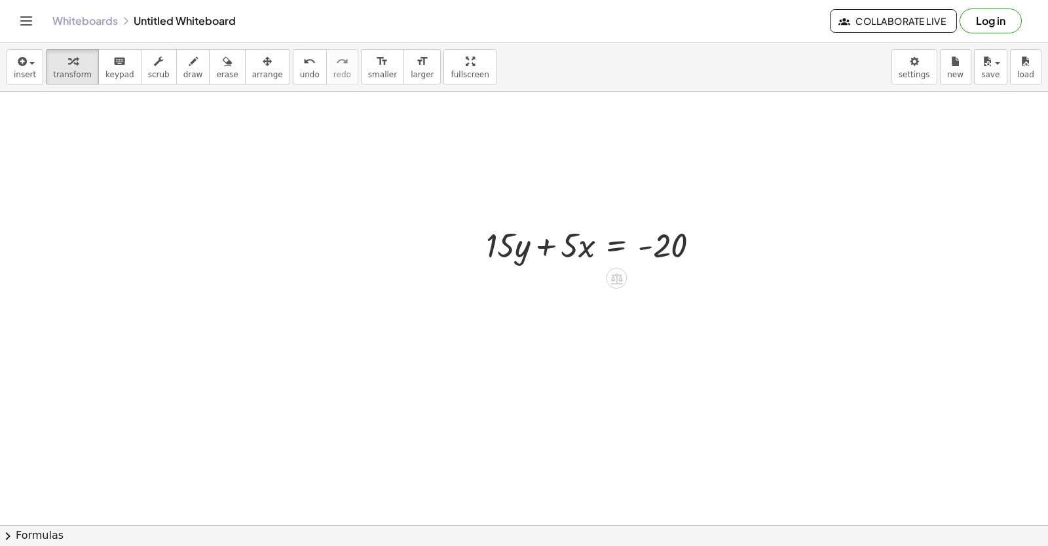
scroll to position [6397, 0]
drag, startPoint x: 500, startPoint y: 239, endPoint x: 724, endPoint y: 239, distance: 224.0
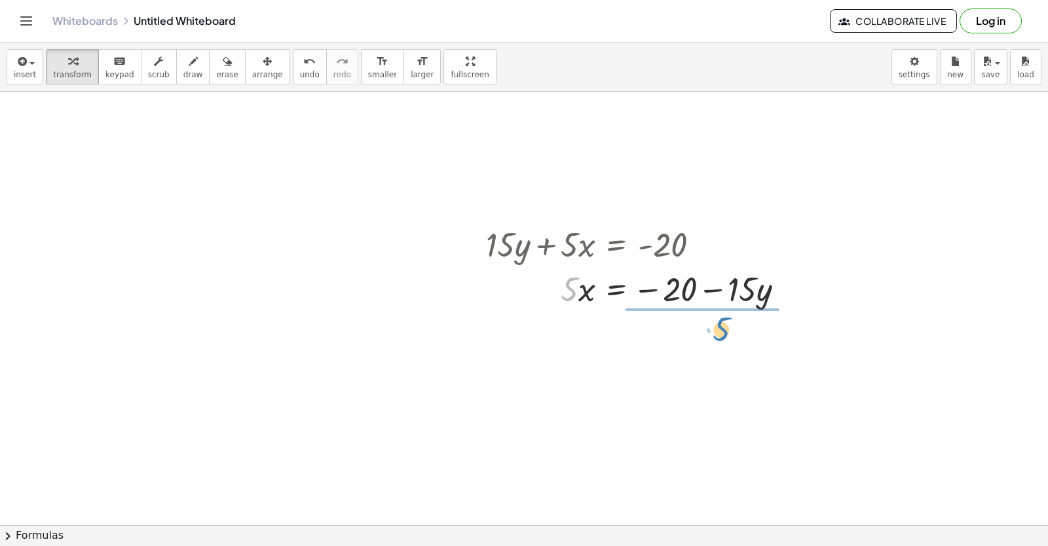
drag, startPoint x: 574, startPoint y: 291, endPoint x: 724, endPoint y: 331, distance: 155.2
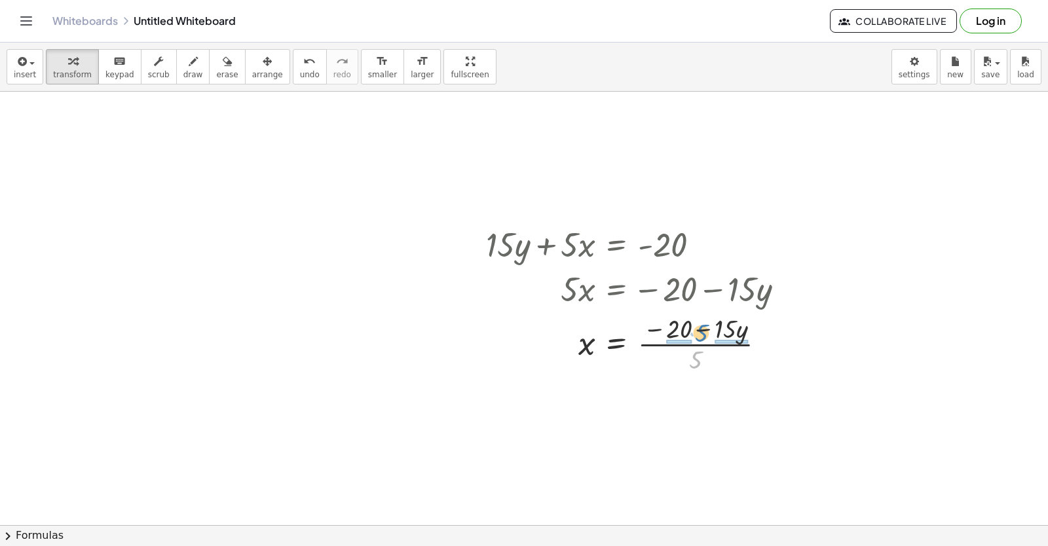
drag, startPoint x: 695, startPoint y: 361, endPoint x: 701, endPoint y: 334, distance: 27.5
click at [701, 334] on div at bounding box center [640, 342] width 322 height 65
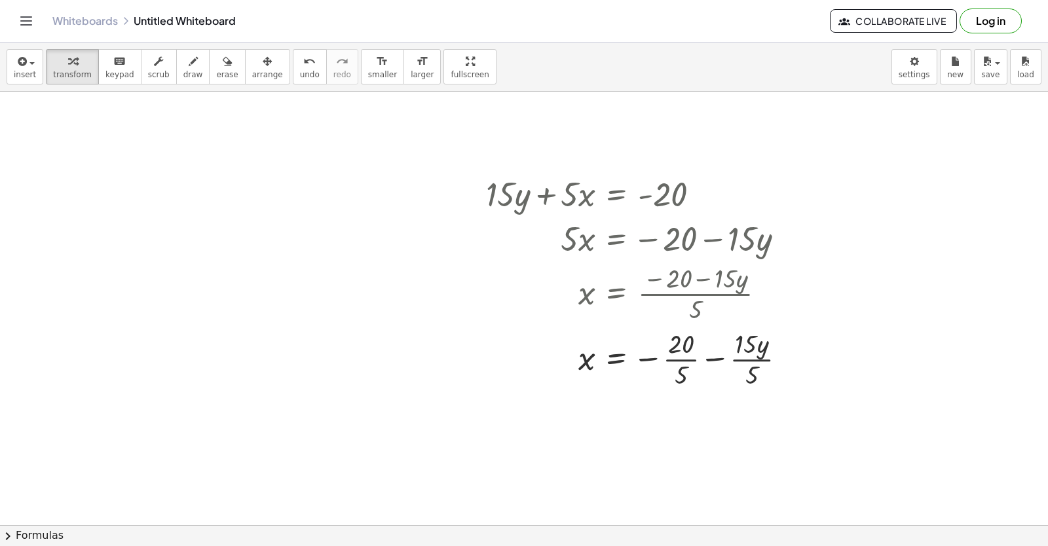
scroll to position [6503, 0]
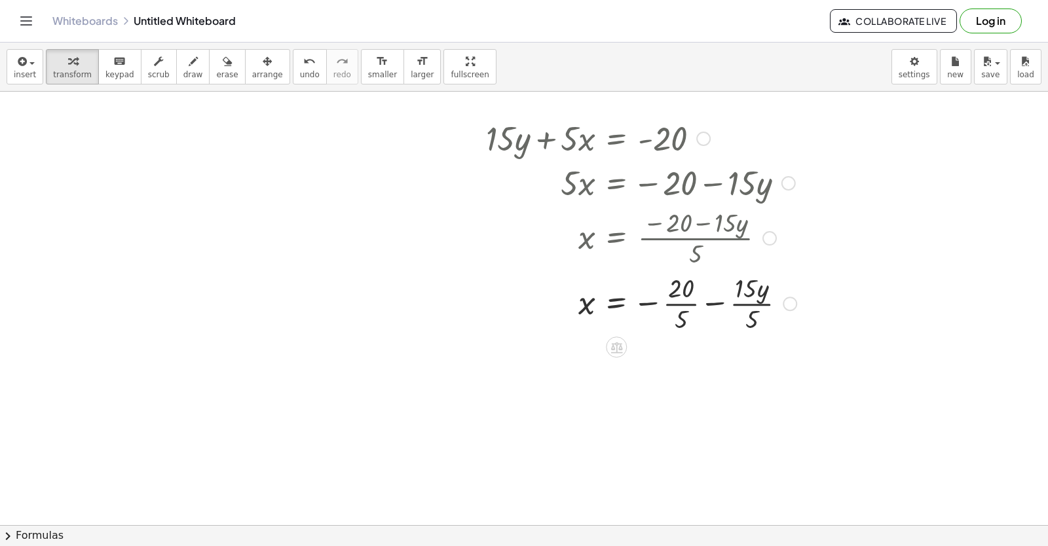
click at [694, 290] on div at bounding box center [641, 302] width 324 height 65
click at [684, 296] on div at bounding box center [641, 302] width 324 height 65
drag, startPoint x: 684, startPoint y: 296, endPoint x: 688, endPoint y: 313, distance: 17.5
click at [684, 297] on div at bounding box center [641, 302] width 324 height 65
click at [737, 368] on div at bounding box center [641, 367] width 324 height 65
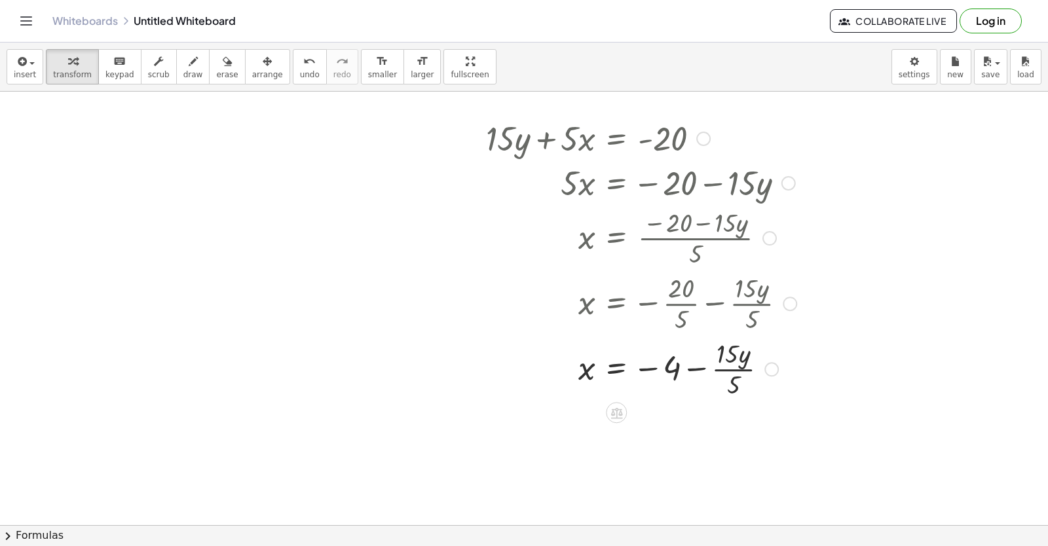
click at [737, 368] on div at bounding box center [641, 367] width 324 height 65
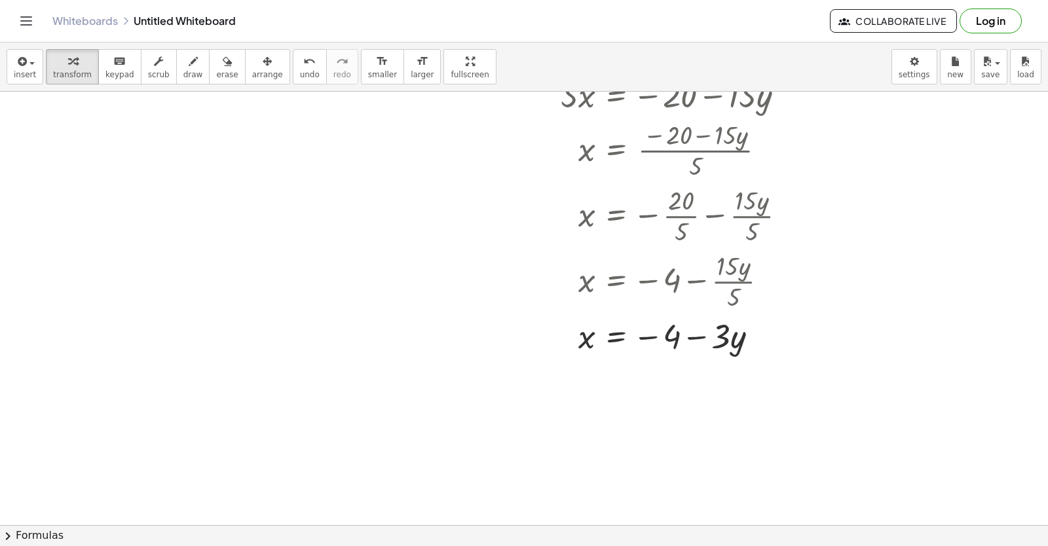
scroll to position [6569, 0]
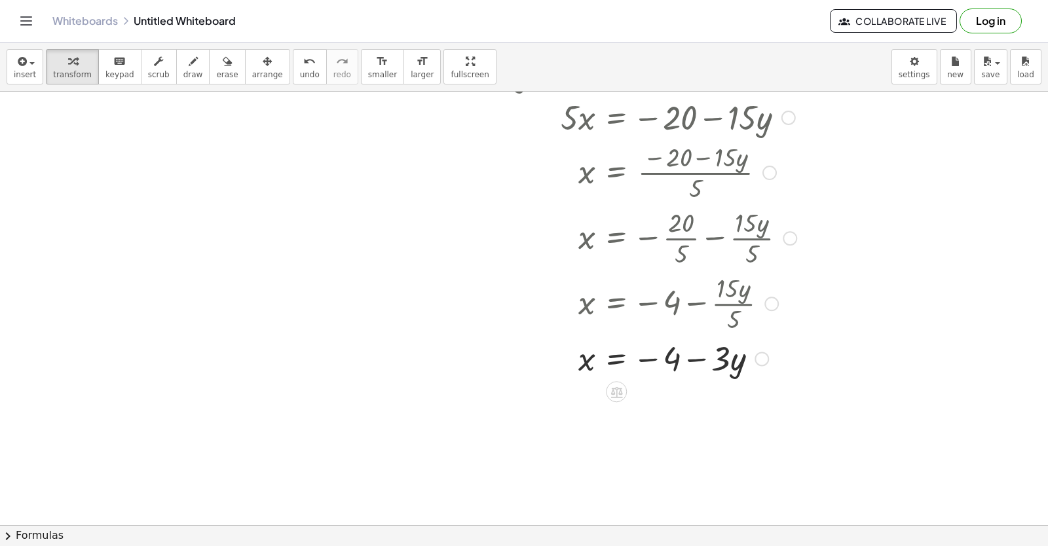
drag, startPoint x: 763, startPoint y: 399, endPoint x: 773, endPoint y: 434, distance: 36.1
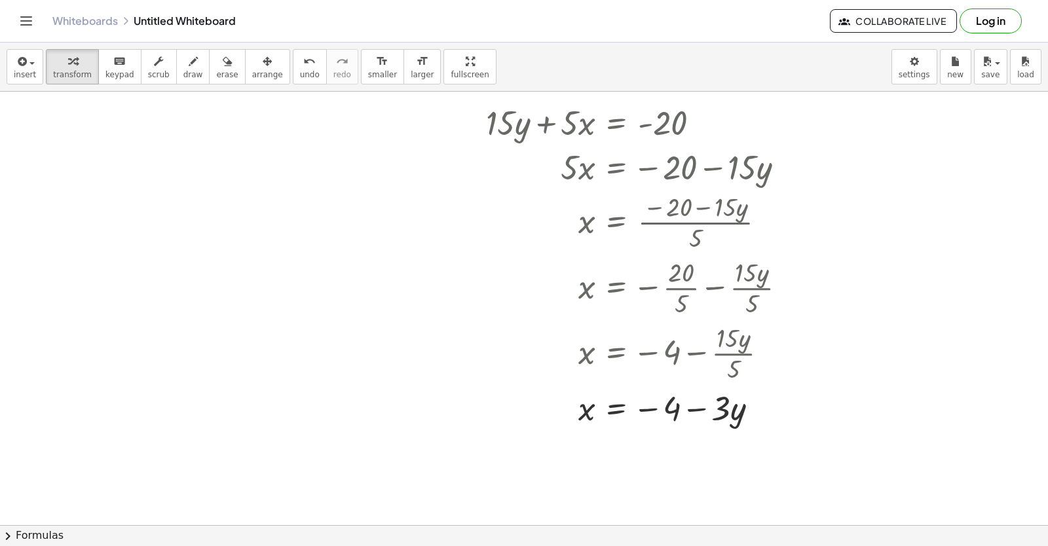
scroll to position [6453, 0]
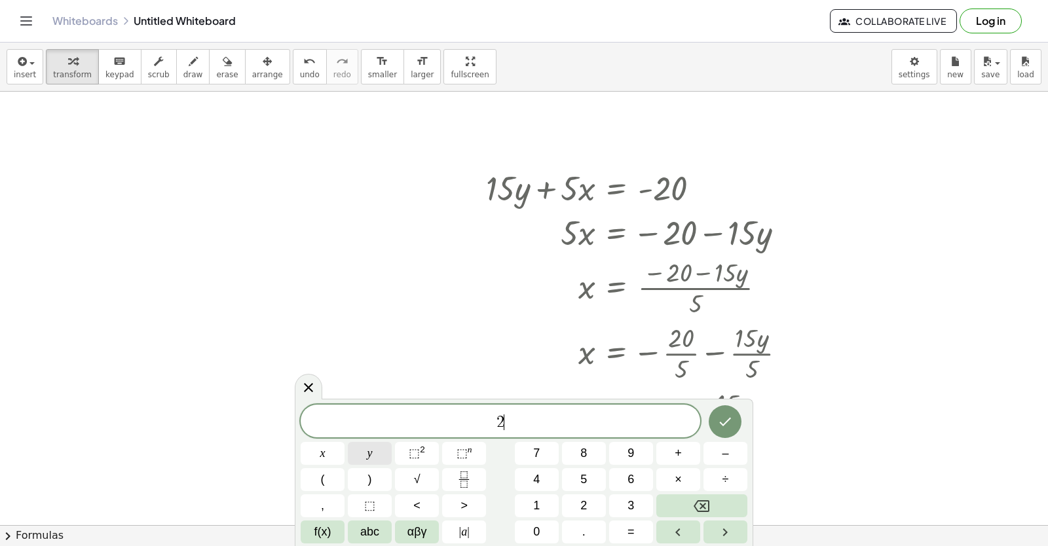
click at [367, 453] on span "y" at bounding box center [369, 454] width 5 height 18
click at [672, 447] on button "+" at bounding box center [678, 453] width 44 height 23
click at [331, 456] on button "x" at bounding box center [323, 453] width 44 height 23
click at [720, 413] on button "Done" at bounding box center [725, 421] width 33 height 33
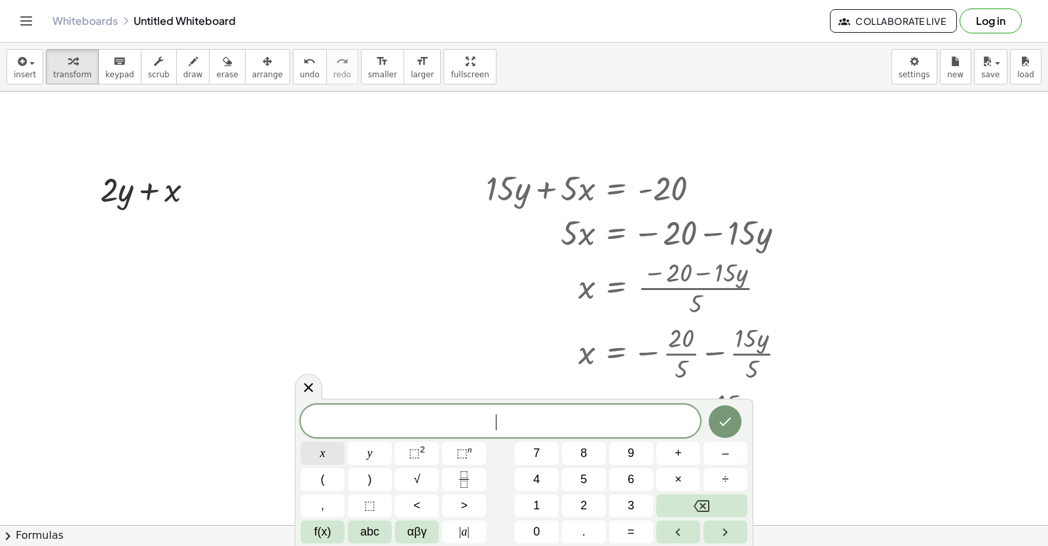
click at [331, 450] on button "x" at bounding box center [323, 453] width 44 height 23
click at [633, 530] on span "=" at bounding box center [630, 532] width 7 height 18
click at [734, 422] on button "Done" at bounding box center [725, 421] width 33 height 33
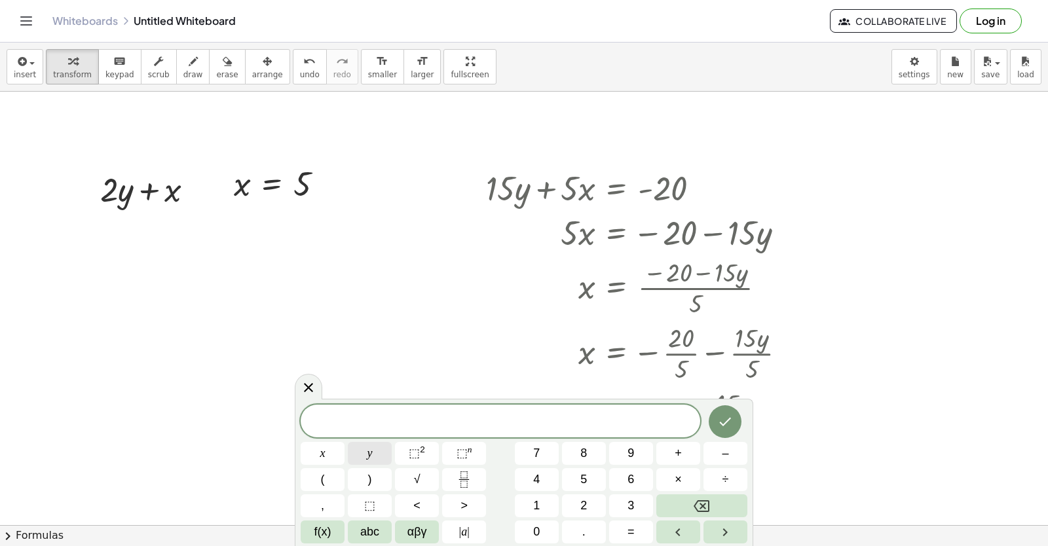
click at [370, 448] on span "y" at bounding box center [369, 454] width 5 height 18
click at [638, 528] on button "=" at bounding box center [631, 532] width 44 height 23
click at [633, 500] on span "3" at bounding box center [630, 506] width 7 height 18
click at [728, 430] on button "Done" at bounding box center [725, 421] width 33 height 33
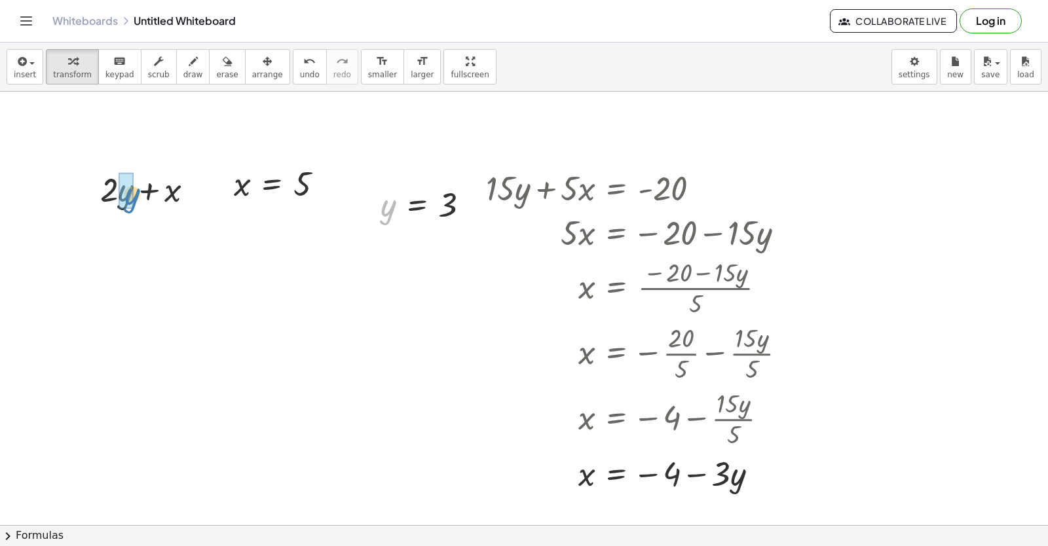
drag, startPoint x: 392, startPoint y: 212, endPoint x: 136, endPoint y: 200, distance: 256.3
drag, startPoint x: 236, startPoint y: 191, endPoint x: 172, endPoint y: 253, distance: 89.4
click at [113, 238] on div at bounding box center [152, 233] width 128 height 45
click at [158, 281] on div at bounding box center [152, 277] width 128 height 45
click at [143, 282] on div at bounding box center [152, 277] width 128 height 43
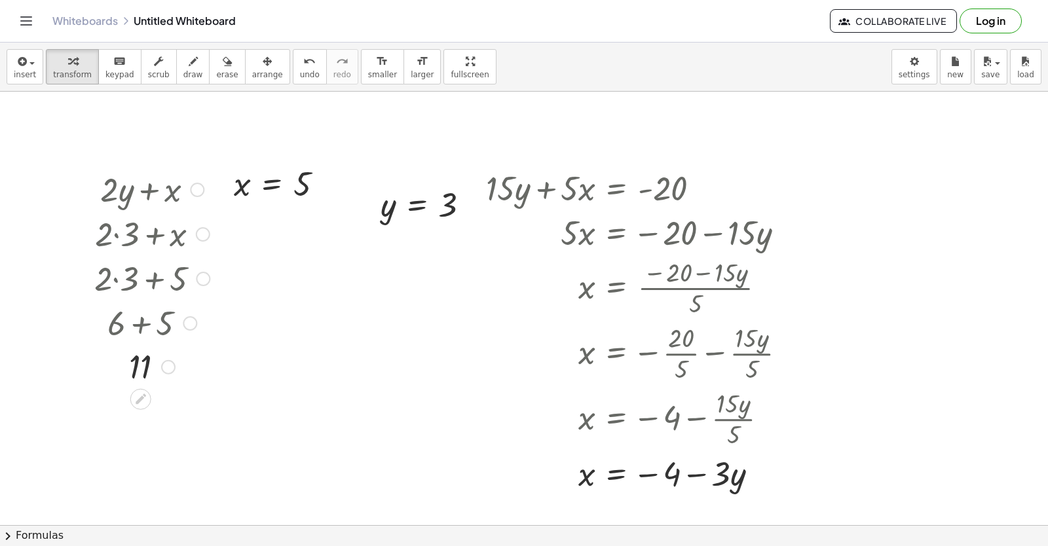
drag, startPoint x: 168, startPoint y: 326, endPoint x: 202, endPoint y: 457, distance: 135.3
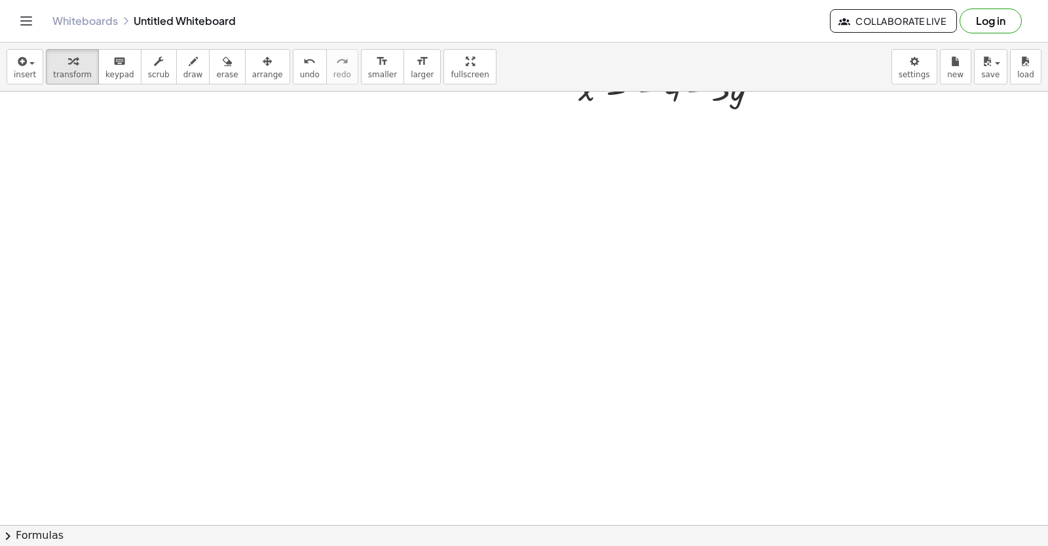
scroll to position [6846, 0]
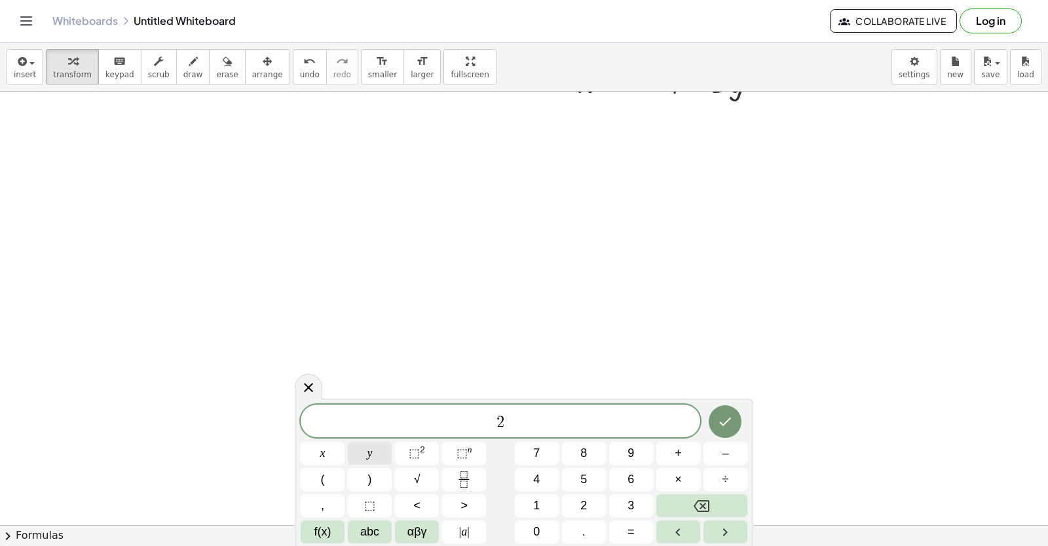
click at [375, 458] on button "y" at bounding box center [370, 453] width 44 height 23
click at [682, 449] on button "+" at bounding box center [678, 453] width 44 height 23
click at [683, 480] on button "×" at bounding box center [678, 479] width 44 height 23
click at [711, 506] on button "Backspace" at bounding box center [701, 505] width 91 height 23
click at [329, 453] on button "x" at bounding box center [323, 453] width 44 height 23
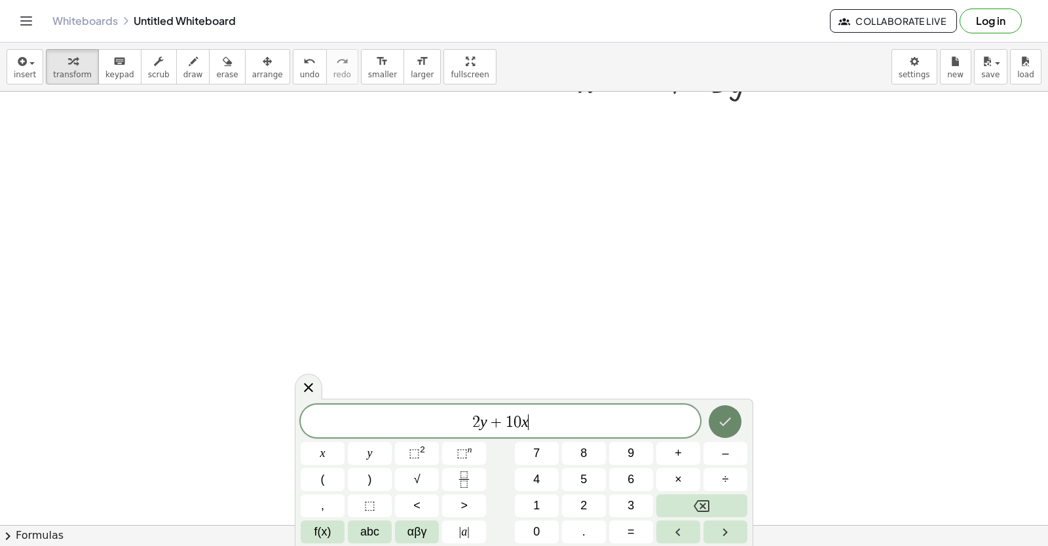
click at [728, 424] on icon "Done" at bounding box center [725, 422] width 16 height 16
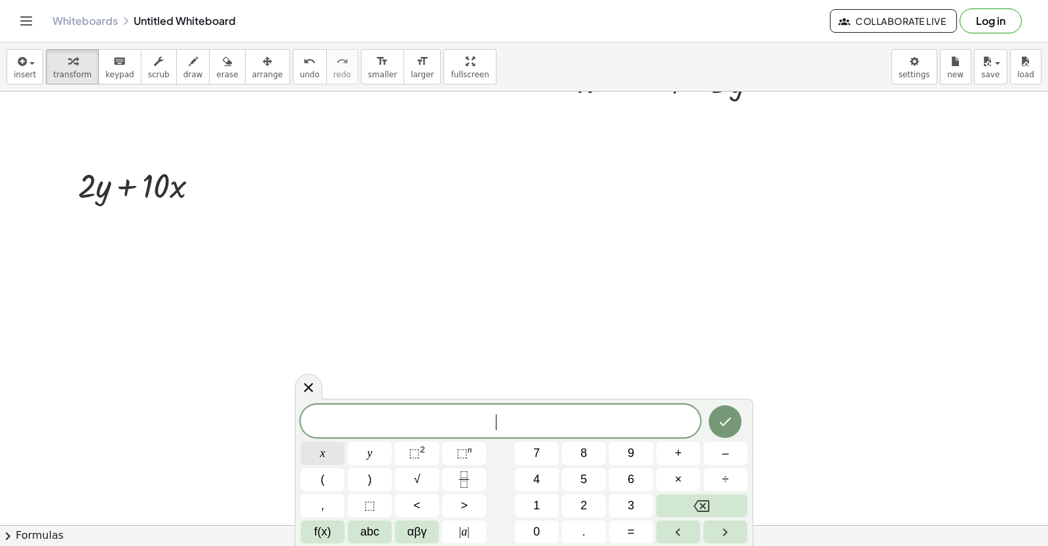
click at [315, 456] on button "x" at bounding box center [323, 453] width 44 height 23
click at [631, 528] on span "=" at bounding box center [630, 532] width 7 height 18
click at [595, 477] on button "5" at bounding box center [584, 479] width 44 height 23
click at [513, 428] on span "5" at bounding box center [514, 423] width 8 height 16
click at [509, 424] on span "x = ​ 5" at bounding box center [500, 422] width 399 height 18
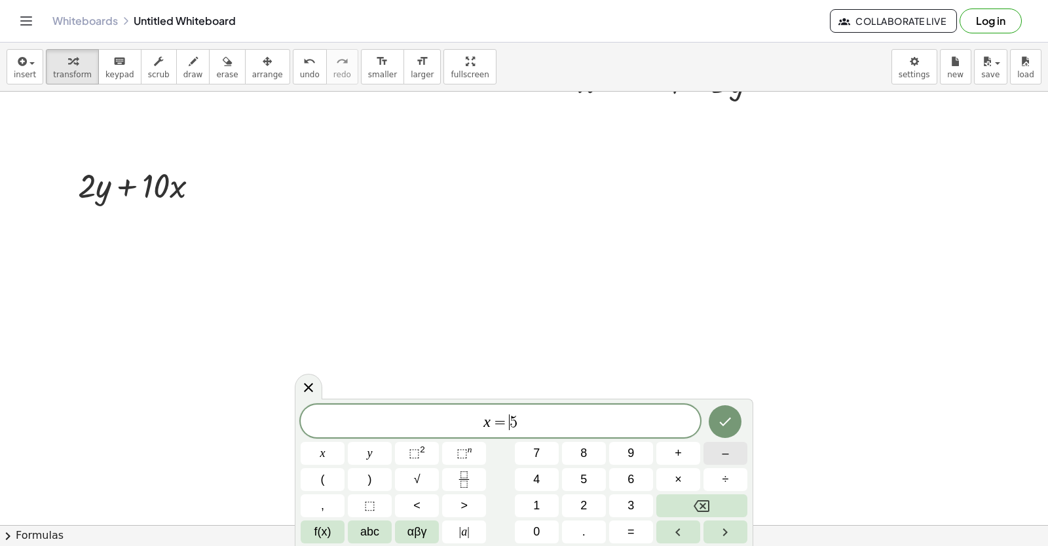
click at [726, 453] on span "–" at bounding box center [725, 454] width 7 height 18
click at [732, 429] on icon "Done" at bounding box center [725, 422] width 16 height 16
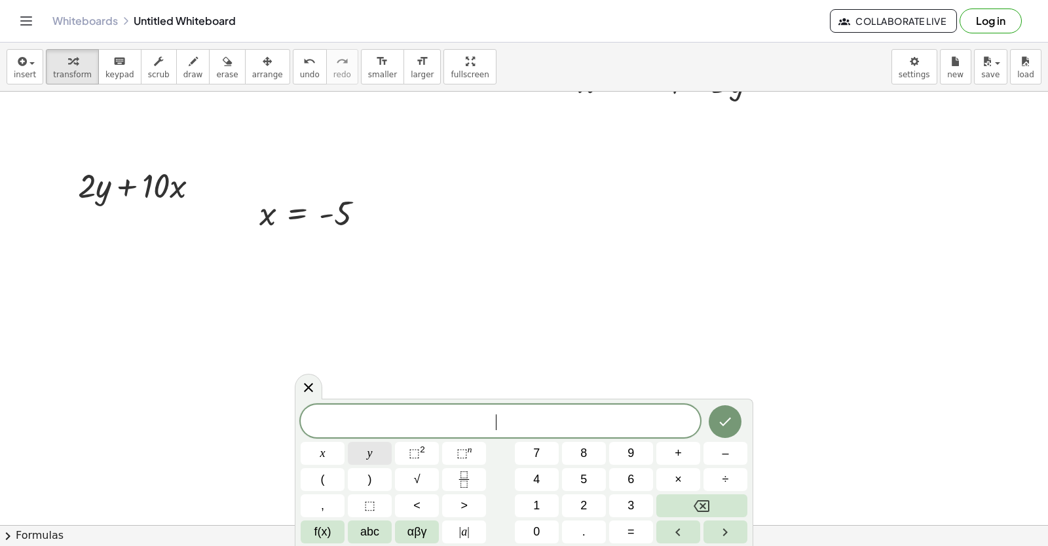
click at [373, 447] on button "y" at bounding box center [370, 453] width 44 height 23
click at [631, 530] on span "=" at bounding box center [630, 532] width 7 height 18
click at [541, 451] on button "7" at bounding box center [537, 453] width 44 height 23
click at [733, 432] on button "Done" at bounding box center [725, 421] width 33 height 33
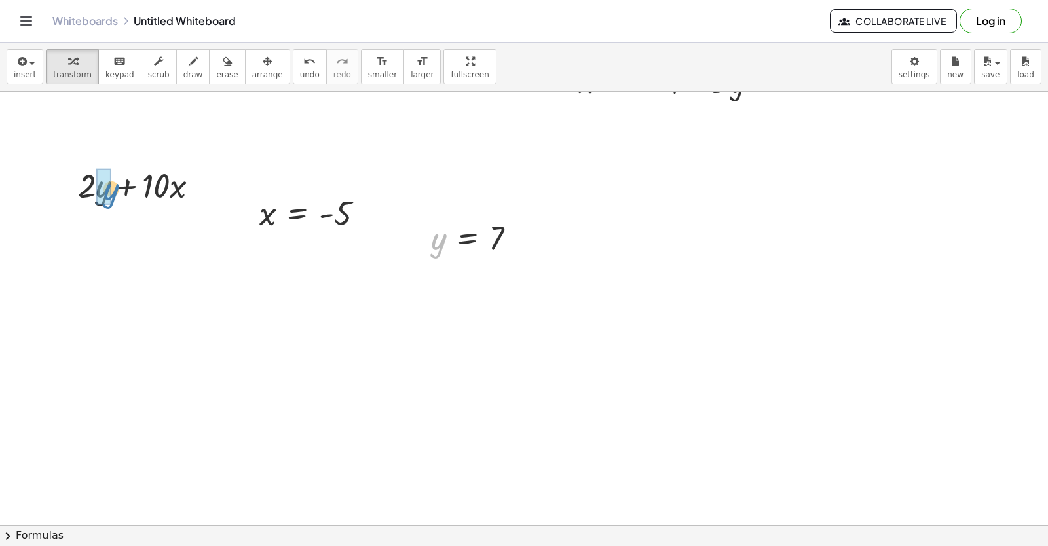
drag, startPoint x: 444, startPoint y: 245, endPoint x: 116, endPoint y: 195, distance: 331.9
drag, startPoint x: 267, startPoint y: 215, endPoint x: 179, endPoint y: 236, distance: 90.1
click at [73, 238] on div at bounding box center [144, 229] width 176 height 45
click at [81, 235] on div at bounding box center [144, 229] width 176 height 45
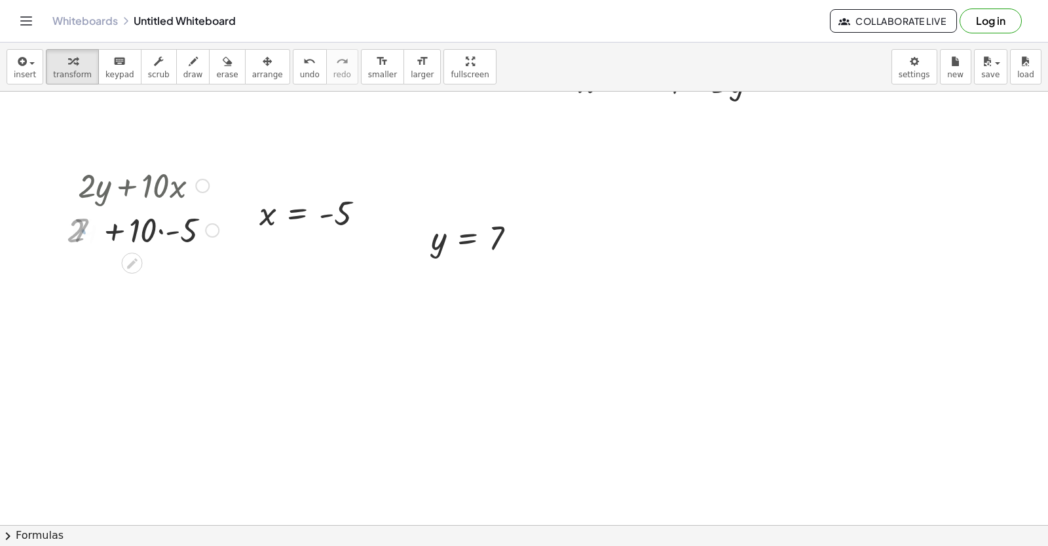
click at [88, 234] on div at bounding box center [144, 229] width 176 height 45
click at [155, 276] on div at bounding box center [144, 273] width 176 height 45
click at [160, 276] on div at bounding box center [144, 273] width 176 height 45
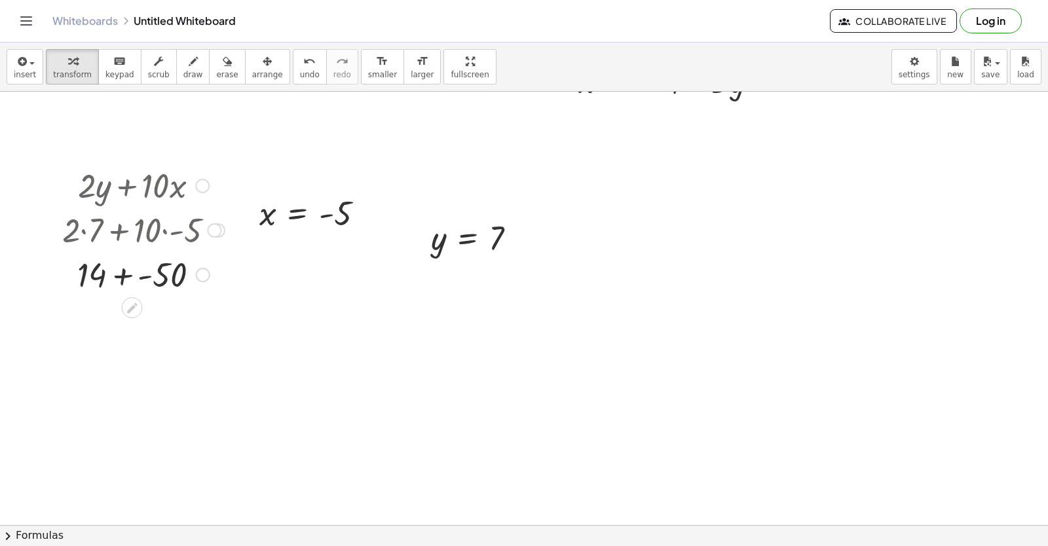
click at [134, 271] on div at bounding box center [144, 273] width 176 height 45
click at [134, 280] on div at bounding box center [144, 273] width 176 height 45
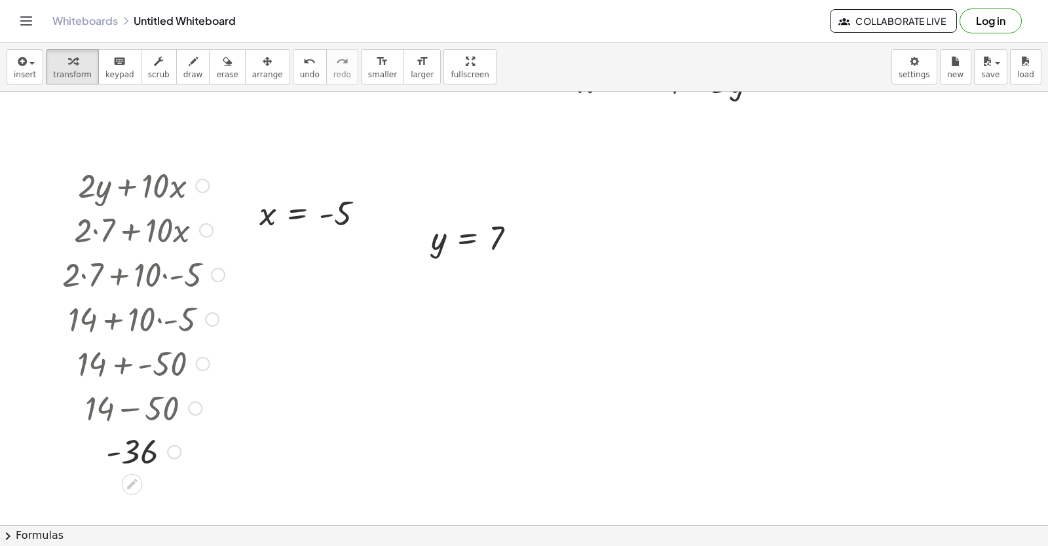
drag, startPoint x: 174, startPoint y: 357, endPoint x: 127, endPoint y: 572, distance: 219.8
click at [127, 546] on html "Graspable Math Activities Get Started Activity Bank Assigned Work Classes White…" at bounding box center [524, 273] width 1048 height 546
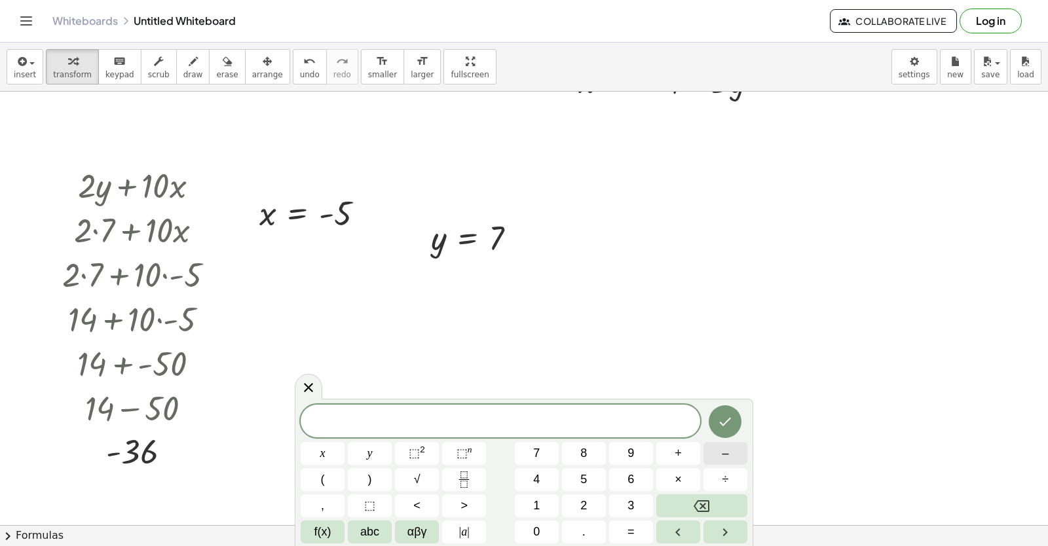
click at [716, 460] on button "–" at bounding box center [725, 453] width 44 height 23
click at [585, 498] on span "2" at bounding box center [583, 506] width 7 height 18
click at [377, 458] on button "y" at bounding box center [370, 453] width 44 height 23
click at [673, 451] on button "+" at bounding box center [678, 453] width 44 height 23
click at [545, 454] on button "7" at bounding box center [537, 453] width 44 height 23
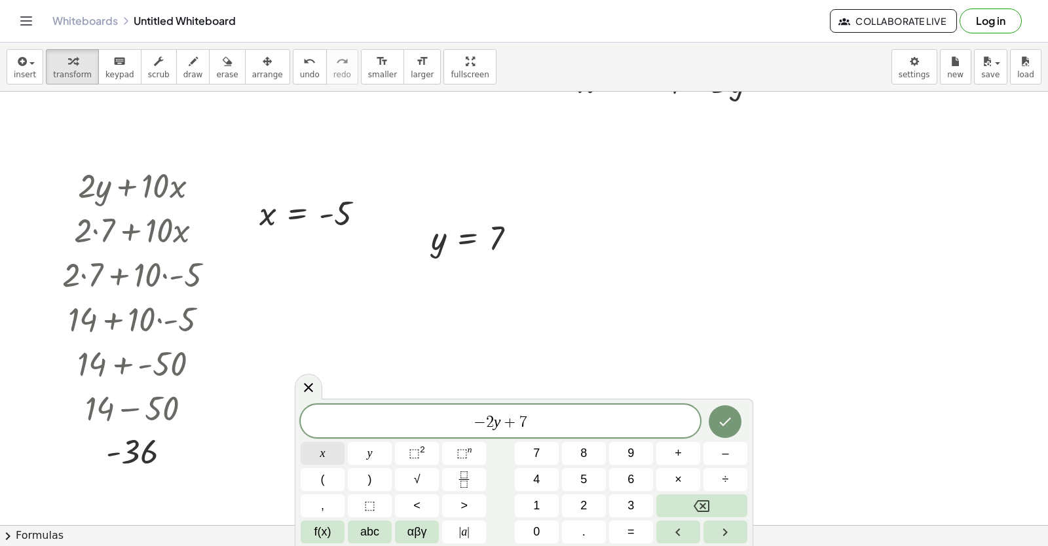
click at [328, 453] on button "x" at bounding box center [323, 453] width 44 height 23
click at [727, 420] on icon "Done" at bounding box center [725, 422] width 16 height 16
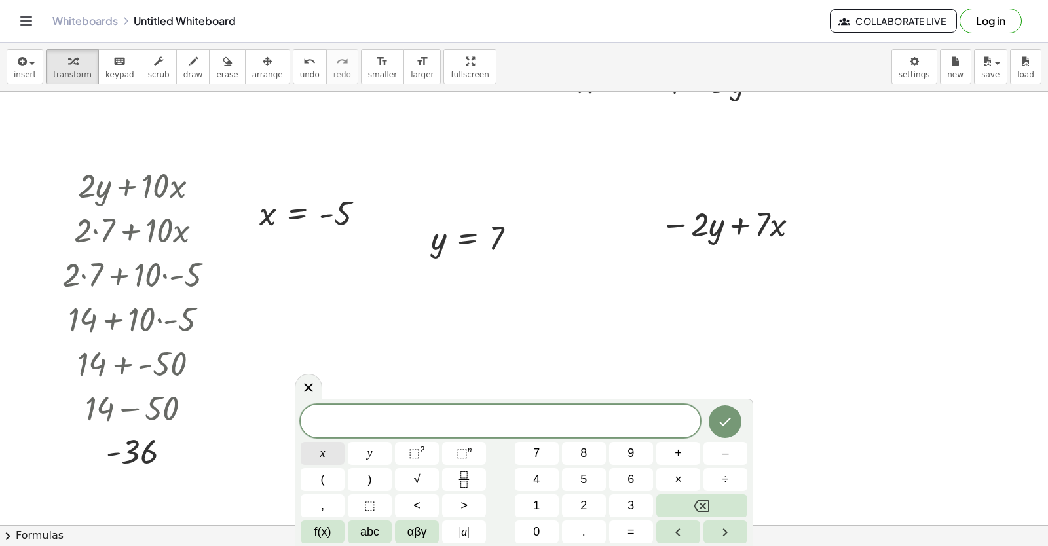
click at [332, 458] on button "x" at bounding box center [323, 453] width 44 height 23
click at [623, 536] on button "=" at bounding box center [631, 532] width 44 height 23
click at [738, 447] on button "–" at bounding box center [725, 453] width 44 height 23
click at [590, 506] on button "2" at bounding box center [584, 505] width 44 height 23
click at [720, 426] on icon "Done" at bounding box center [725, 422] width 16 height 16
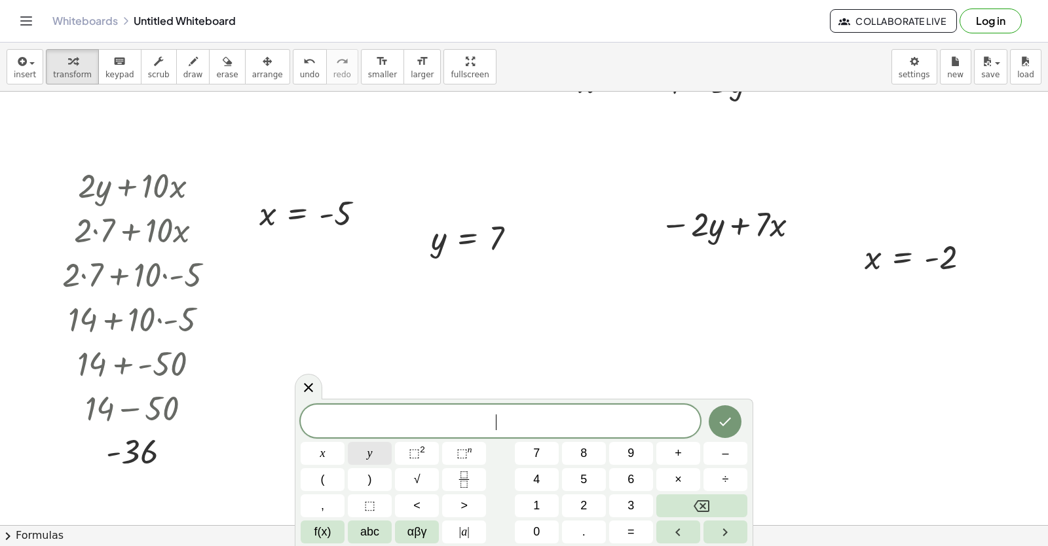
click at [367, 457] on button "y" at bounding box center [370, 453] width 44 height 23
click at [625, 525] on button "=" at bounding box center [631, 532] width 44 height 23
click at [637, 489] on button "6" at bounding box center [631, 479] width 44 height 23
click at [715, 412] on button "Done" at bounding box center [725, 421] width 33 height 33
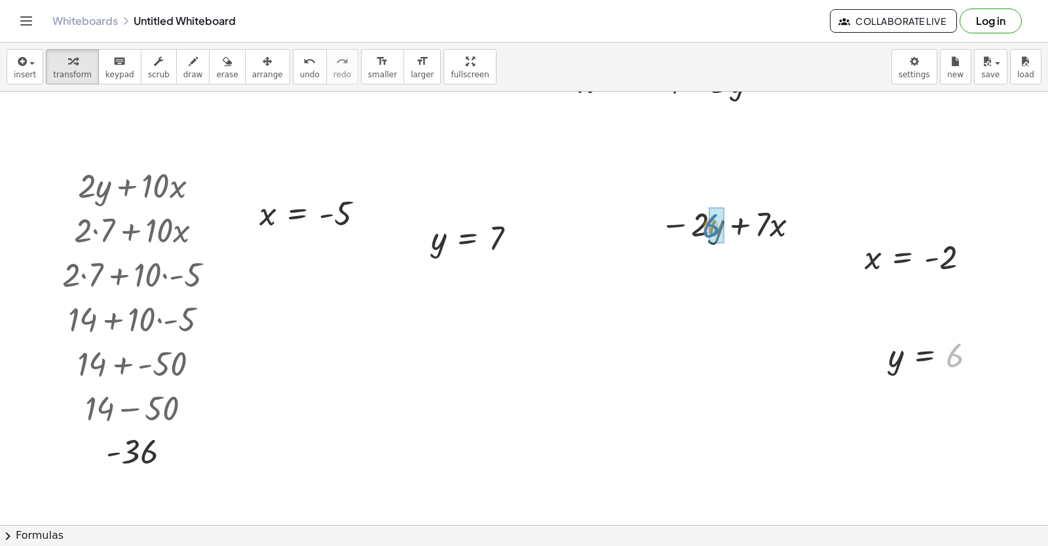
drag, startPoint x: 958, startPoint y: 361, endPoint x: 725, endPoint y: 237, distance: 264.0
drag, startPoint x: 802, startPoint y: 269, endPoint x: 802, endPoint y: 307, distance: 38.6
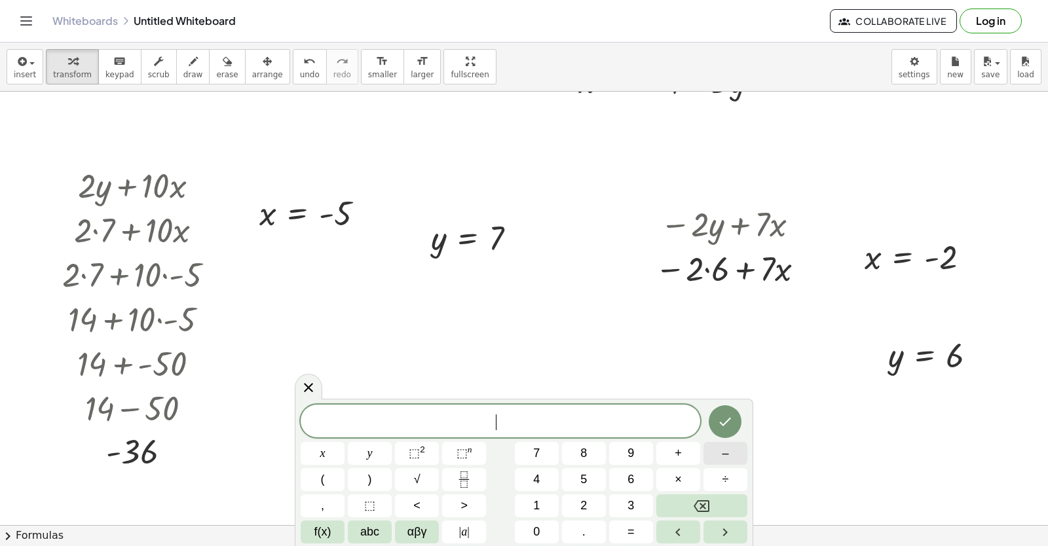
click at [732, 451] on button "–" at bounding box center [725, 453] width 44 height 23
click at [594, 506] on button "2" at bounding box center [584, 505] width 44 height 23
click at [366, 457] on button "y" at bounding box center [370, 453] width 44 height 23
click at [682, 452] on button "+" at bounding box center [678, 453] width 44 height 23
click at [547, 452] on button "7" at bounding box center [537, 453] width 44 height 23
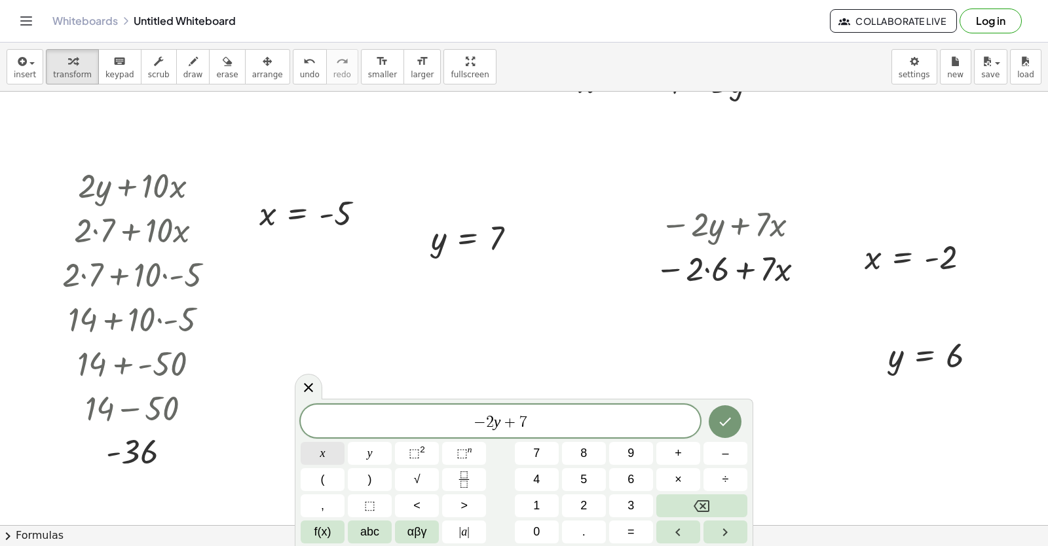
click at [316, 449] on button "x" at bounding box center [323, 453] width 44 height 23
click at [724, 413] on button "Done" at bounding box center [725, 421] width 33 height 33
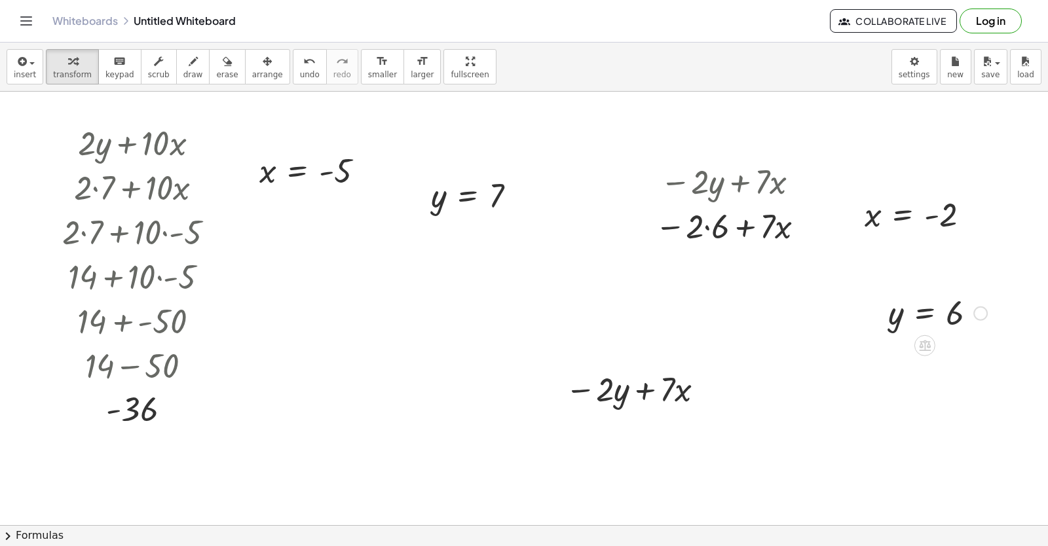
scroll to position [6912, 0]
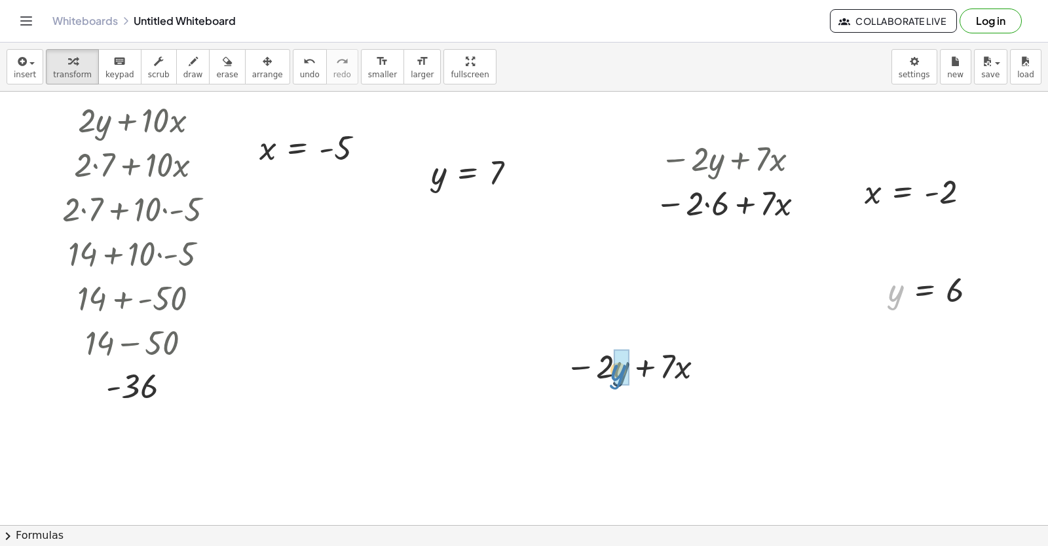
drag, startPoint x: 895, startPoint y: 298, endPoint x: 618, endPoint y: 378, distance: 287.7
drag, startPoint x: 872, startPoint y: 196, endPoint x: 684, endPoint y: 417, distance: 289.9
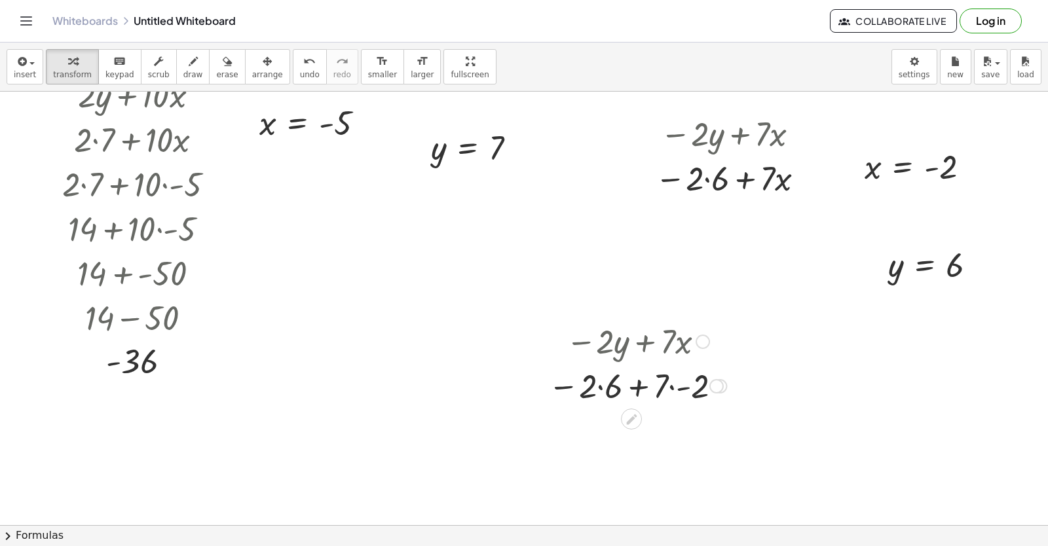
click at [598, 389] on div at bounding box center [637, 385] width 191 height 45
click at [682, 430] on div at bounding box center [637, 429] width 191 height 45
click at [679, 431] on div at bounding box center [637, 429] width 191 height 43
click at [676, 432] on div at bounding box center [637, 429] width 191 height 43
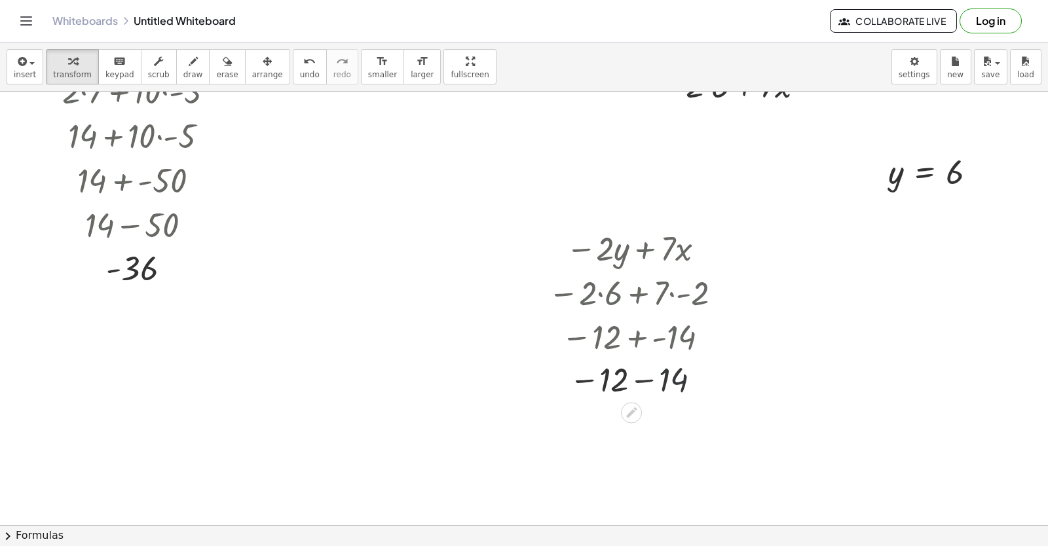
scroll to position [7068, 0]
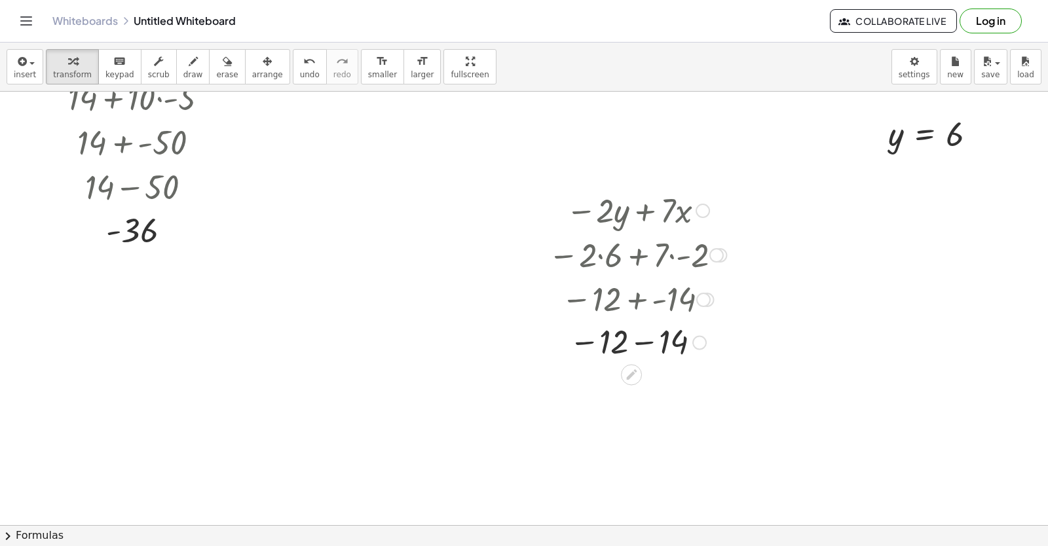
click at [648, 345] on div at bounding box center [637, 341] width 191 height 43
drag, startPoint x: 648, startPoint y: 345, endPoint x: 662, endPoint y: 337, distance: 16.7
click at [649, 346] on div at bounding box center [637, 341] width 191 height 43
click at [662, 337] on div at bounding box center [637, 341] width 191 height 43
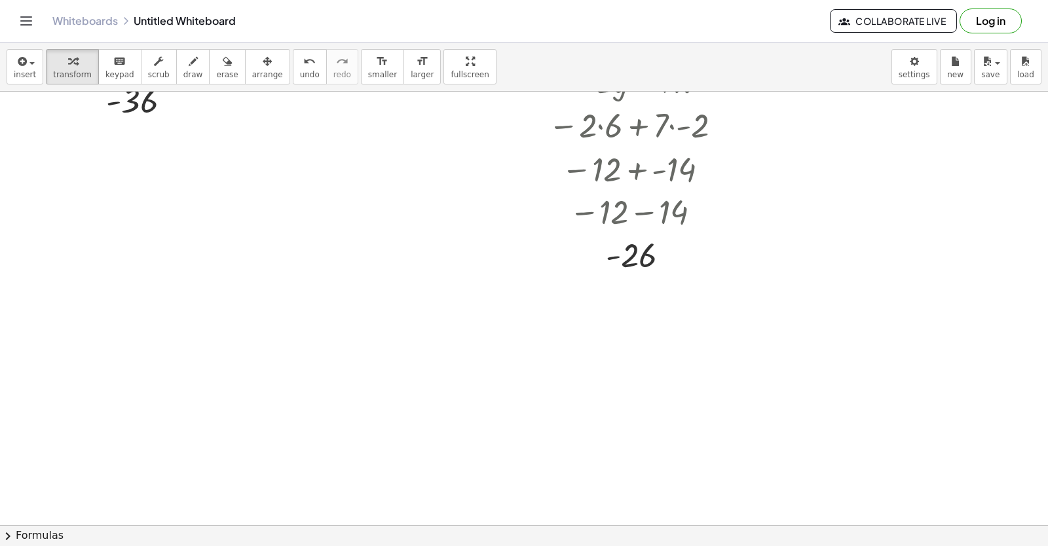
scroll to position [7199, 0]
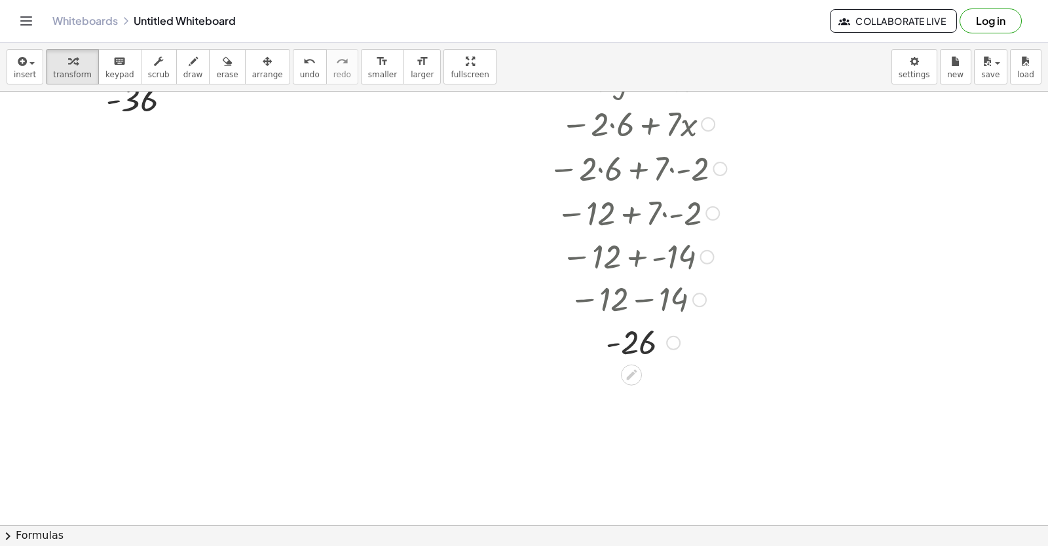
drag, startPoint x: 707, startPoint y: 167, endPoint x: 665, endPoint y: 572, distance: 406.9
click at [665, 546] on html "Graspable Math Activities Get Started Activity Bank Assigned Work Classes White…" at bounding box center [524, 273] width 1048 height 546
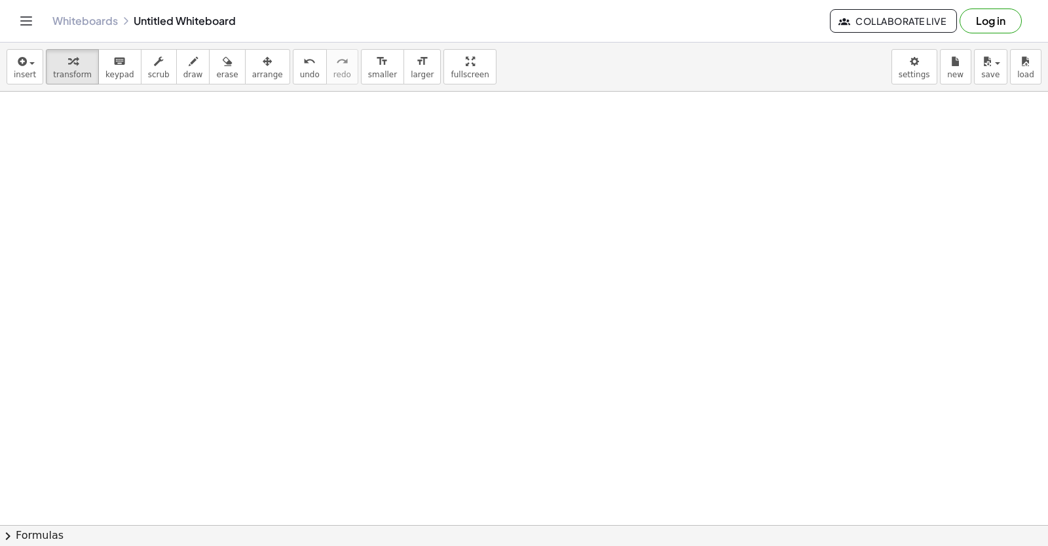
scroll to position [7567, 0]
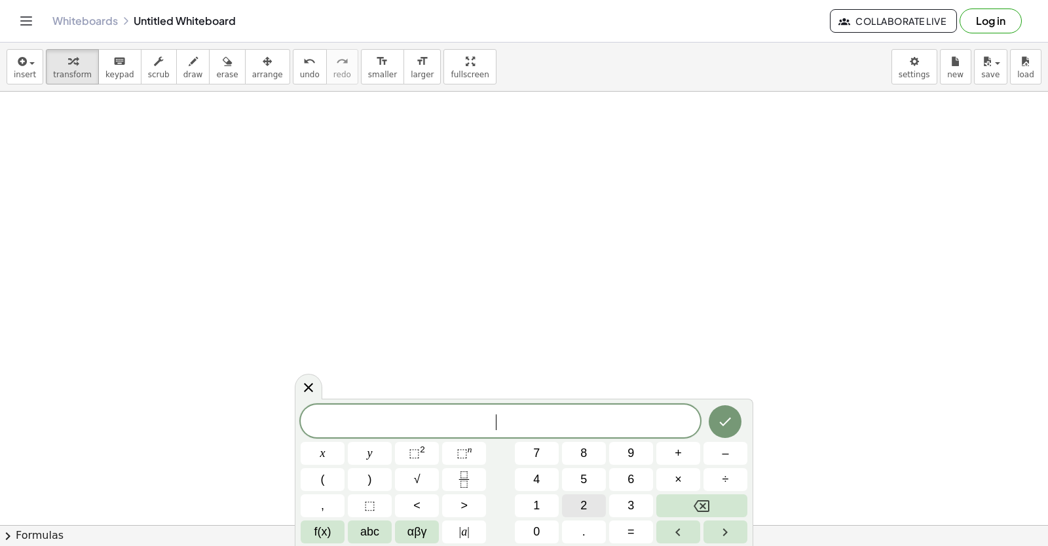
click at [581, 504] on span "2" at bounding box center [583, 506] width 7 height 18
click at [338, 451] on button "x" at bounding box center [323, 453] width 44 height 23
click at [678, 451] on span "+" at bounding box center [678, 454] width 7 height 18
click at [375, 455] on button "y" at bounding box center [370, 453] width 44 height 23
click at [629, 524] on span "=" at bounding box center [630, 532] width 7 height 18
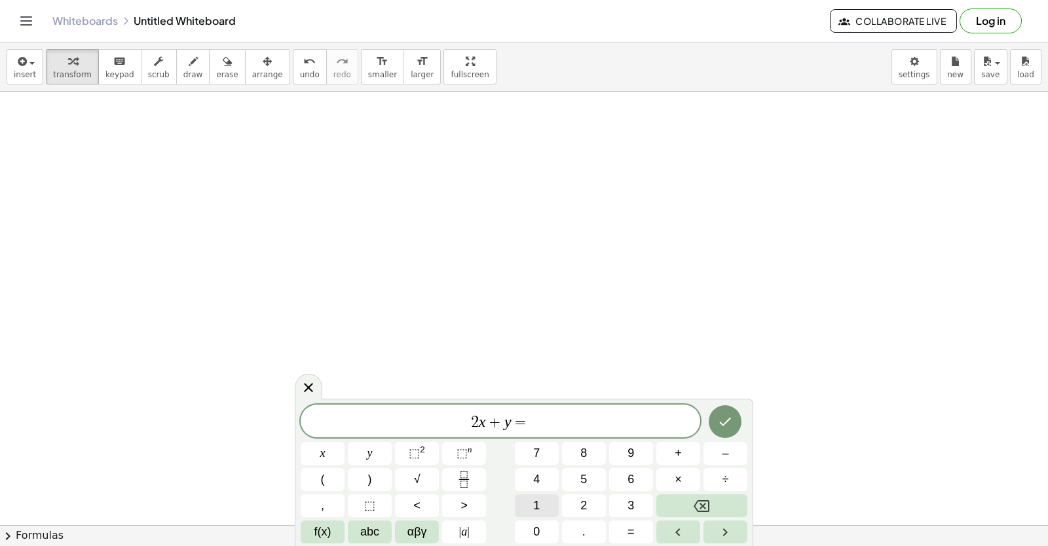
click at [531, 499] on button "1" at bounding box center [537, 505] width 44 height 23
click at [545, 477] on button "4" at bounding box center [537, 479] width 44 height 23
click at [731, 424] on icon "Done" at bounding box center [725, 422] width 16 height 16
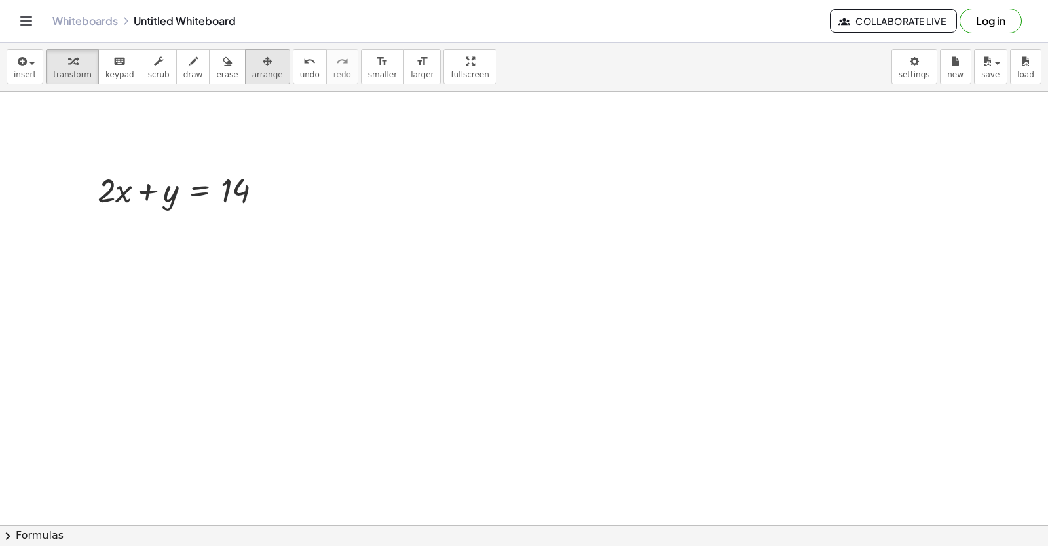
click at [252, 72] on span "arrange" at bounding box center [267, 74] width 31 height 9
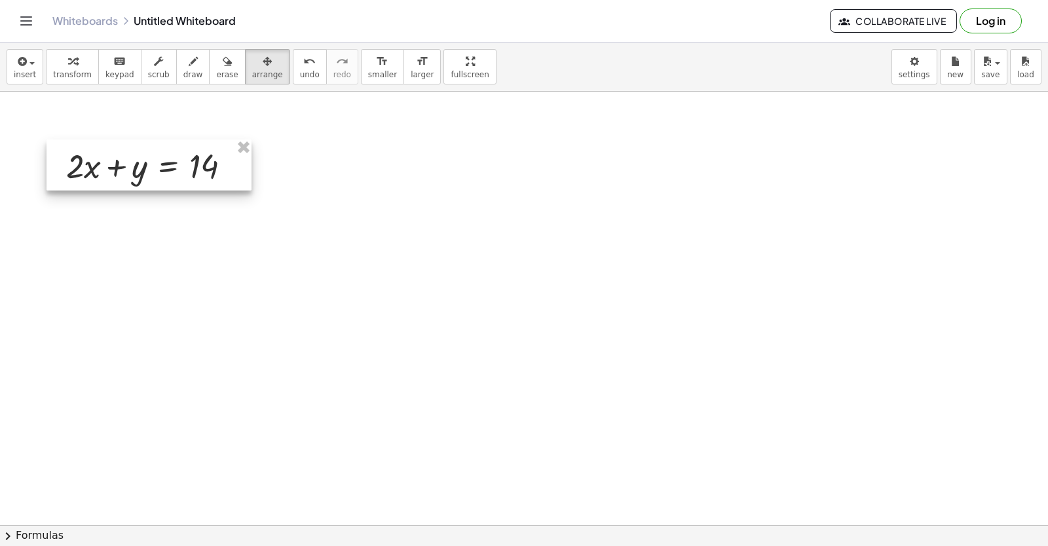
drag, startPoint x: 168, startPoint y: 198, endPoint x: 136, endPoint y: 174, distance: 39.7
click at [136, 174] on div at bounding box center [148, 164] width 205 height 51
click at [263, 63] on icon "button" at bounding box center [267, 62] width 9 height 16
click at [253, 64] on div "button" at bounding box center [267, 61] width 31 height 16
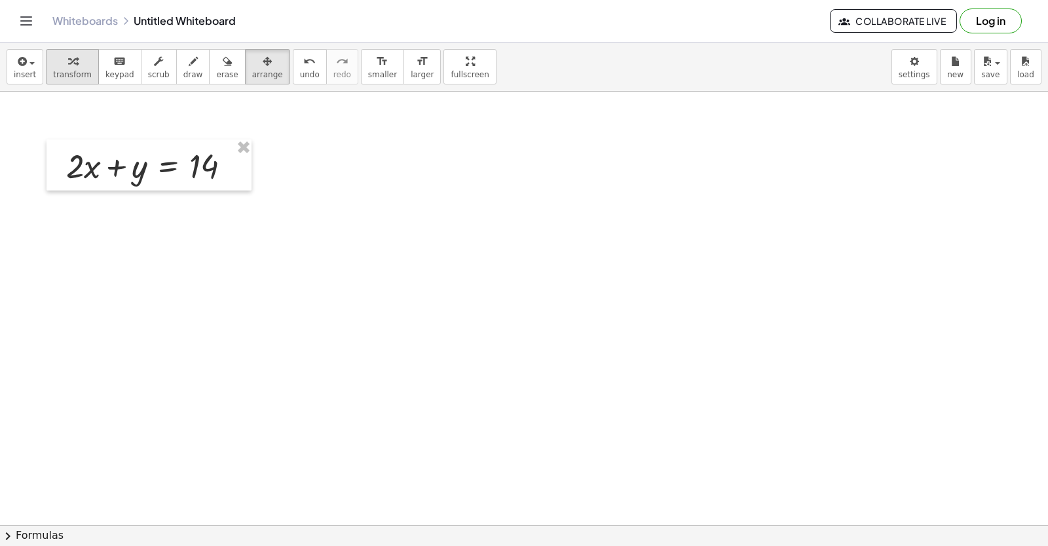
click at [81, 77] on span "transform" at bounding box center [72, 74] width 39 height 9
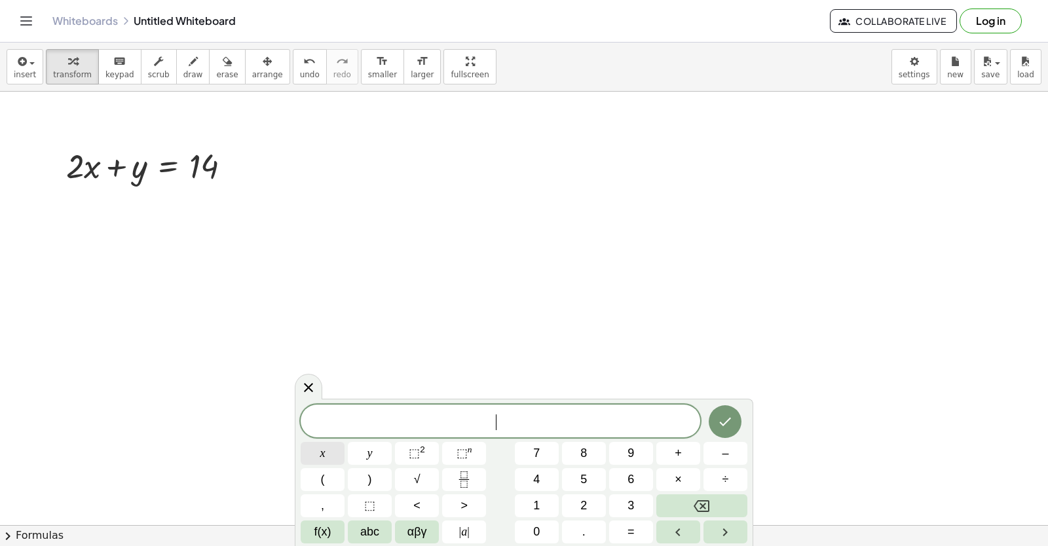
click at [320, 453] on span "x" at bounding box center [322, 454] width 5 height 18
click at [728, 460] on span "–" at bounding box center [725, 454] width 7 height 18
click at [372, 462] on button "y" at bounding box center [370, 453] width 44 height 23
click at [627, 532] on button "=" at bounding box center [631, 532] width 44 height 23
click at [532, 478] on button "4" at bounding box center [537, 479] width 44 height 23
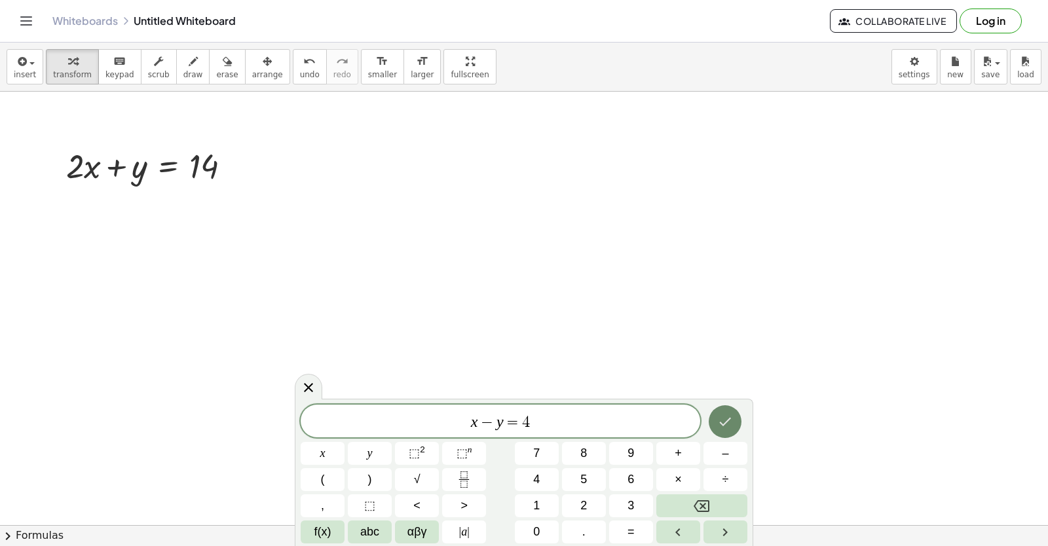
click at [722, 428] on icon "Done" at bounding box center [725, 422] width 16 height 16
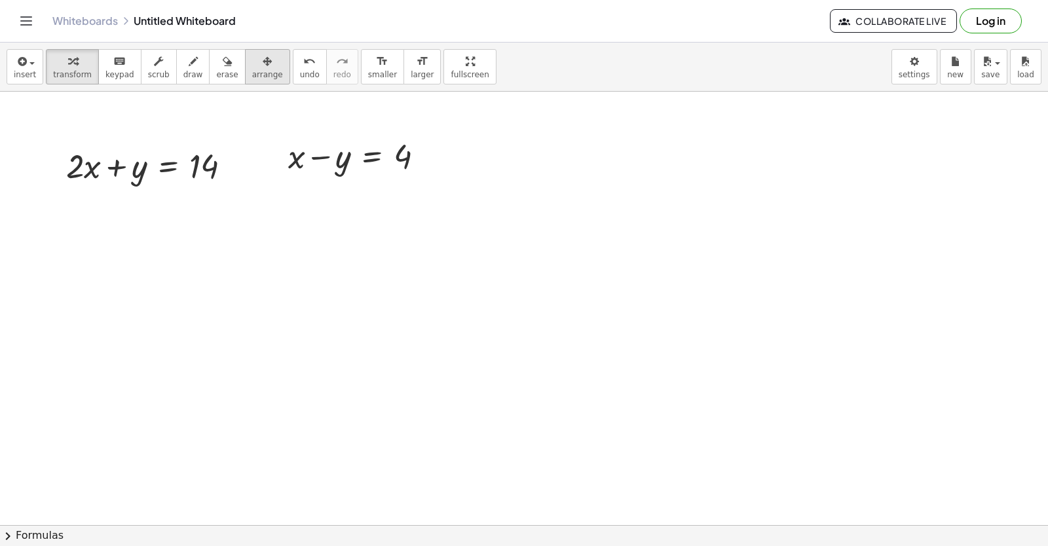
click at [255, 75] on span "arrange" at bounding box center [267, 74] width 31 height 9
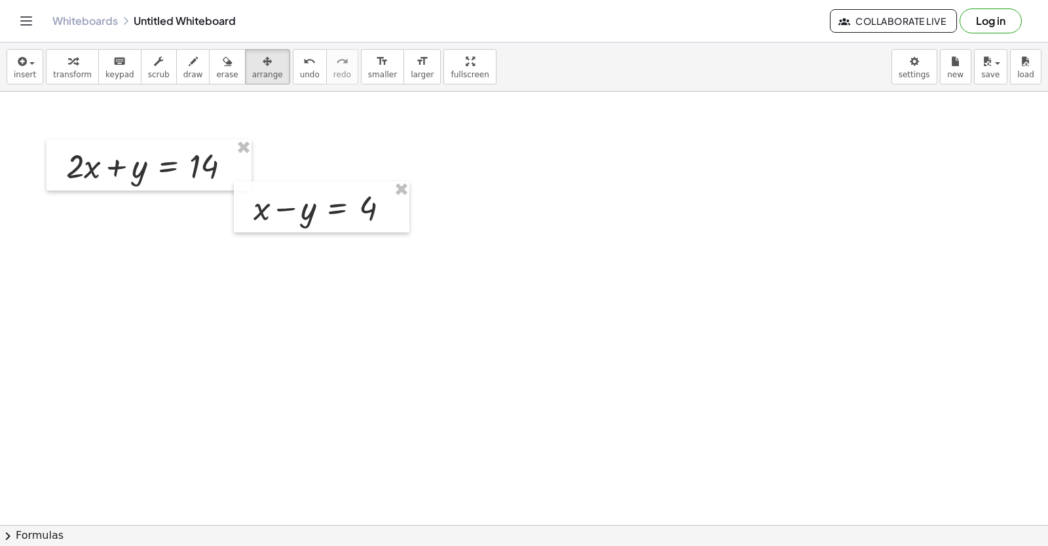
drag, startPoint x: 319, startPoint y: 165, endPoint x: 249, endPoint y: 244, distance: 105.3
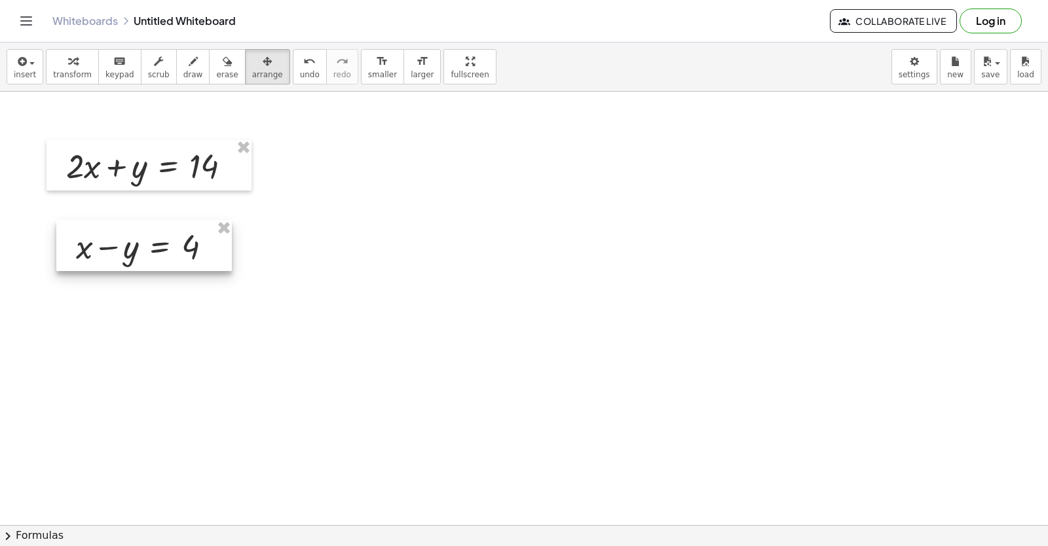
drag, startPoint x: 301, startPoint y: 203, endPoint x: 122, endPoint y: 242, distance: 183.7
click at [122, 242] on div at bounding box center [144, 245] width 176 height 51
click at [253, 56] on div "button" at bounding box center [267, 61] width 31 height 16
click at [72, 64] on div "button" at bounding box center [72, 61] width 39 height 16
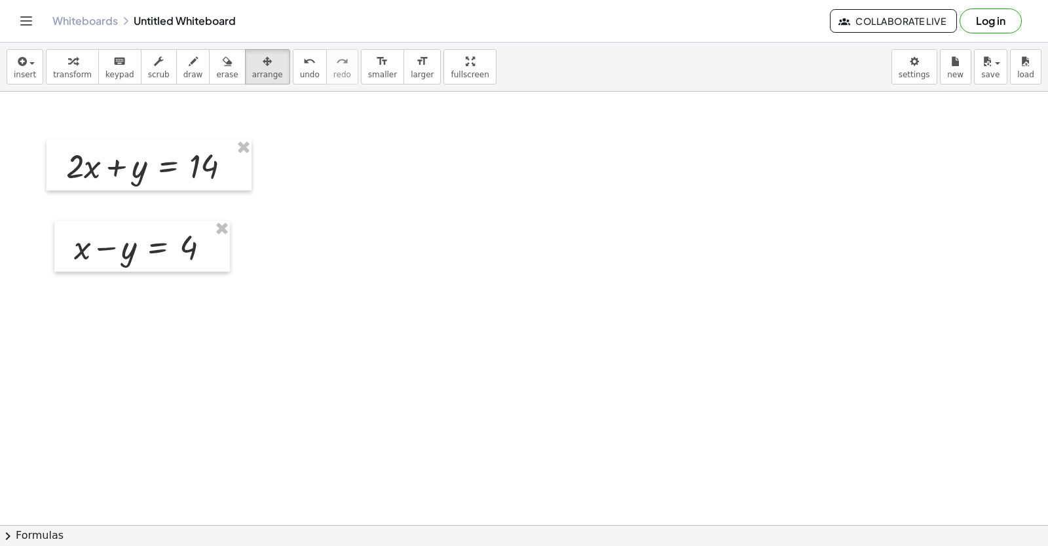
click at [76, 59] on div "button" at bounding box center [72, 61] width 39 height 16
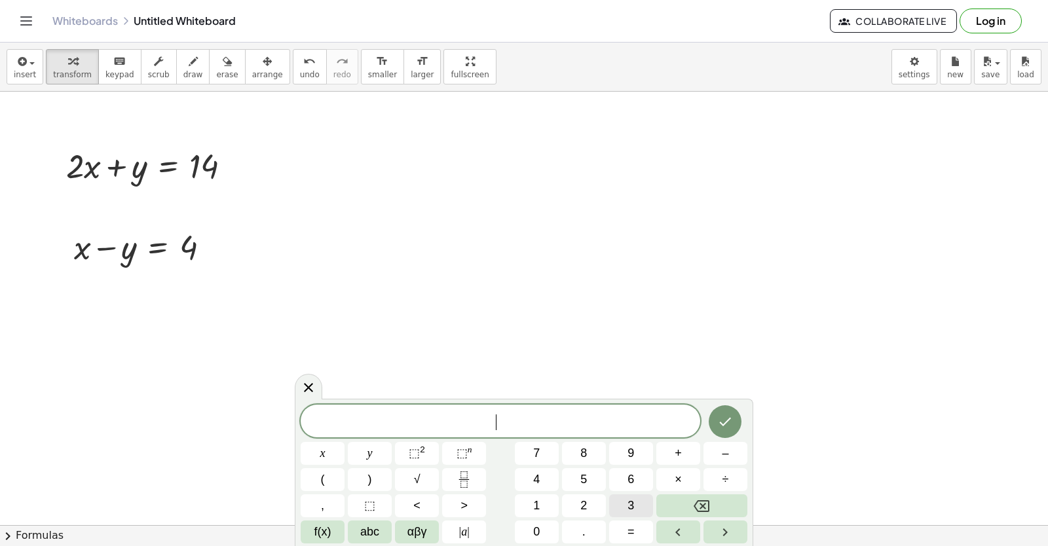
click at [628, 500] on span "3" at bounding box center [630, 506] width 7 height 18
click at [333, 451] on button "x" at bounding box center [323, 453] width 44 height 23
click at [625, 532] on button "=" at bounding box center [631, 532] width 44 height 23
click at [530, 513] on button "1" at bounding box center [537, 505] width 44 height 23
click at [585, 447] on span "8" at bounding box center [583, 454] width 7 height 18
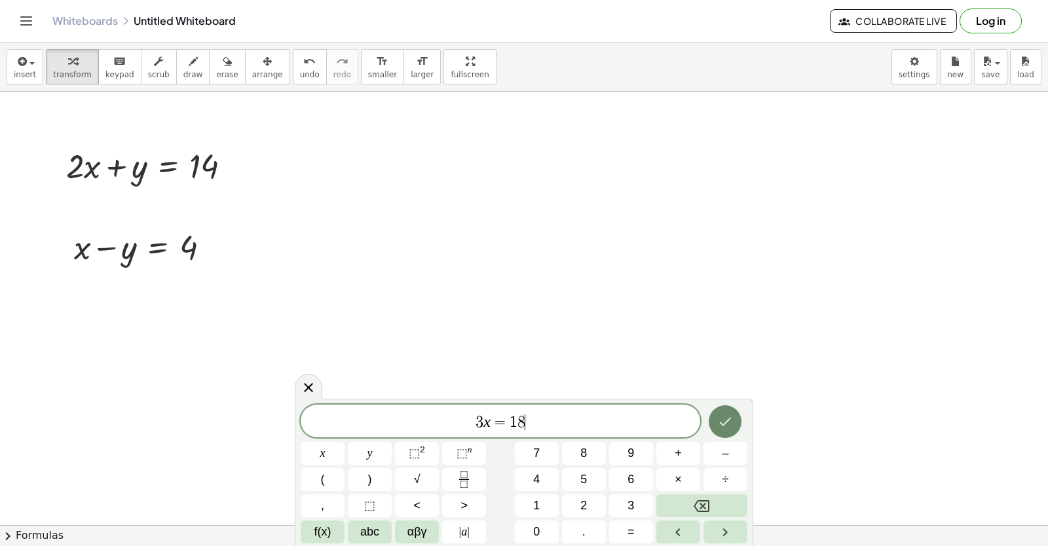
click at [714, 425] on button "Done" at bounding box center [725, 421] width 33 height 33
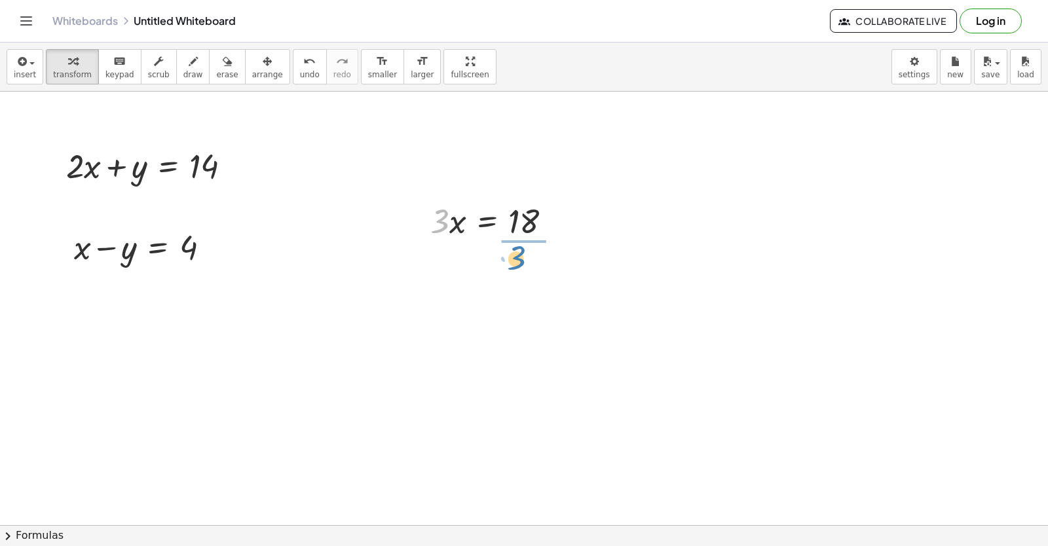
drag, startPoint x: 442, startPoint y: 226, endPoint x: 538, endPoint y: 210, distance: 97.0
click at [524, 275] on div at bounding box center [498, 274] width 148 height 65
drag, startPoint x: 237, startPoint y: 169, endPoint x: 691, endPoint y: 170, distance: 453.8
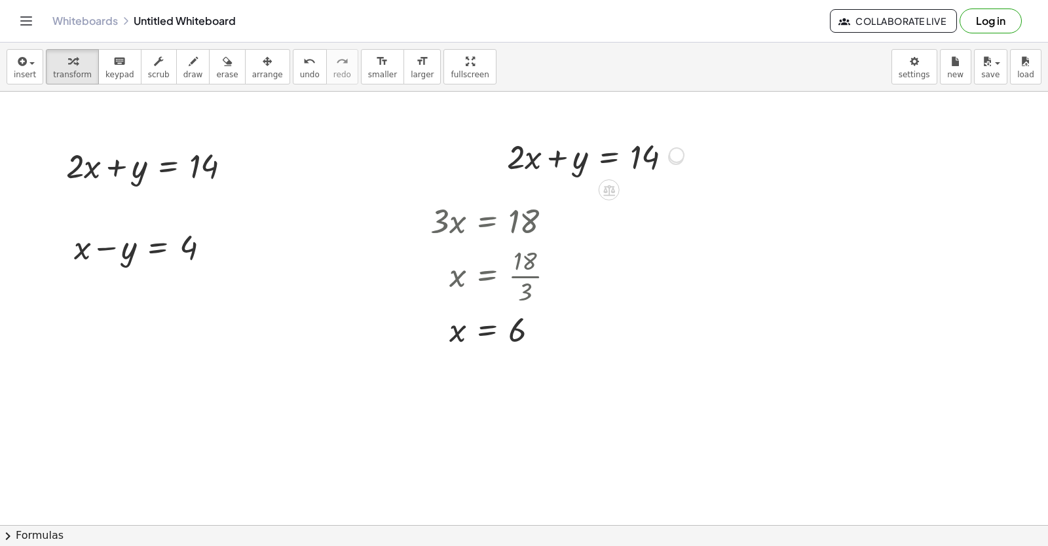
drag, startPoint x: 673, startPoint y: 157, endPoint x: 680, endPoint y: 158, distance: 6.6
click at [680, 158] on div at bounding box center [676, 157] width 14 height 14
click at [252, 72] on span "arrange" at bounding box center [267, 74] width 31 height 9
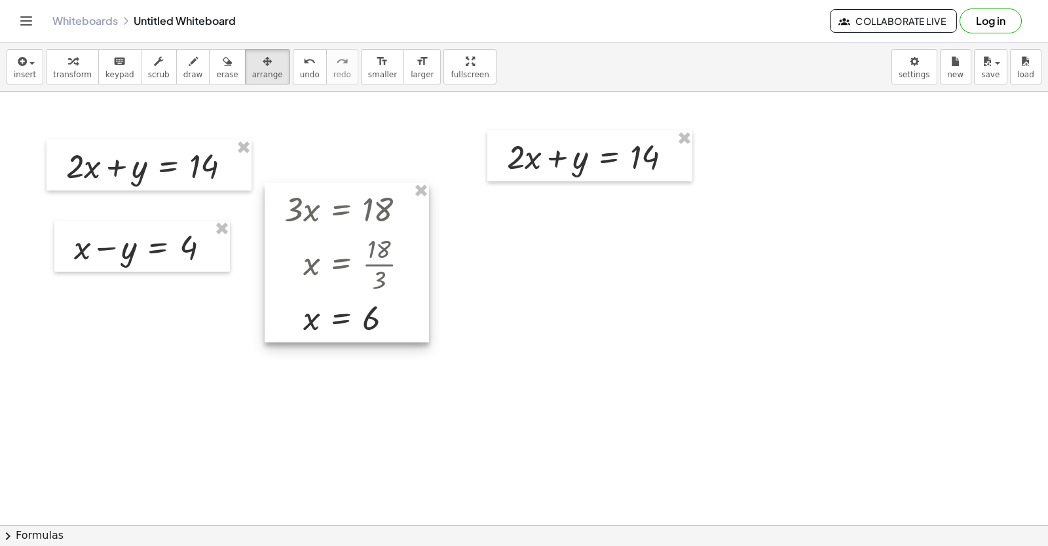
click at [388, 256] on div at bounding box center [347, 263] width 164 height 160
click at [252, 72] on span "arrange" at bounding box center [267, 74] width 31 height 9
click at [88, 68] on button "transform" at bounding box center [72, 66] width 53 height 35
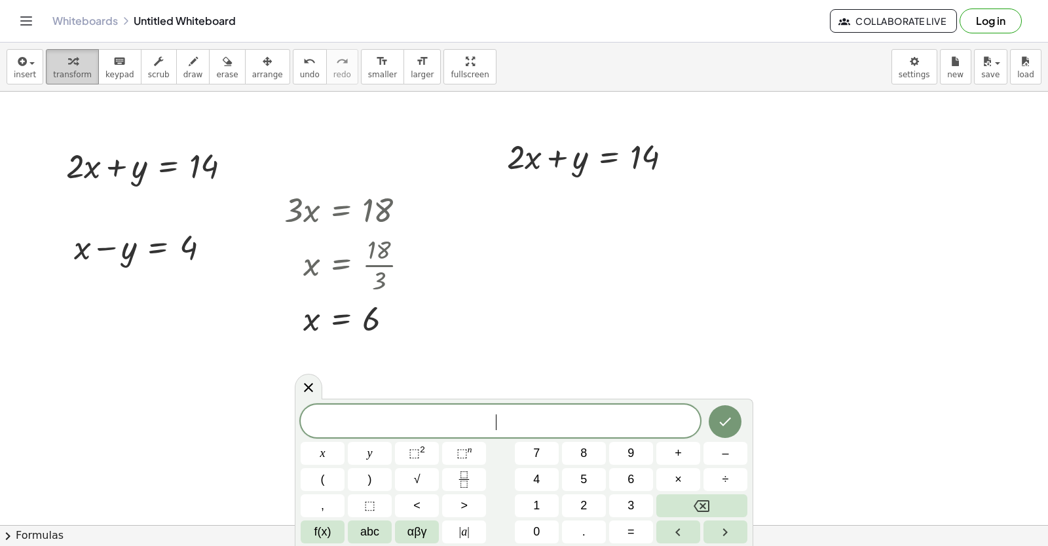
click at [72, 53] on div "button" at bounding box center [72, 61] width 39 height 16
drag, startPoint x: 305, startPoint y: 322, endPoint x: 529, endPoint y: 158, distance: 277.4
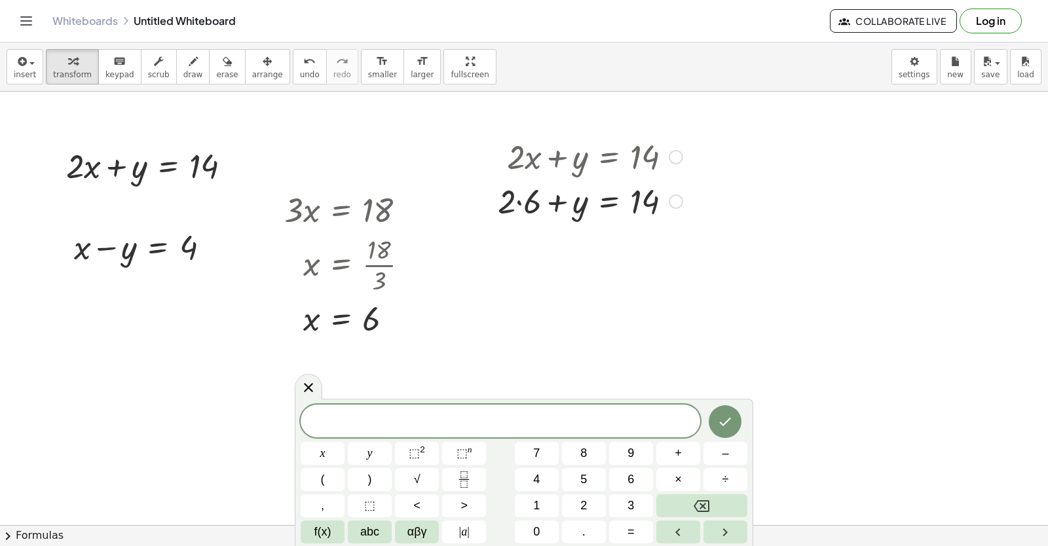
click at [522, 210] on div at bounding box center [590, 200] width 198 height 45
click at [521, 204] on div at bounding box center [590, 200] width 198 height 45
drag, startPoint x: 532, startPoint y: 243, endPoint x: 688, endPoint y: 244, distance: 155.2
click at [688, 244] on div at bounding box center [590, 245] width 198 height 45
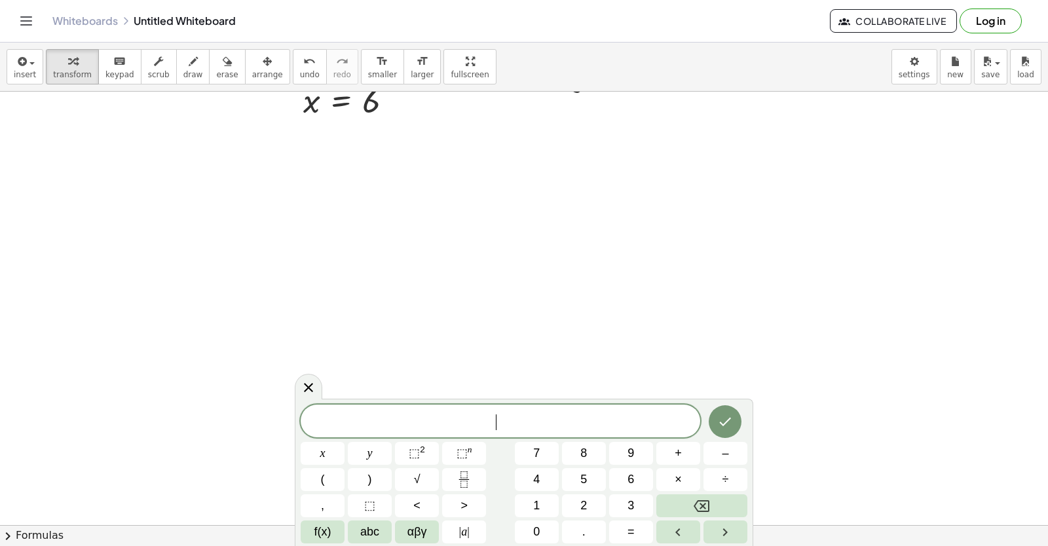
scroll to position [7804, 0]
click at [583, 508] on span "2" at bounding box center [583, 506] width 7 height 18
click at [329, 451] on button "x" at bounding box center [323, 453] width 44 height 23
click at [684, 456] on button "+" at bounding box center [678, 453] width 44 height 23
click at [363, 459] on button "y" at bounding box center [370, 453] width 44 height 23
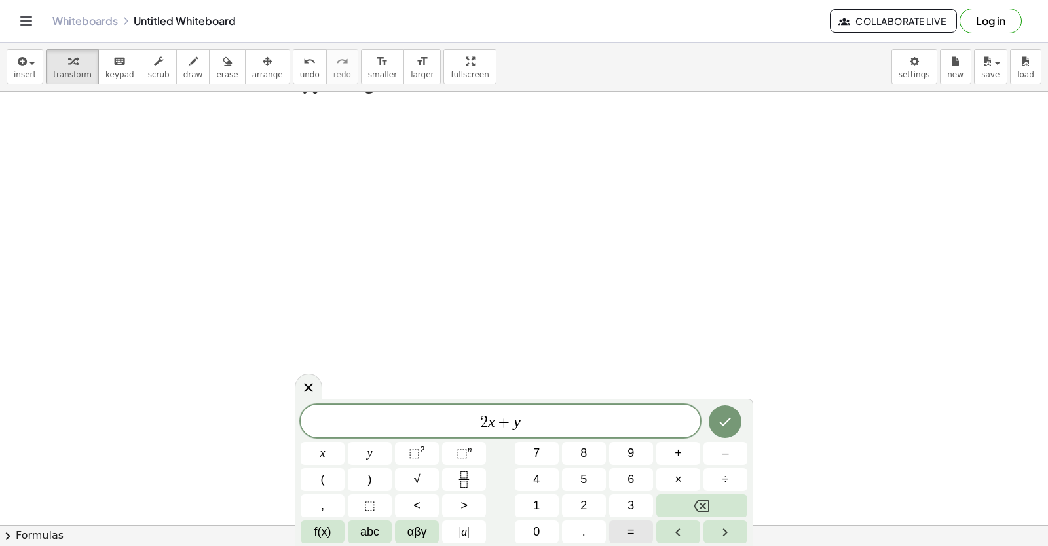
click at [627, 528] on button "=" at bounding box center [631, 532] width 44 height 23
click at [539, 466] on div "2 x + y = x y ⬚ 2 ⬚ n 7 8 9 + – ( ) √ 4 5 6 × ÷ , ⬚ < > 1 2 3 f(x) abc αβγ | a …" at bounding box center [524, 474] width 447 height 139
click at [540, 459] on span "7" at bounding box center [536, 454] width 7 height 18
click at [727, 426] on icon "Done" at bounding box center [725, 422] width 16 height 16
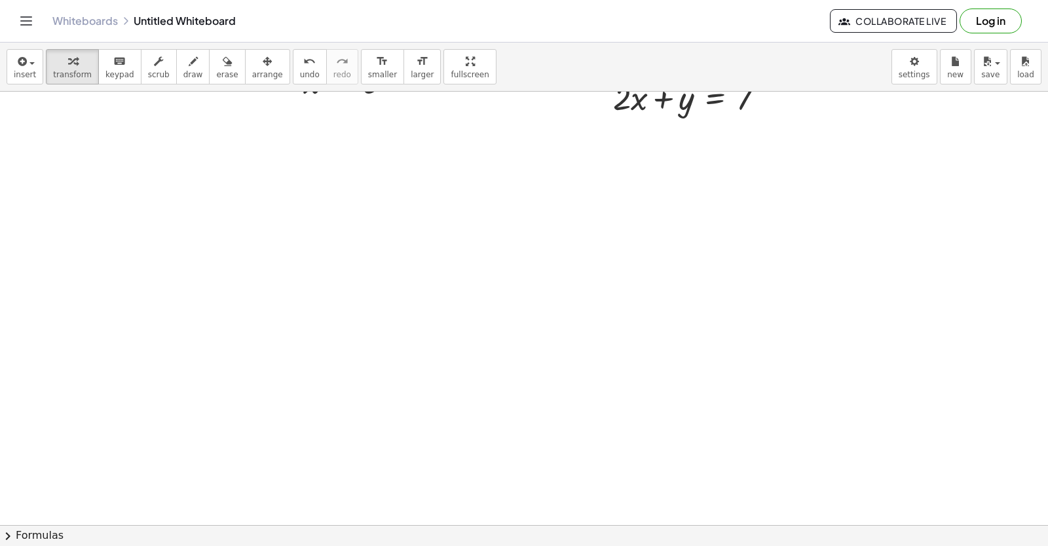
scroll to position [7542, 0]
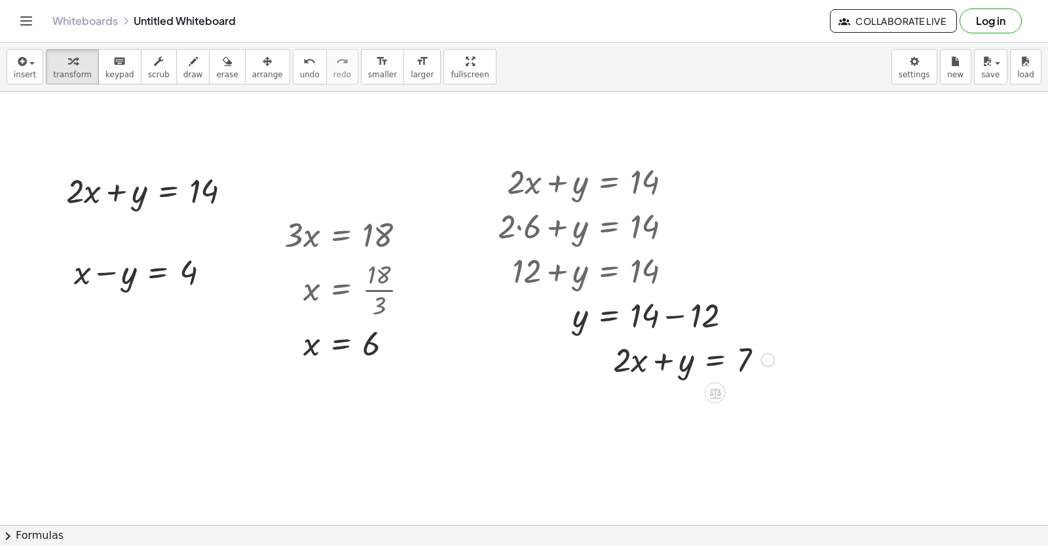
drag, startPoint x: 675, startPoint y: 363, endPoint x: 502, endPoint y: 3, distance: 399.8
click at [658, 379] on div at bounding box center [693, 359] width 174 height 45
drag, startPoint x: 768, startPoint y: 360, endPoint x: 228, endPoint y: 570, distance: 579.7
click at [228, 546] on html "Graspable Math Activities Get Started Activity Bank Assigned Work Classes White…" at bounding box center [524, 273] width 1048 height 546
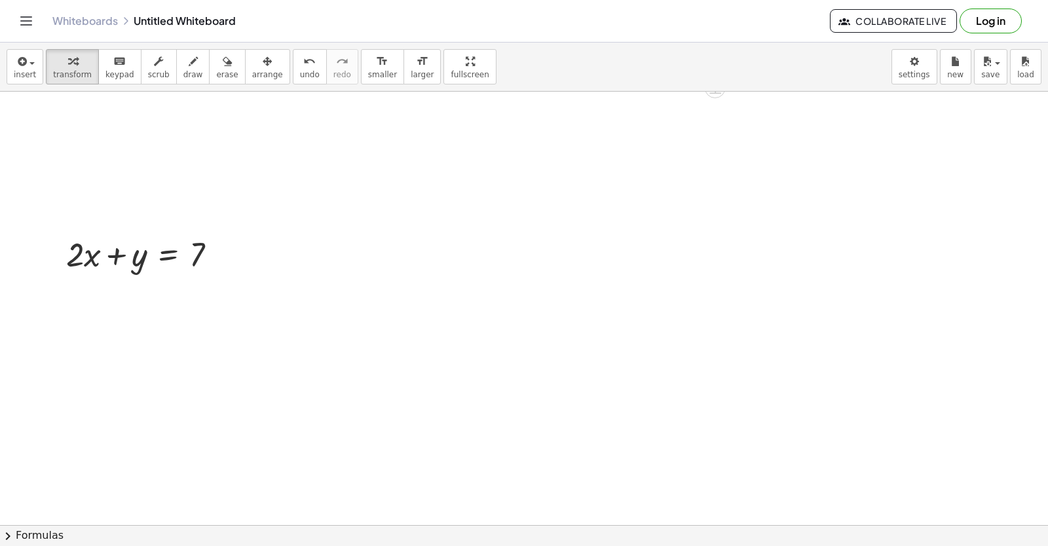
scroll to position [7869, 0]
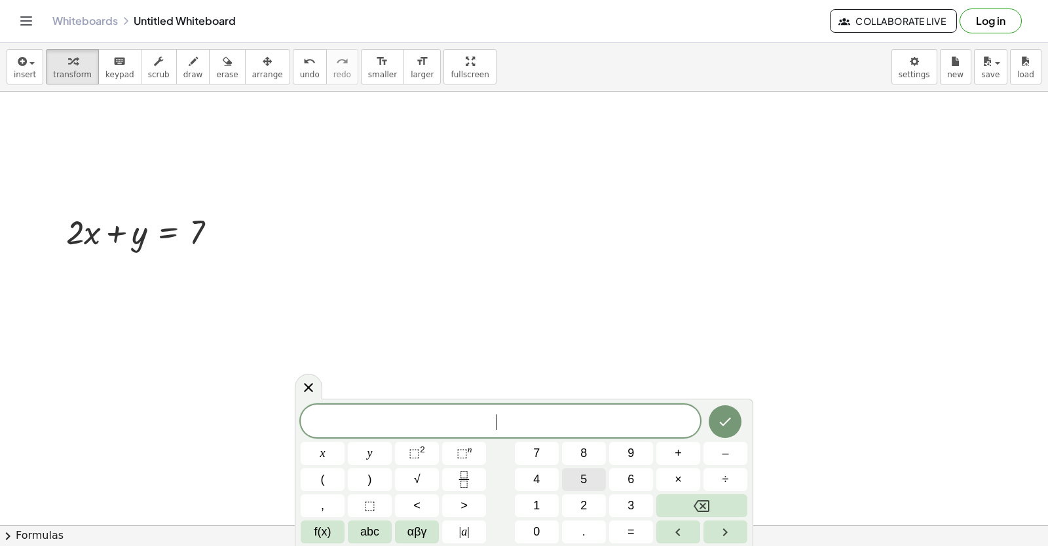
click at [584, 482] on span "5" at bounding box center [583, 480] width 7 height 18
click at [314, 460] on button "x" at bounding box center [323, 453] width 44 height 23
click at [718, 460] on button "–" at bounding box center [725, 453] width 44 height 23
click at [375, 454] on button "y" at bounding box center [370, 453] width 44 height 23
click at [627, 528] on button "=" at bounding box center [631, 532] width 44 height 23
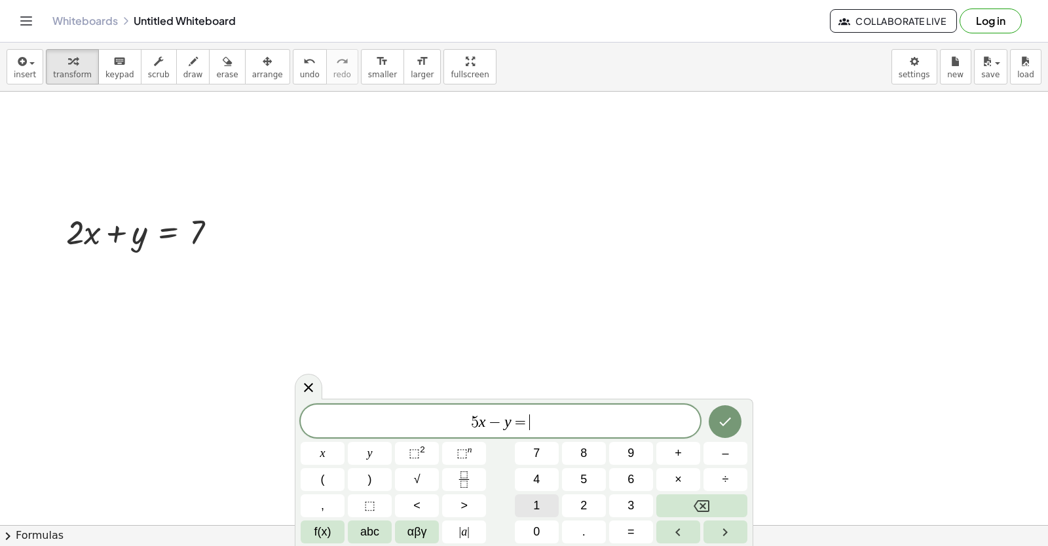
click at [529, 497] on button "1" at bounding box center [537, 505] width 44 height 23
click at [533, 485] on span "4" at bounding box center [536, 480] width 7 height 18
click at [727, 415] on icon "Done" at bounding box center [725, 422] width 16 height 16
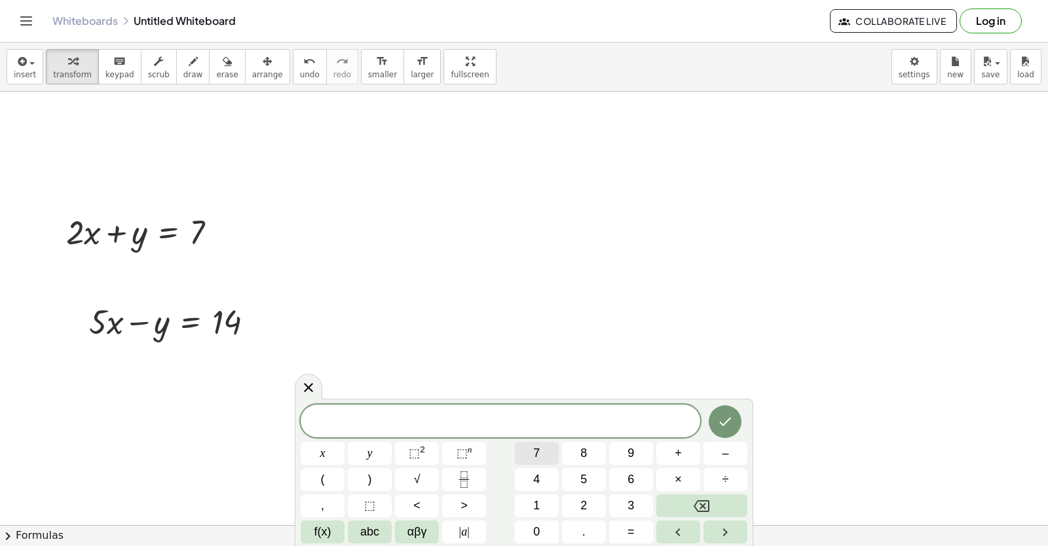
click at [540, 456] on span "7" at bounding box center [536, 454] width 7 height 18
click at [334, 456] on button "x" at bounding box center [323, 453] width 44 height 23
click at [631, 532] on span "=" at bounding box center [630, 532] width 7 height 18
click at [573, 502] on button "2" at bounding box center [584, 505] width 44 height 23
click at [536, 504] on span "1" at bounding box center [536, 506] width 7 height 18
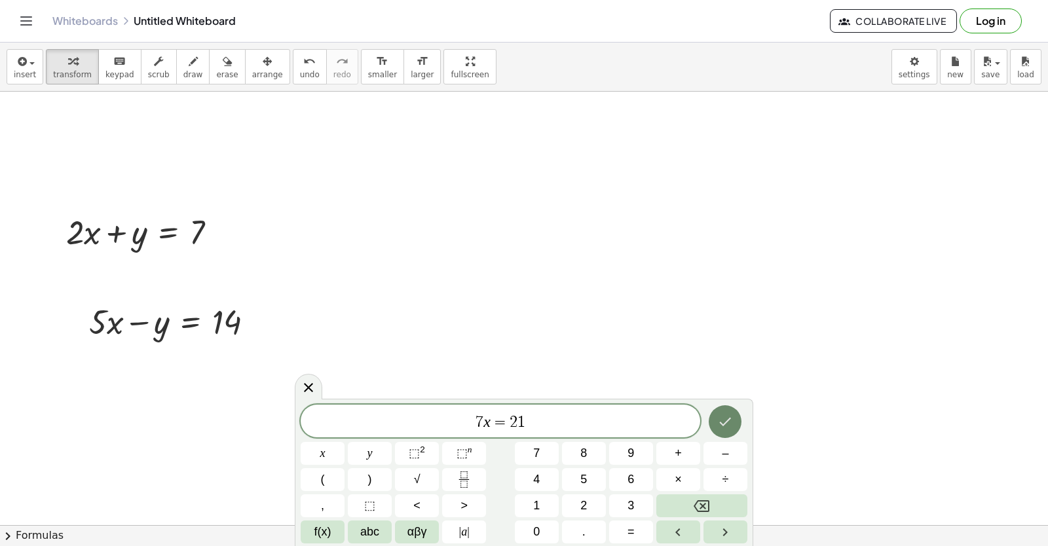
click at [732, 418] on icon "Done" at bounding box center [725, 422] width 16 height 16
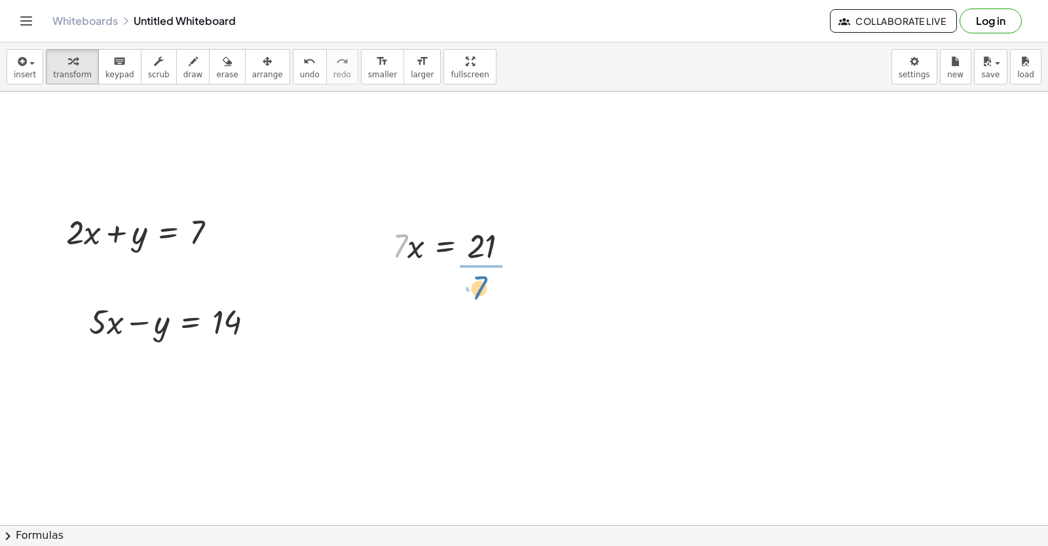
drag, startPoint x: 396, startPoint y: 251, endPoint x: 472, endPoint y: 293, distance: 86.5
click at [481, 297] on div at bounding box center [457, 299] width 143 height 65
click at [479, 297] on div at bounding box center [457, 299] width 143 height 65
click at [481, 300] on div at bounding box center [457, 299] width 143 height 65
click at [481, 301] on div at bounding box center [457, 299] width 143 height 43
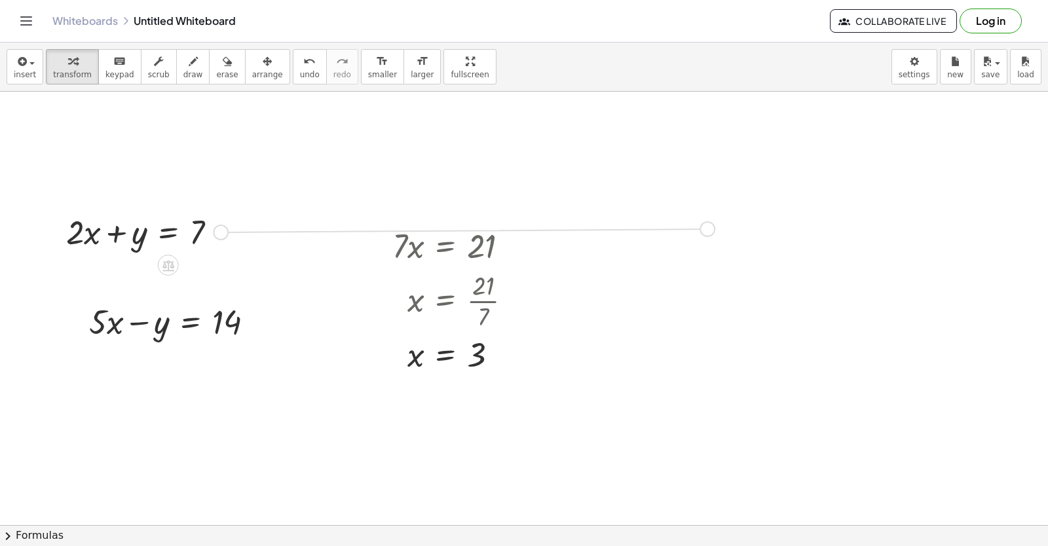
drag, startPoint x: 219, startPoint y: 231, endPoint x: 708, endPoint y: 229, distance: 489.2
drag, startPoint x: 409, startPoint y: 360, endPoint x: 560, endPoint y: 234, distance: 196.2
click at [556, 220] on div at bounding box center [618, 222] width 184 height 45
drag, startPoint x: 572, startPoint y: 270, endPoint x: 728, endPoint y: 267, distance: 155.9
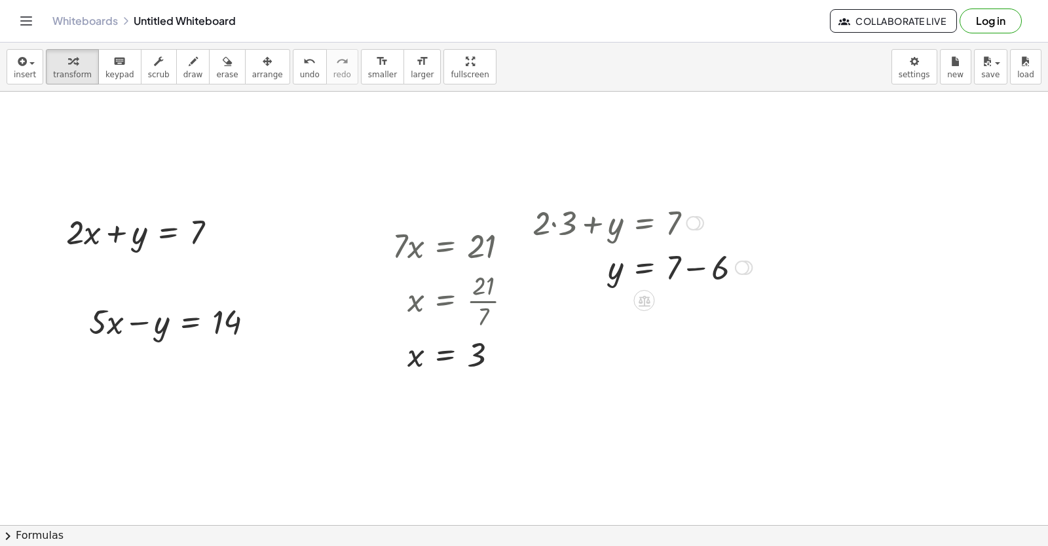
click at [694, 269] on div at bounding box center [642, 266] width 232 height 45
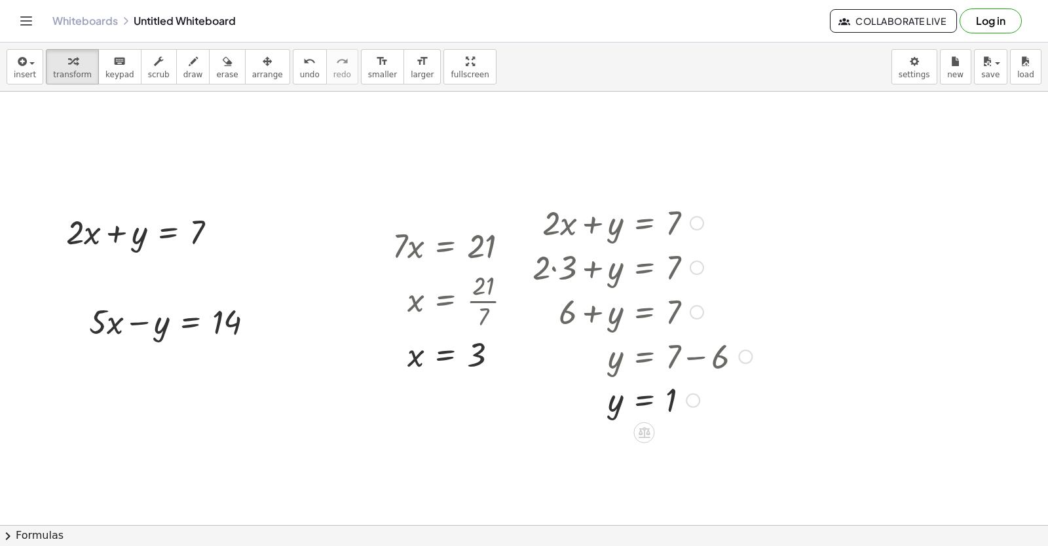
drag, startPoint x: 692, startPoint y: 267, endPoint x: 659, endPoint y: 356, distance: 94.7
click at [575, 546] on html "Graspable Math Activities Get Started Activity Bank Assigned Work Classes White…" at bounding box center [524, 273] width 1048 height 546
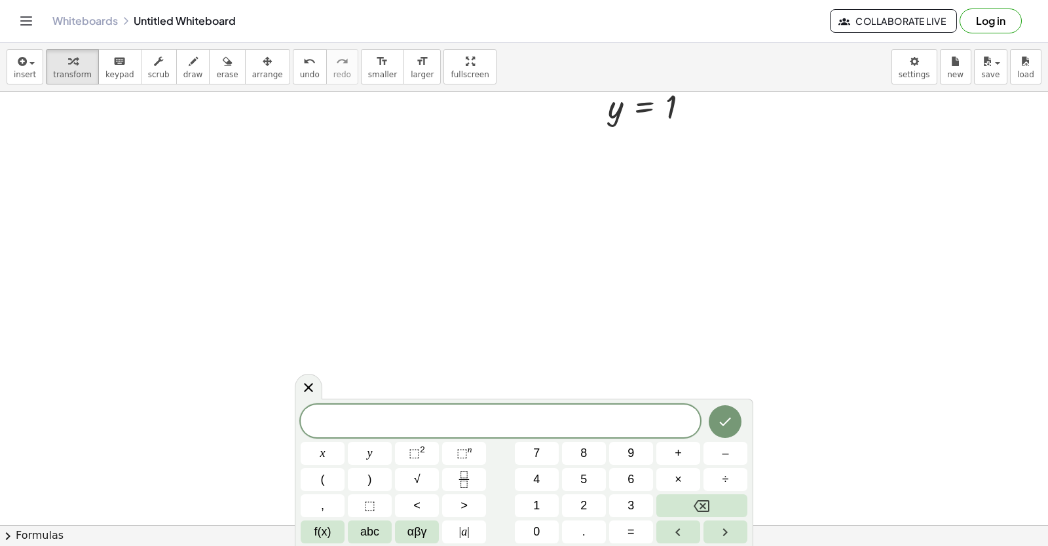
scroll to position [8228, 0]
click at [919, 76] on body "Graspable Math Activities Get Started Activity Bank Assigned Work Classes White…" at bounding box center [524, 273] width 1048 height 546
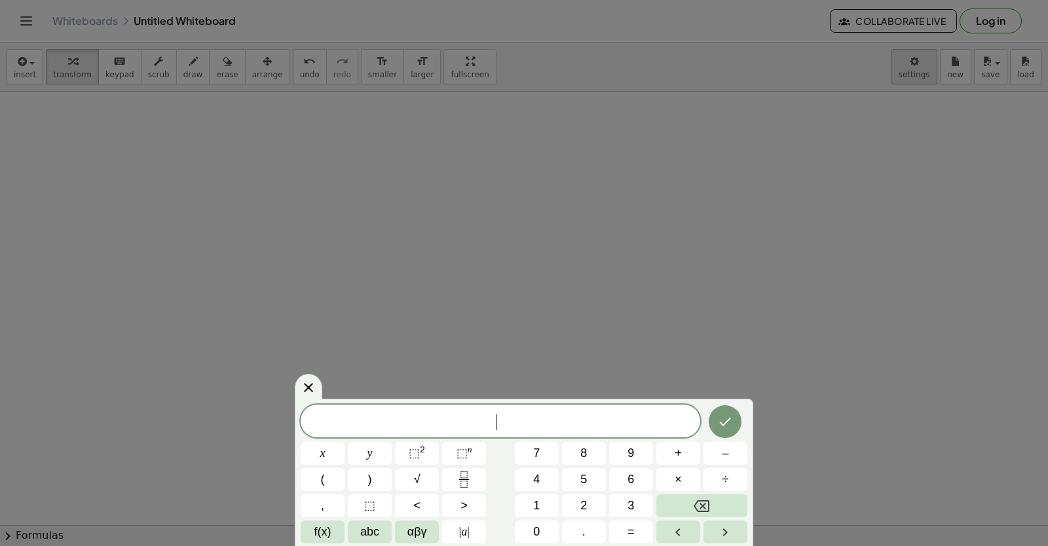
click at [910, 75] on div at bounding box center [524, 273] width 1048 height 546
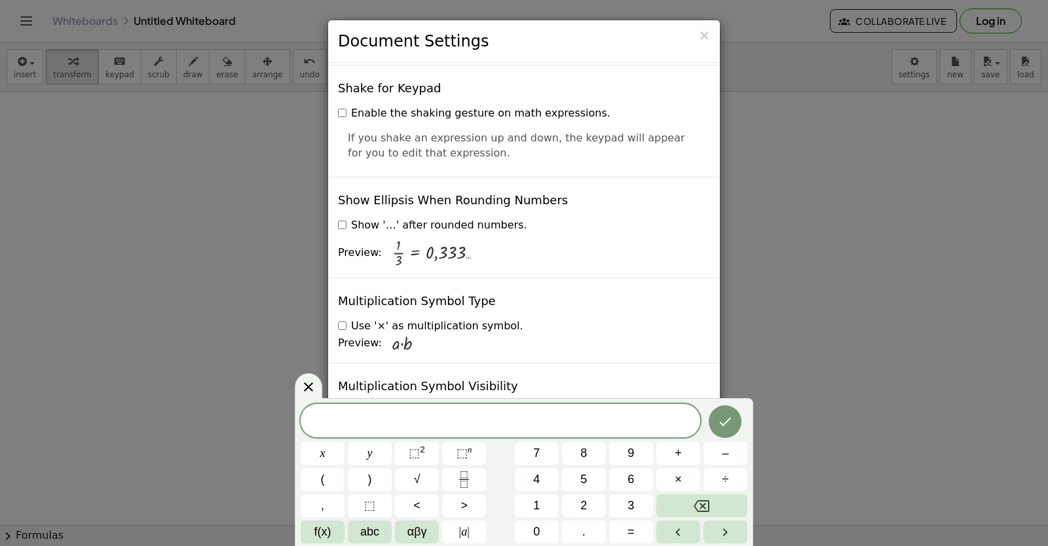
scroll to position [3116, 0]
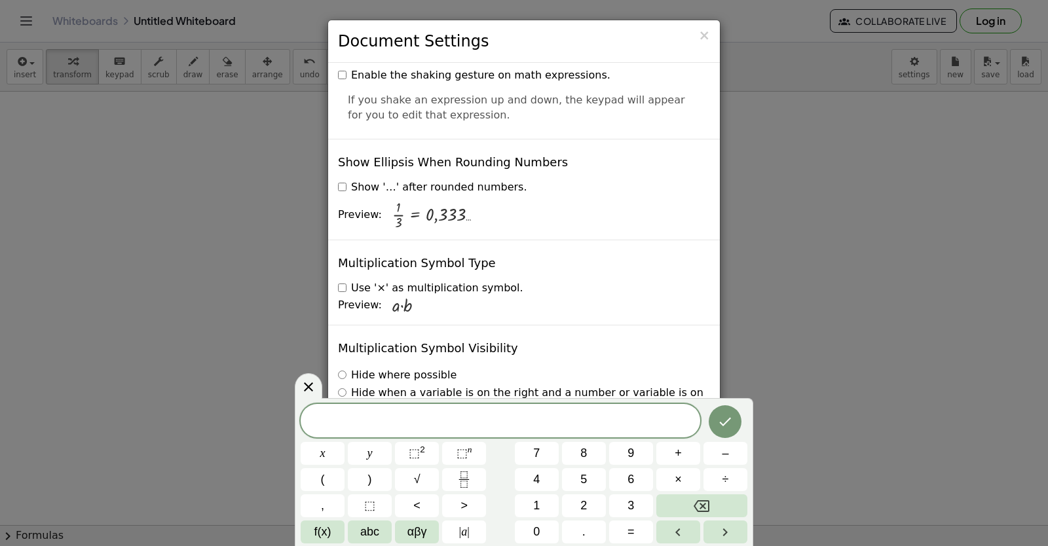
drag, startPoint x: 312, startPoint y: 392, endPoint x: 329, endPoint y: 390, distance: 17.1
click at [313, 392] on icon at bounding box center [309, 387] width 16 height 16
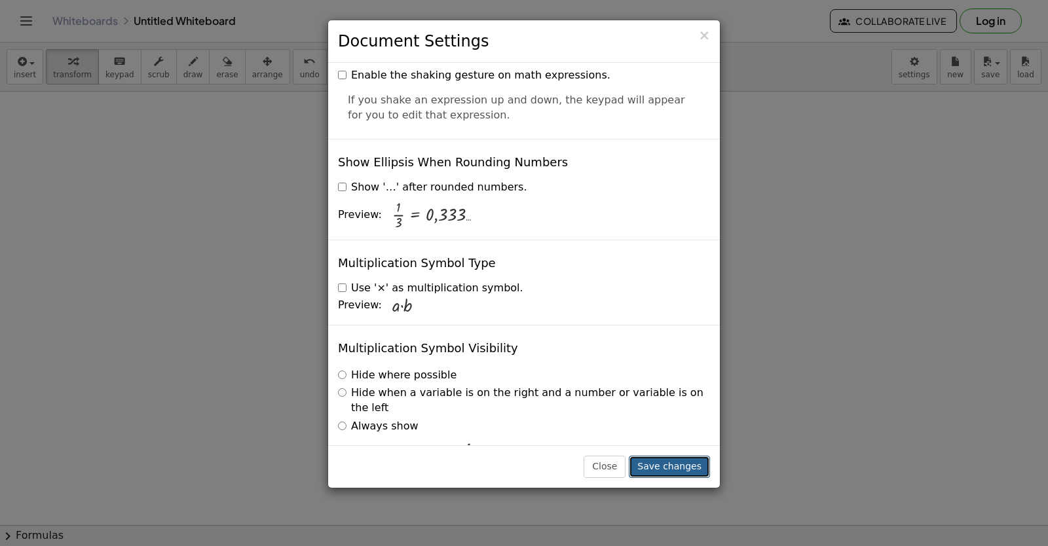
click at [679, 466] on button "Save changes" at bounding box center [669, 467] width 81 height 22
click at [668, 473] on button "Save changes" at bounding box center [669, 467] width 81 height 22
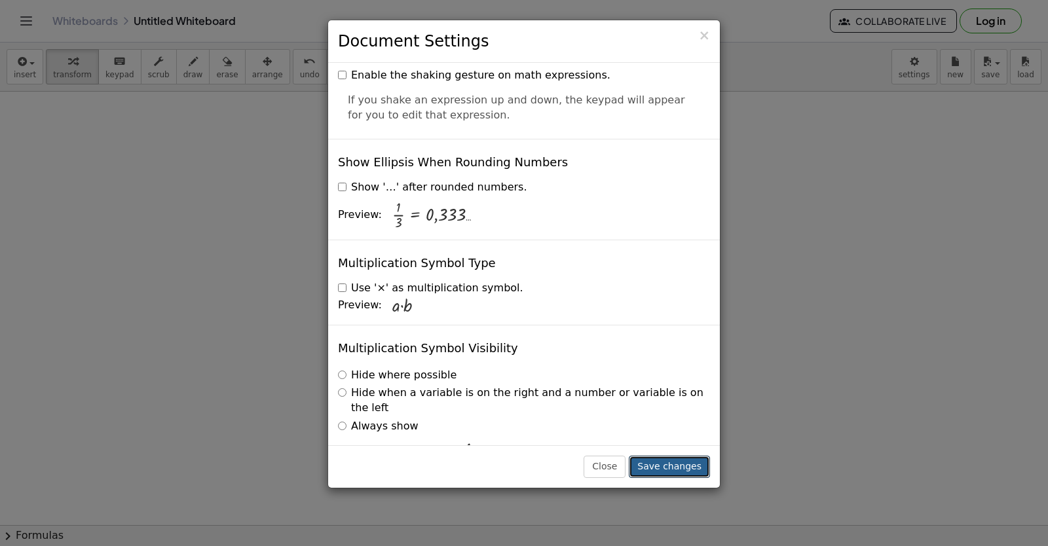
click at [668, 473] on button "Save changes" at bounding box center [669, 467] width 81 height 22
click at [425, 368] on div "Hide where possible Hide when a variable is on the right and a number or variab…" at bounding box center [524, 419] width 372 height 102
click at [354, 419] on label "Always show" at bounding box center [378, 426] width 81 height 15
click at [549, 441] on div "Preview: + · 2 · a · b · 4 · c + · 3 · · 1 · 2" at bounding box center [524, 455] width 372 height 29
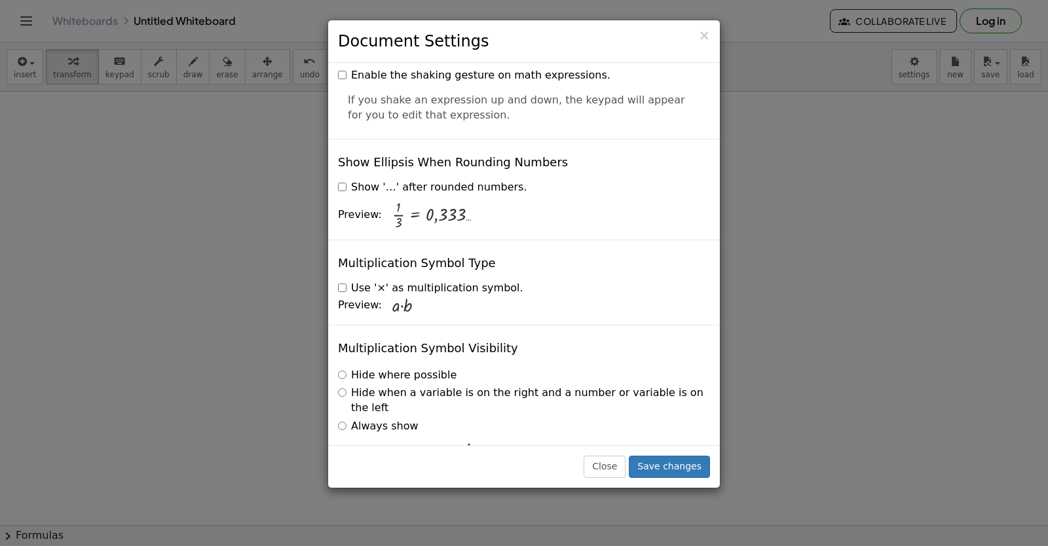
click at [549, 441] on div "Preview: + · 2 · a · b · 4 · c + · 3 · · 1 · 2" at bounding box center [524, 455] width 372 height 29
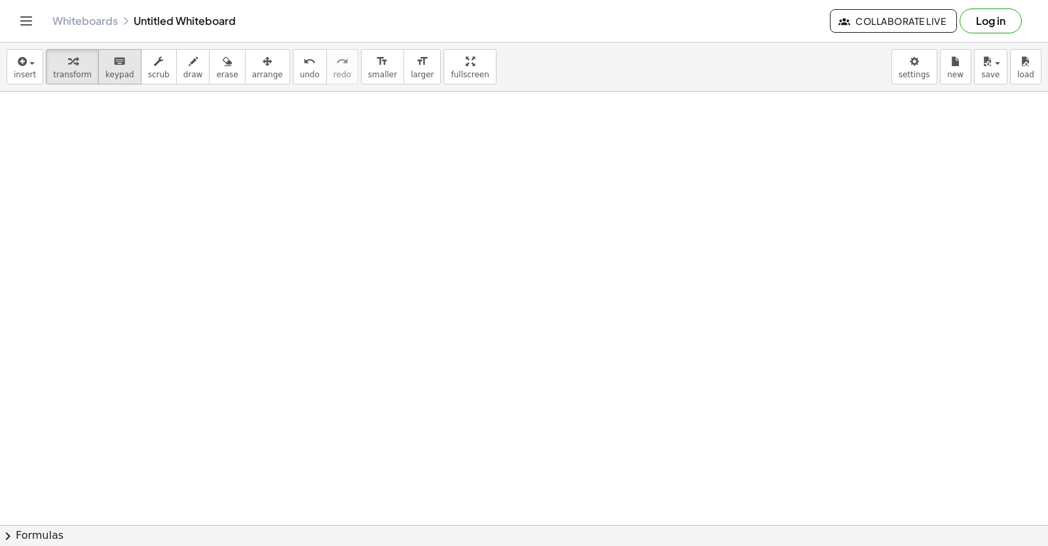
drag, startPoint x: 405, startPoint y: 434, endPoint x: 103, endPoint y: 66, distance: 475.9
click at [68, 67] on icon "button" at bounding box center [72, 62] width 9 height 16
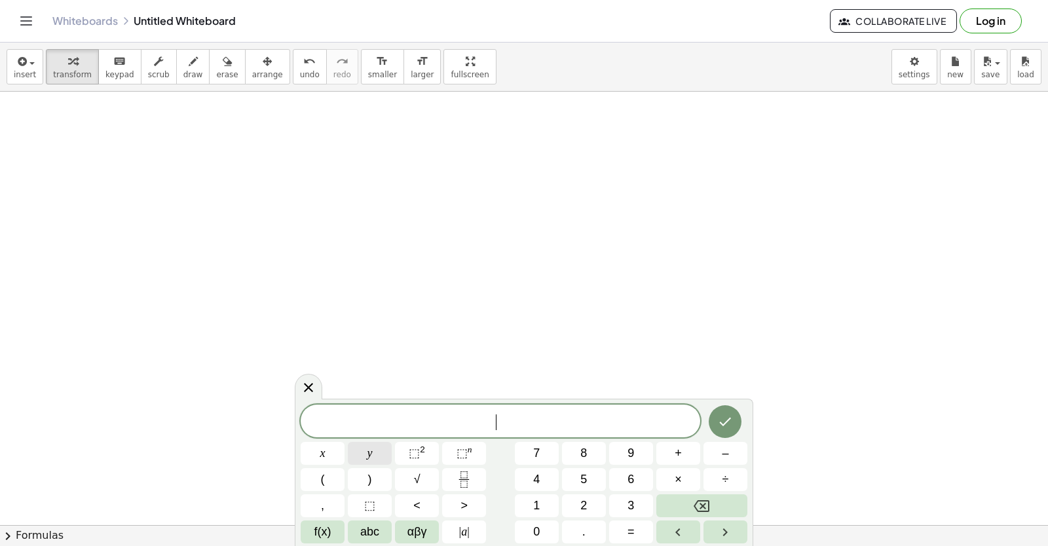
click at [371, 454] on span "y" at bounding box center [369, 454] width 5 height 18
click at [669, 450] on button "+" at bounding box center [678, 453] width 44 height 23
click at [596, 502] on button "2" at bounding box center [584, 505] width 44 height 23
click at [324, 449] on span "x" at bounding box center [322, 454] width 5 height 18
click at [613, 530] on button "=" at bounding box center [631, 532] width 44 height 23
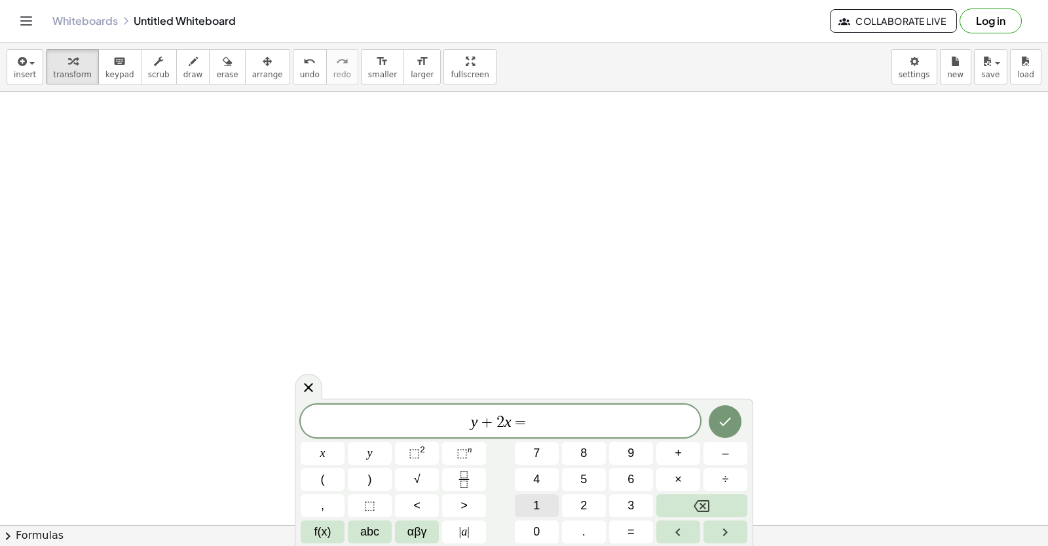
click at [538, 513] on span "1" at bounding box center [536, 506] width 7 height 18
click at [534, 534] on span "0" at bounding box center [536, 532] width 7 height 18
click at [720, 423] on icon "Done" at bounding box center [726, 422] width 12 height 9
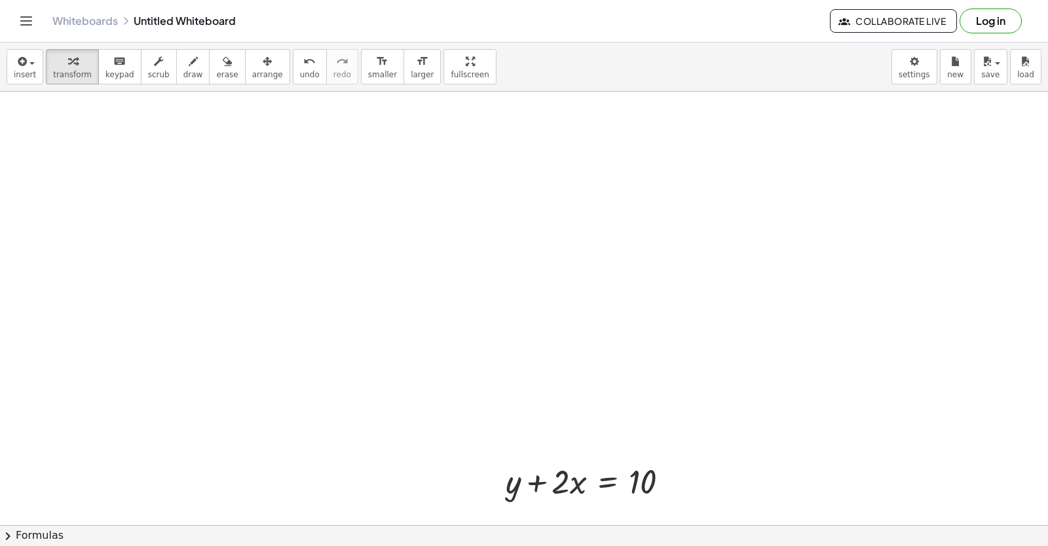
scroll to position [8514, 0]
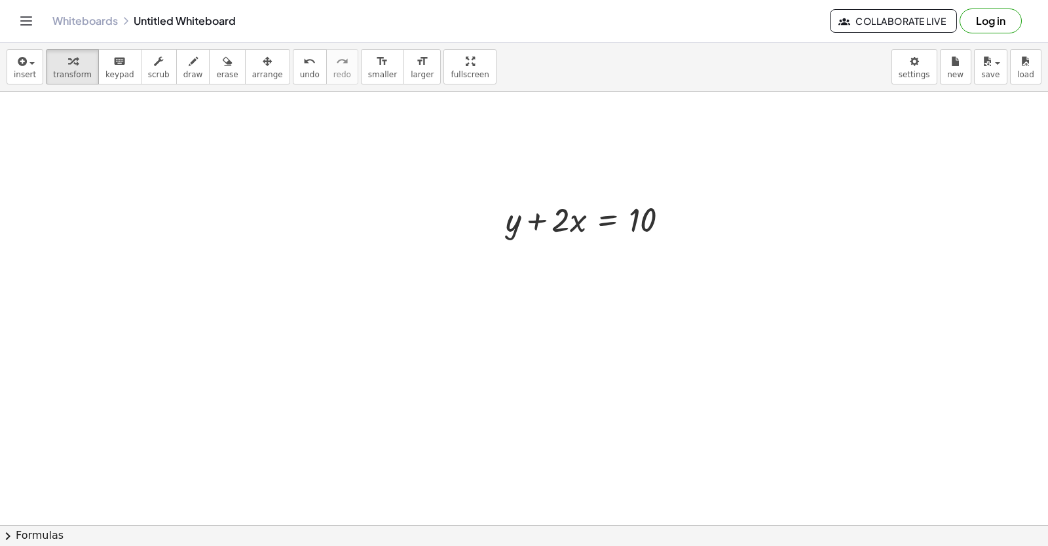
drag, startPoint x: 582, startPoint y: 248, endPoint x: 566, endPoint y: 270, distance: 27.3
drag, startPoint x: 608, startPoint y: 255, endPoint x: 561, endPoint y: 262, distance: 47.7
drag, startPoint x: 570, startPoint y: 251, endPoint x: 593, endPoint y: 233, distance: 29.4
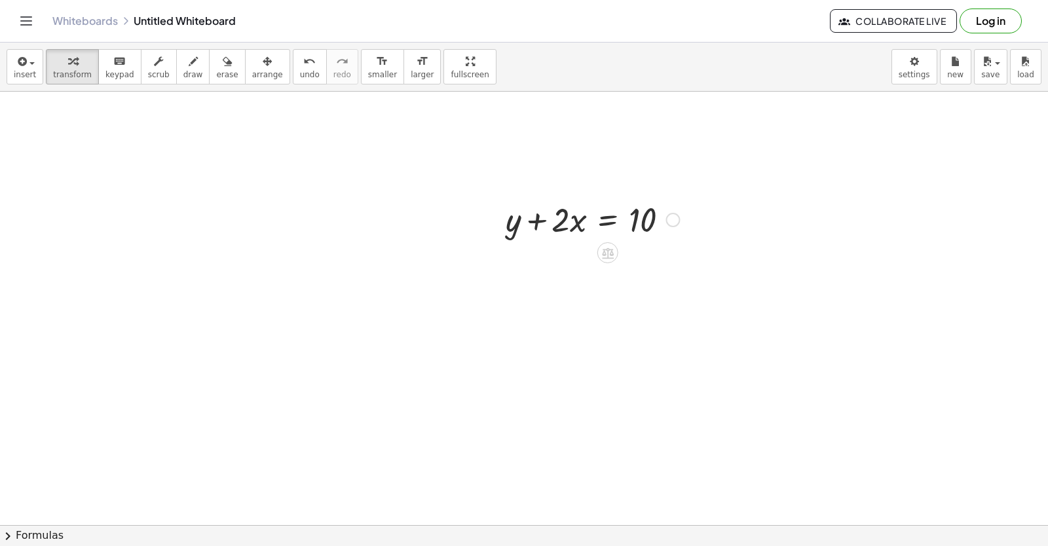
click at [671, 227] on div at bounding box center [672, 220] width 14 height 14
drag, startPoint x: 536, startPoint y: 219, endPoint x: 679, endPoint y: 215, distance: 142.8
click at [679, 215] on div at bounding box center [592, 218] width 187 height 45
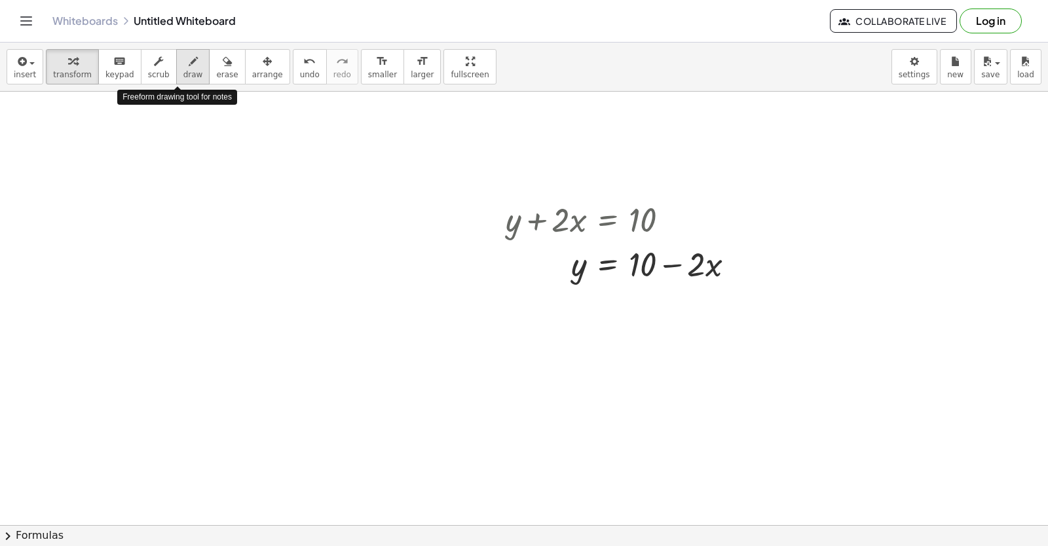
click at [186, 62] on button "draw" at bounding box center [193, 66] width 34 height 35
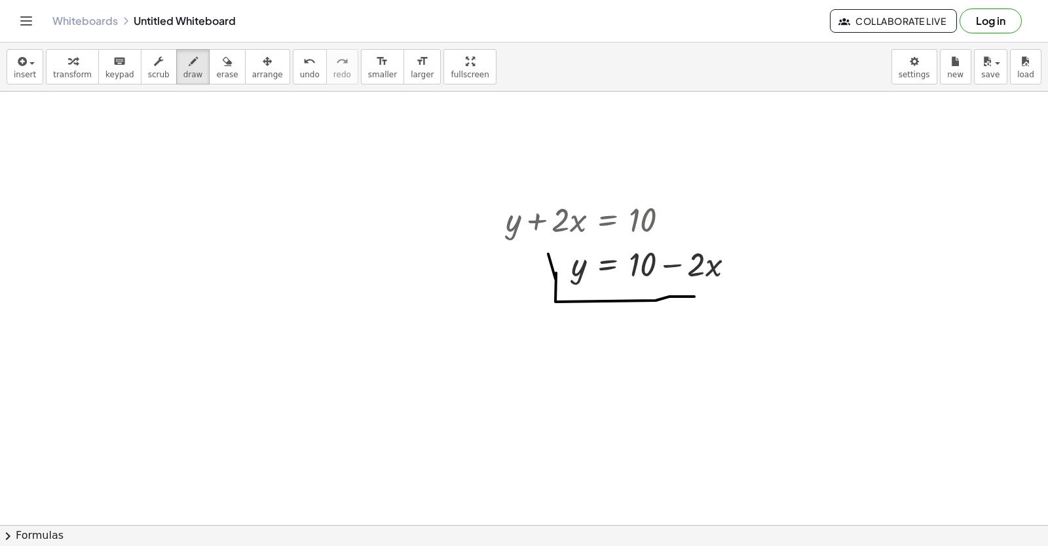
drag, startPoint x: 555, startPoint y: 279, endPoint x: 628, endPoint y: 261, distance: 75.0
drag, startPoint x: 593, startPoint y: 253, endPoint x: 572, endPoint y: 259, distance: 21.6
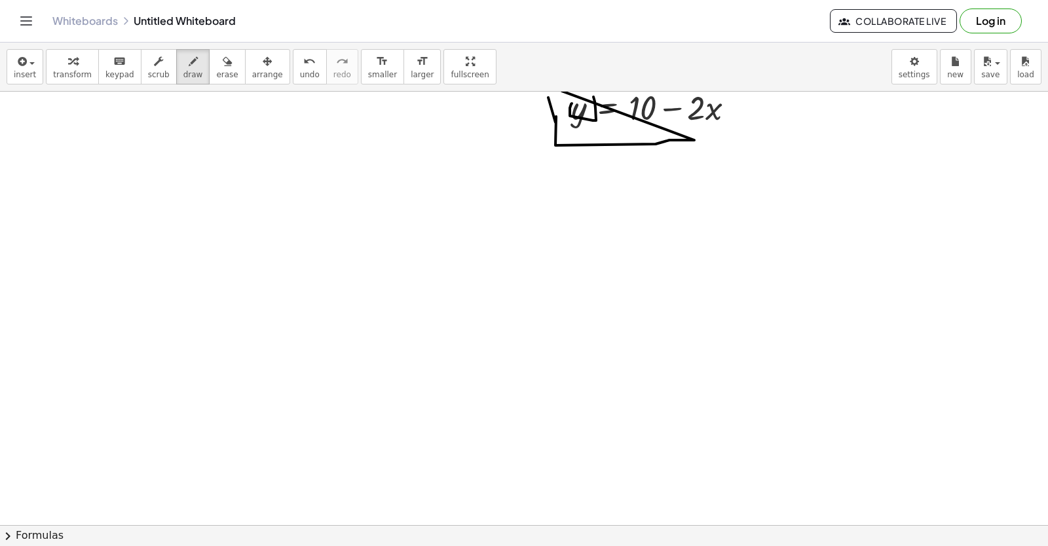
scroll to position [8802, 0]
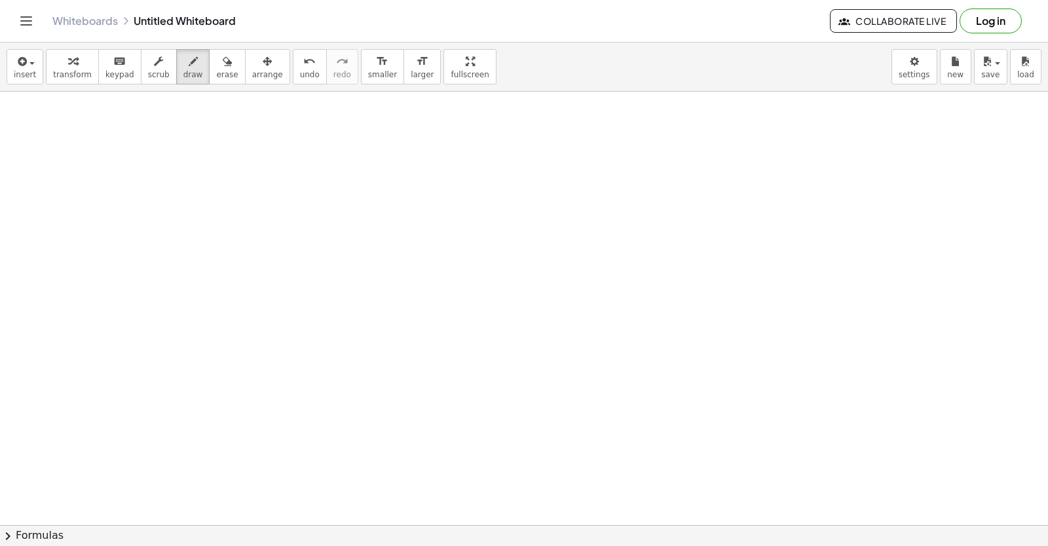
drag, startPoint x: 66, startPoint y: 61, endPoint x: 283, endPoint y: 287, distance: 313.6
click at [68, 60] on icon "button" at bounding box center [72, 62] width 9 height 16
drag, startPoint x: 316, startPoint y: 477, endPoint x: 289, endPoint y: 544, distance: 71.6
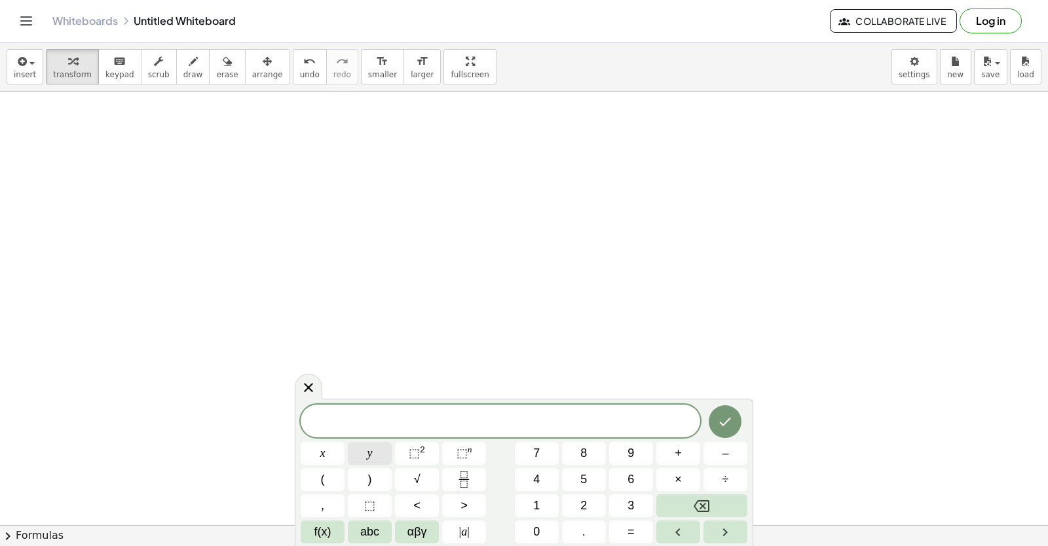
click at [380, 454] on button "y" at bounding box center [370, 453] width 44 height 23
click at [743, 456] on button "–" at bounding box center [725, 453] width 44 height 23
click at [584, 481] on span "5" at bounding box center [583, 480] width 7 height 18
click at [333, 453] on button "x" at bounding box center [323, 453] width 44 height 23
click at [645, 527] on button "=" at bounding box center [631, 532] width 44 height 23
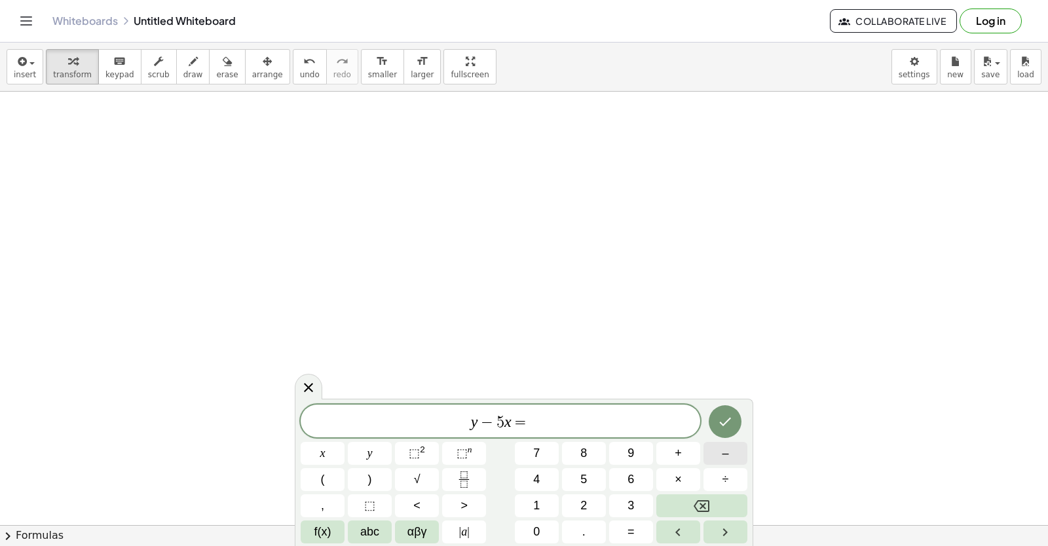
click at [726, 452] on button "–" at bounding box center [725, 453] width 44 height 23
click at [594, 498] on button "2" at bounding box center [584, 505] width 44 height 23
click at [732, 412] on button "Done" at bounding box center [725, 421] width 33 height 33
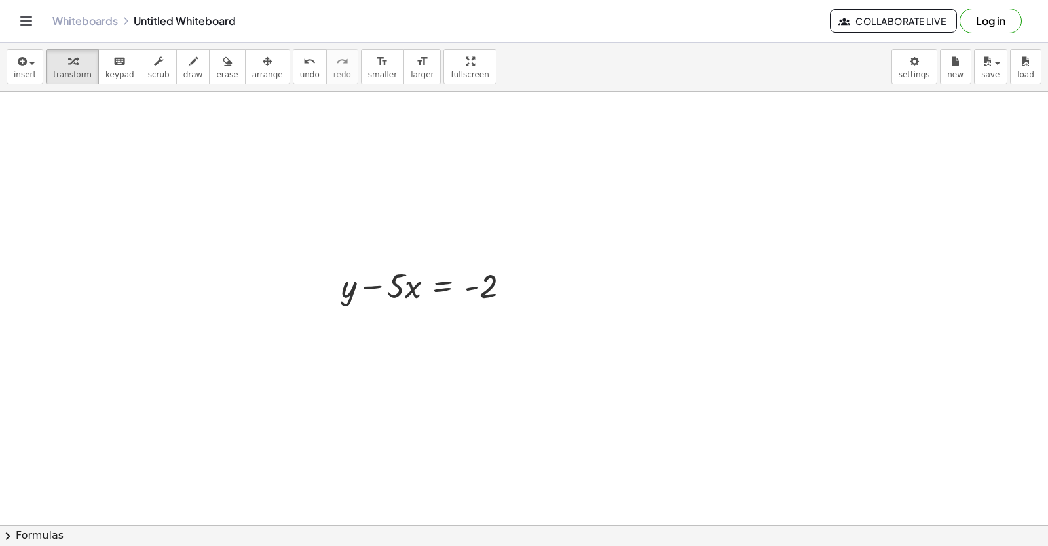
scroll to position [9104, 0]
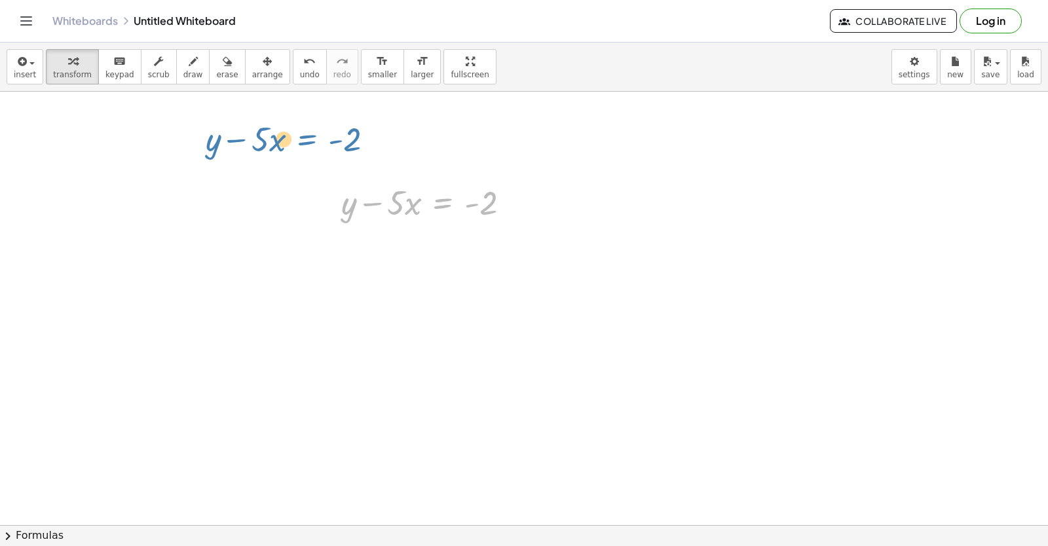
drag, startPoint x: 442, startPoint y: 191, endPoint x: 306, endPoint y: 114, distance: 155.7
drag, startPoint x: 375, startPoint y: 204, endPoint x: 530, endPoint y: 213, distance: 154.8
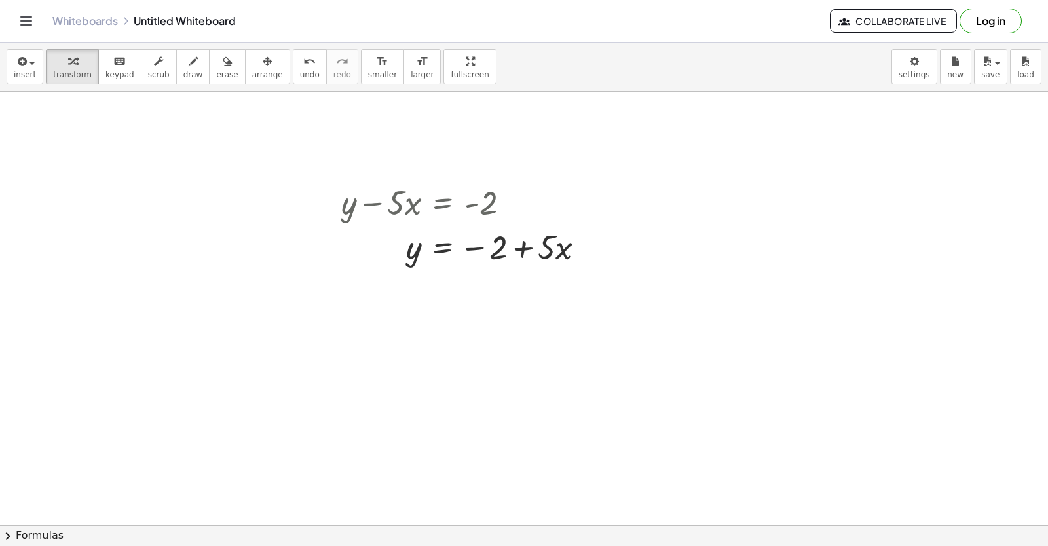
drag, startPoint x: 179, startPoint y: 75, endPoint x: 376, endPoint y: 254, distance: 266.1
click at [183, 75] on span "draw" at bounding box center [193, 74] width 20 height 9
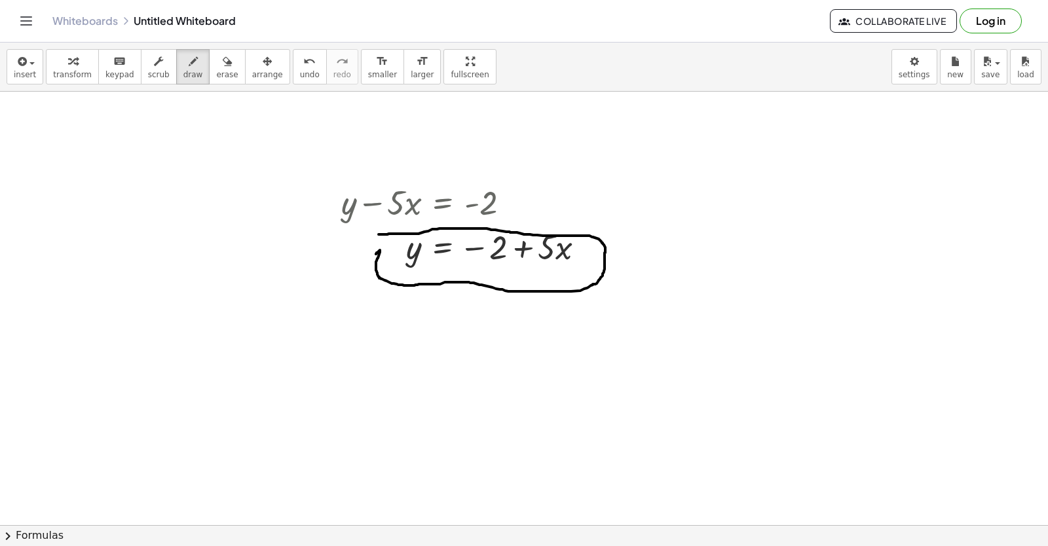
drag, startPoint x: 376, startPoint y: 254, endPoint x: 377, endPoint y: 234, distance: 19.7
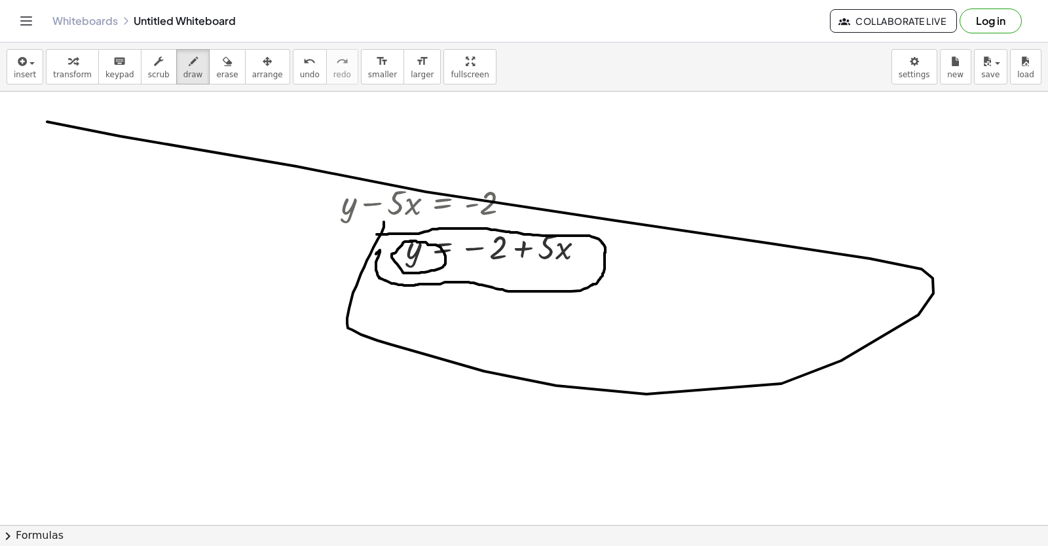
drag, startPoint x: 384, startPoint y: 222, endPoint x: 0, endPoint y: 62, distance: 415.7
click at [81, 61] on div "button" at bounding box center [72, 61] width 39 height 16
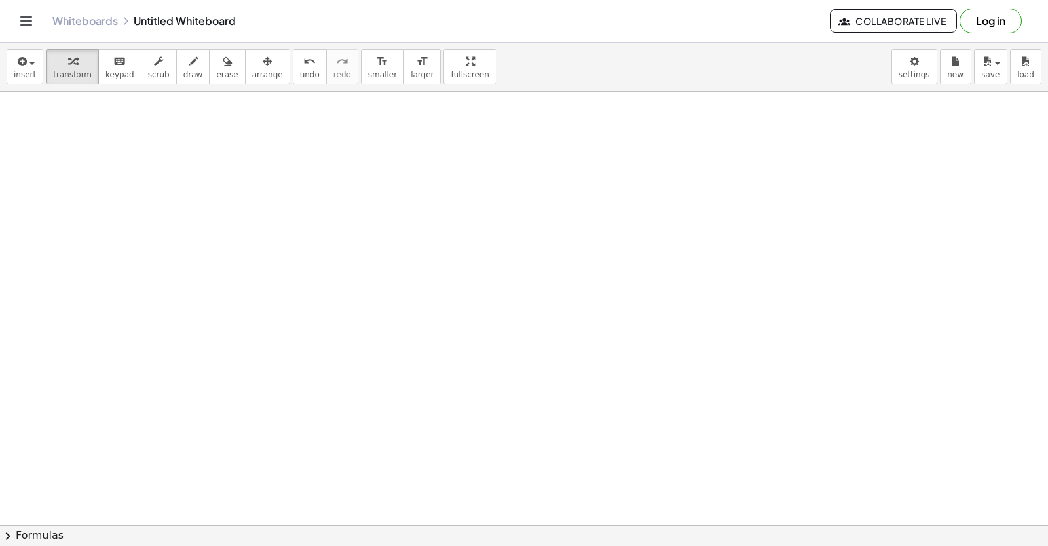
scroll to position [9538, 0]
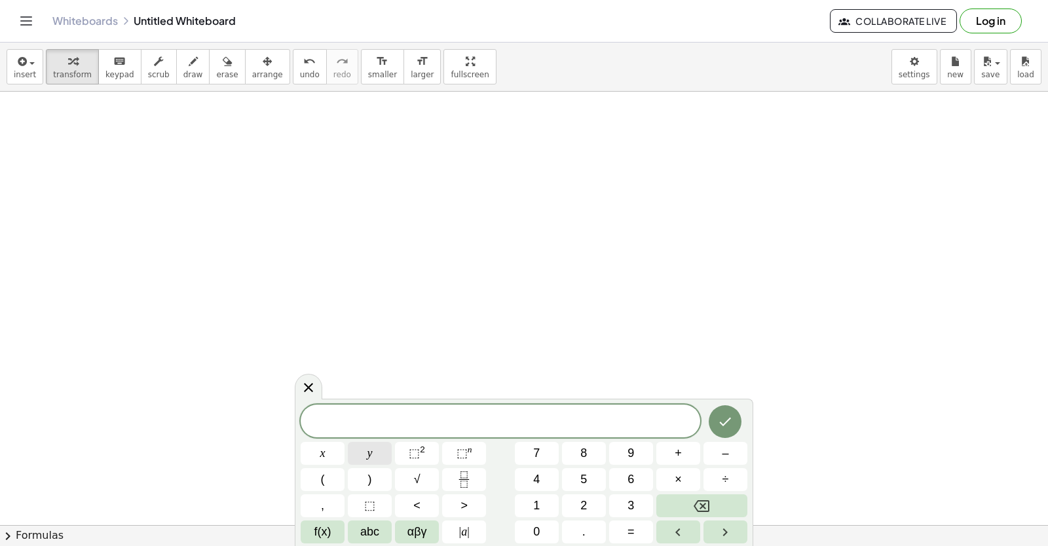
click at [364, 454] on button "y" at bounding box center [370, 453] width 44 height 23
click at [676, 502] on button "Backspace" at bounding box center [701, 505] width 91 height 23
click at [614, 502] on button "3" at bounding box center [631, 505] width 44 height 23
click at [364, 452] on button "y" at bounding box center [370, 453] width 44 height 23
click at [676, 447] on span "+" at bounding box center [678, 454] width 7 height 18
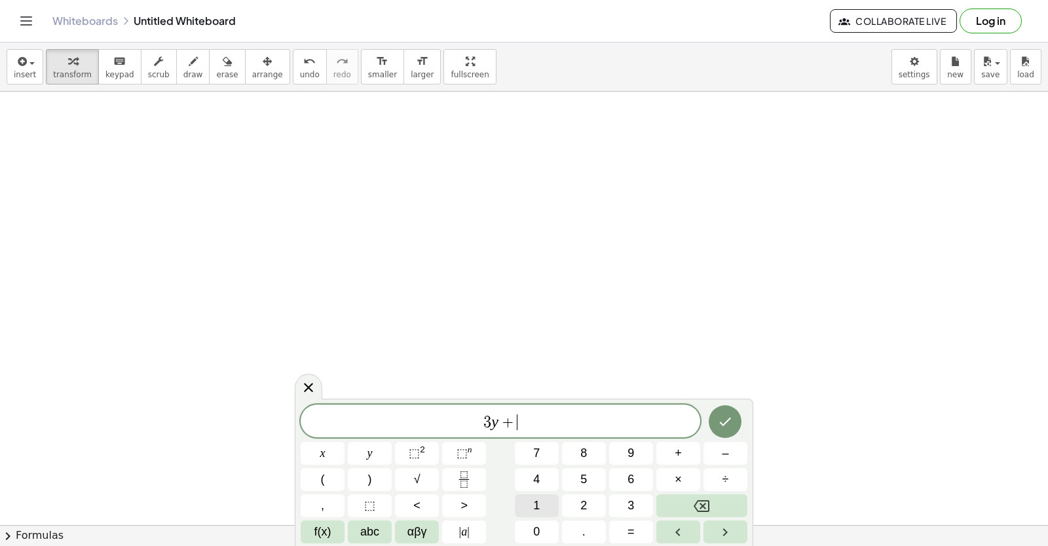
click at [551, 504] on button "1" at bounding box center [537, 505] width 44 height 23
click at [583, 510] on span "2" at bounding box center [583, 506] width 7 height 18
click at [333, 462] on button "x" at bounding box center [323, 453] width 44 height 23
click at [629, 536] on button "=" at bounding box center [631, 532] width 44 height 23
click at [530, 500] on button "1" at bounding box center [537, 505] width 44 height 23
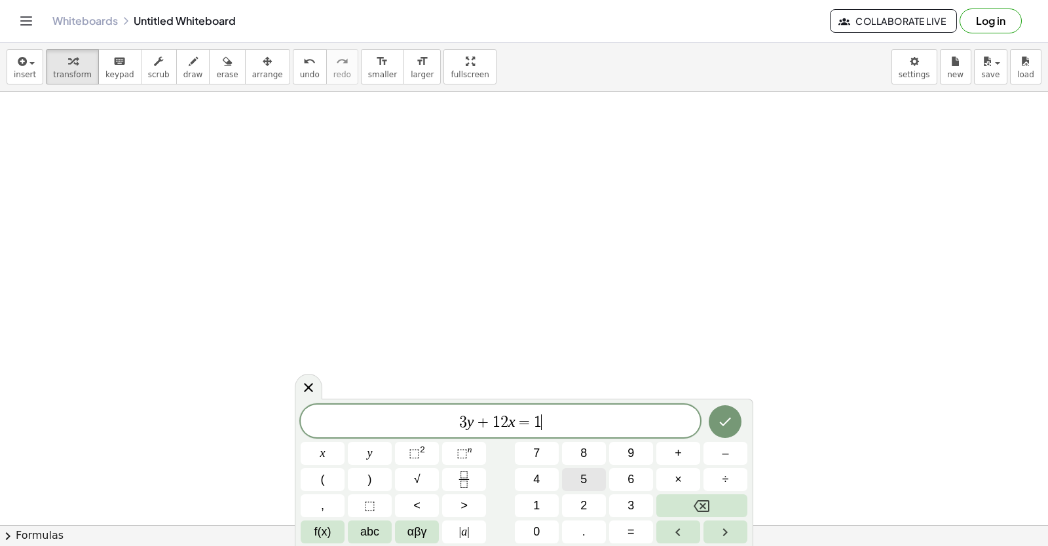
click at [572, 487] on button "5" at bounding box center [584, 479] width 44 height 23
click at [702, 424] on div "3 y + 1 2 x = 1 5 x y ⬚ 2 ⬚ n 7 8 9 + – ( ) √ 4 5 6 × ÷ , ⬚ < > 1 2 3 f(x) abc …" at bounding box center [524, 474] width 447 height 139
click at [709, 425] on button "Done" at bounding box center [725, 421] width 33 height 33
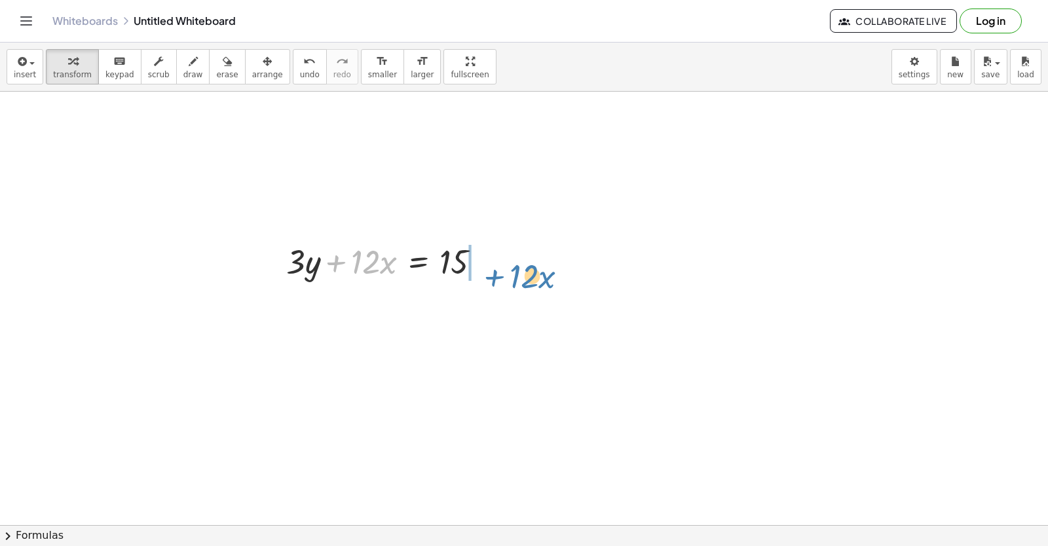
drag, startPoint x: 341, startPoint y: 267, endPoint x: 500, endPoint y: 280, distance: 159.0
click at [500, 280] on div "+ · 12 · x + · 3 · y + · 12 · x = 15" at bounding box center [384, 260] width 234 height 51
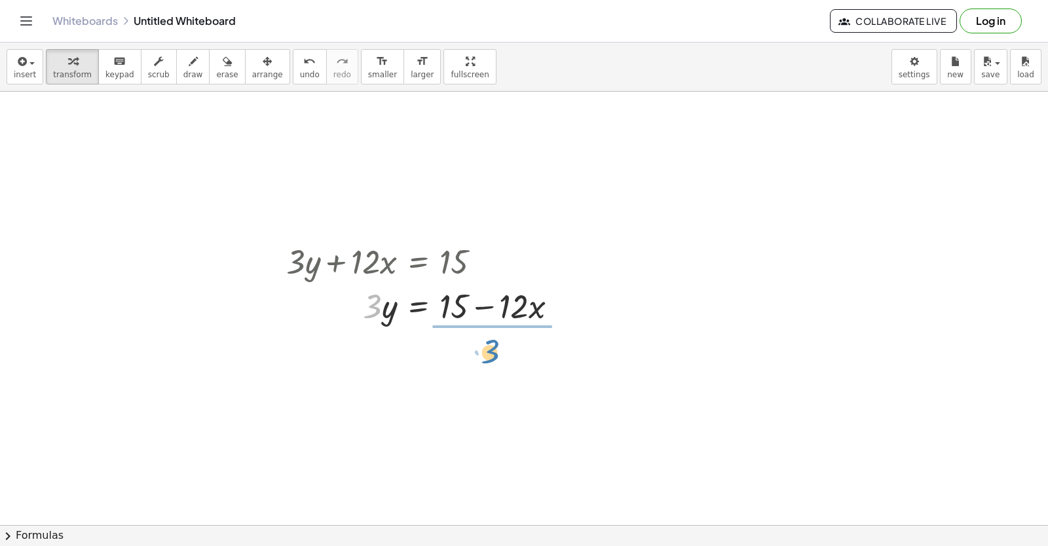
drag, startPoint x: 371, startPoint y: 317, endPoint x: 436, endPoint y: 197, distance: 136.3
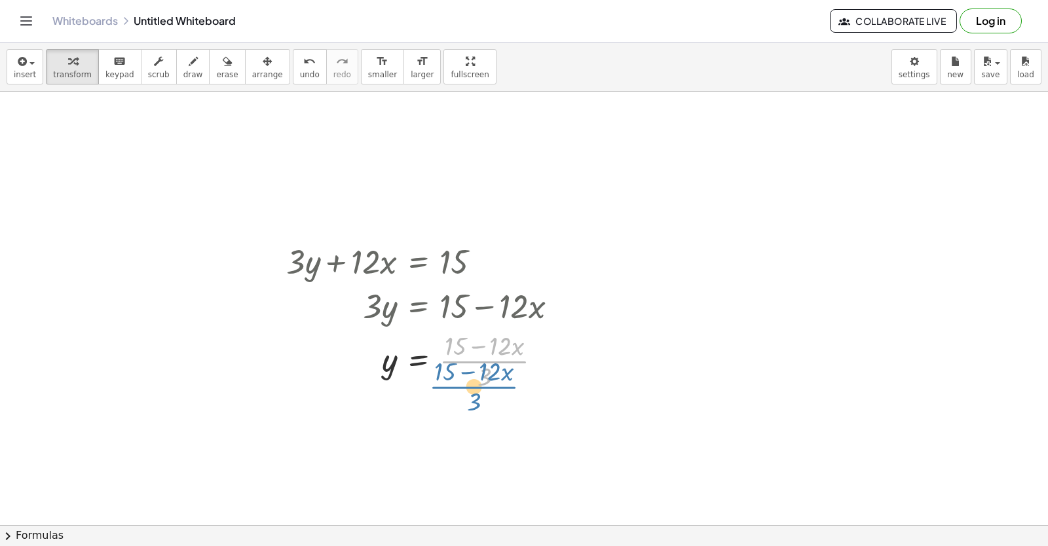
drag, startPoint x: 483, startPoint y: 371, endPoint x: 474, endPoint y: 395, distance: 25.7
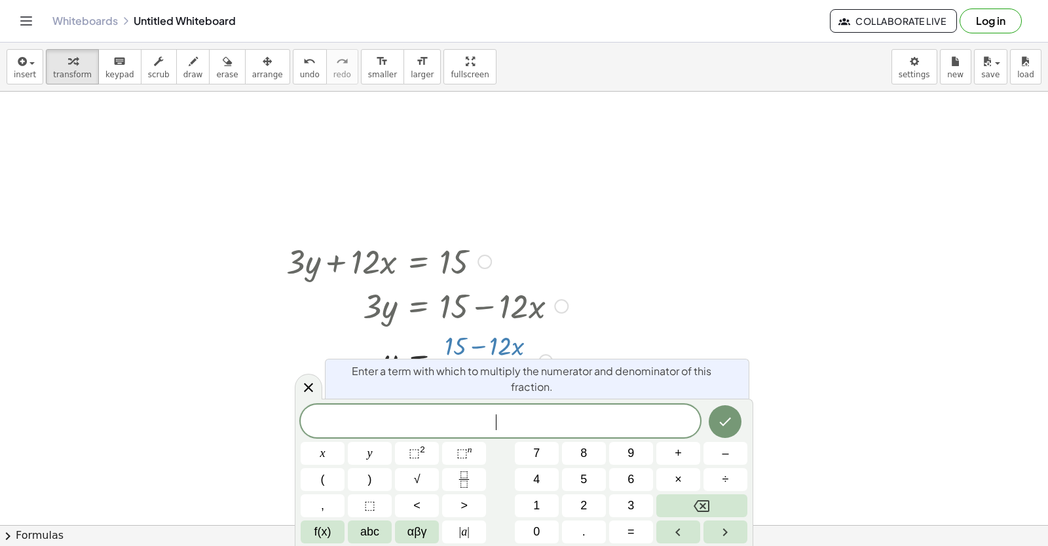
drag, startPoint x: 487, startPoint y: 378, endPoint x: 487, endPoint y: 390, distance: 11.8
click at [487, 390] on body "Graspable Math Activities Get Started Activity Bank Assigned Work Classes White…" at bounding box center [524, 273] width 1048 height 546
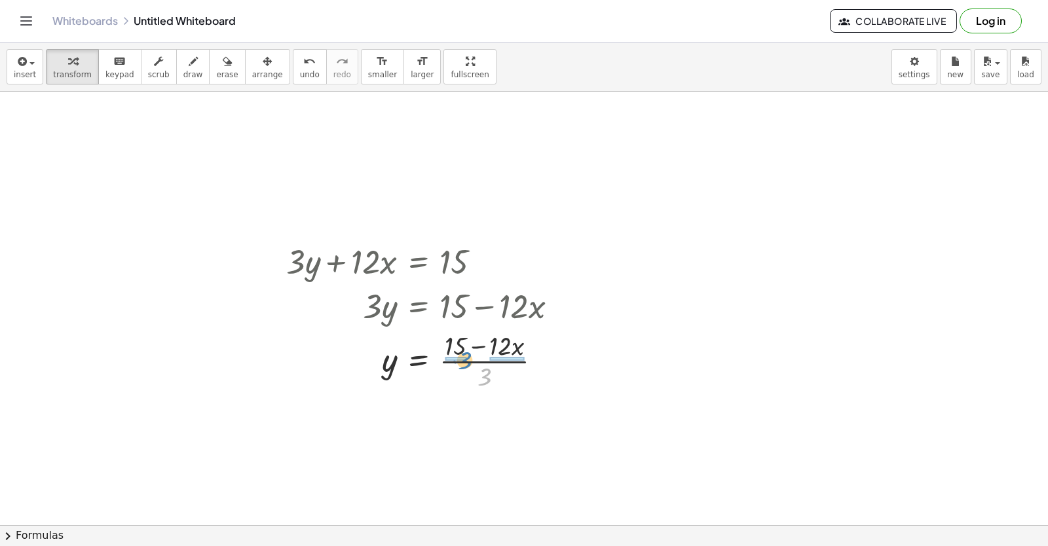
drag, startPoint x: 487, startPoint y: 377, endPoint x: 474, endPoint y: 360, distance: 21.5
click at [470, 360] on div at bounding box center [427, 359] width 295 height 65
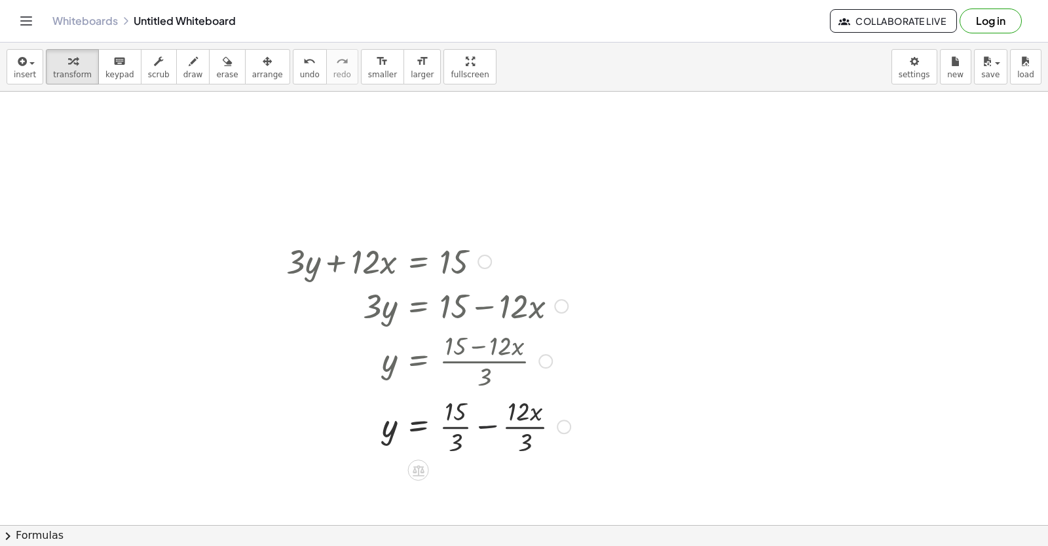
click at [481, 425] on div at bounding box center [428, 425] width 297 height 65
click at [481, 429] on div at bounding box center [427, 425] width 295 height 65
click at [478, 413] on div at bounding box center [427, 425] width 295 height 65
drag, startPoint x: 481, startPoint y: 440, endPoint x: 470, endPoint y: 424, distance: 19.3
click at [470, 424] on div at bounding box center [427, 425] width 295 height 65
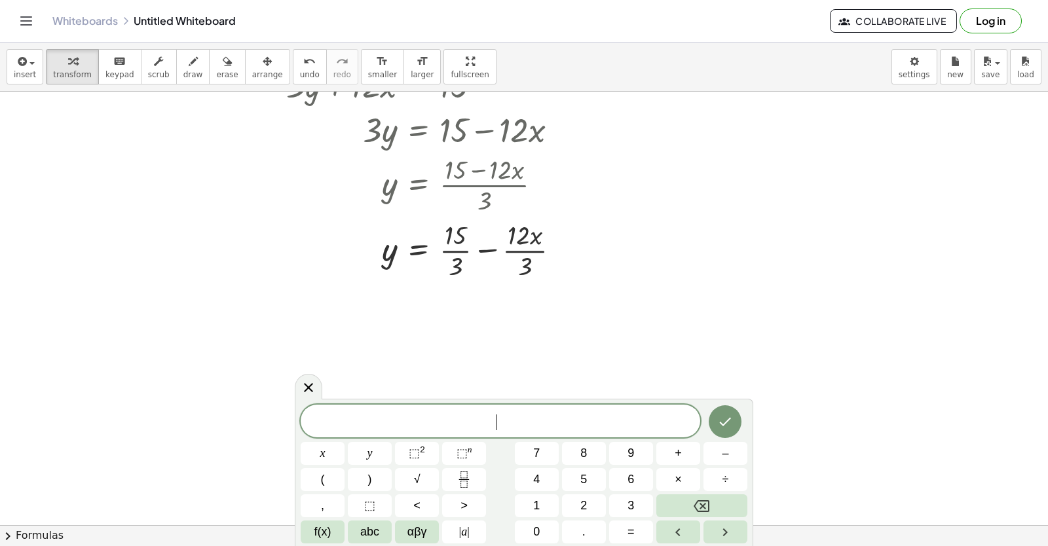
scroll to position [9734, 0]
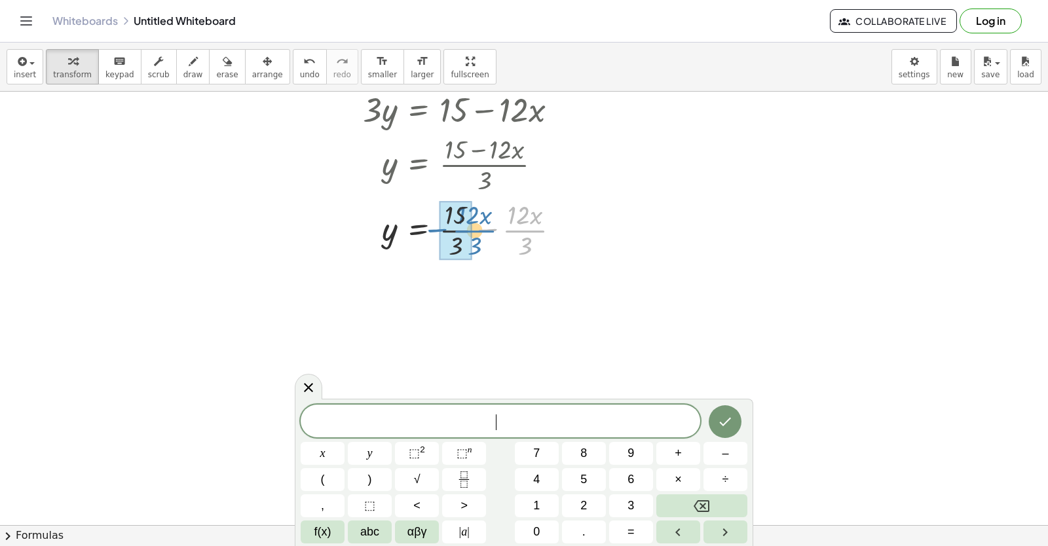
drag, startPoint x: 530, startPoint y: 223, endPoint x: 460, endPoint y: 227, distance: 70.1
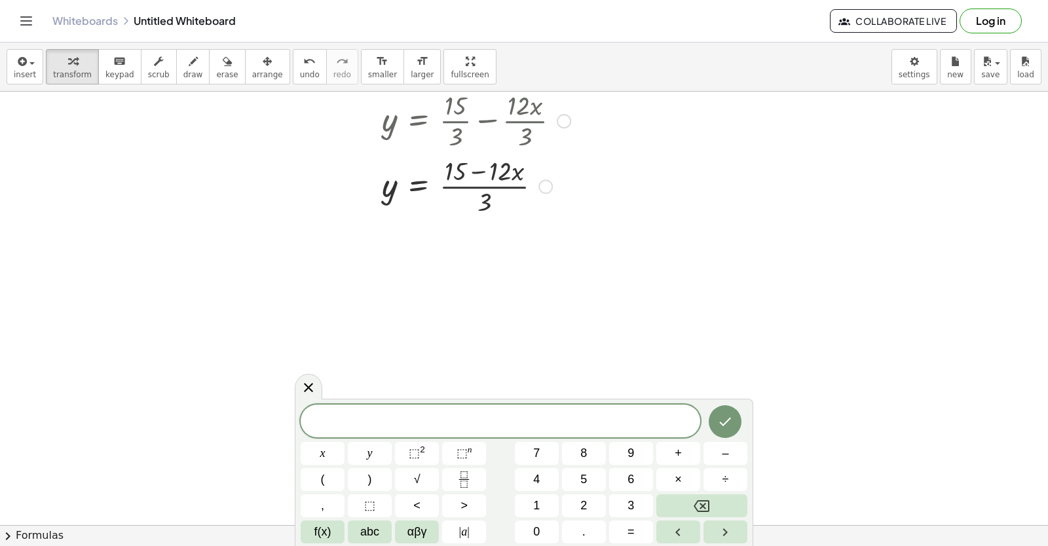
scroll to position [9865, 0]
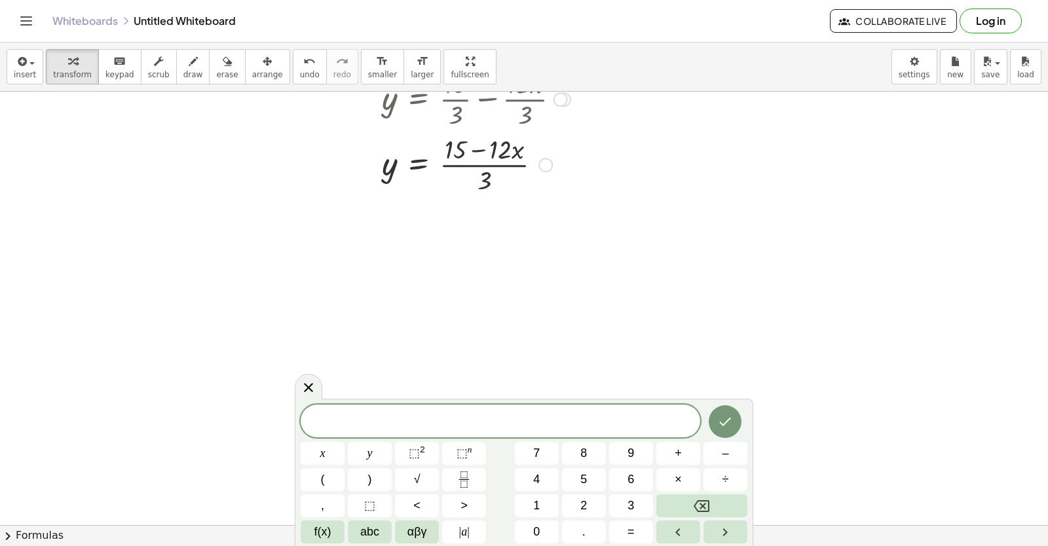
drag, startPoint x: 489, startPoint y: 181, endPoint x: 556, endPoint y: 248, distance: 94.9
click at [475, 190] on div at bounding box center [428, 163] width 297 height 65
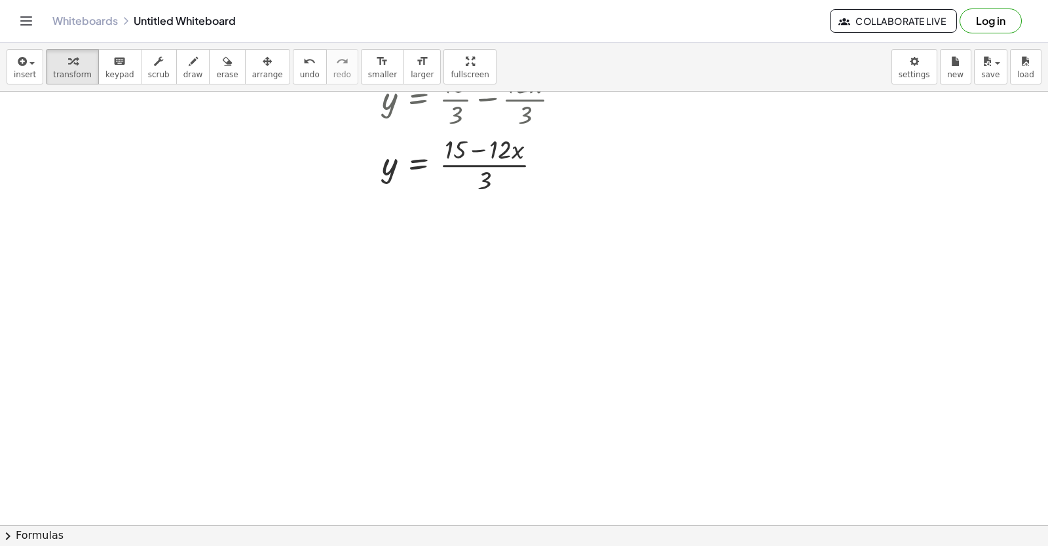
scroll to position [9971, 0]
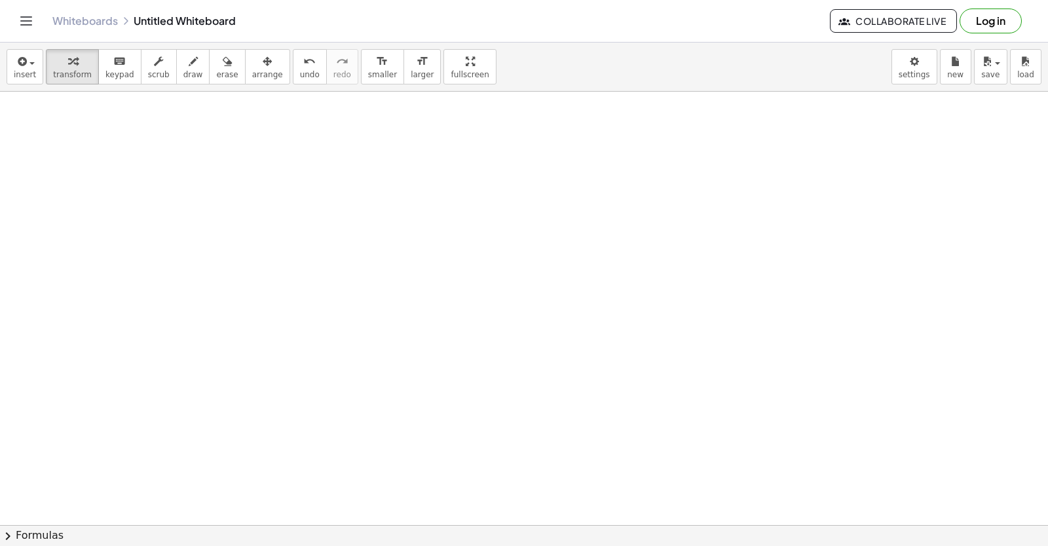
drag, startPoint x: 554, startPoint y: 223, endPoint x: 576, endPoint y: 268, distance: 50.4
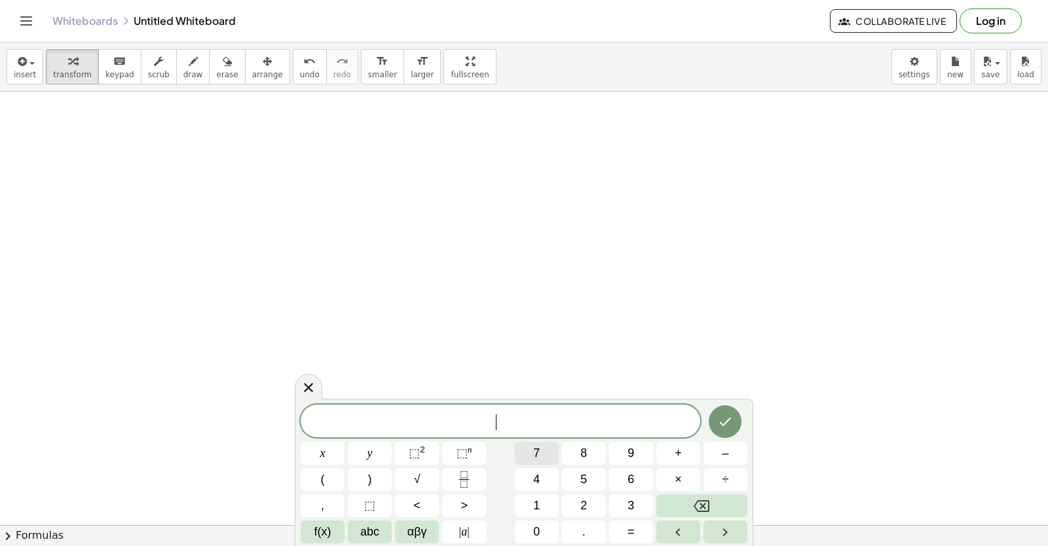
click at [502, 449] on div "​ x y ⬚ 2 ⬚ n 7 8 9 + – ( ) √ 4 5 6 × ÷ , ⬚ < > 1 2 3 f(x) abc αβγ | a | 0 . =" at bounding box center [524, 474] width 447 height 139
click at [370, 455] on span "y" at bounding box center [369, 454] width 5 height 18
click at [708, 496] on button "Backspace" at bounding box center [701, 505] width 91 height 23
click at [549, 455] on button "7" at bounding box center [537, 453] width 44 height 23
click at [377, 455] on button "y" at bounding box center [370, 453] width 44 height 23
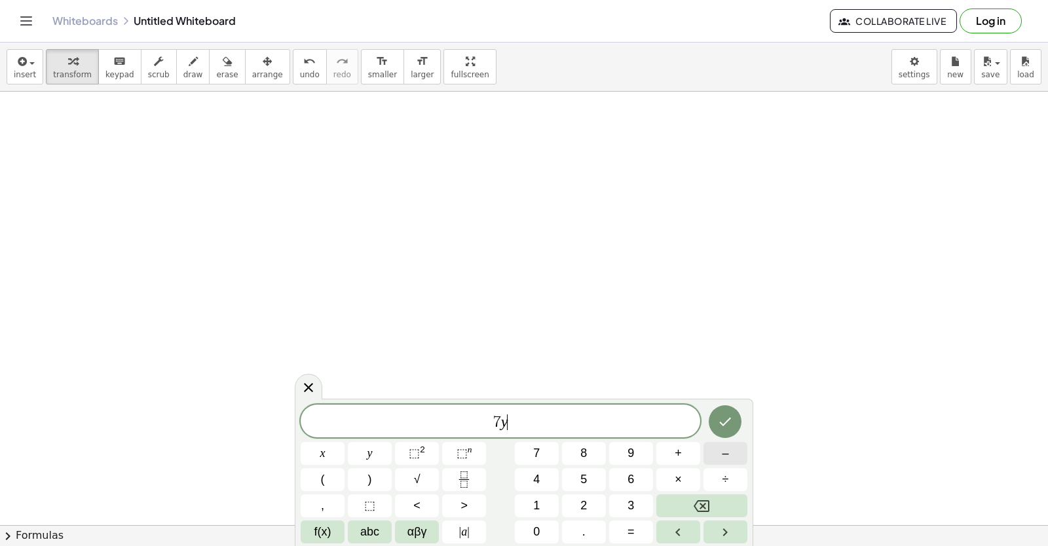
click at [717, 453] on button "–" at bounding box center [725, 453] width 44 height 23
click at [578, 505] on button "2" at bounding box center [584, 505] width 44 height 23
click at [533, 498] on span "1" at bounding box center [536, 506] width 7 height 18
click at [329, 446] on button "x" at bounding box center [323, 453] width 44 height 23
click at [615, 532] on button "=" at bounding box center [631, 532] width 44 height 23
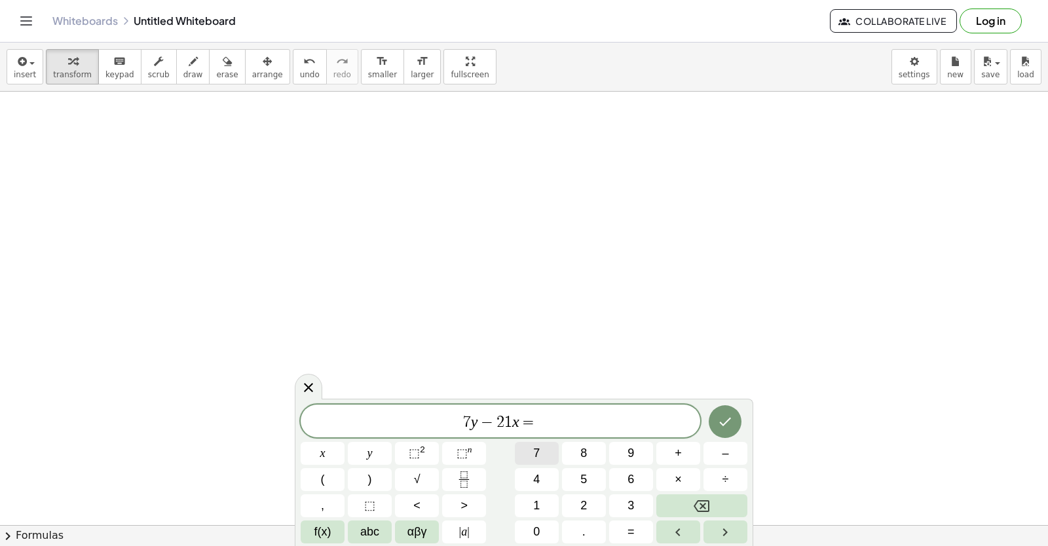
click at [547, 460] on button "7" at bounding box center [537, 453] width 44 height 23
click at [718, 413] on button "Done" at bounding box center [725, 421] width 33 height 33
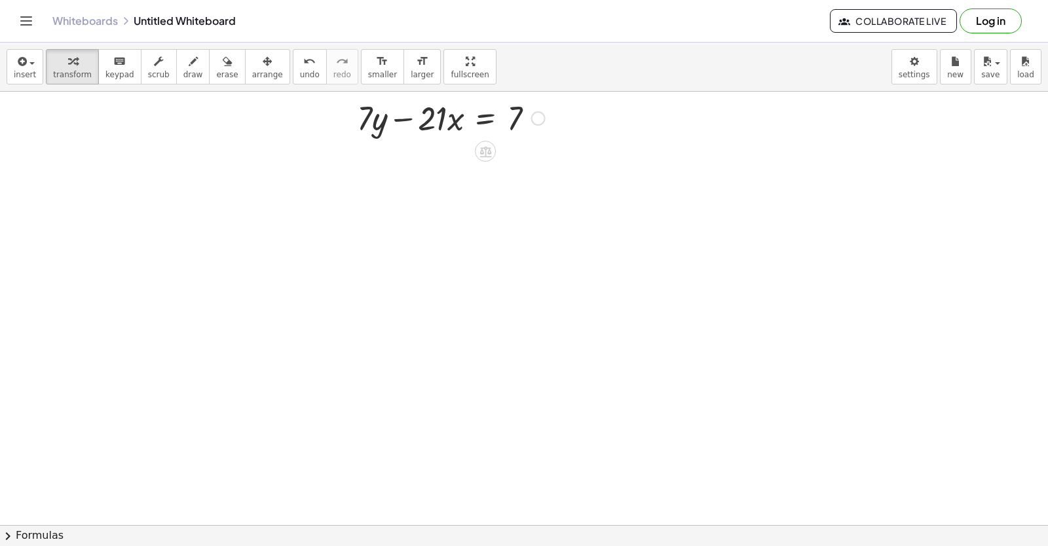
scroll to position [10364, 0]
drag, startPoint x: 407, startPoint y: 108, endPoint x: 539, endPoint y: 109, distance: 132.3
click at [539, 109] on div at bounding box center [450, 111] width 201 height 45
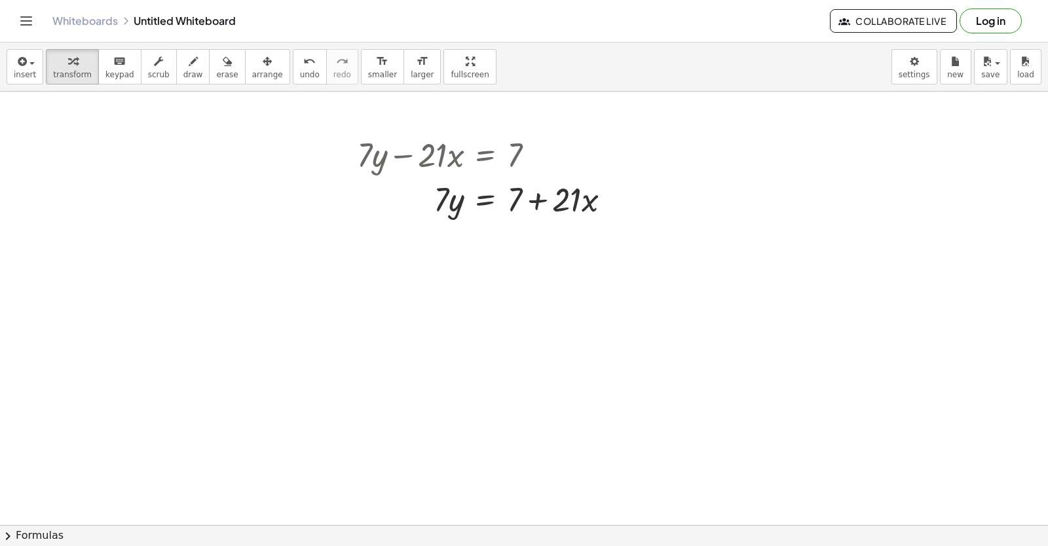
scroll to position [10299, 0]
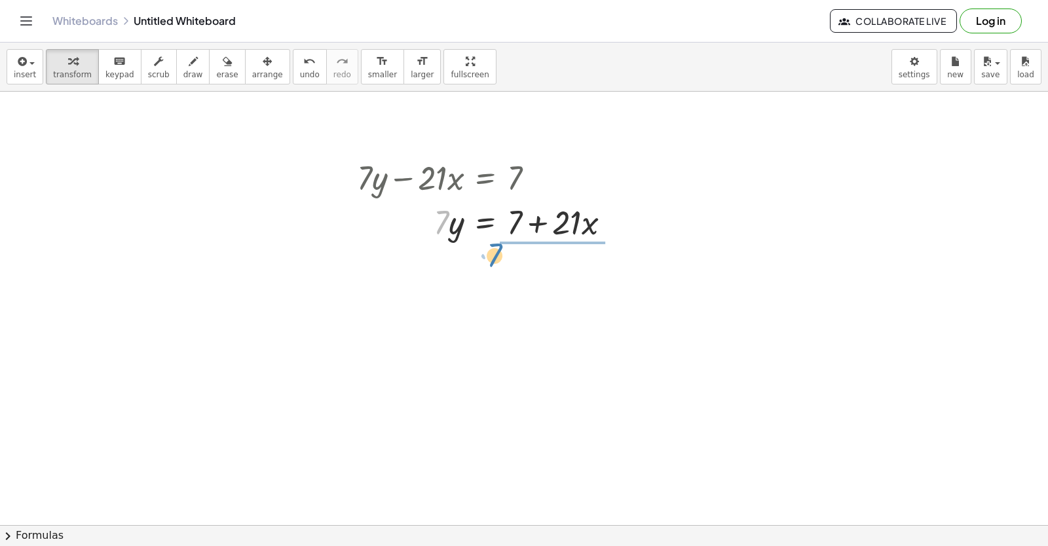
drag, startPoint x: 443, startPoint y: 225, endPoint x: 495, endPoint y: 259, distance: 62.8
drag, startPoint x: 551, startPoint y: 291, endPoint x: 538, endPoint y: 274, distance: 21.1
click at [538, 274] on div at bounding box center [489, 276] width 278 height 65
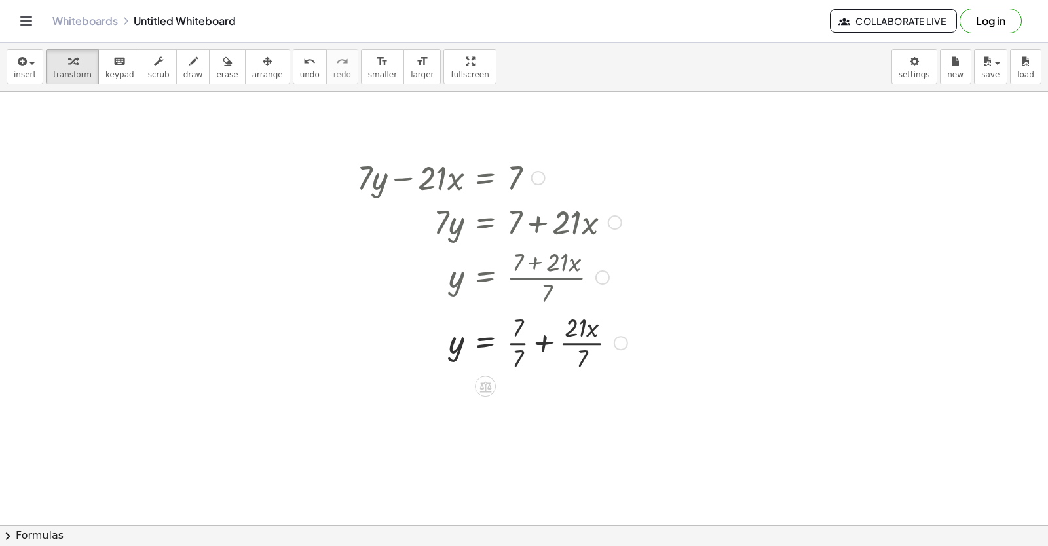
drag, startPoint x: 517, startPoint y: 343, endPoint x: 508, endPoint y: 343, distance: 8.5
click at [516, 343] on div at bounding box center [492, 341] width 284 height 65
click at [558, 408] on div at bounding box center [492, 407] width 284 height 65
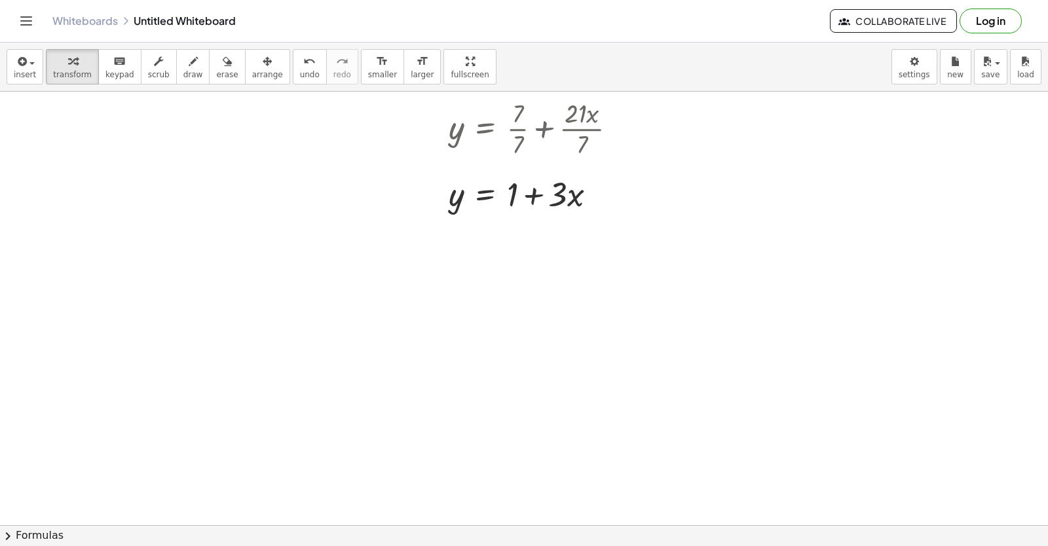
scroll to position [10536, 0]
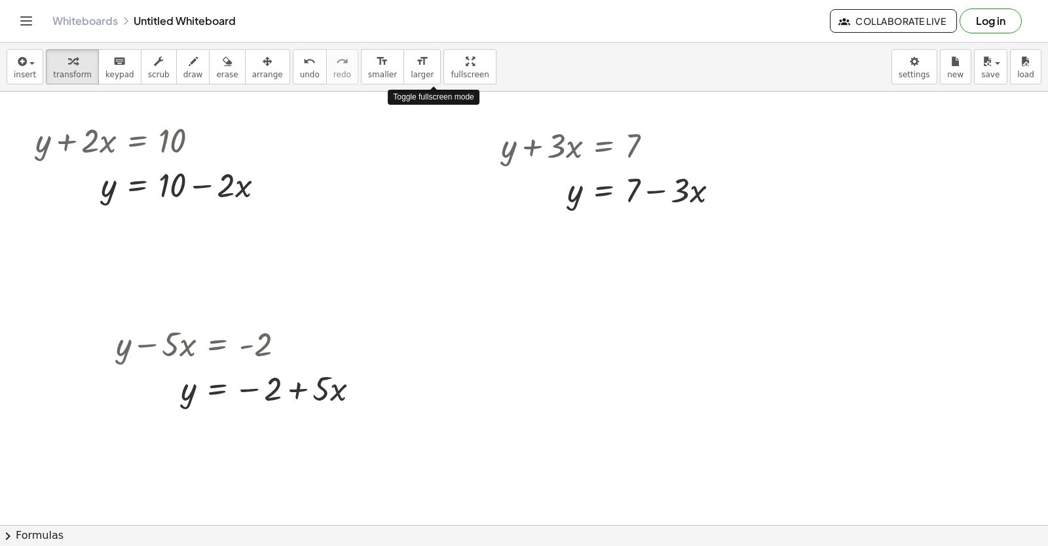
scroll to position [10536, 0]
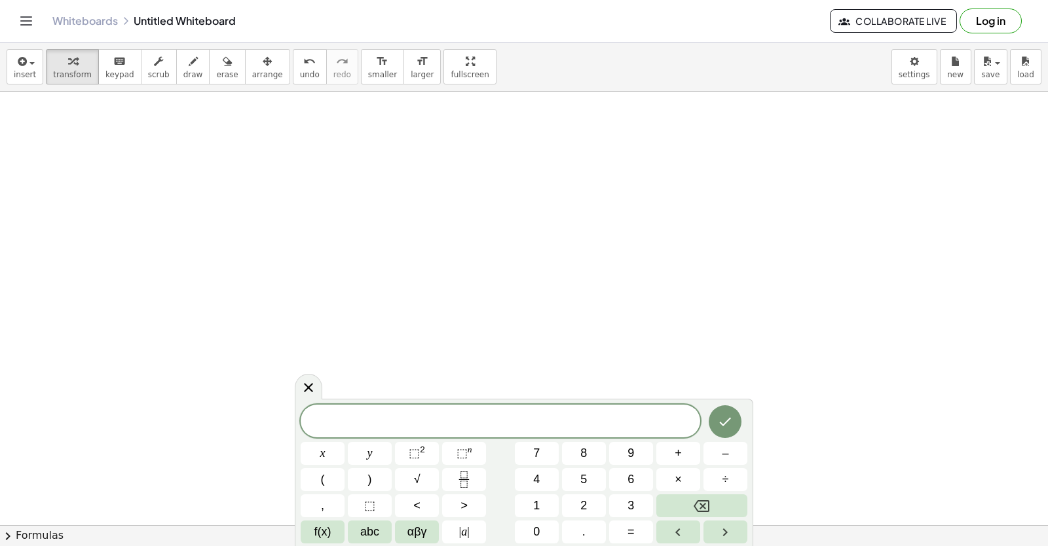
drag, startPoint x: 531, startPoint y: 249, endPoint x: 284, endPoint y: 472, distance: 332.5
click at [312, 463] on body "Graspable Math Activities Get Started Activity Bank Assigned Work Classes White…" at bounding box center [524, 273] width 1048 height 546
click at [590, 499] on button "2" at bounding box center [584, 505] width 44 height 23
click at [380, 455] on button "y" at bounding box center [370, 453] width 44 height 23
click at [665, 458] on button "+" at bounding box center [678, 453] width 44 height 23
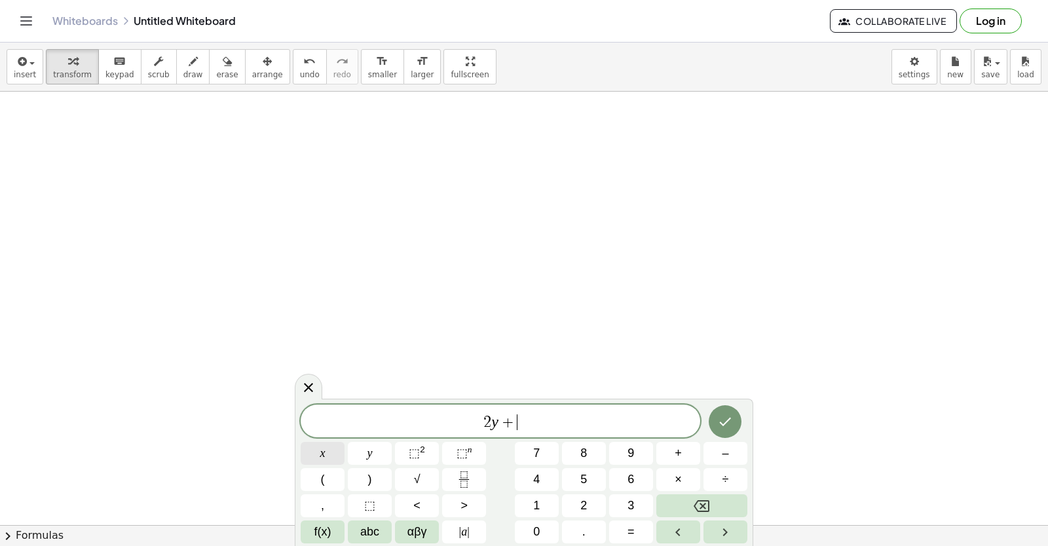
click at [339, 456] on button "x" at bounding box center [323, 453] width 44 height 23
click at [641, 534] on button "=" at bounding box center [631, 532] width 44 height 23
click at [545, 507] on button "1" at bounding box center [537, 505] width 44 height 23
click at [538, 523] on button "0" at bounding box center [537, 532] width 44 height 23
click at [730, 428] on icon "Done" at bounding box center [725, 422] width 16 height 16
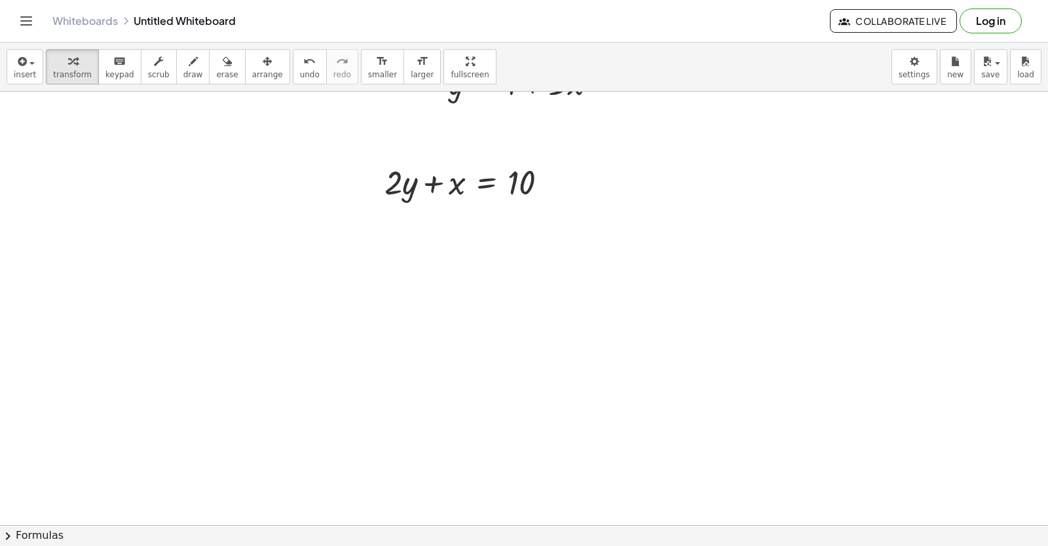
scroll to position [10601, 0]
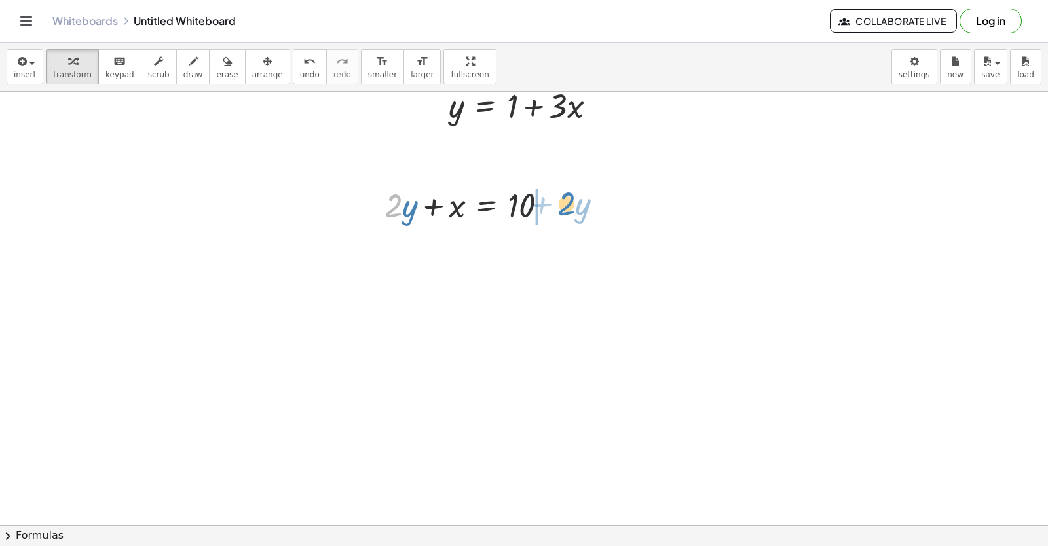
drag, startPoint x: 398, startPoint y: 215, endPoint x: 572, endPoint y: 213, distance: 173.6
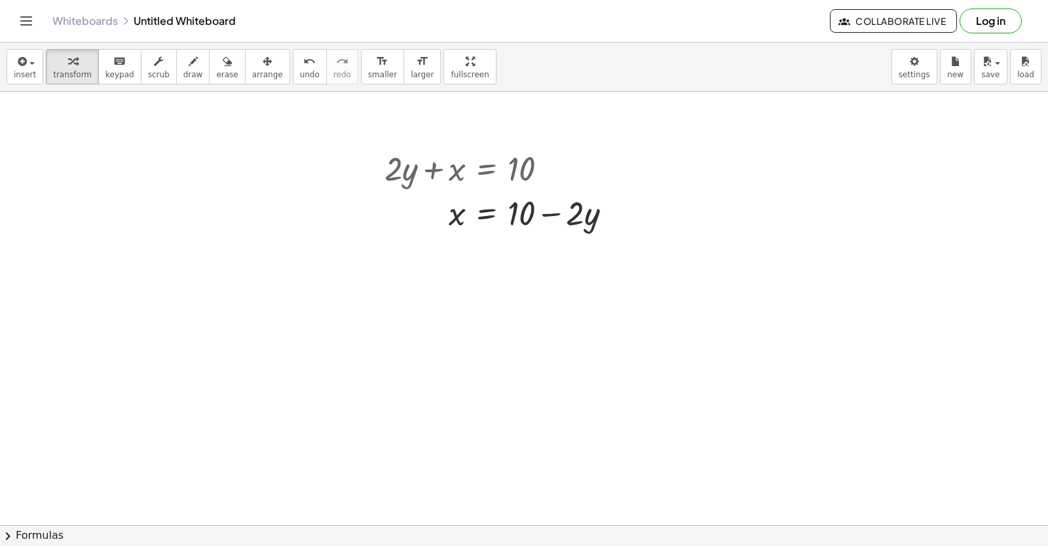
scroll to position [10667, 0]
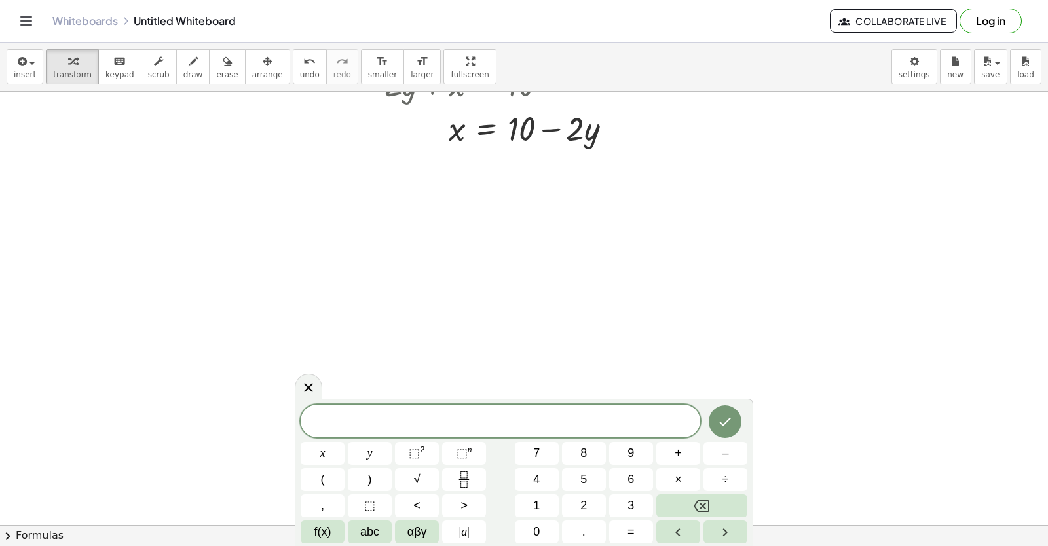
scroll to position [10732, 0]
click at [700, 477] on div "​ x y ⬚ 2 ⬚ n 7 8 9 + – ( ) √ 4 5 6 × ÷ , ⬚ < > 1 2 3 f(x) abc αβγ | a | 0 . =" at bounding box center [524, 474] width 447 height 139
click at [580, 473] on button "5" at bounding box center [584, 479] width 44 height 23
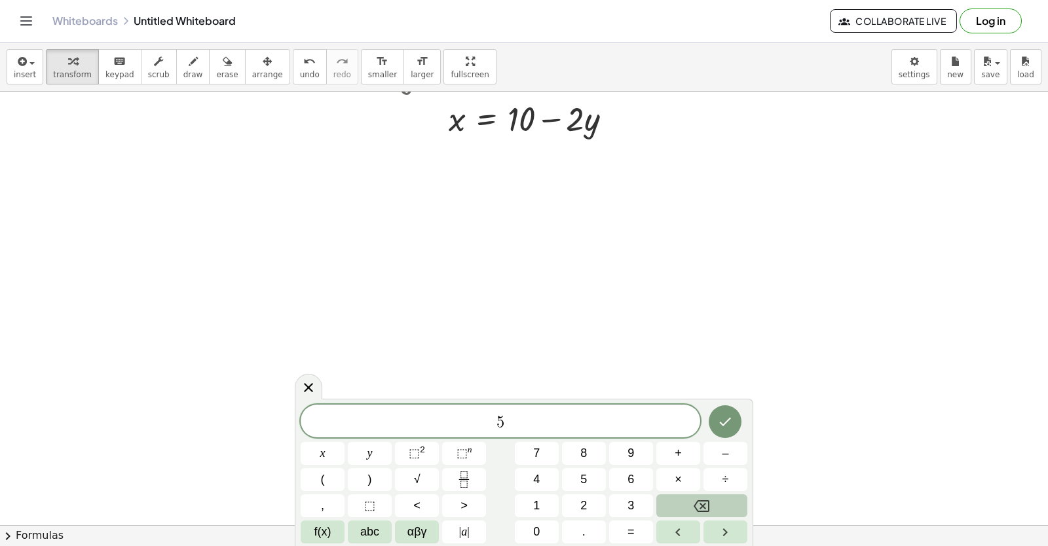
click at [686, 504] on button "Backspace" at bounding box center [701, 505] width 91 height 23
click at [722, 451] on button "–" at bounding box center [725, 453] width 44 height 23
click at [584, 478] on span "5" at bounding box center [583, 480] width 7 height 18
click at [361, 443] on button "y" at bounding box center [370, 453] width 44 height 23
click at [678, 456] on button "+" at bounding box center [678, 453] width 44 height 23
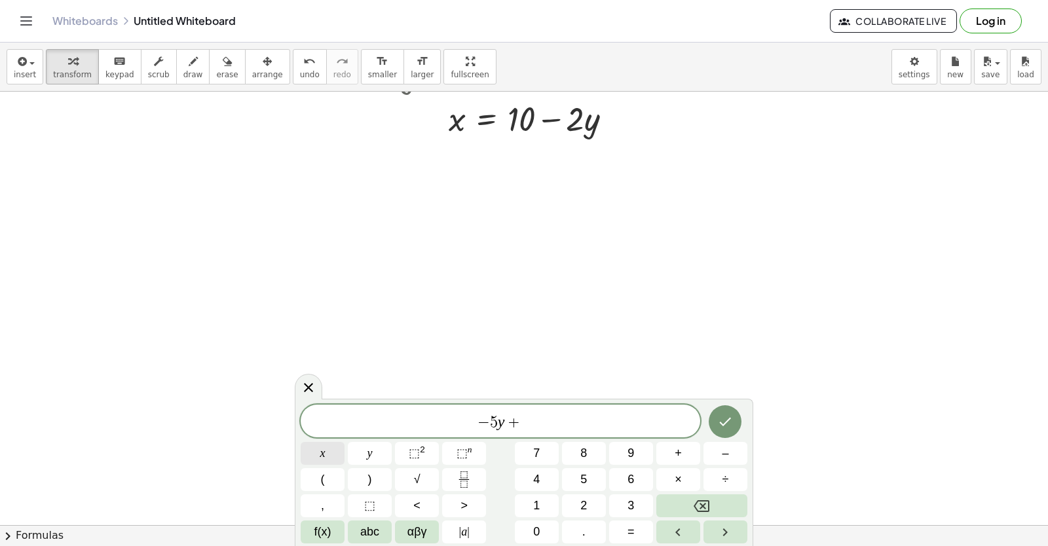
click at [324, 456] on span "x" at bounding box center [322, 454] width 5 height 18
click at [640, 530] on button "=" at bounding box center [631, 532] width 44 height 23
click at [597, 505] on button "2" at bounding box center [584, 505] width 44 height 23
click at [344, 442] on div at bounding box center [323, 453] width 44 height 23
click at [728, 406] on button "Done" at bounding box center [725, 421] width 33 height 33
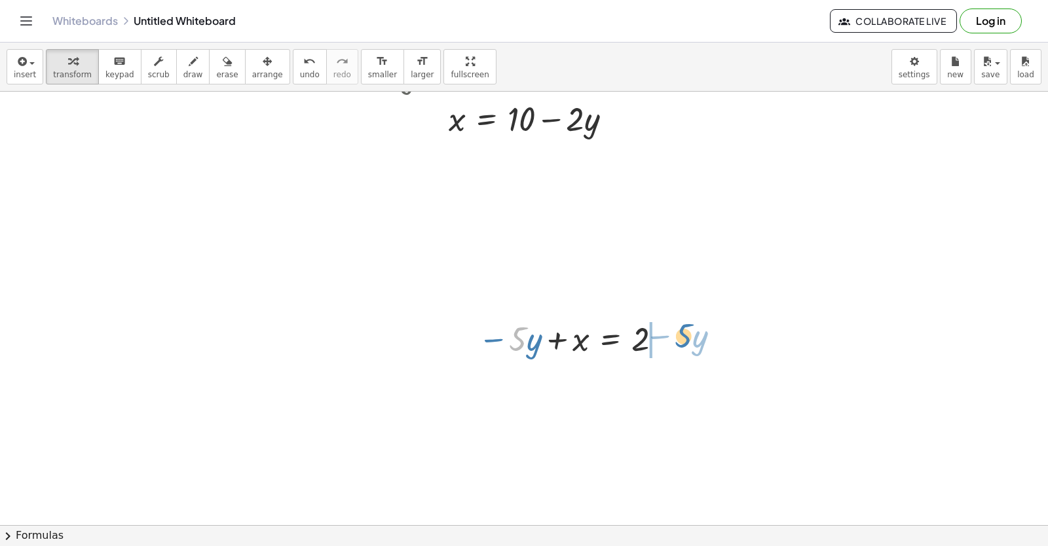
drag, startPoint x: 521, startPoint y: 329, endPoint x: 688, endPoint y: 325, distance: 166.4
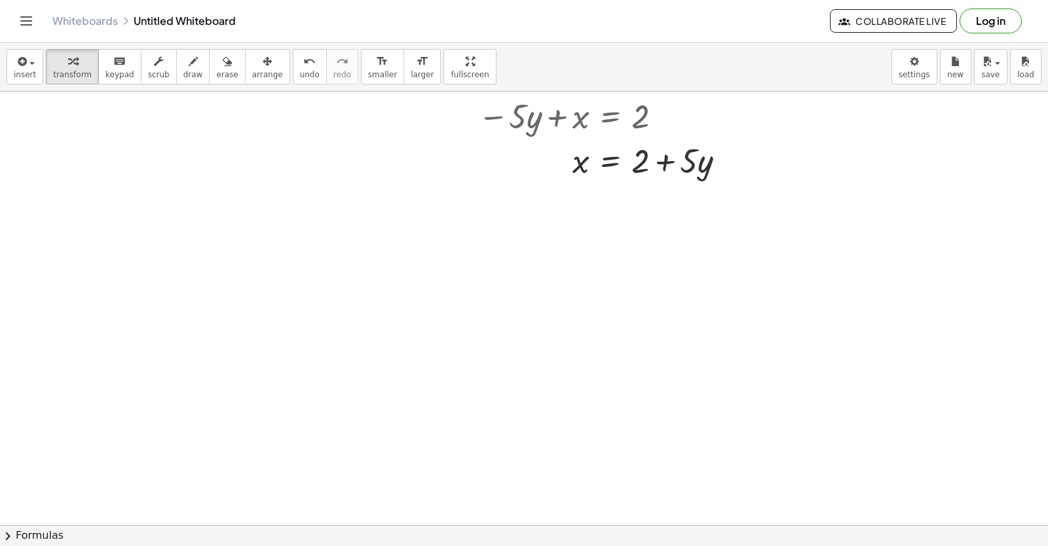
scroll to position [10969, 0]
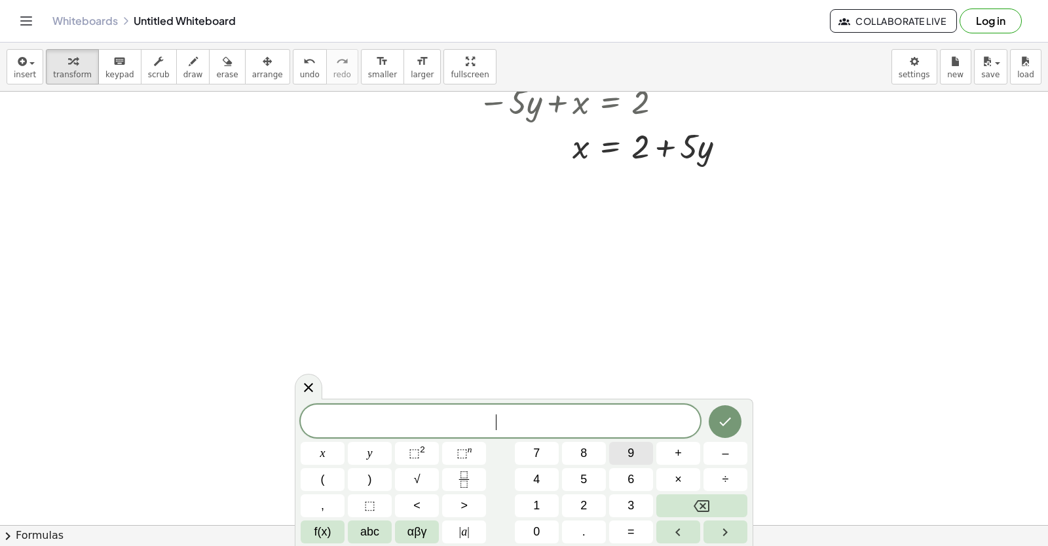
click at [635, 464] on button "9" at bounding box center [631, 453] width 44 height 23
click at [379, 456] on button "y" at bounding box center [370, 453] width 44 height 23
click at [678, 461] on span "+" at bounding box center [678, 454] width 7 height 18
click at [640, 502] on button "3" at bounding box center [631, 505] width 44 height 23
click at [335, 453] on button "x" at bounding box center [323, 453] width 44 height 23
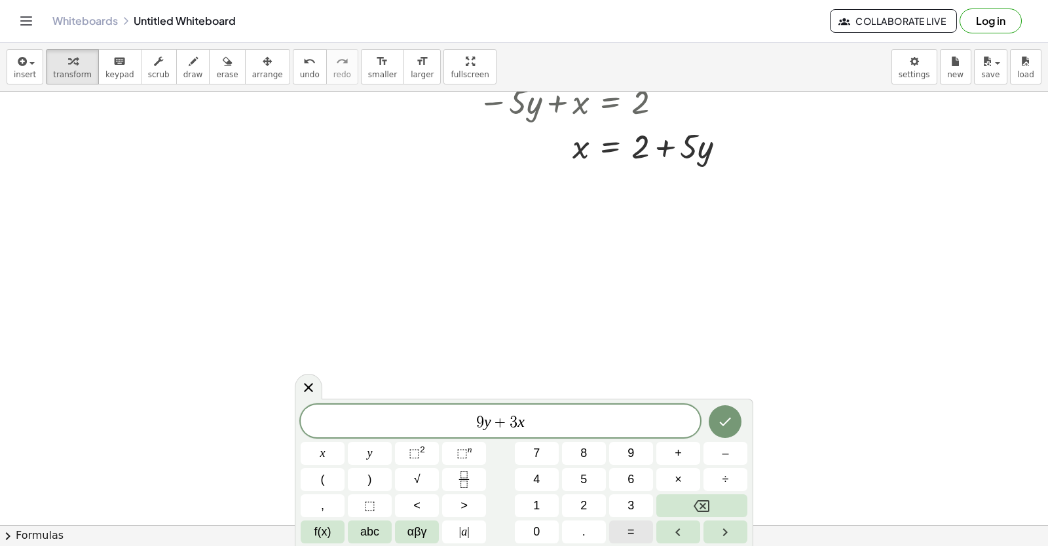
click at [615, 526] on button "=" at bounding box center [631, 532] width 44 height 23
click at [524, 508] on button "1" at bounding box center [537, 505] width 44 height 23
click at [589, 481] on button "5" at bounding box center [584, 479] width 44 height 23
click at [726, 422] on icon "Done" at bounding box center [726, 422] width 12 height 9
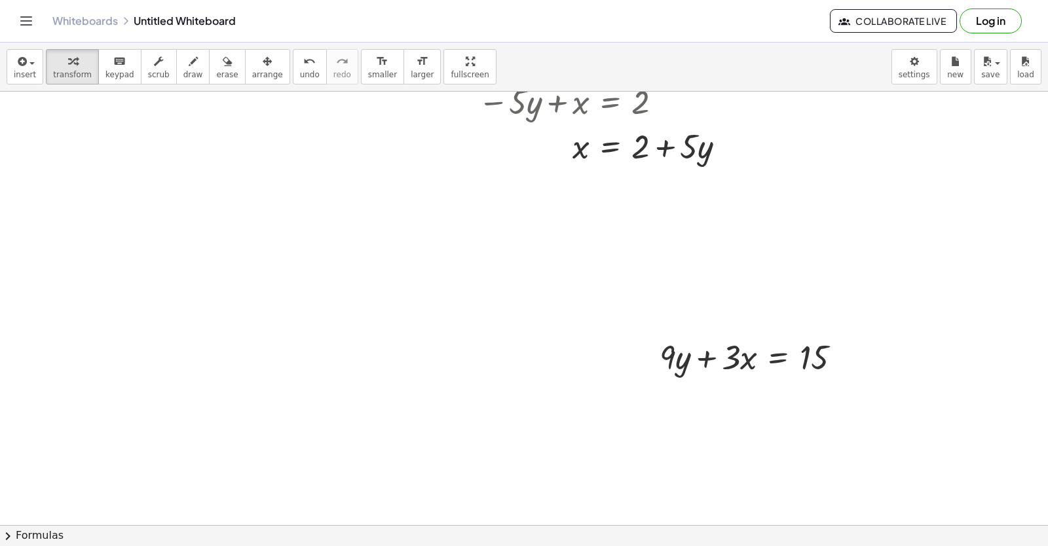
scroll to position [11035, 0]
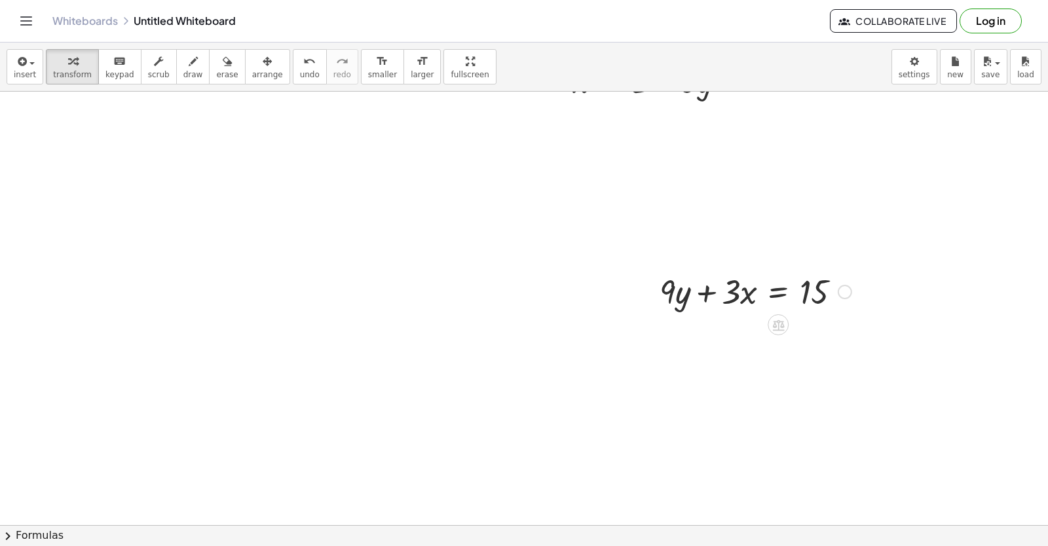
drag, startPoint x: 678, startPoint y: 303, endPoint x: 671, endPoint y: 283, distance: 20.9
click at [689, 288] on div at bounding box center [755, 291] width 205 height 45
drag, startPoint x: 671, startPoint y: 283, endPoint x: 666, endPoint y: 293, distance: 11.4
click at [673, 298] on div at bounding box center [755, 291] width 205 height 45
click at [667, 293] on div at bounding box center [755, 291] width 205 height 45
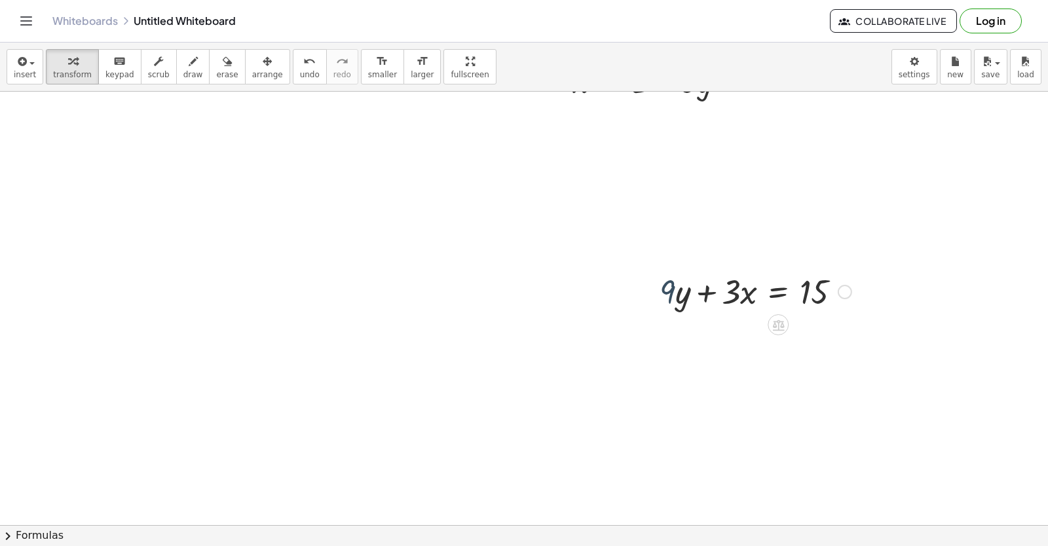
click at [669, 293] on div at bounding box center [755, 291] width 205 height 45
drag, startPoint x: 669, startPoint y: 293, endPoint x: 671, endPoint y: 321, distance: 27.5
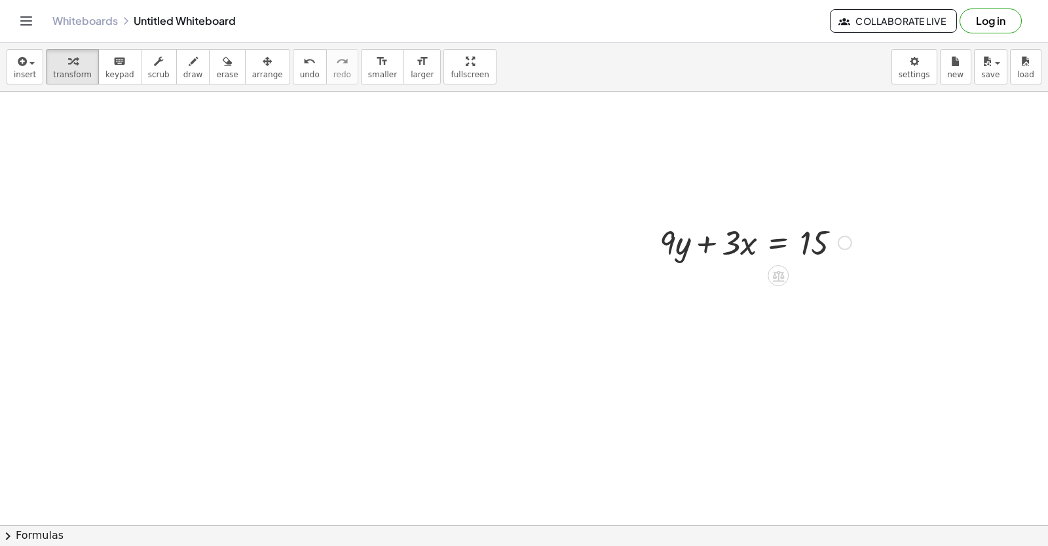
scroll to position [11100, 0]
drag, startPoint x: 671, startPoint y: 227, endPoint x: 876, endPoint y: 251, distance: 206.3
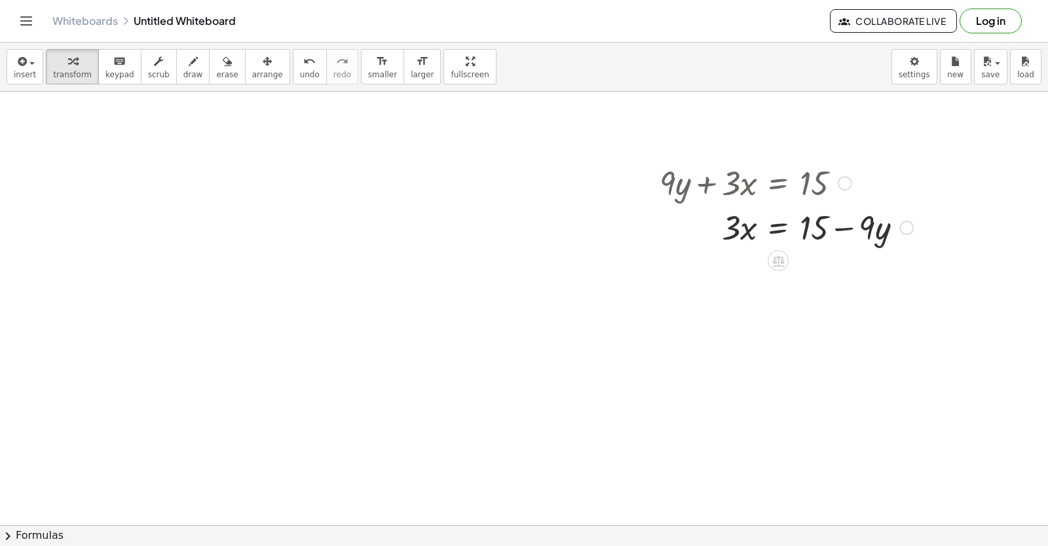
scroll to position [11166, 0]
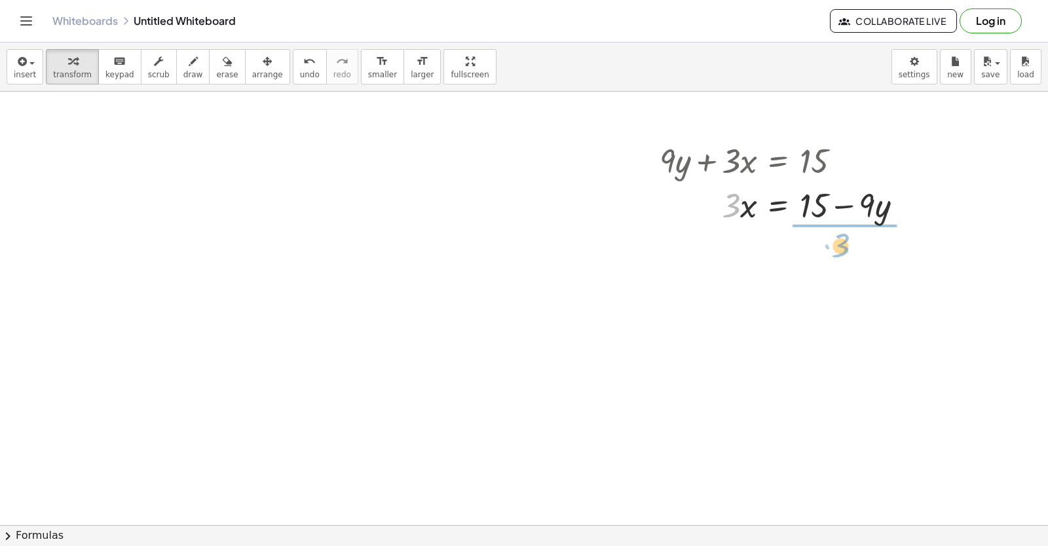
drag, startPoint x: 738, startPoint y: 210, endPoint x: 850, endPoint y: 250, distance: 119.1
drag, startPoint x: 843, startPoint y: 270, endPoint x: 846, endPoint y: 248, distance: 21.8
click at [846, 248] on div at bounding box center [786, 259] width 267 height 65
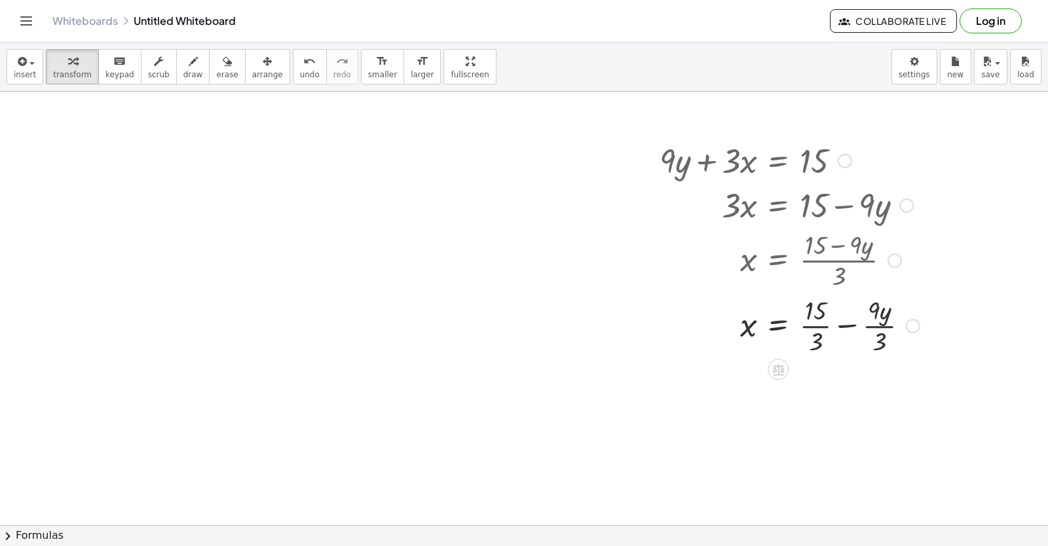
scroll to position [11231, 0]
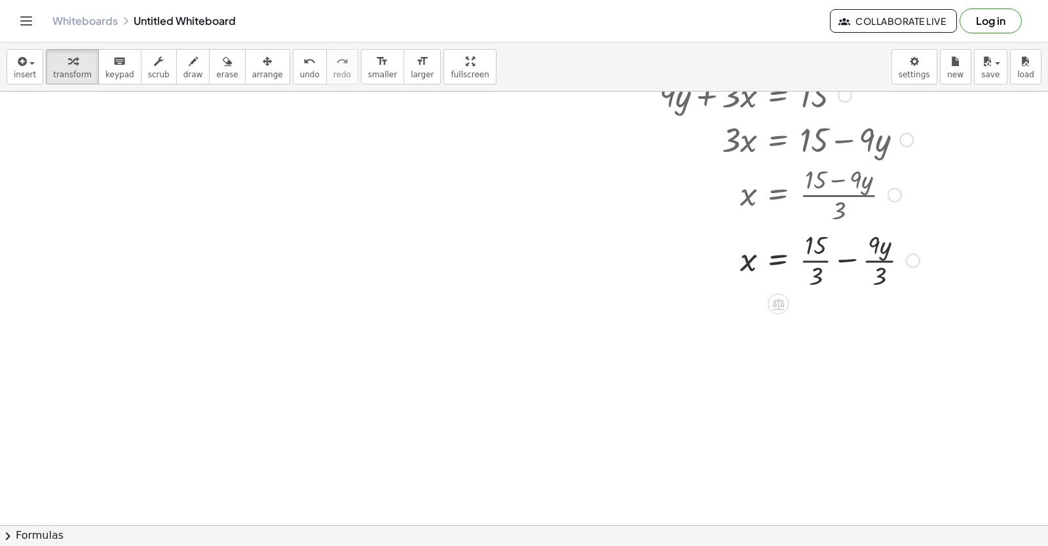
click at [821, 260] on div at bounding box center [789, 259] width 273 height 65
click at [858, 261] on div at bounding box center [789, 259] width 273 height 65
click at [778, 96] on div "+ · 9 · y + · 3 · x = 15 · 3 · x = + 15 − · 9 · y x = · ( + 15 − · 9 · y ) · 3 …" at bounding box center [778, 96] width 0 height 0
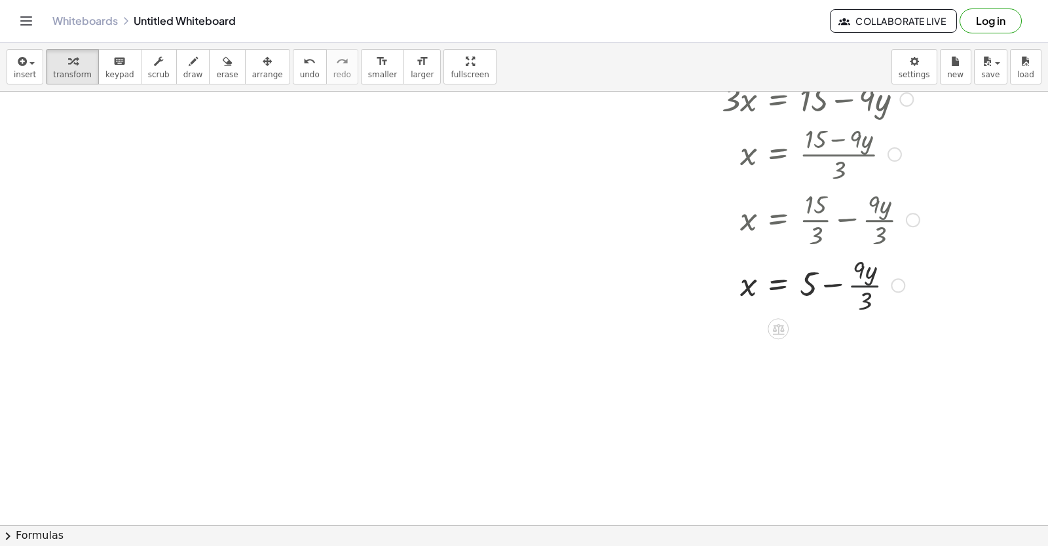
click at [863, 287] on div at bounding box center [789, 283] width 273 height 65
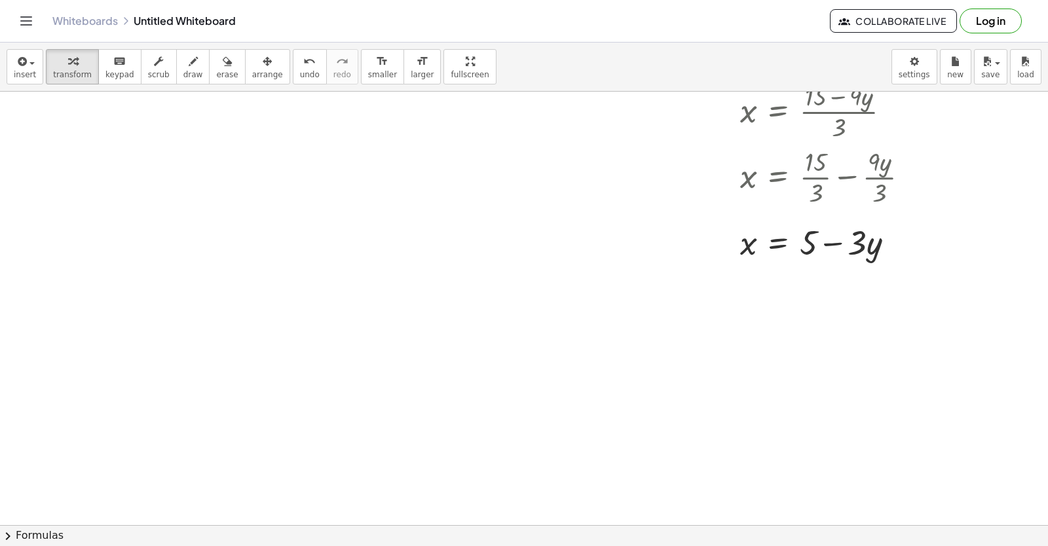
scroll to position [11337, 0]
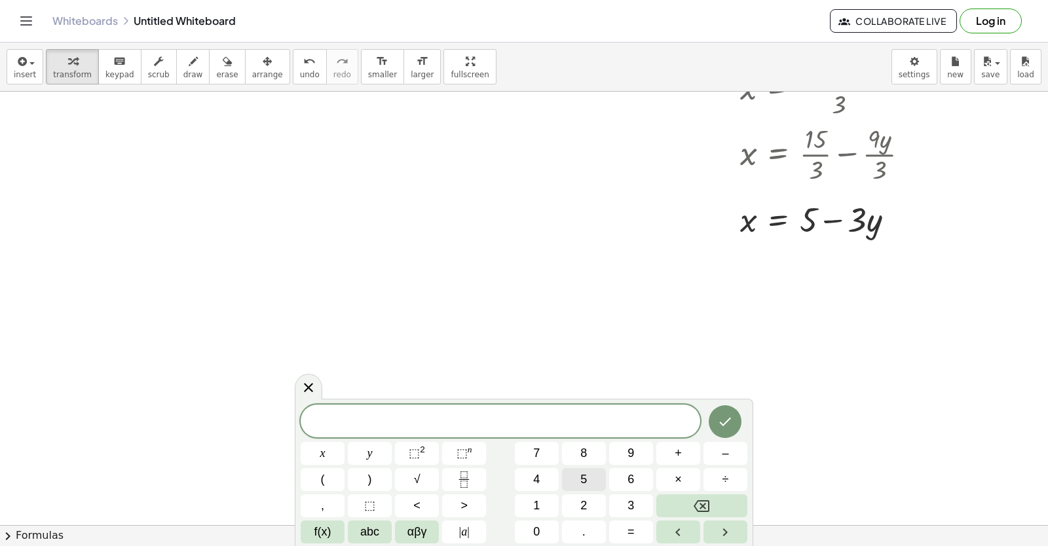
click at [587, 491] on div "​ x y ⬚ 2 ⬚ n 7 8 9 + – ( ) √ 4 5 6 × ÷ , ⬚ < > 1 2 3 f(x) abc αβγ | a | 0 . =" at bounding box center [524, 474] width 447 height 139
click at [579, 502] on button "2" at bounding box center [584, 505] width 44 height 23
click at [375, 447] on button "y" at bounding box center [370, 453] width 44 height 23
click at [669, 454] on button "+" at bounding box center [678, 453] width 44 height 23
click at [669, 480] on button "×" at bounding box center [678, 479] width 44 height 23
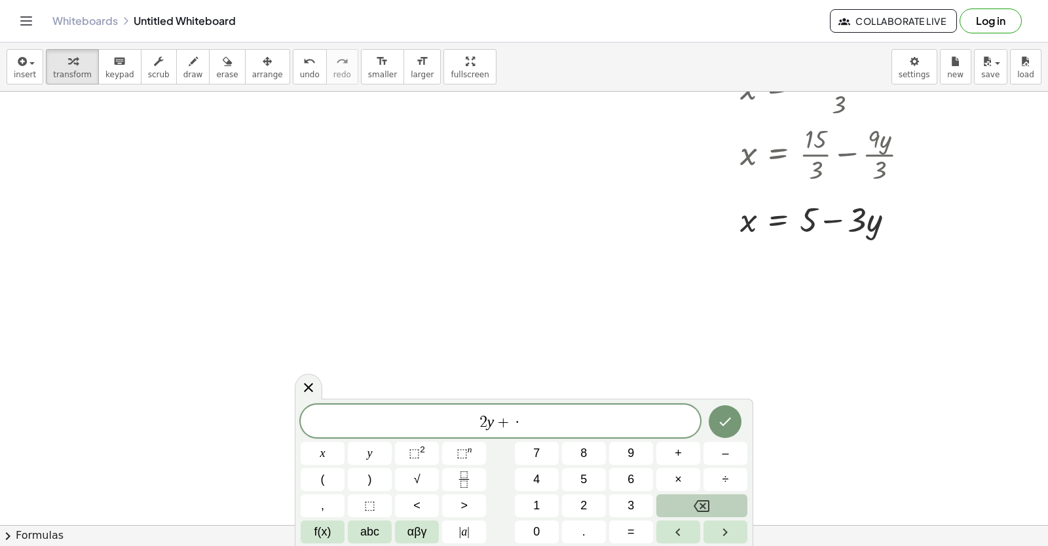
click at [696, 510] on icon "Backspace" at bounding box center [702, 506] width 16 height 16
click at [332, 454] on button "x" at bounding box center [323, 453] width 44 height 23
click at [720, 415] on icon "Done" at bounding box center [725, 422] width 16 height 16
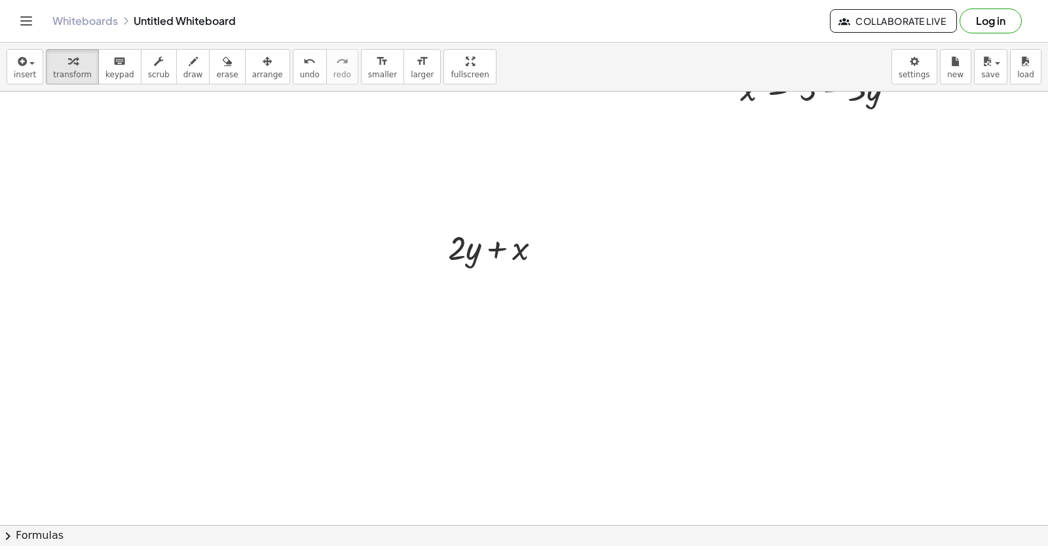
scroll to position [11534, 0]
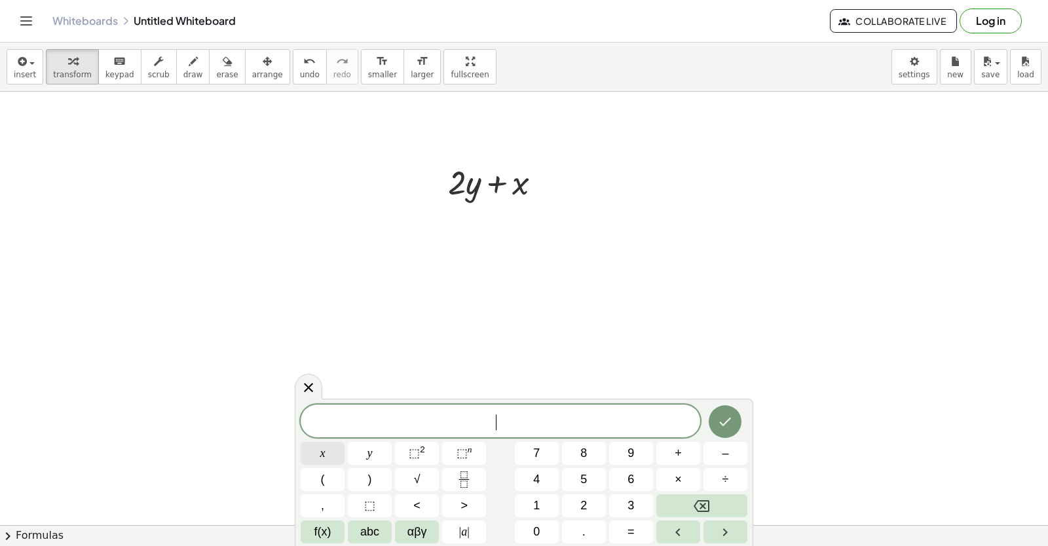
click at [325, 444] on button "x" at bounding box center [323, 453] width 44 height 23
click at [332, 449] on button "x" at bounding box center [323, 453] width 44 height 23
click at [578, 473] on button "5" at bounding box center [584, 479] width 44 height 23
click at [682, 502] on button "Backspace" at bounding box center [701, 505] width 91 height 23
click at [659, 503] on button "Backspace" at bounding box center [701, 505] width 91 height 23
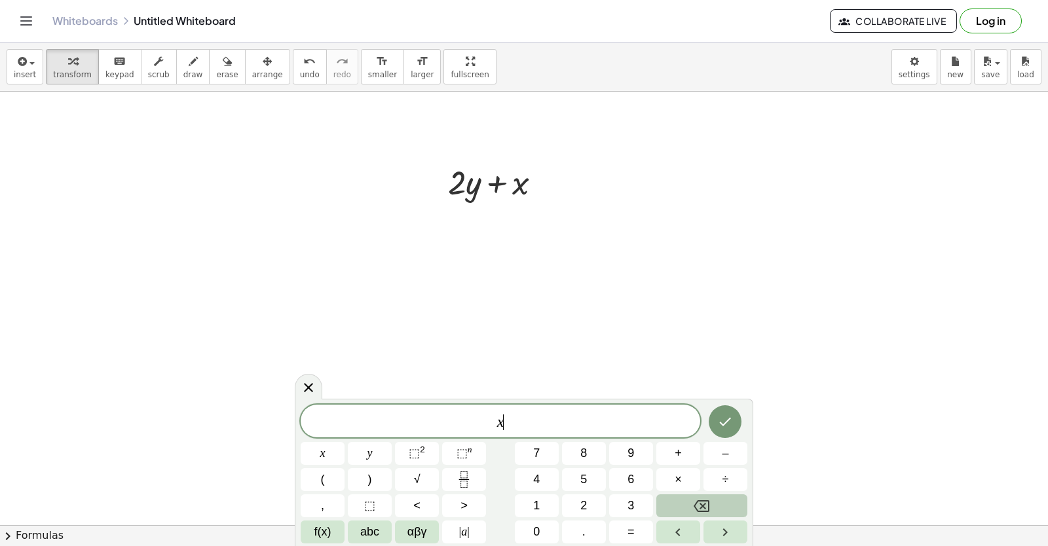
click at [659, 503] on button "Backspace" at bounding box center [701, 505] width 91 height 23
click at [329, 464] on button "x" at bounding box center [323, 453] width 44 height 23
click at [574, 479] on button "5" at bounding box center [584, 479] width 44 height 23
click at [724, 426] on icon "Done" at bounding box center [725, 422] width 16 height 16
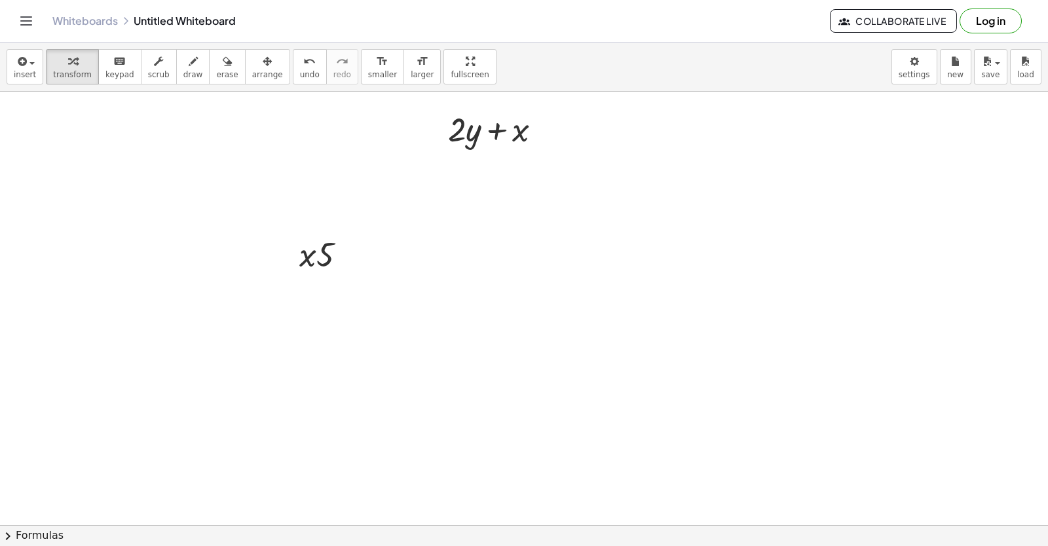
scroll to position [11599, 0]
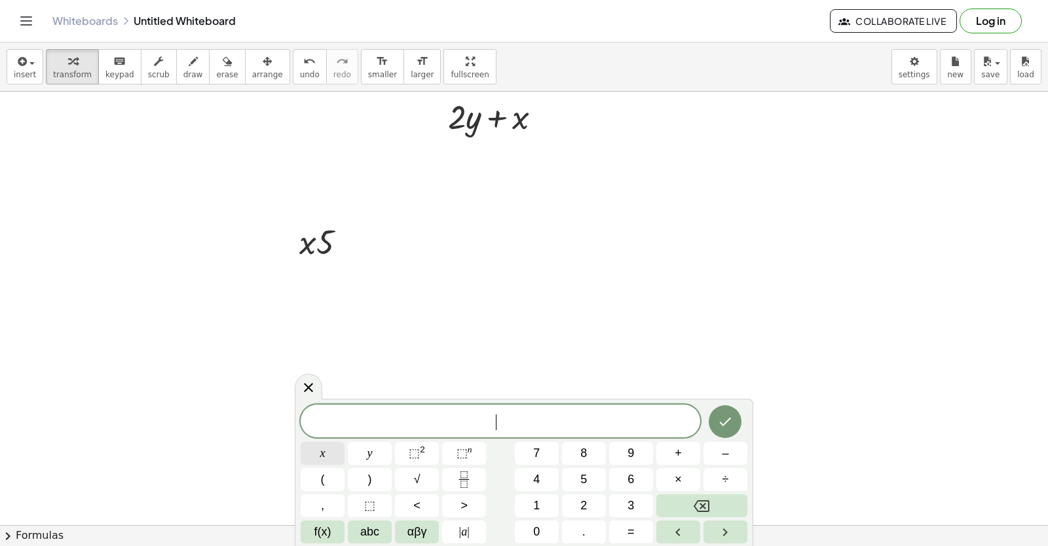
click at [321, 453] on span "x" at bounding box center [322, 454] width 5 height 18
click at [623, 523] on button "=" at bounding box center [631, 532] width 44 height 23
click at [582, 487] on span "5" at bounding box center [583, 480] width 7 height 18
click at [728, 420] on button "Done" at bounding box center [725, 421] width 33 height 33
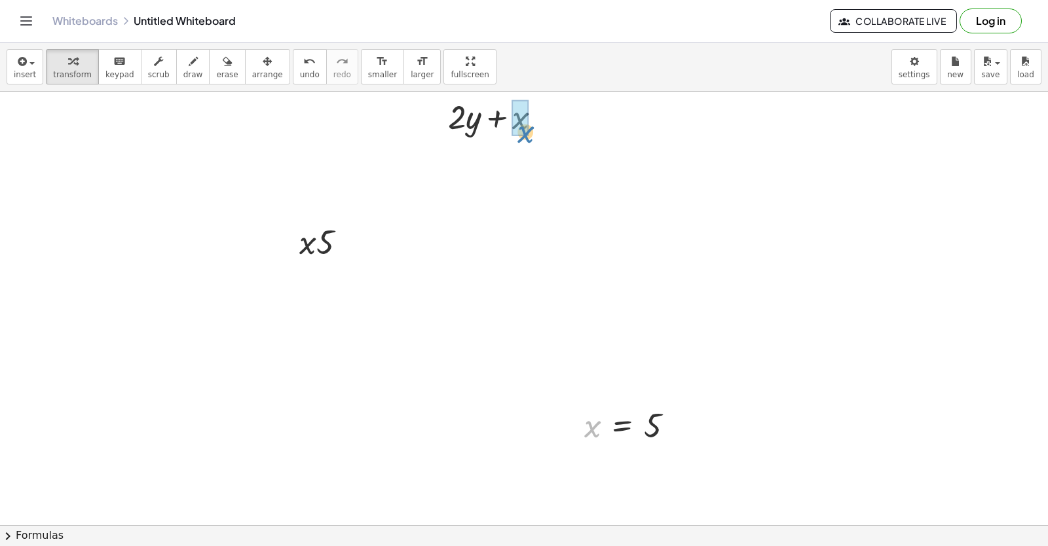
drag, startPoint x: 591, startPoint y: 433, endPoint x: 511, endPoint y: 126, distance: 317.4
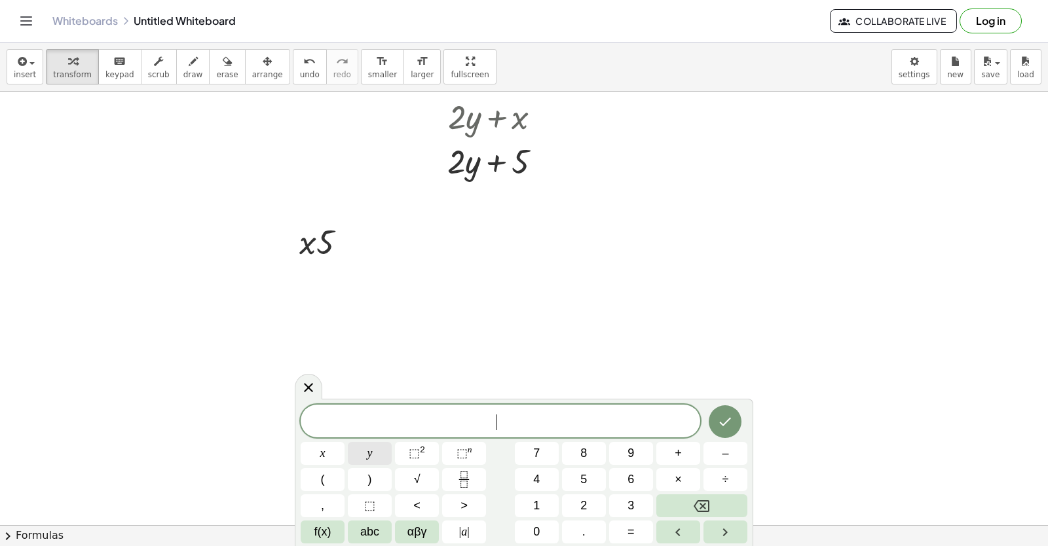
click at [366, 455] on button "y" at bounding box center [370, 453] width 44 height 23
click at [634, 530] on span "=" at bounding box center [630, 532] width 7 height 18
click at [636, 506] on button "3" at bounding box center [631, 505] width 44 height 23
click at [733, 434] on button "Done" at bounding box center [725, 421] width 33 height 33
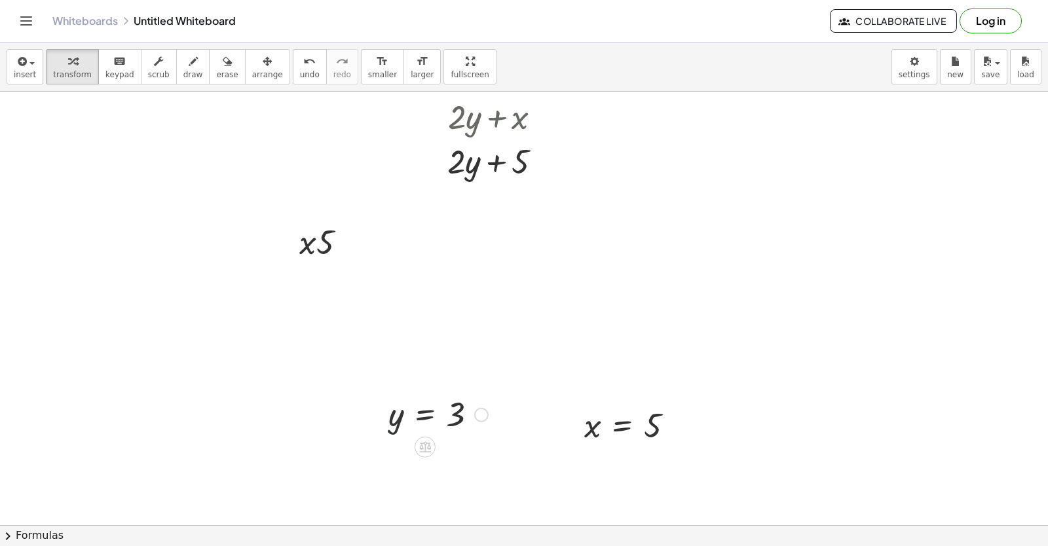
drag, startPoint x: 391, startPoint y: 412, endPoint x: 406, endPoint y: 426, distance: 20.8
drag, startPoint x: 397, startPoint y: 423, endPoint x: 461, endPoint y: 508, distance: 106.6
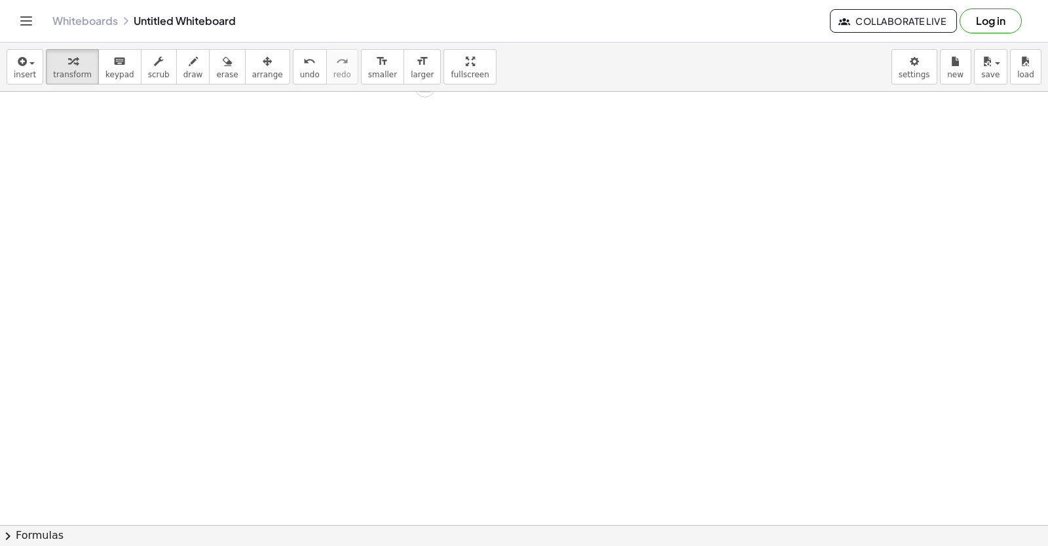
scroll to position [11937, 0]
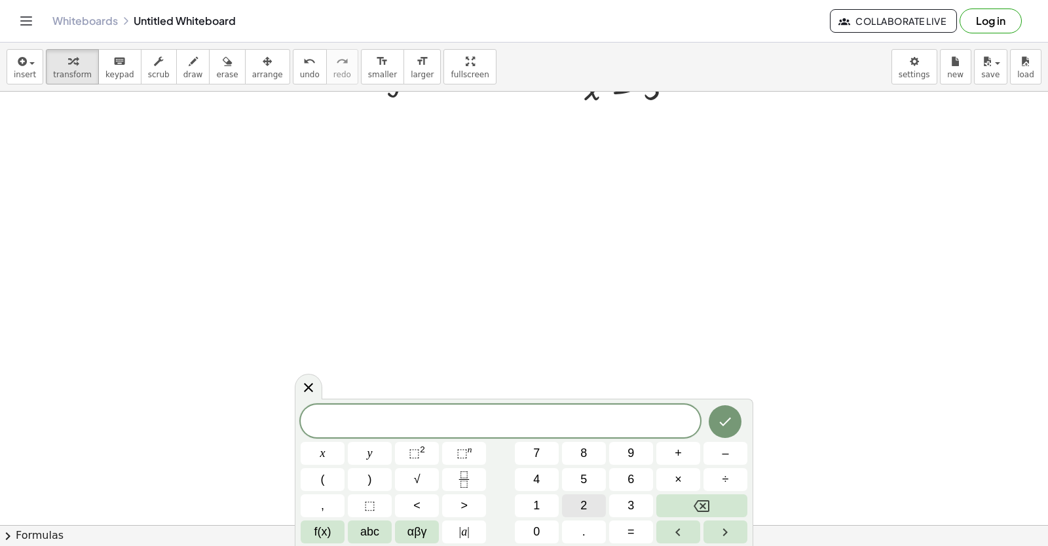
click at [526, 490] on div "​ x y ⬚ 2 ⬚ n 7 8 9 + – ( ) √ 4 5 6 × ÷ , ⬚ < > 1 2 3 f(x) abc αβγ | a | 0 . =" at bounding box center [524, 474] width 447 height 139
click at [379, 456] on button "y" at bounding box center [370, 453] width 44 height 23
drag, startPoint x: 682, startPoint y: 439, endPoint x: 644, endPoint y: 492, distance: 64.9
click at [676, 447] on div "2 y x y ⬚ 2 ⬚ n 7 8 9 + – ( ) √ 4 5 6 × ÷ , ⬚ < > 1 2 3 f(x) abc αβγ | a | 0 . =" at bounding box center [524, 474] width 447 height 139
click at [671, 456] on button "+" at bounding box center [678, 453] width 44 height 23
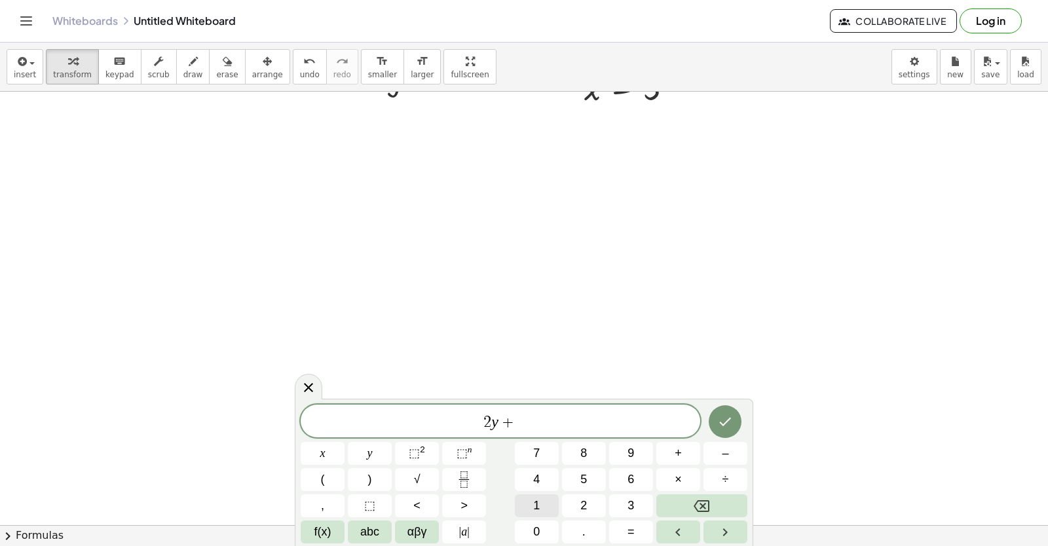
click at [530, 497] on button "1" at bounding box center [537, 505] width 44 height 23
click at [528, 524] on button "0" at bounding box center [537, 532] width 44 height 23
click at [360, 450] on div "2 y + 1 0 ​ x y ⬚ 2 ⬚ n 7 8 9 + – ( ) √ 4 5 6 × ÷ , ⬚ < > 1 2 3 f(x) abc αβγ | …" at bounding box center [524, 474] width 447 height 139
click at [324, 448] on span "x" at bounding box center [322, 454] width 5 height 18
click at [717, 420] on button "Done" at bounding box center [725, 421] width 33 height 33
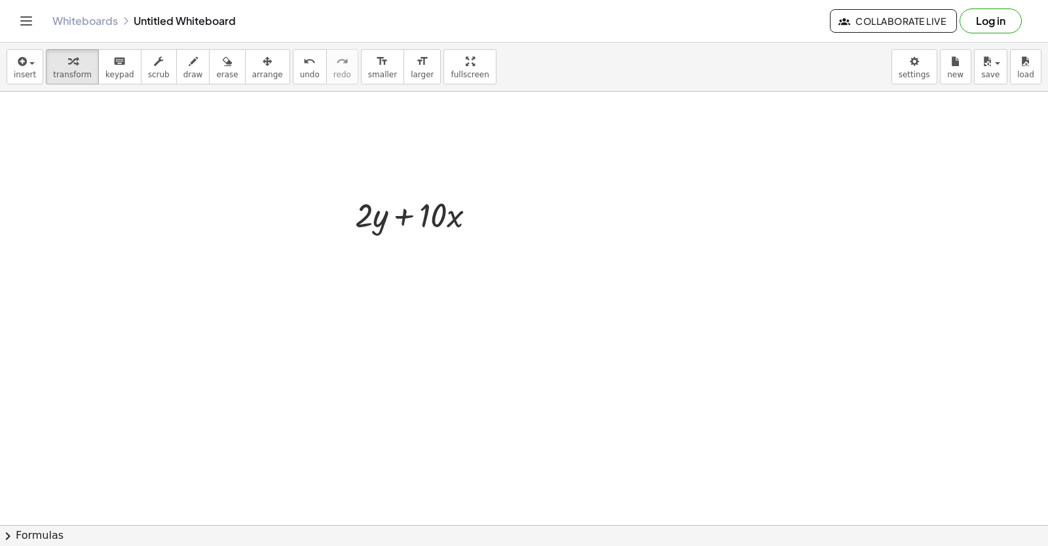
scroll to position [12068, 0]
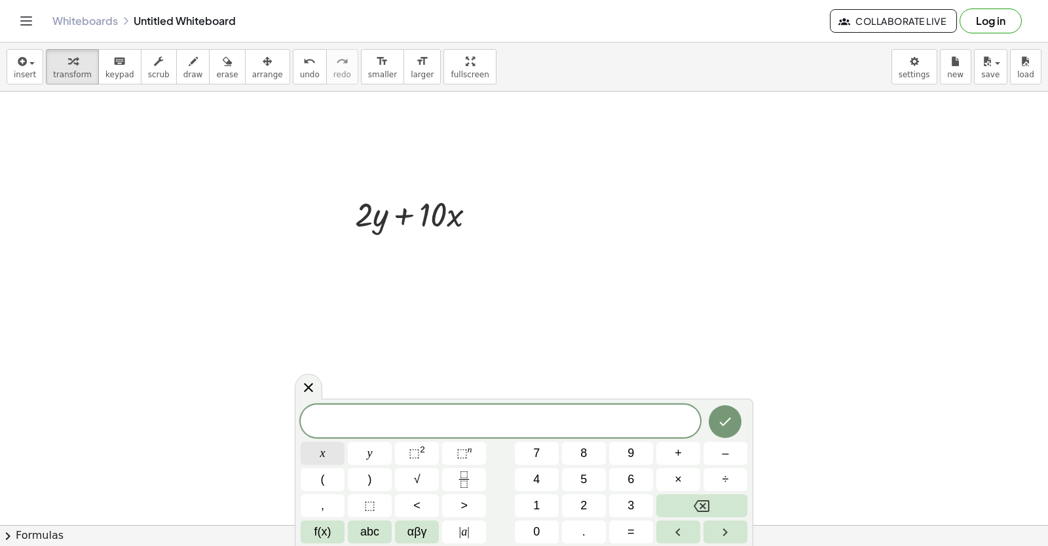
click at [337, 454] on button "x" at bounding box center [323, 453] width 44 height 23
click at [637, 530] on button "=" at bounding box center [631, 532] width 44 height 23
click at [725, 451] on span "–" at bounding box center [725, 454] width 7 height 18
click at [587, 479] on button "5" at bounding box center [584, 479] width 44 height 23
click at [726, 433] on button "Done" at bounding box center [725, 421] width 33 height 33
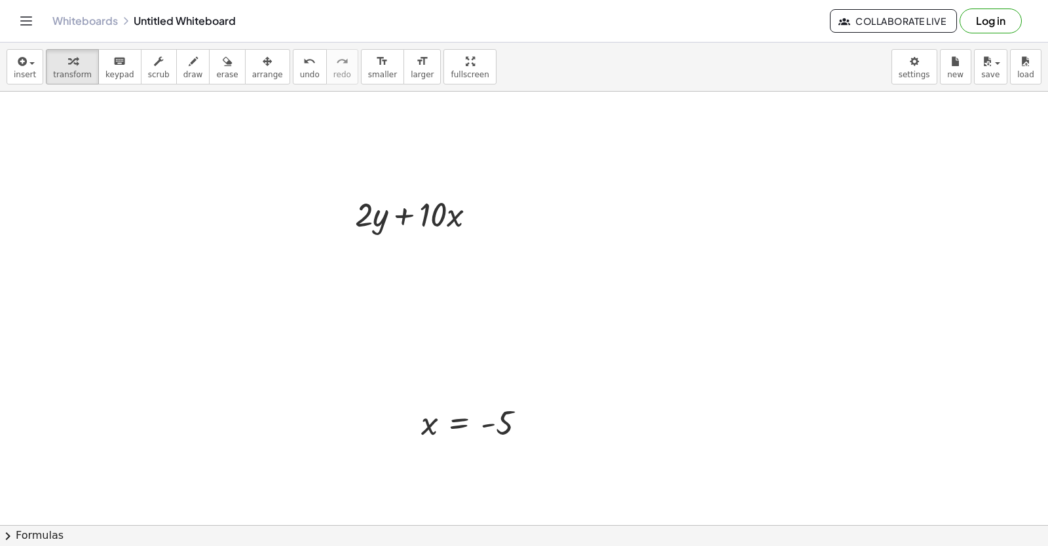
scroll to position [12133, 0]
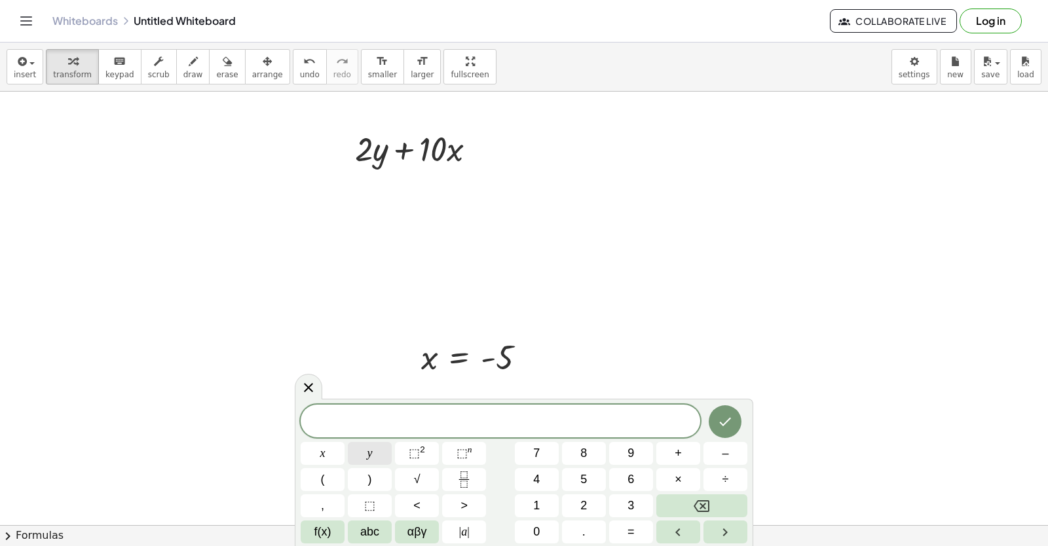
click at [367, 450] on span "y" at bounding box center [369, 454] width 5 height 18
click at [641, 532] on button "=" at bounding box center [631, 532] width 44 height 23
click at [545, 443] on button "7" at bounding box center [537, 453] width 44 height 23
click at [344, 442] on div at bounding box center [323, 453] width 44 height 23
click at [716, 433] on button "Done" at bounding box center [725, 421] width 33 height 33
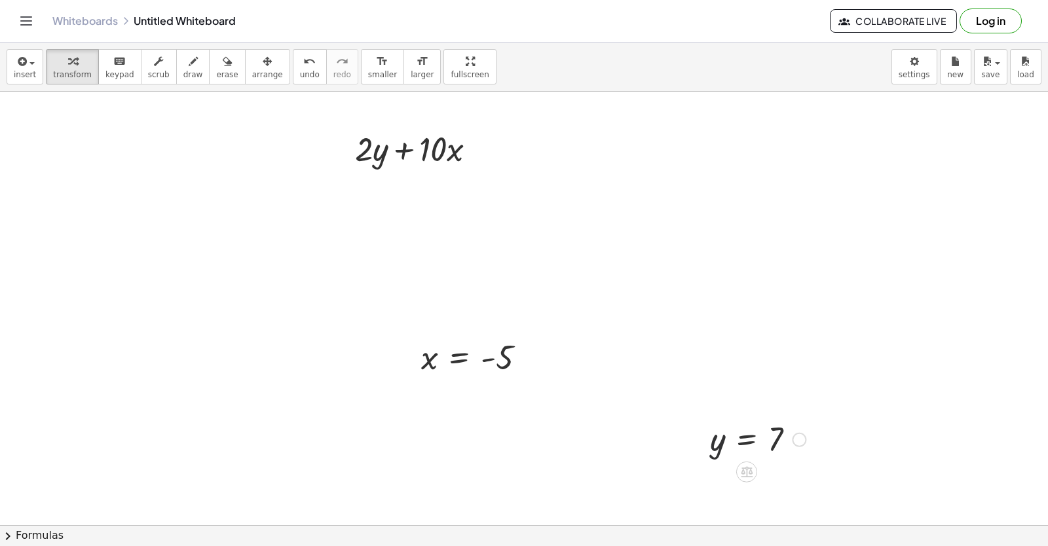
click at [718, 444] on div at bounding box center [757, 438] width 109 height 43
drag, startPoint x: 718, startPoint y: 444, endPoint x: 542, endPoint y: 280, distance: 240.5
drag, startPoint x: 718, startPoint y: 443, endPoint x: 415, endPoint y: 187, distance: 396.9
drag, startPoint x: 712, startPoint y: 449, endPoint x: 371, endPoint y: 151, distance: 452.6
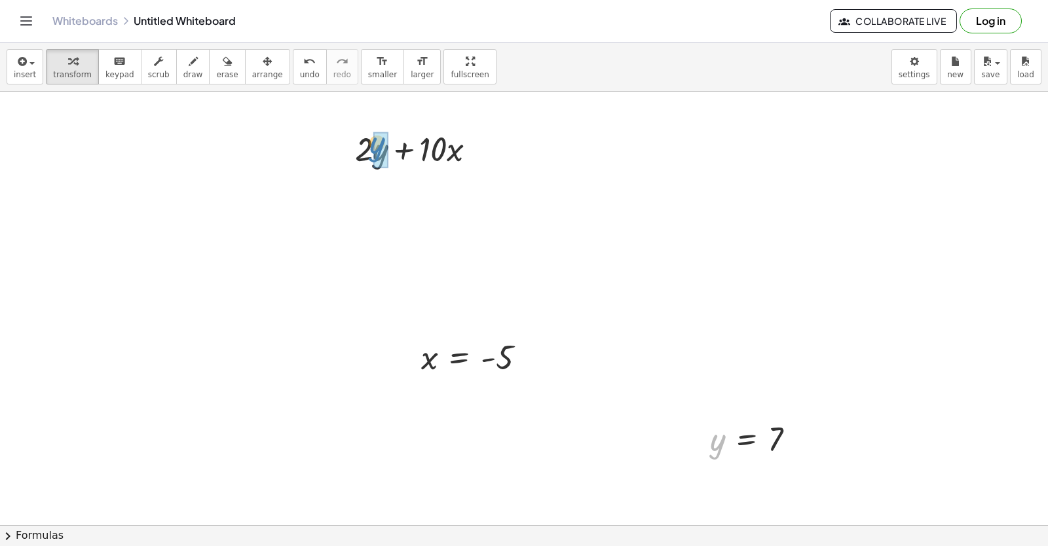
drag, startPoint x: 429, startPoint y: 355, endPoint x: 456, endPoint y: 195, distance: 162.1
click at [361, 195] on div at bounding box center [421, 192] width 176 height 45
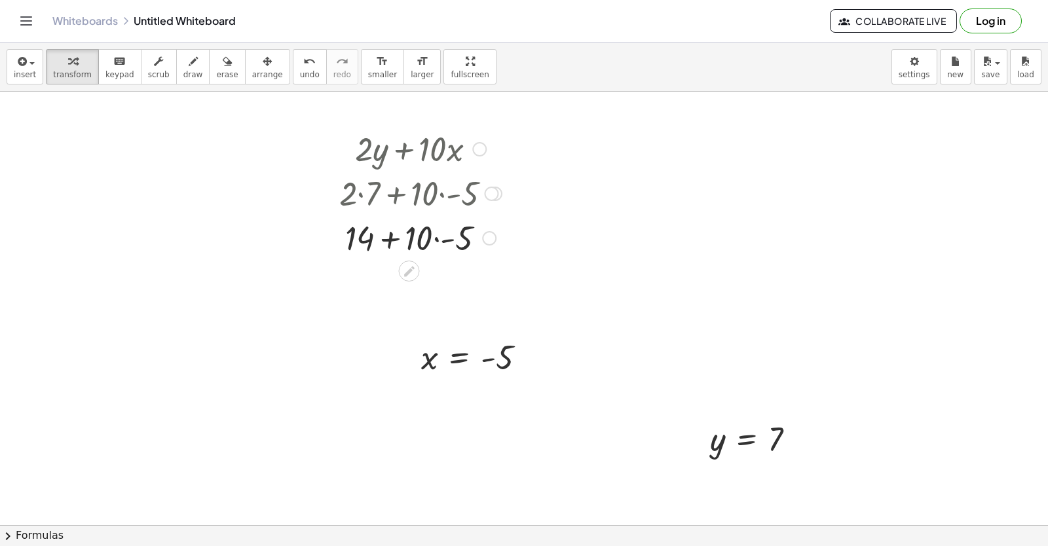
click at [434, 238] on div at bounding box center [421, 237] width 176 height 45
click at [403, 240] on div at bounding box center [421, 237] width 176 height 45
click at [409, 284] on div at bounding box center [421, 281] width 176 height 45
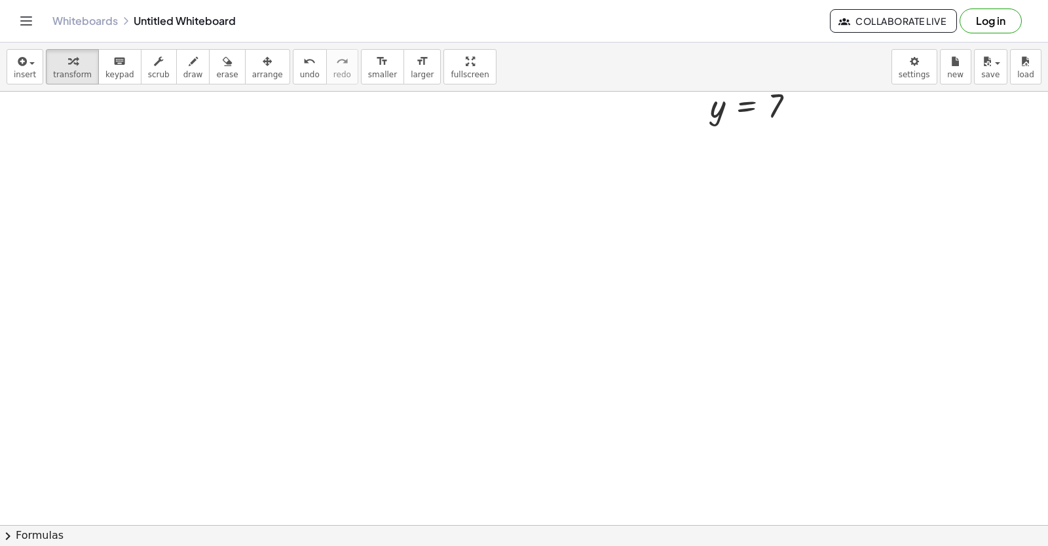
scroll to position [12573, 0]
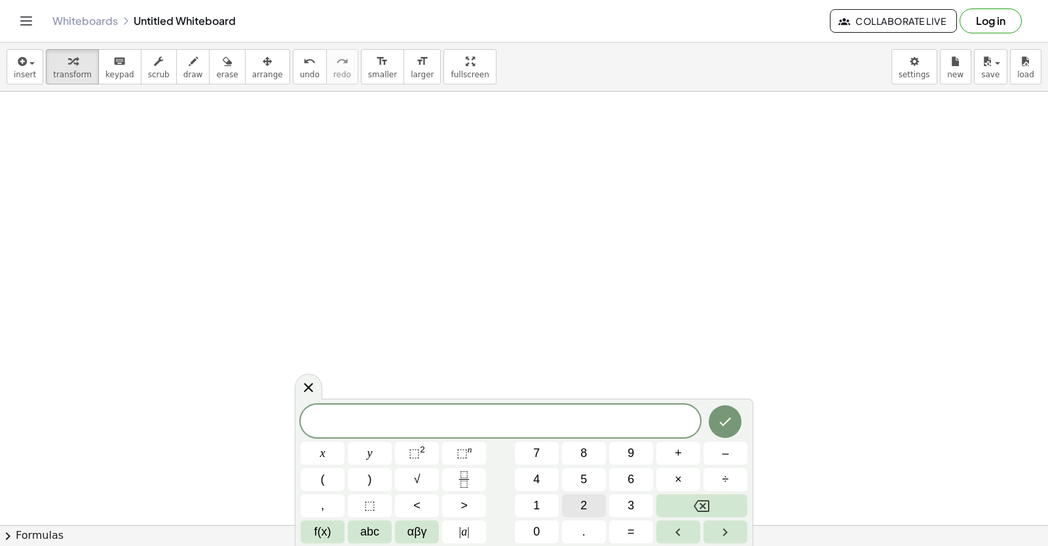
click at [579, 506] on button "2" at bounding box center [584, 505] width 44 height 23
click at [327, 456] on button "x" at bounding box center [323, 453] width 44 height 23
click at [690, 453] on button "+" at bounding box center [678, 453] width 44 height 23
click at [371, 454] on span "y" at bounding box center [369, 454] width 5 height 18
click at [644, 533] on button "=" at bounding box center [631, 532] width 44 height 23
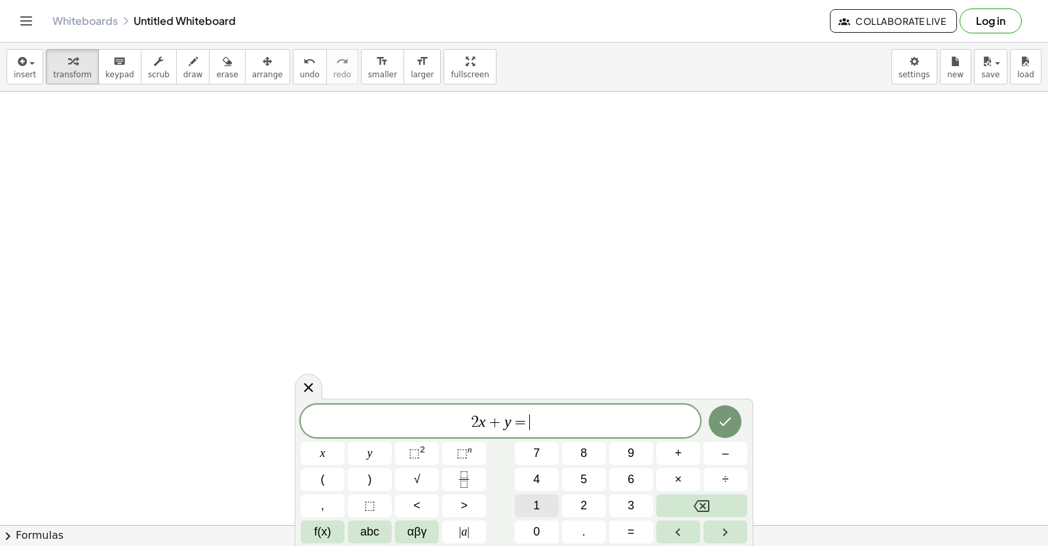
click at [542, 500] on button "1" at bounding box center [537, 505] width 44 height 23
click at [539, 483] on span "4" at bounding box center [536, 480] width 7 height 18
click at [724, 428] on icon "Done" at bounding box center [725, 422] width 16 height 16
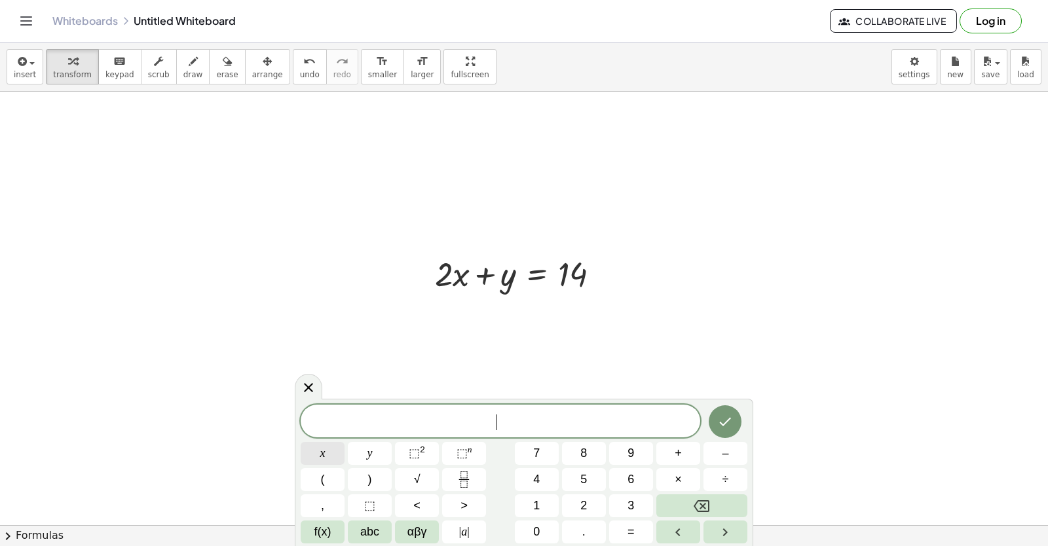
click at [327, 446] on button "x" at bounding box center [323, 453] width 44 height 23
click at [710, 449] on button "–" at bounding box center [725, 453] width 44 height 23
click at [362, 445] on button "y" at bounding box center [370, 453] width 44 height 23
click at [625, 530] on button "=" at bounding box center [631, 532] width 44 height 23
click at [546, 482] on button "4" at bounding box center [537, 479] width 44 height 23
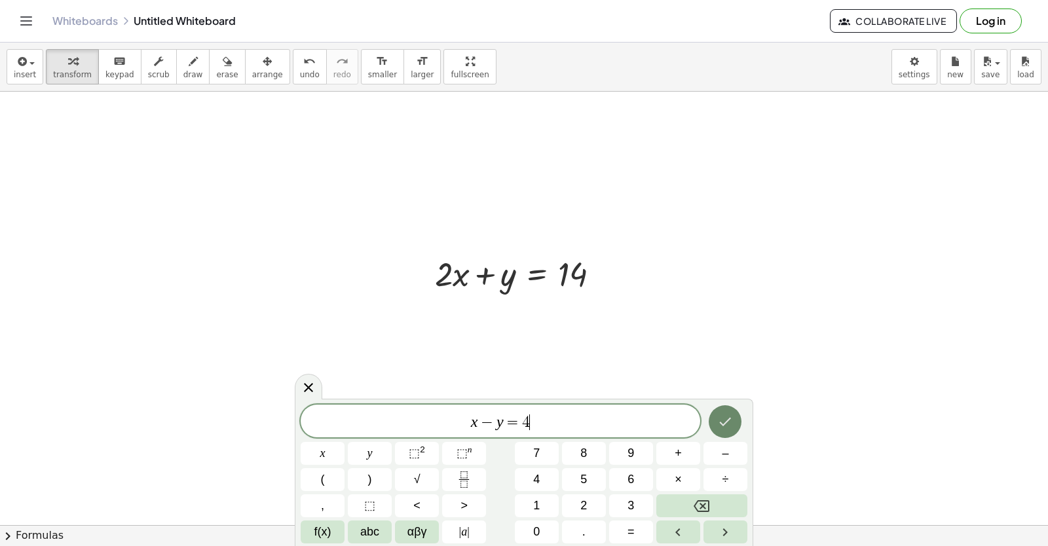
click at [727, 427] on icon "Done" at bounding box center [725, 422] width 16 height 16
click at [730, 423] on icon "Done" at bounding box center [725, 422] width 16 height 16
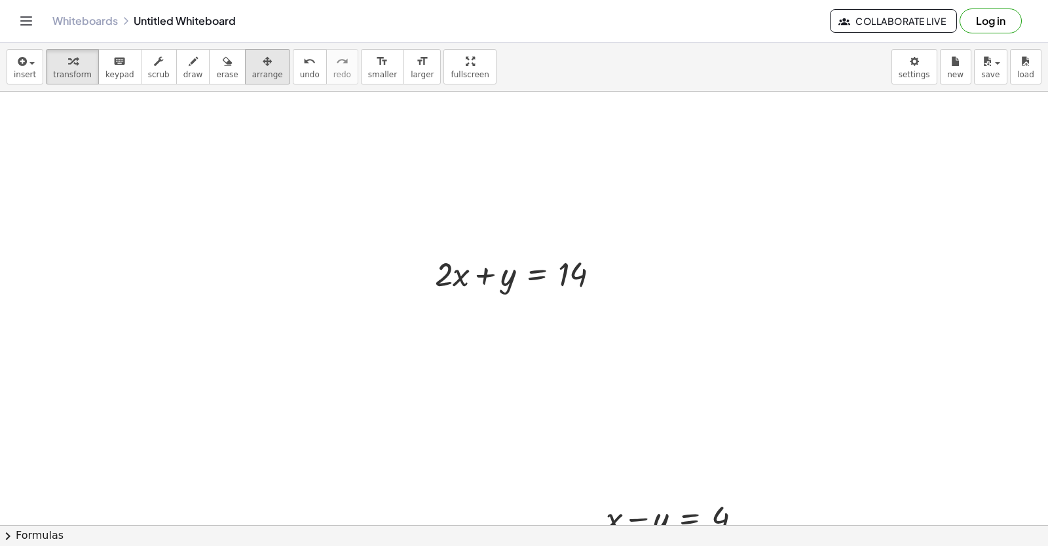
click at [248, 81] on button "arrange" at bounding box center [267, 66] width 45 height 35
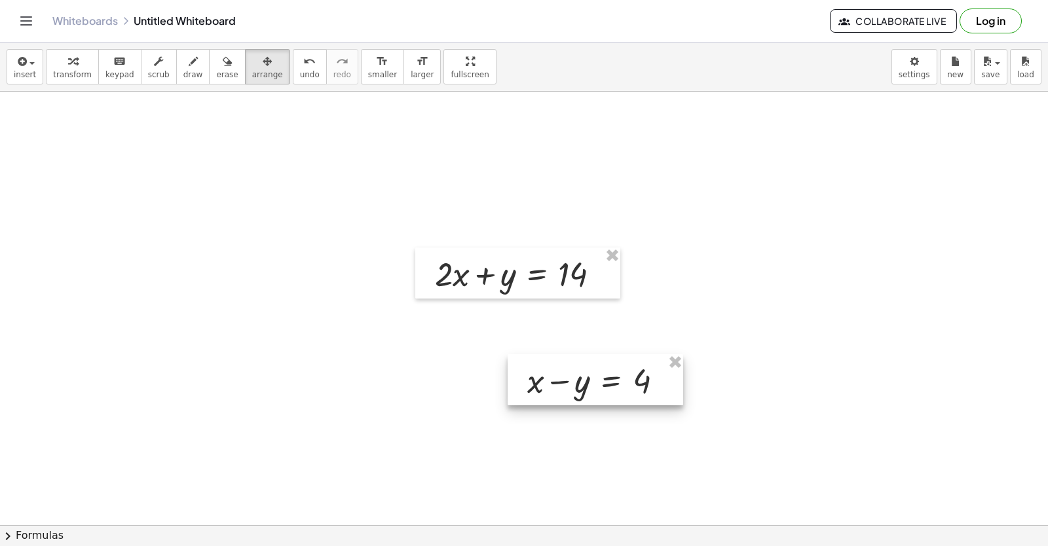
drag, startPoint x: 611, startPoint y: 516, endPoint x: 608, endPoint y: 484, distance: 32.2
click at [561, 405] on div at bounding box center [596, 379] width 176 height 51
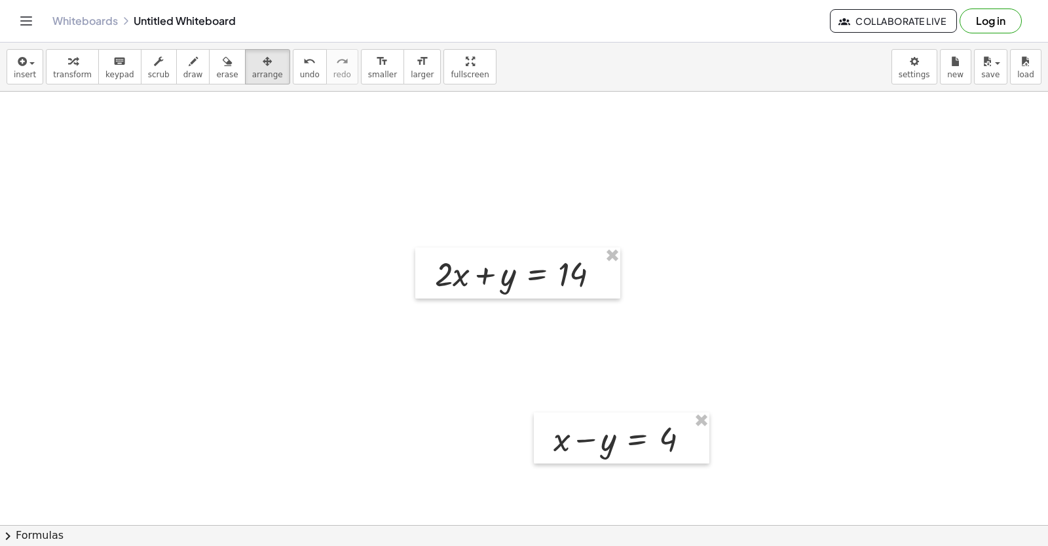
drag, startPoint x: 568, startPoint y: 389, endPoint x: 506, endPoint y: 344, distance: 76.0
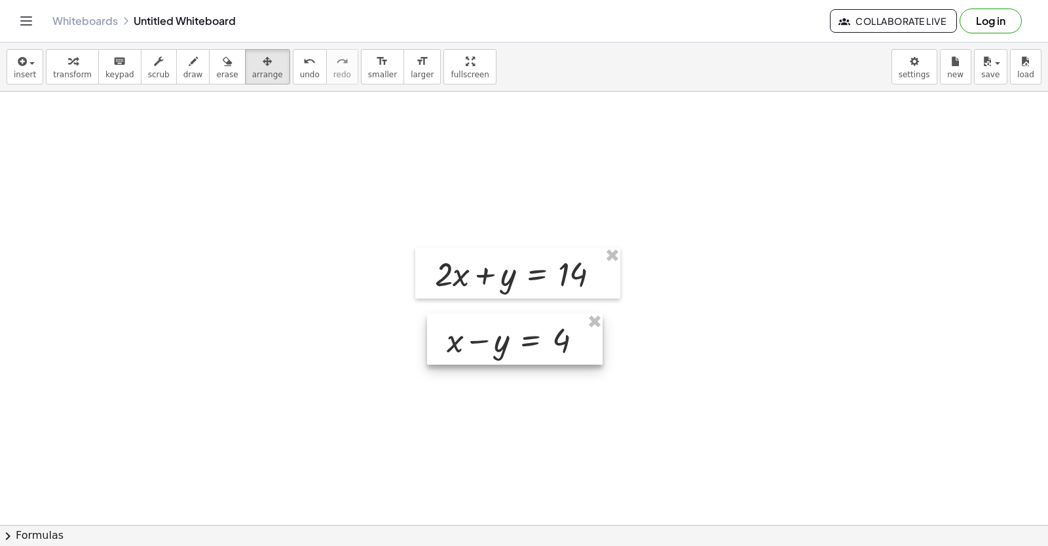
drag, startPoint x: 642, startPoint y: 449, endPoint x: 535, endPoint y: 350, distance: 145.5
click at [535, 350] on div at bounding box center [515, 339] width 176 height 51
click at [68, 60] on icon "button" at bounding box center [72, 62] width 9 height 16
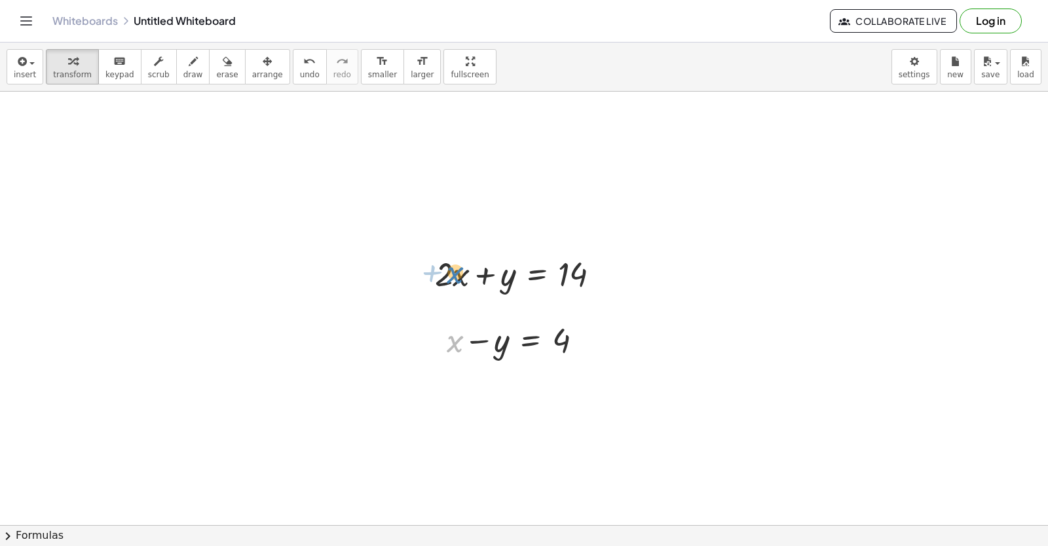
drag, startPoint x: 451, startPoint y: 345, endPoint x: 451, endPoint y: 276, distance: 68.8
drag, startPoint x: 451, startPoint y: 343, endPoint x: 191, endPoint y: 382, distance: 262.3
drag, startPoint x: 455, startPoint y: 341, endPoint x: 463, endPoint y: 276, distance: 65.3
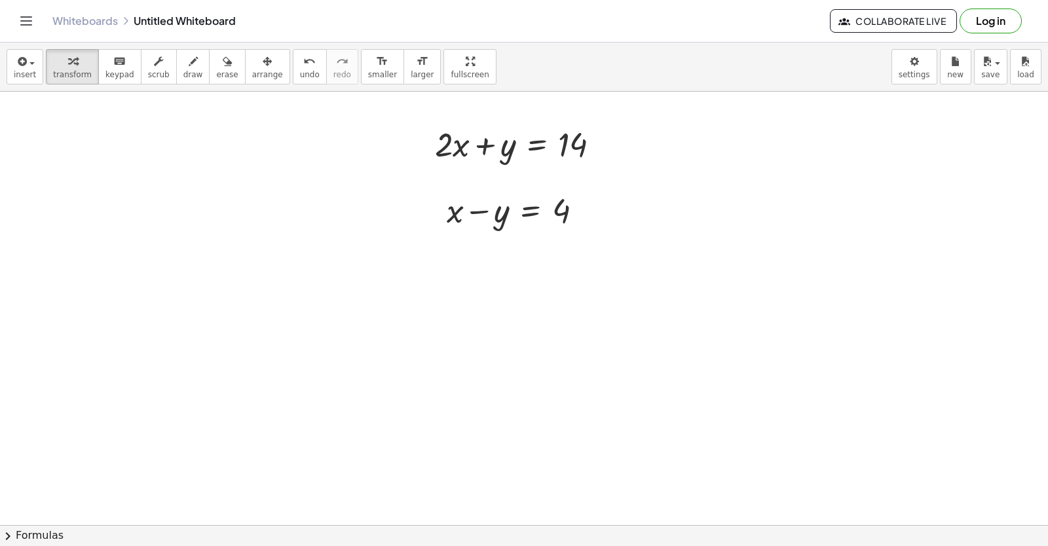
scroll to position [12703, 0]
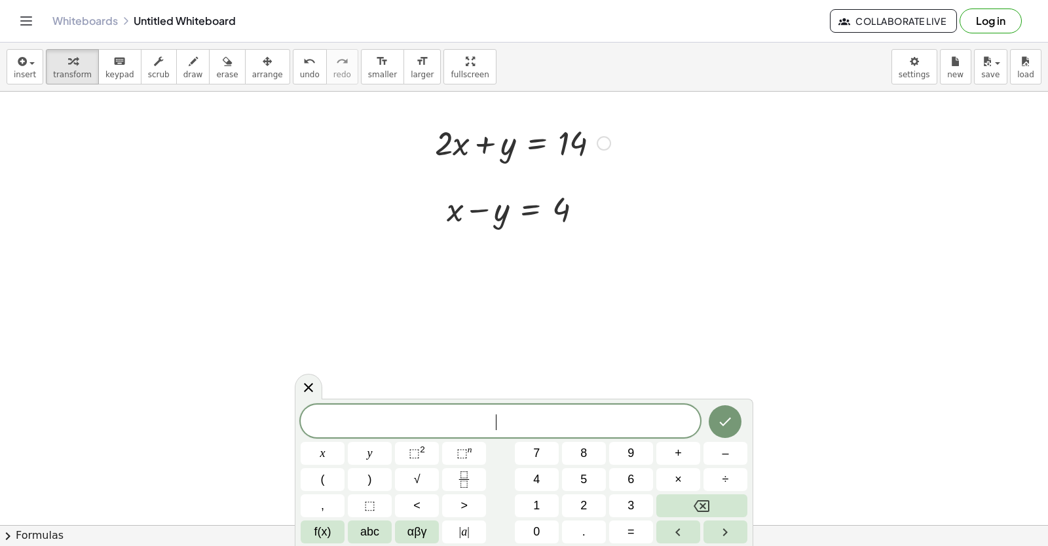
drag, startPoint x: 479, startPoint y: 139, endPoint x: 479, endPoint y: 155, distance: 15.7
click at [479, 139] on div at bounding box center [522, 142] width 189 height 45
click at [534, 147] on div at bounding box center [522, 142] width 189 height 45
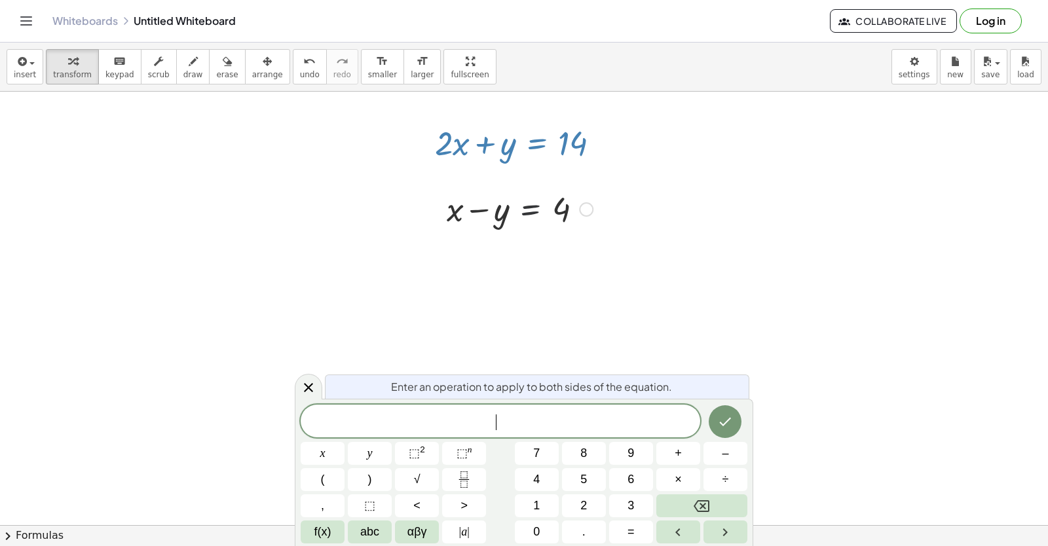
click at [523, 212] on div at bounding box center [519, 208] width 159 height 45
click at [482, 209] on div at bounding box center [519, 208] width 159 height 45
click at [483, 153] on div at bounding box center [522, 142] width 189 height 45
drag, startPoint x: 483, startPoint y: 153, endPoint x: 497, endPoint y: 225, distance: 74.0
click at [483, 163] on div at bounding box center [522, 142] width 189 height 45
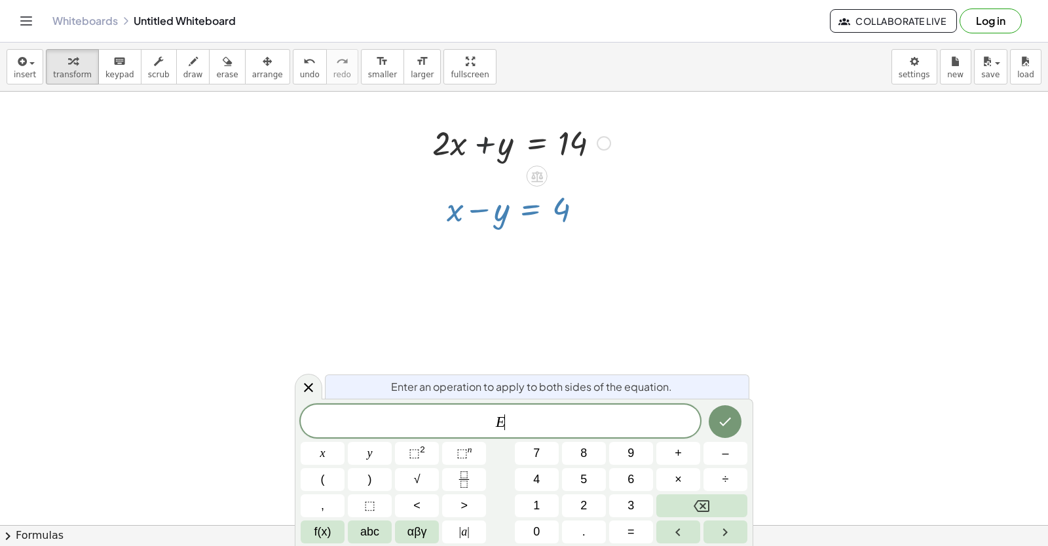
click at [513, 199] on div at bounding box center [519, 208] width 159 height 45
drag, startPoint x: 497, startPoint y: 225, endPoint x: 510, endPoint y: 222, distance: 13.5
click at [506, 233] on div "+ x − y = 4" at bounding box center [515, 208] width 176 height 51
click at [530, 210] on div "+ x − y = 4" at bounding box center [530, 210] width 0 height 0
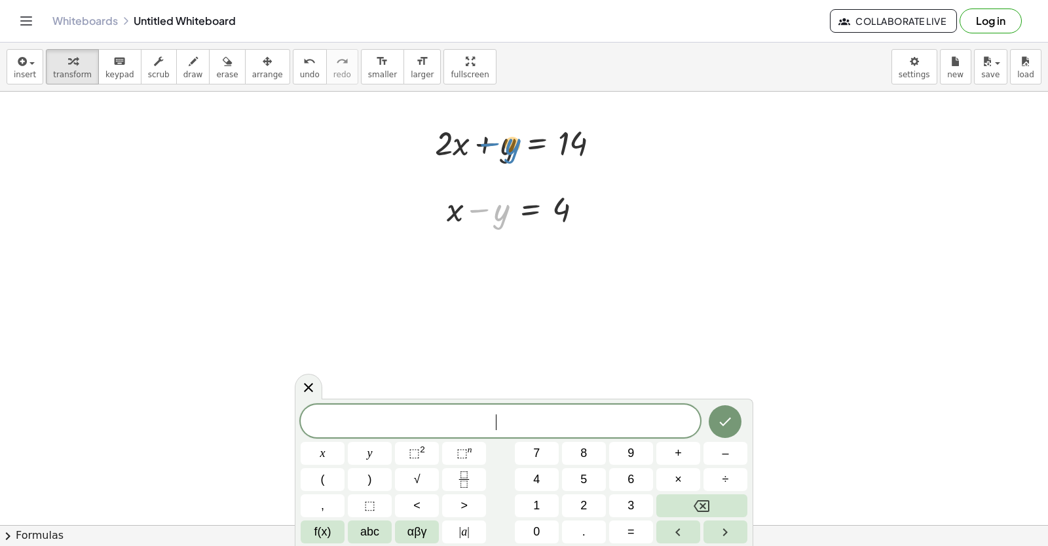
drag, startPoint x: 501, startPoint y: 215, endPoint x: 493, endPoint y: 177, distance: 38.8
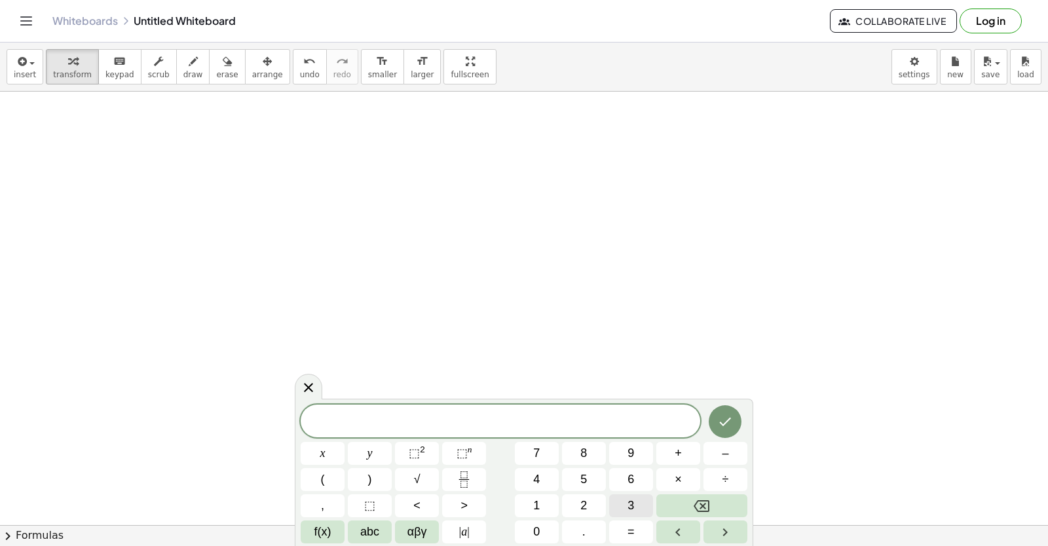
click at [621, 498] on button "3" at bounding box center [631, 505] width 44 height 23
click at [313, 448] on button "x" at bounding box center [323, 453] width 44 height 23
click at [678, 458] on span "+" at bounding box center [678, 454] width 7 height 18
click at [629, 479] on span "6" at bounding box center [630, 480] width 7 height 18
click at [378, 455] on button "y" at bounding box center [370, 453] width 44 height 23
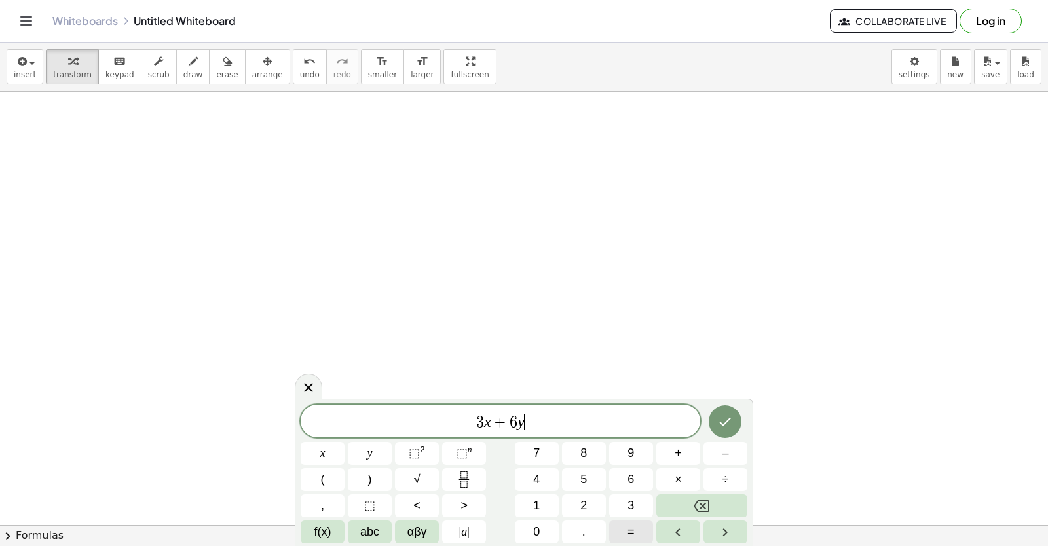
click at [627, 528] on button "=" at bounding box center [631, 532] width 44 height 23
click at [580, 506] on button "2" at bounding box center [584, 505] width 44 height 23
click at [631, 481] on span "6" at bounding box center [630, 480] width 7 height 18
click at [734, 418] on button "Done" at bounding box center [725, 421] width 33 height 33
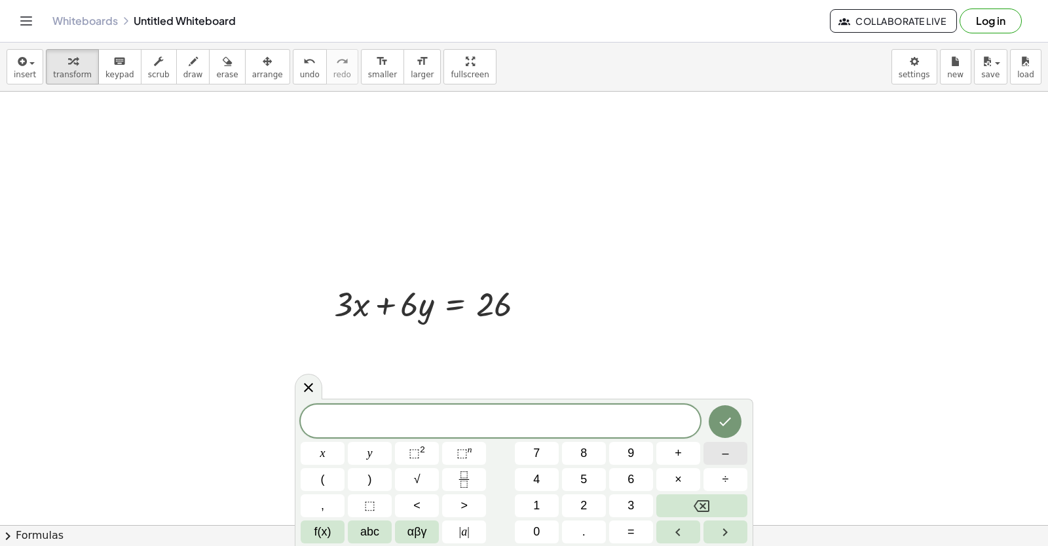
click at [718, 450] on button "–" at bounding box center [725, 453] width 44 height 23
click at [620, 502] on button "3" at bounding box center [631, 505] width 44 height 23
click at [368, 454] on div "− 3 ​ x y ⬚ 2 ⬚ n 7 8 9 + – ( ) √ 4 5 6 × ÷ , ⬚ < > 1 2 3 f(x) abc αβγ | a | 0 …" at bounding box center [524, 474] width 447 height 139
click at [329, 445] on button "x" at bounding box center [323, 453] width 44 height 23
click at [675, 449] on span "+" at bounding box center [678, 454] width 7 height 18
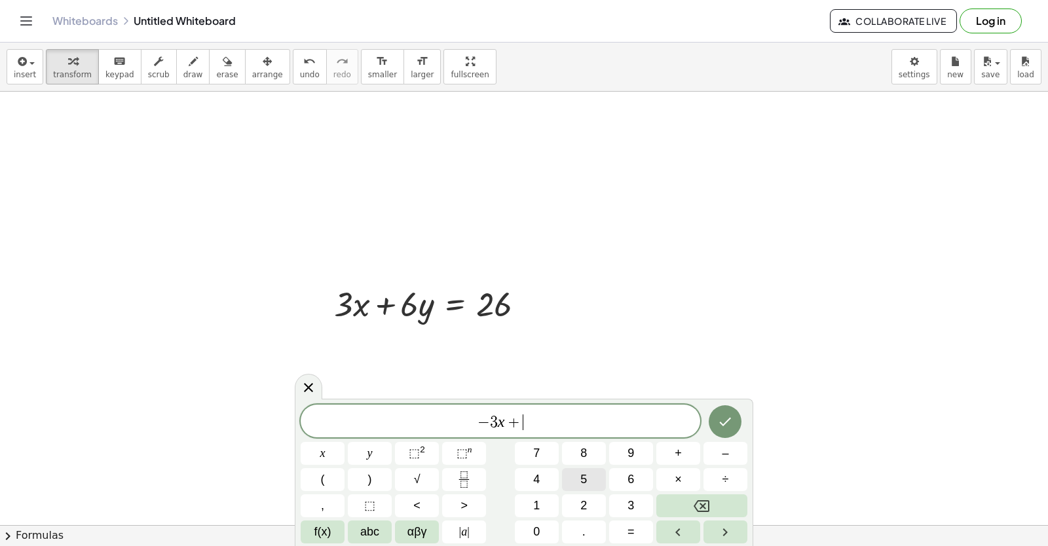
click at [577, 490] on button "5" at bounding box center [584, 479] width 44 height 23
click at [676, 510] on button "Backspace" at bounding box center [701, 505] width 91 height 23
click at [580, 511] on button "2" at bounding box center [584, 505] width 44 height 23
click at [372, 453] on span "y" at bounding box center [369, 454] width 5 height 18
click at [624, 538] on button "=" at bounding box center [631, 532] width 44 height 23
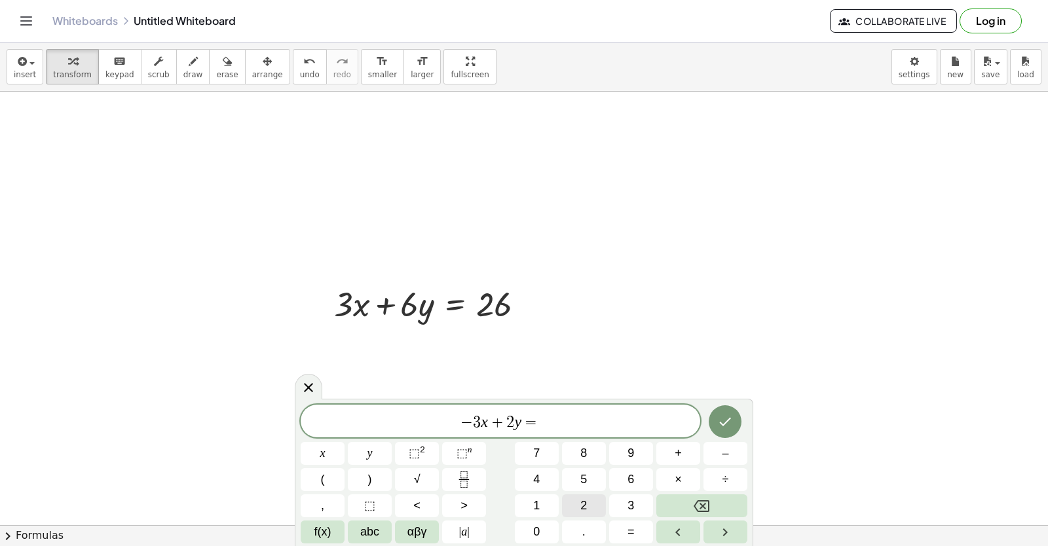
click at [581, 510] on span "2" at bounding box center [583, 506] width 7 height 18
click at [734, 427] on button "Done" at bounding box center [725, 421] width 33 height 33
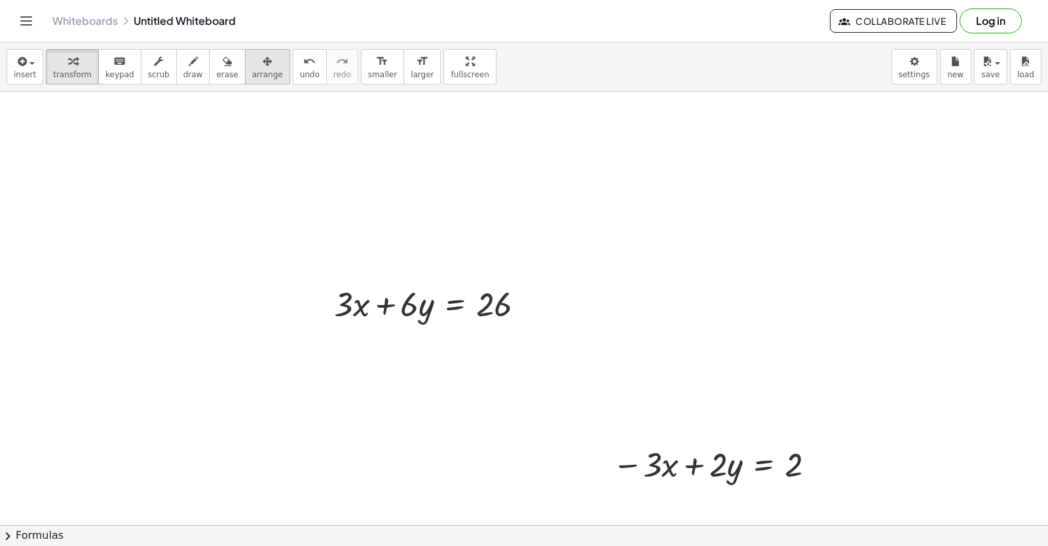
click at [263, 64] on icon "button" at bounding box center [267, 62] width 9 height 16
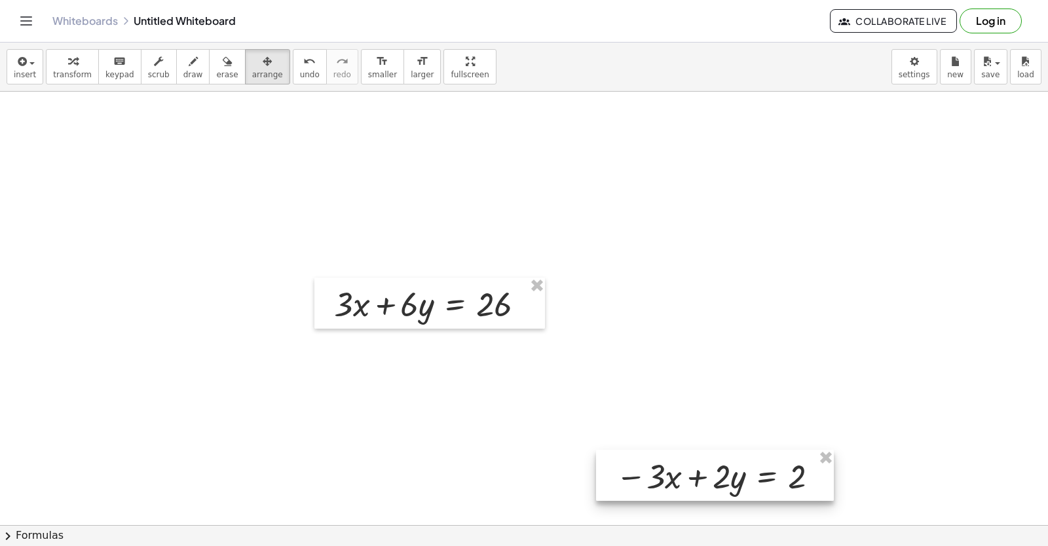
click at [636, 454] on div at bounding box center [715, 475] width 238 height 51
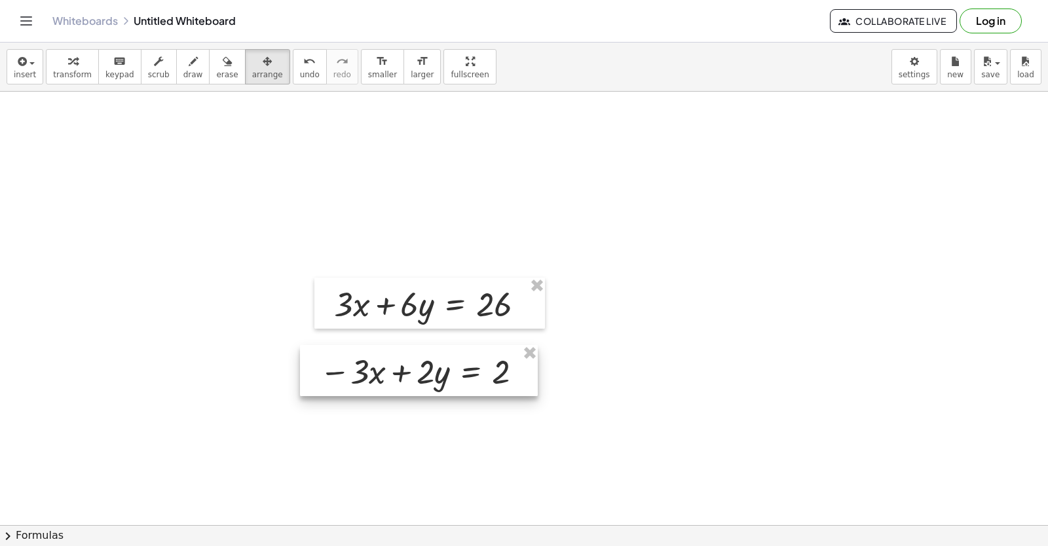
drag, startPoint x: 636, startPoint y: 459, endPoint x: 368, endPoint y: 255, distance: 336.9
click at [435, 377] on div at bounding box center [419, 370] width 238 height 51
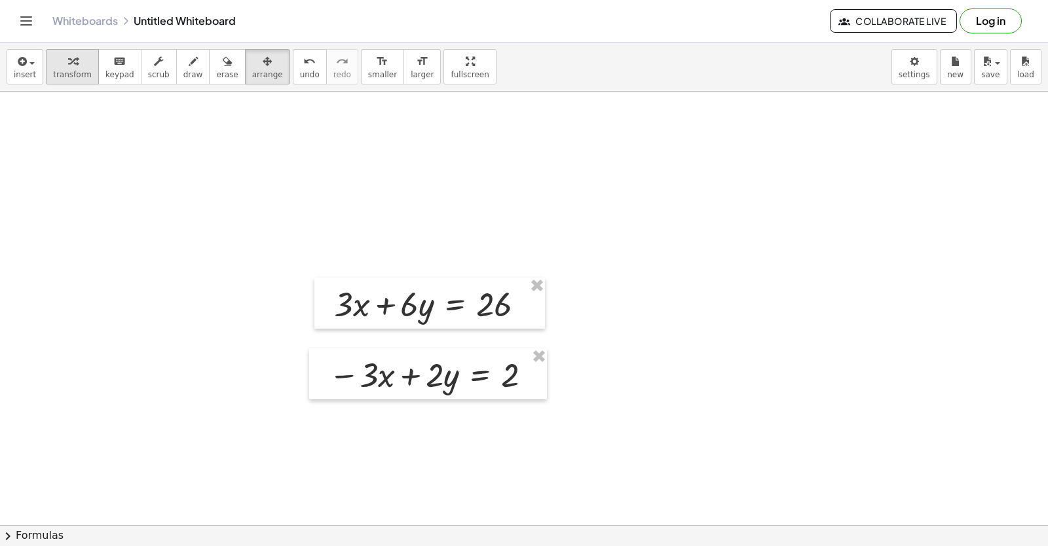
click at [64, 73] on span "transform" at bounding box center [72, 74] width 39 height 9
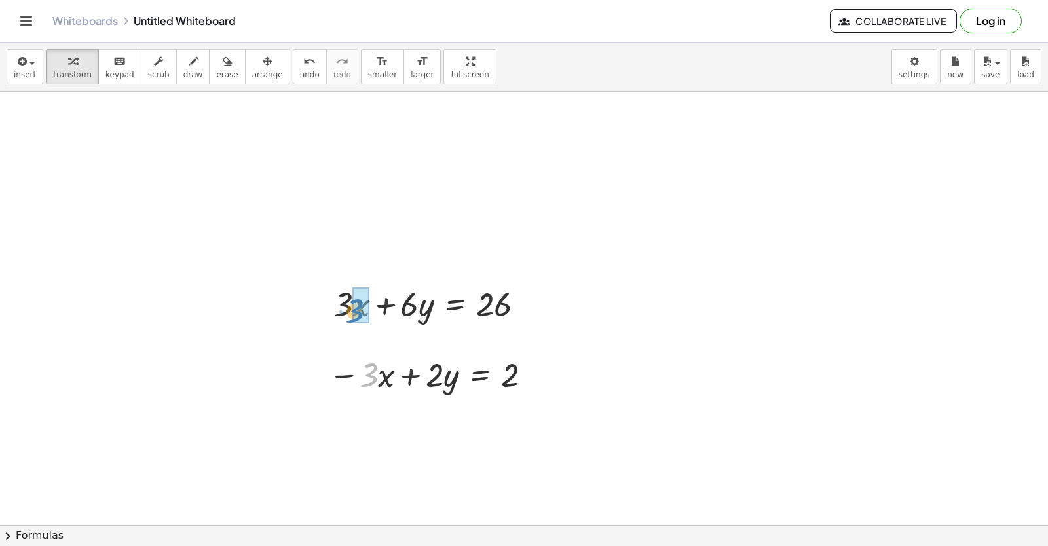
drag, startPoint x: 368, startPoint y: 388, endPoint x: 356, endPoint y: 329, distance: 59.5
click at [327, 301] on div at bounding box center [422, 303] width 239 height 45
click at [331, 308] on div at bounding box center [422, 303] width 239 height 45
click at [331, 304] on div at bounding box center [329, 303] width 20 height 51
click at [456, 309] on div at bounding box center [437, 303] width 210 height 45
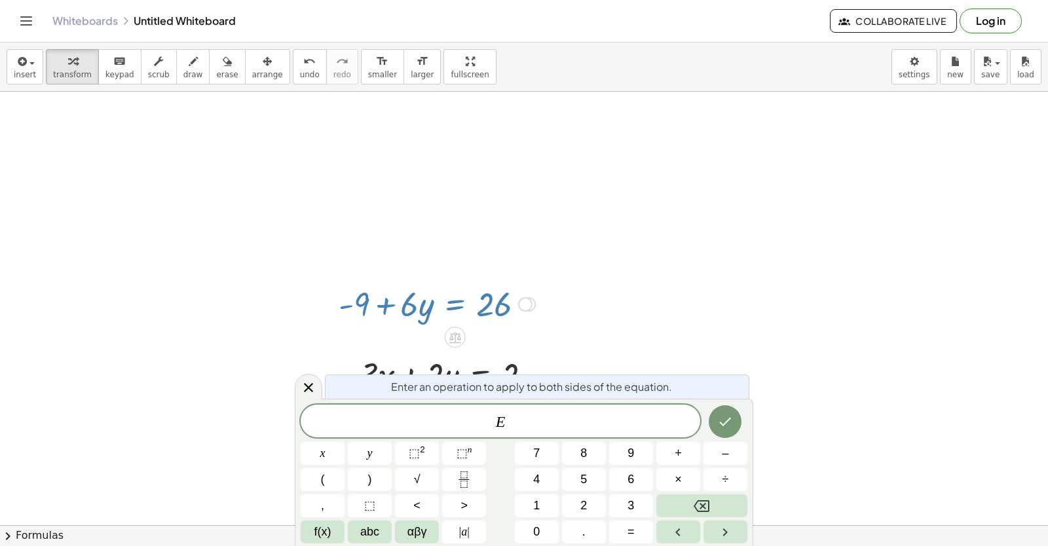
click at [384, 307] on div at bounding box center [437, 303] width 210 height 45
click at [483, 288] on div at bounding box center [437, 303] width 210 height 45
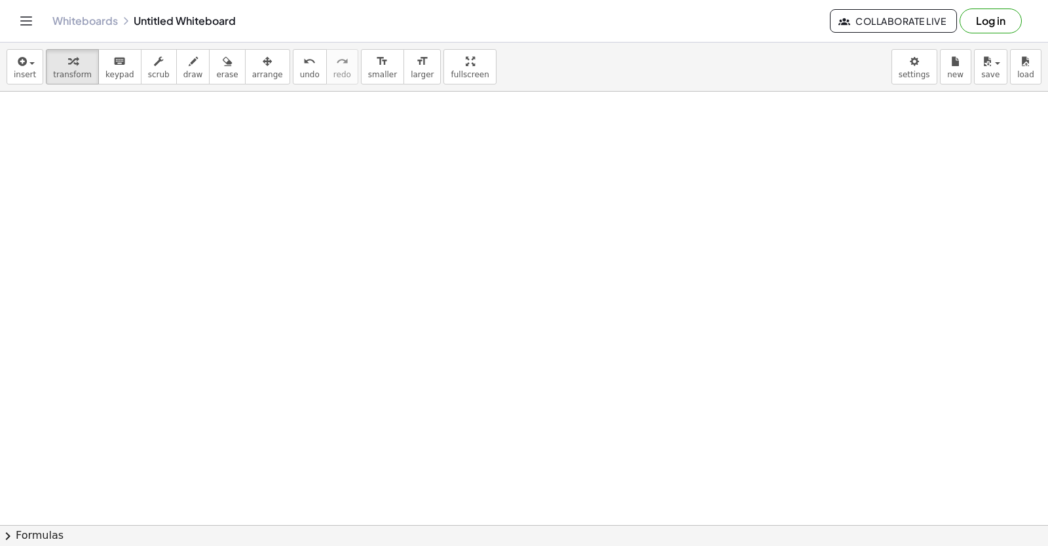
scroll to position [13399, 0]
